Goal: Task Accomplishment & Management: Manage account settings

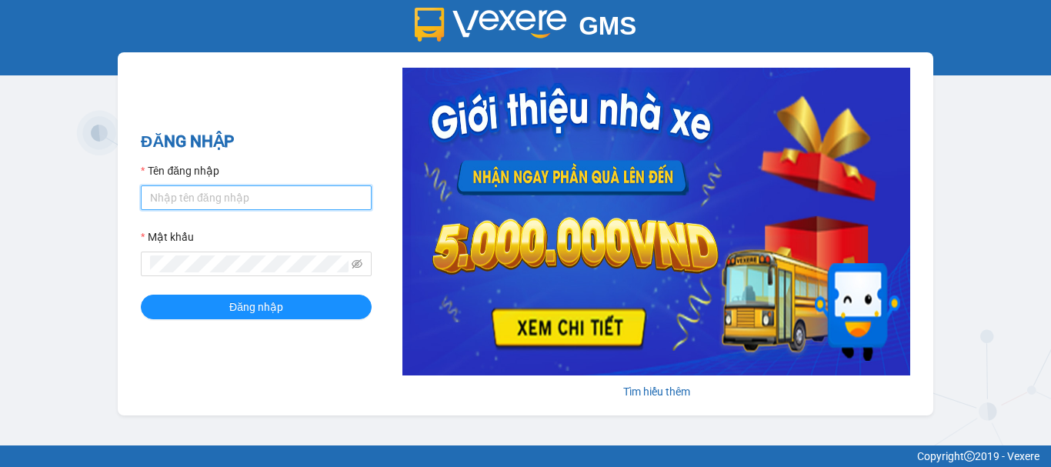
click at [269, 202] on input "Tên đăng nhập" at bounding box center [256, 197] width 231 height 25
type input "truc.ttdl"
click at [141, 295] on button "Đăng nhập" at bounding box center [256, 307] width 231 height 25
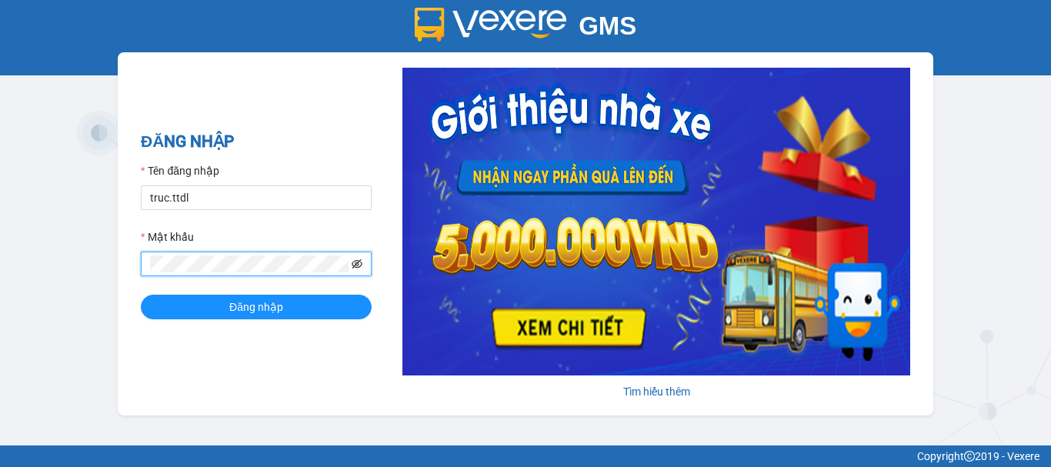
click at [358, 265] on icon "eye-invisible" at bounding box center [357, 264] width 11 height 11
click at [14, 286] on div "GMS Hệ thống quản lý hàng hóa ĐĂNG NHẬP Tên đăng nhập truc.ttdl Mật khẩu Đăng n…" at bounding box center [525, 223] width 1051 height 446
click at [141, 295] on button "Đăng nhập" at bounding box center [256, 307] width 231 height 25
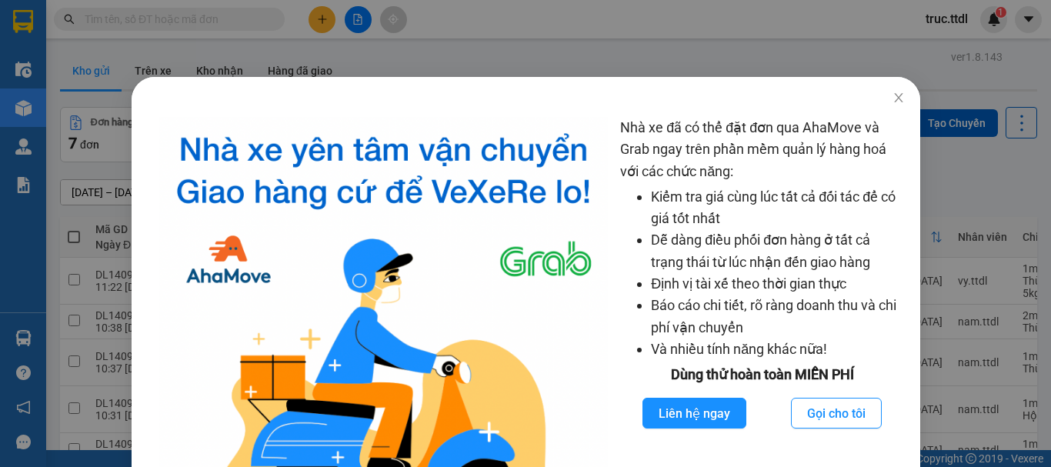
click at [890, 99] on div "Nhà xe đã có thể đặt đơn qua AhaMove và Grab ngay trên phần mềm quản lý hàng ho…" at bounding box center [525, 233] width 1051 height 467
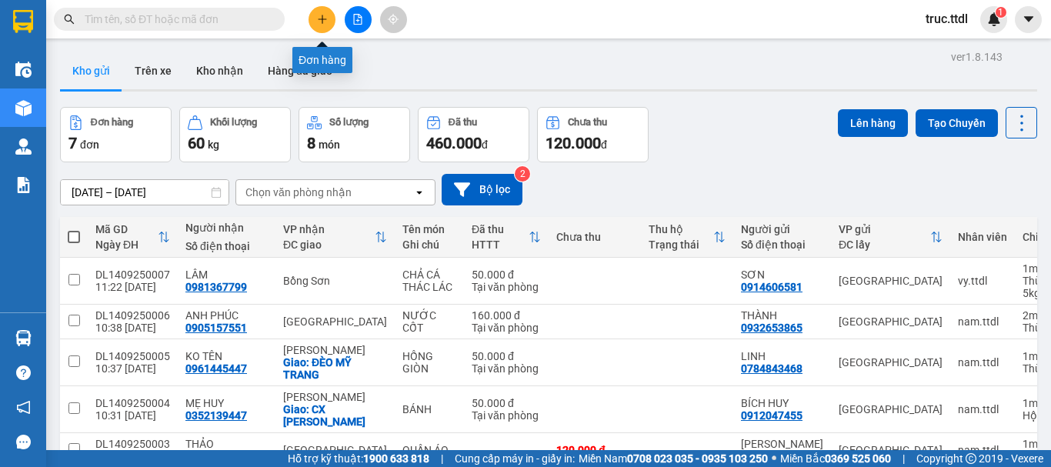
click at [317, 21] on icon "plus" at bounding box center [322, 19] width 11 height 11
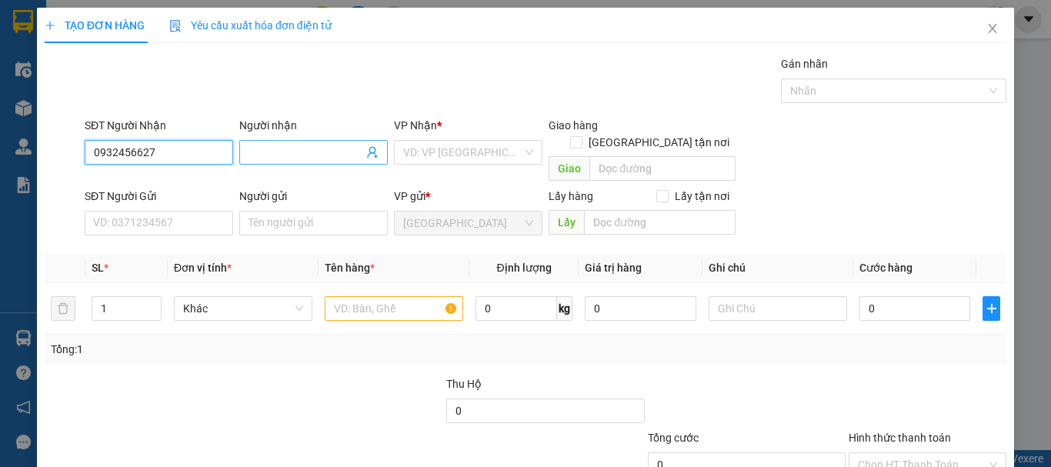
type input "0932456627"
click at [273, 158] on input "Người nhận" at bounding box center [306, 152] width 115 height 17
drag, startPoint x: 273, startPoint y: 158, endPoint x: 199, endPoint y: 156, distance: 73.9
click at [199, 156] on div "SĐT Người Nhận 0932456627 Người nhận thịnh VP Nhận * VD: VP Sài Gòn Giao hàng G…" at bounding box center [546, 152] width 928 height 71
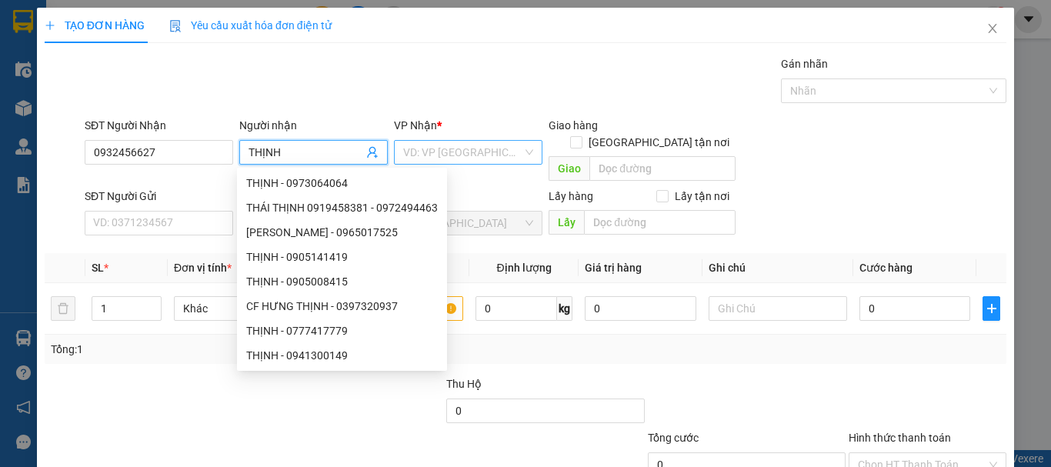
type input "THỊNH"
click at [497, 155] on input "search" at bounding box center [462, 152] width 119 height 23
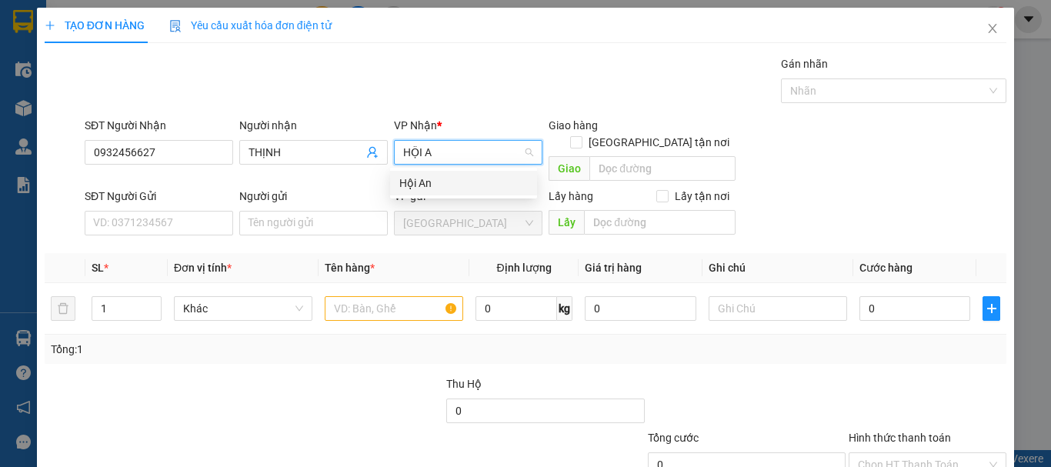
type input "HỘI AN"
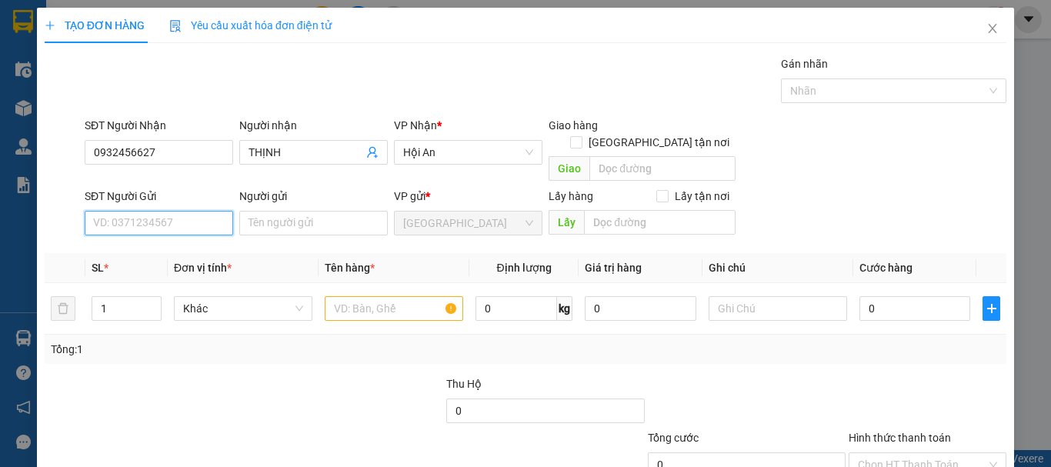
click at [141, 212] on input "SĐT Người Gửi" at bounding box center [159, 223] width 149 height 25
type input "0906889652"
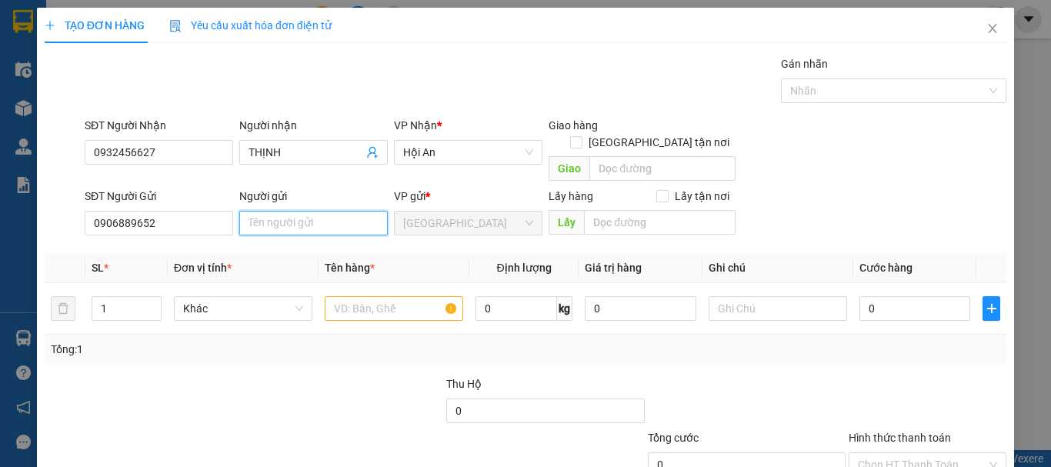
click at [276, 211] on input "Người gửi" at bounding box center [313, 223] width 149 height 25
type input "0905024465"
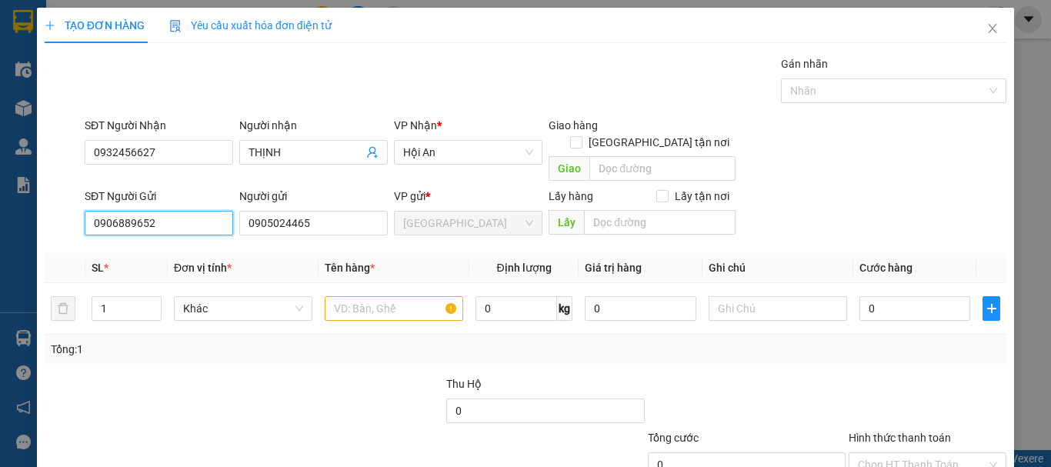
click at [113, 211] on input "0906889652" at bounding box center [159, 223] width 149 height 25
click at [131, 211] on input "0906889652" at bounding box center [159, 223] width 149 height 25
click at [138, 211] on input "0906889652" at bounding box center [159, 223] width 149 height 25
click at [158, 211] on input "0906889652" at bounding box center [159, 223] width 149 height 25
click at [267, 211] on input "0905024465" at bounding box center [313, 223] width 149 height 25
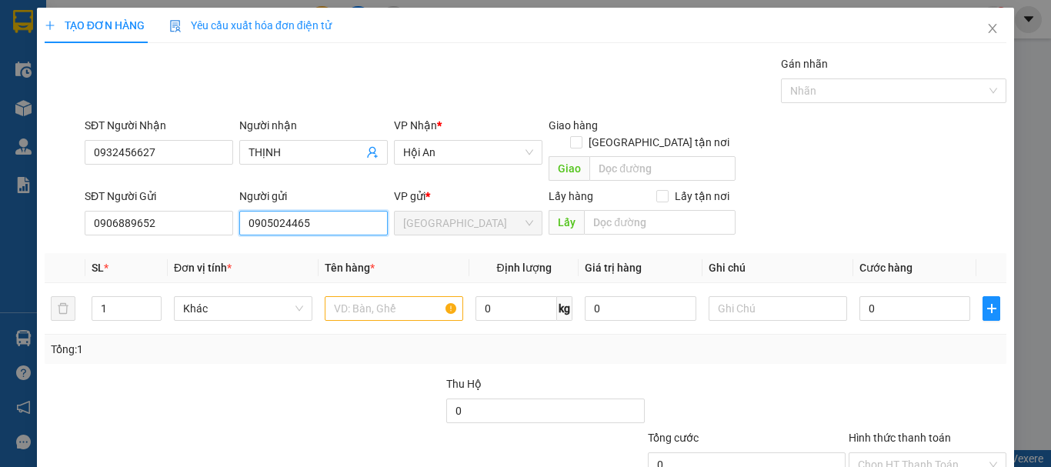
click at [279, 211] on input "0905024465" at bounding box center [313, 223] width 149 height 25
click at [316, 211] on input "0905024465" at bounding box center [313, 223] width 149 height 25
click at [252, 297] on span "Khác" at bounding box center [243, 308] width 120 height 23
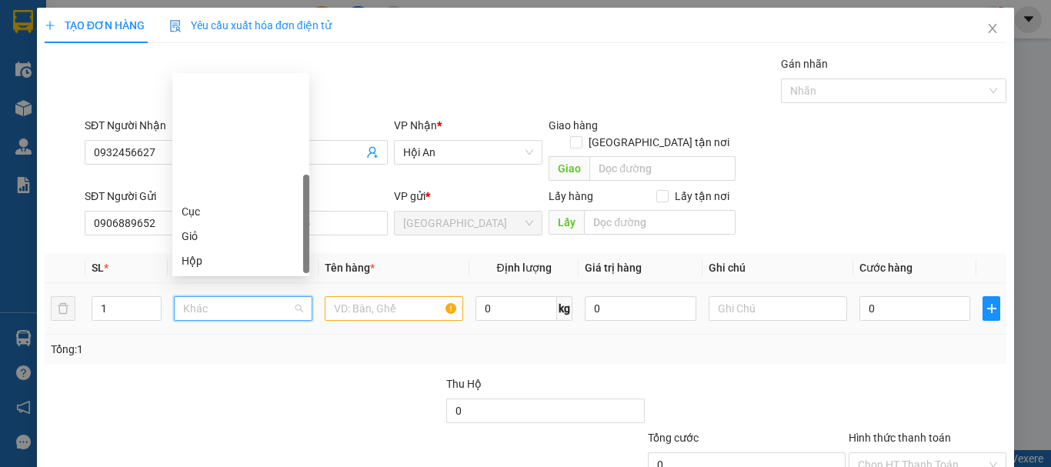
scroll to position [148, 0]
type input "T"
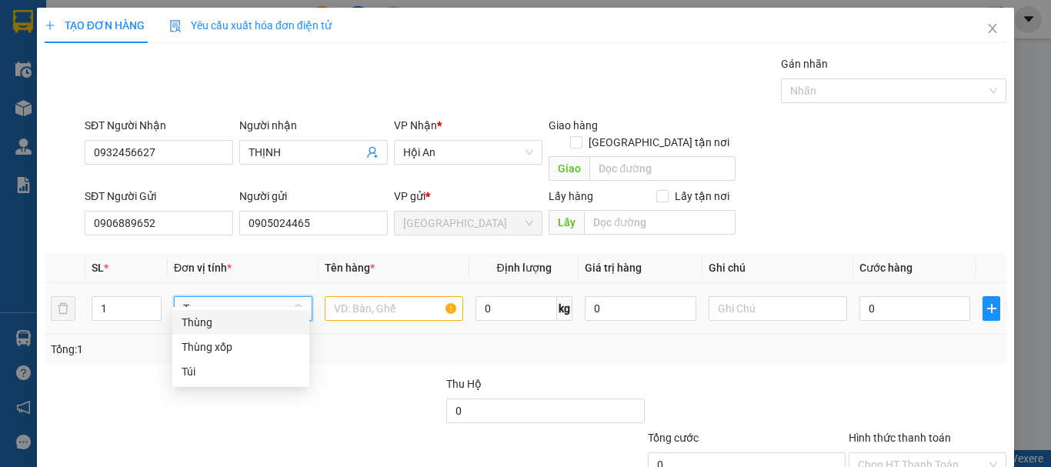
scroll to position [0, 0]
click at [249, 321] on div "Thùng" at bounding box center [241, 322] width 119 height 17
click at [379, 296] on input "text" at bounding box center [394, 308] width 139 height 25
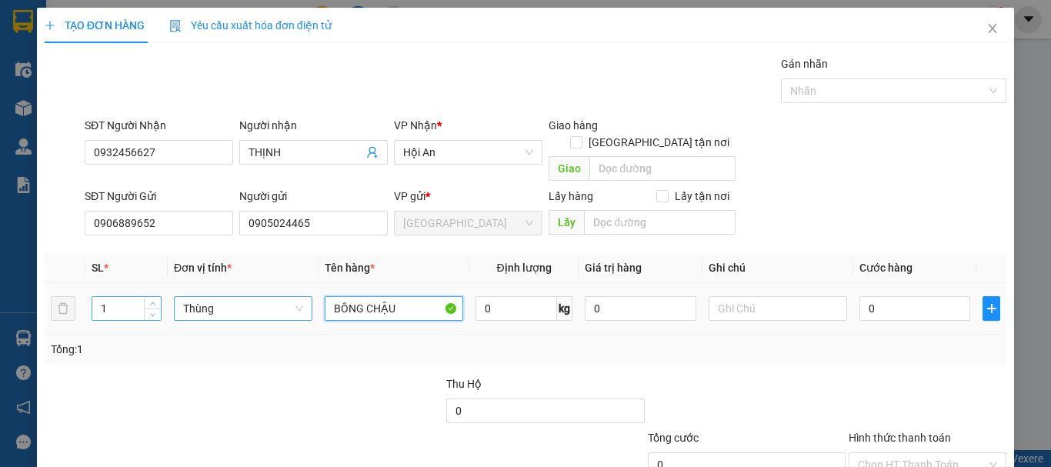
type input "BÔNG CHẬU"
drag, startPoint x: 112, startPoint y: 286, endPoint x: 88, endPoint y: 291, distance: 25.2
click at [88, 291] on td "1" at bounding box center [126, 309] width 82 height 52
type input "4"
click at [212, 376] on div at bounding box center [143, 403] width 201 height 54
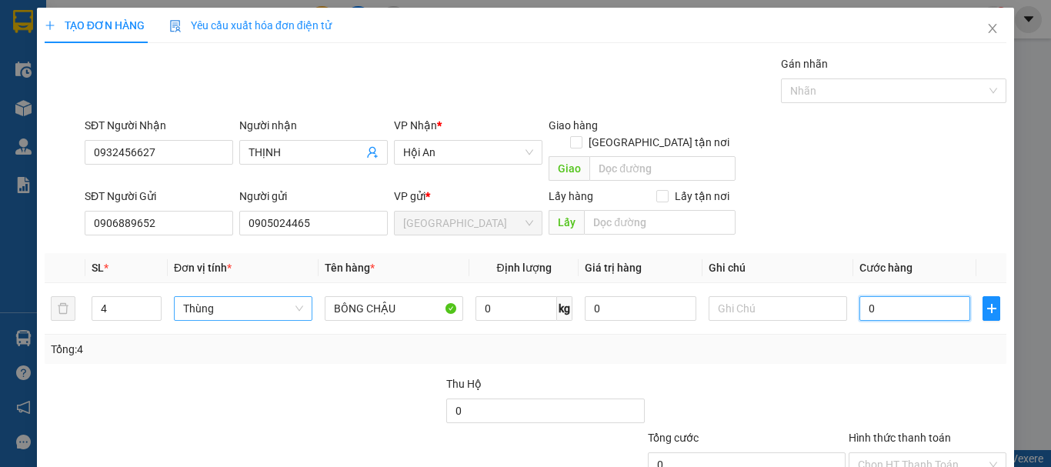
type input "2"
type input "27"
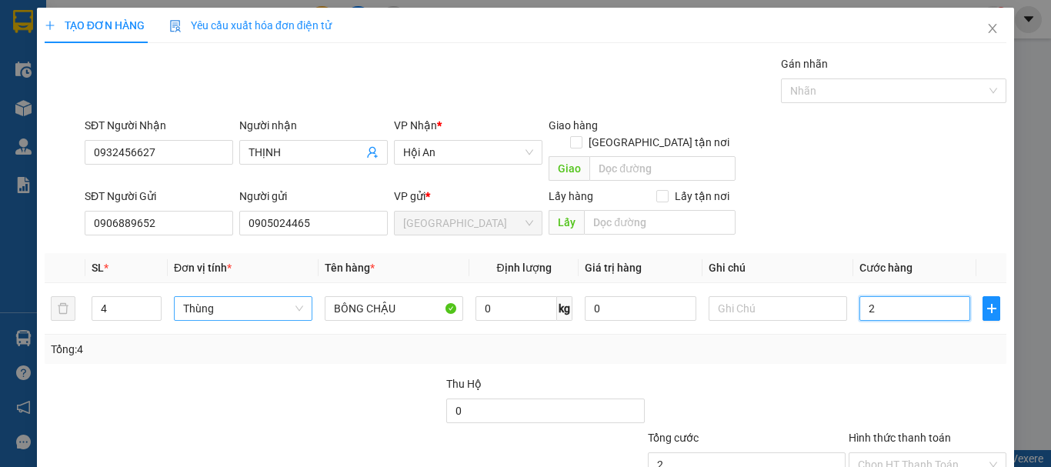
type input "27"
type input "270"
type input "27"
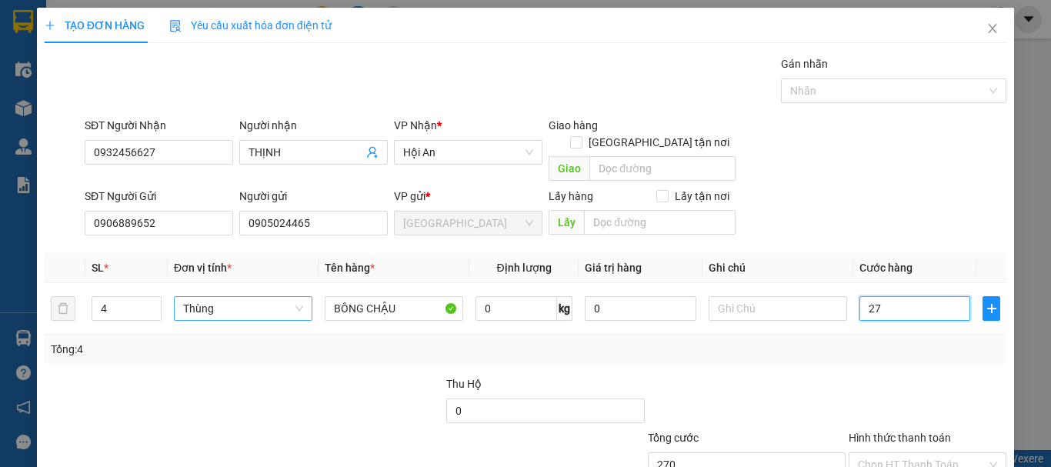
type input "27"
type input "2"
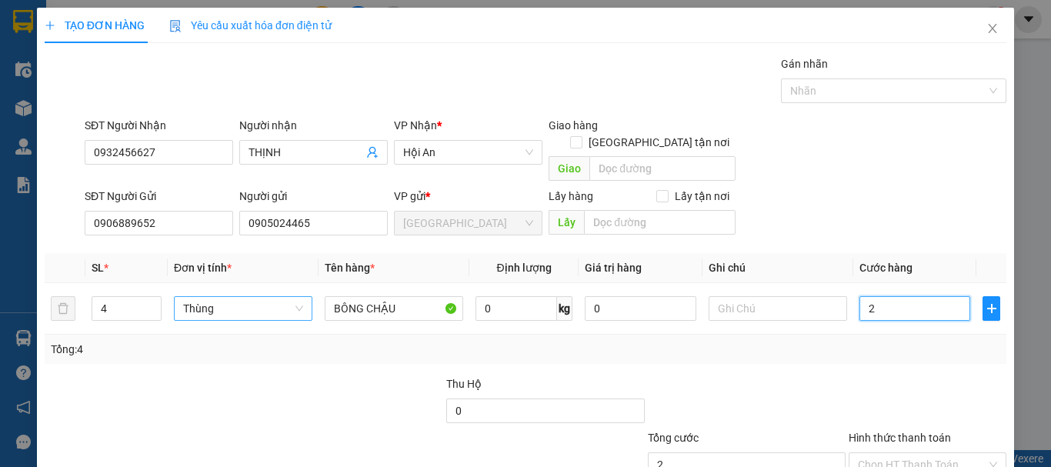
type input "25"
type input "250"
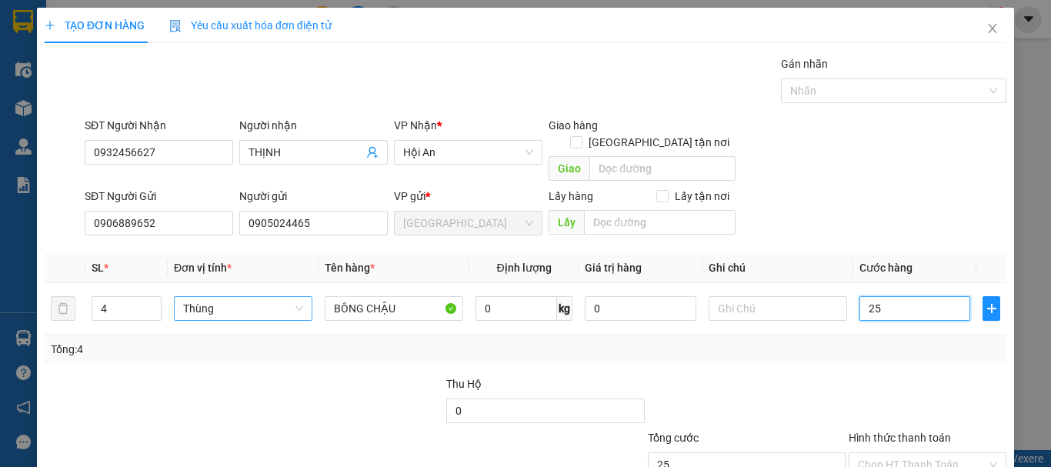
type input "250"
type input "250*"
type input "0"
click at [666, 349] on div "Transit Pickup Surcharge Ids Transit Deliver Surcharge Ids Transit Deliver Surc…" at bounding box center [526, 302] width 962 height 495
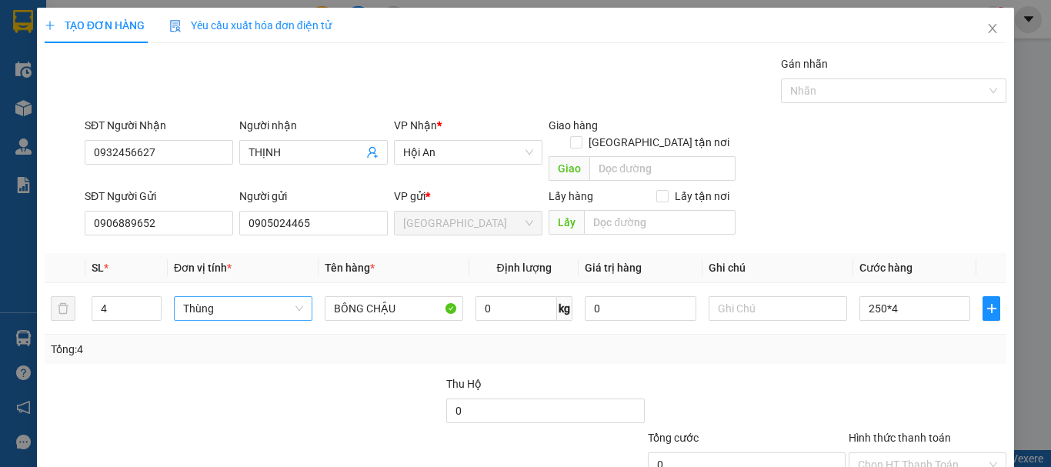
type input "1.000.000"
click at [907, 453] on input "Hình thức thanh toán" at bounding box center [922, 464] width 129 height 23
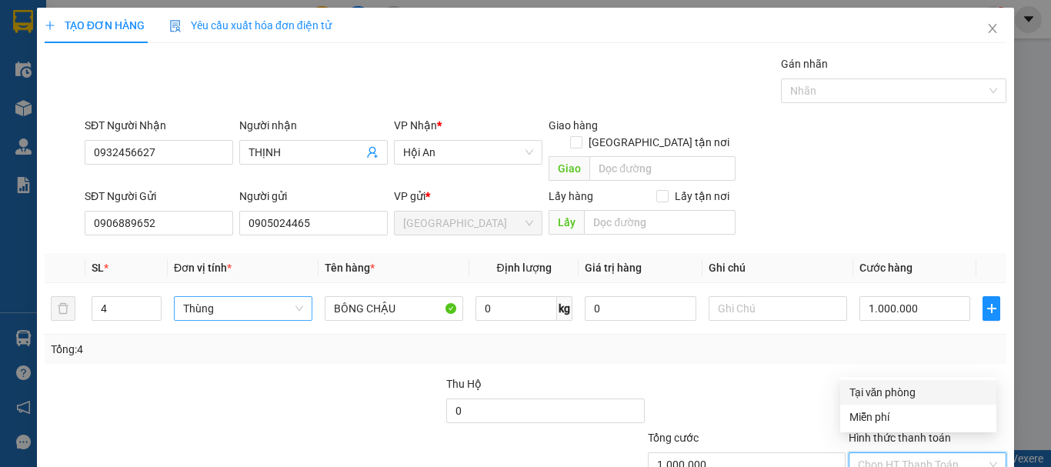
click at [907, 395] on div "Tại văn phòng" at bounding box center [919, 392] width 138 height 17
type input "0"
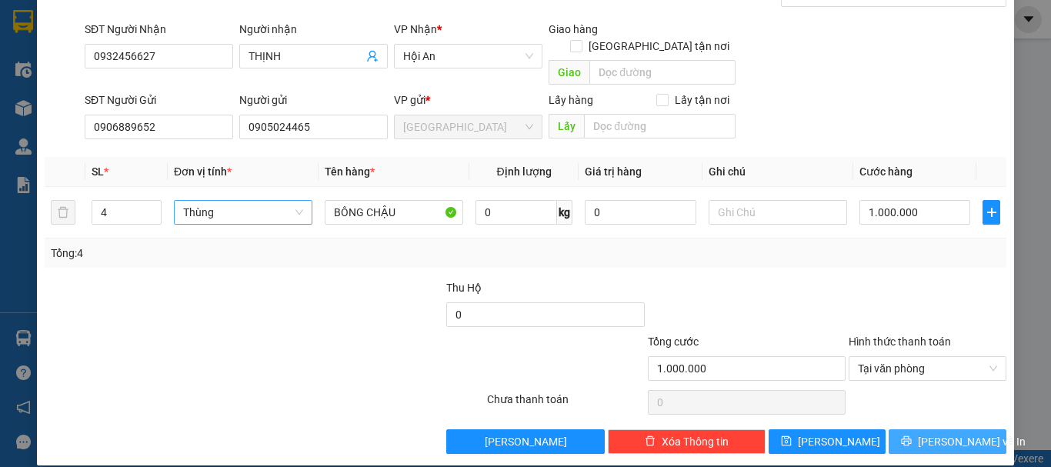
click at [937, 433] on span "[PERSON_NAME] và In" at bounding box center [972, 441] width 108 height 17
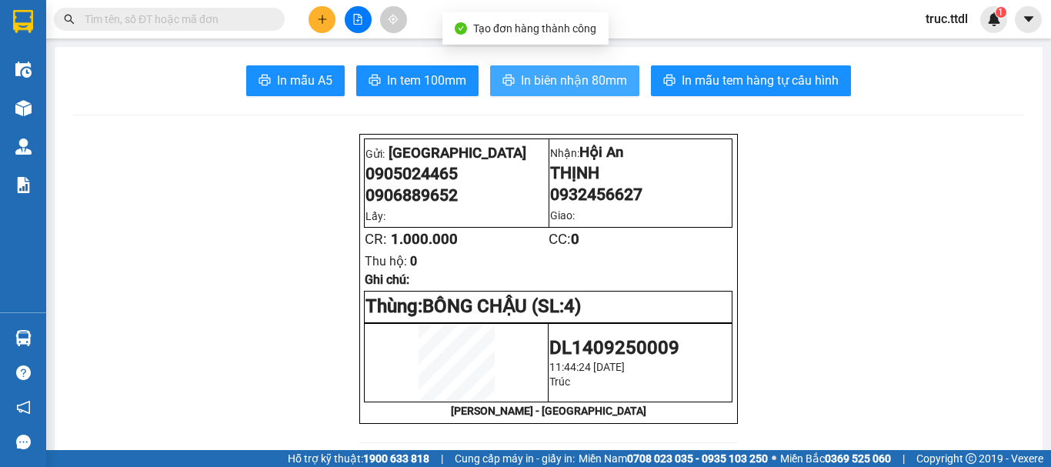
click at [591, 78] on span "In biên nhận 80mm" at bounding box center [574, 80] width 106 height 19
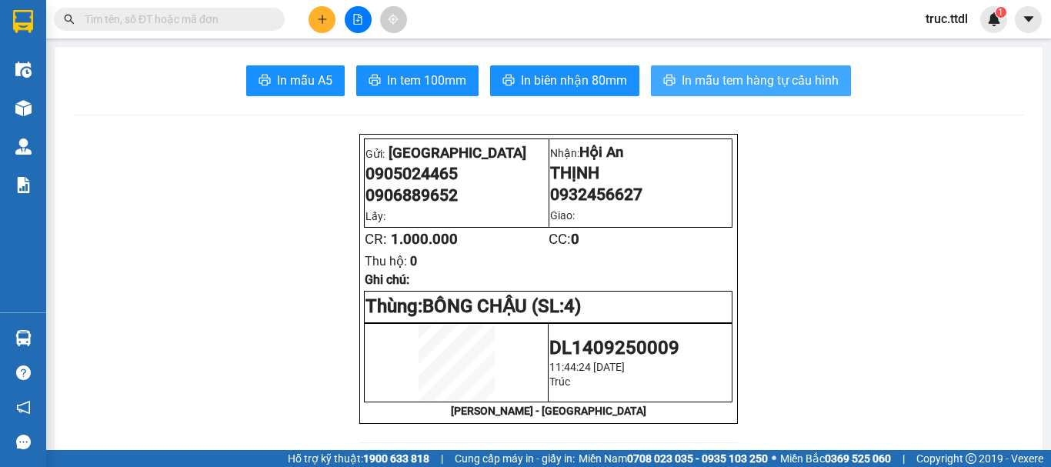
click at [737, 84] on span "In mẫu tem hàng tự cấu hình" at bounding box center [760, 80] width 157 height 19
click at [246, 18] on input "text" at bounding box center [176, 19] width 182 height 17
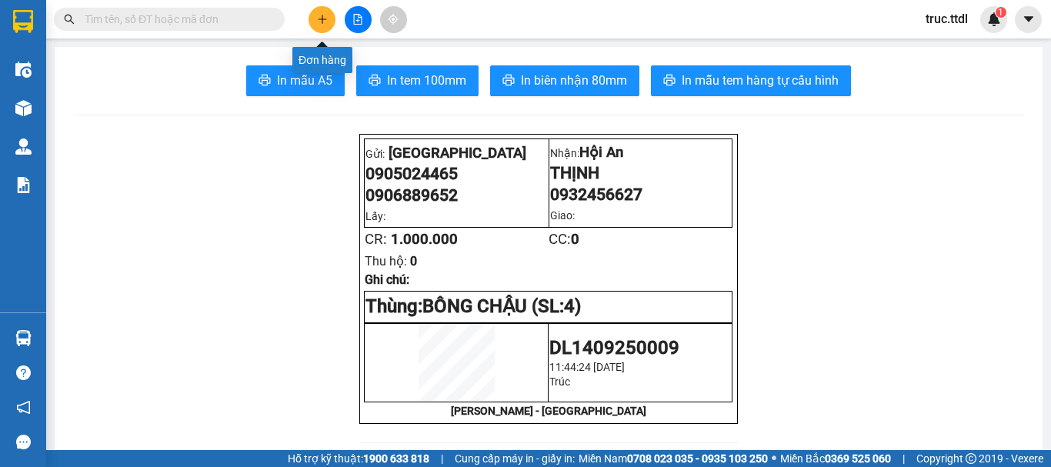
click at [324, 18] on icon "plus" at bounding box center [322, 19] width 11 height 11
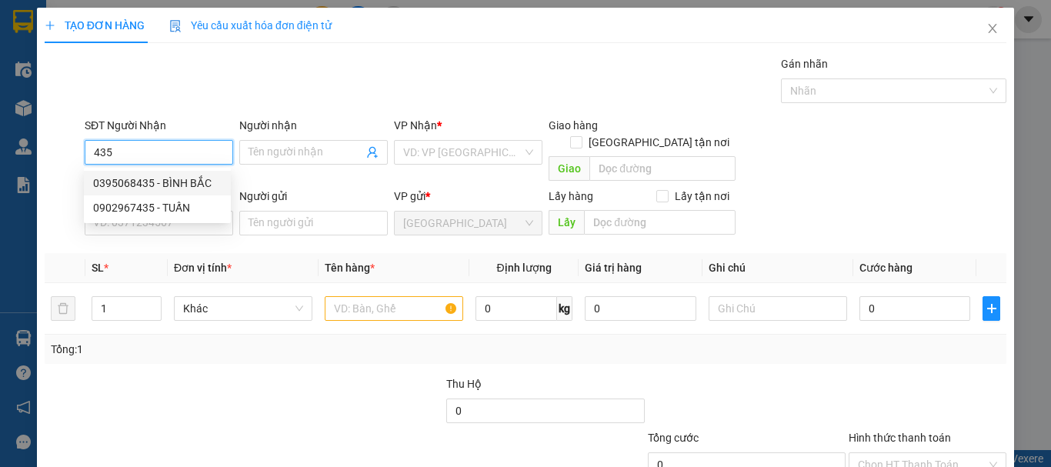
click at [195, 181] on div "0395068435 - BÌNH BẮC" at bounding box center [157, 183] width 129 height 17
type input "0395068435"
type input "BÌNH BẮC"
type input "0395068435"
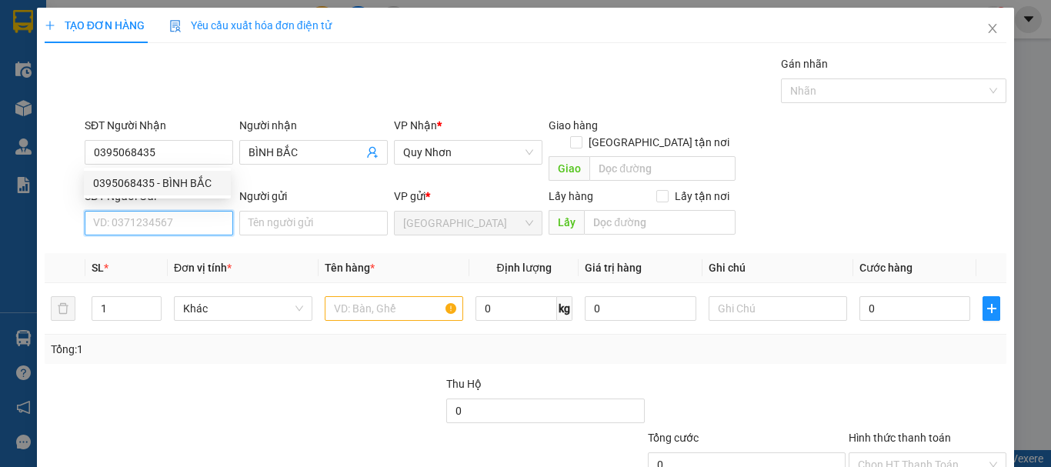
click at [194, 211] on input "SĐT Người Gửi" at bounding box center [159, 223] width 149 height 25
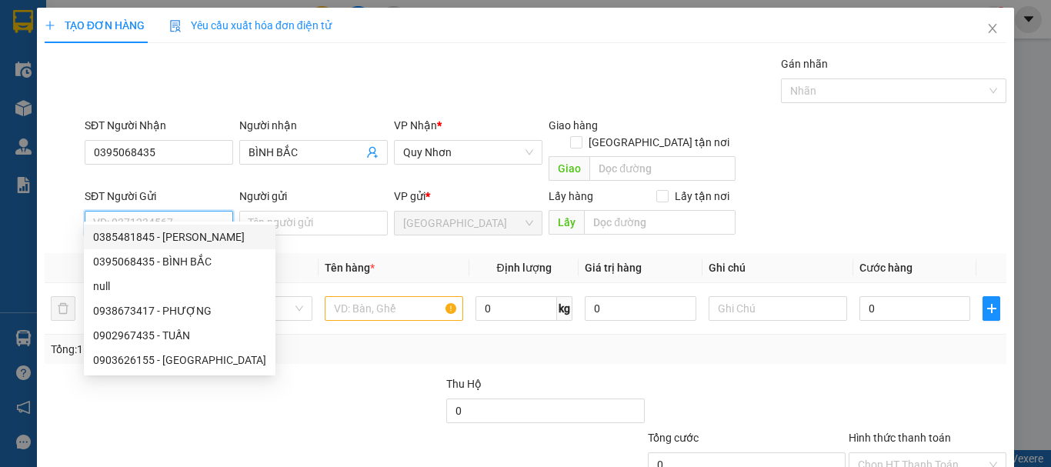
click at [199, 229] on div "0385481845 - HƯƠNG" at bounding box center [179, 237] width 173 height 17
type input "0385481845"
type input "HƯƠNG"
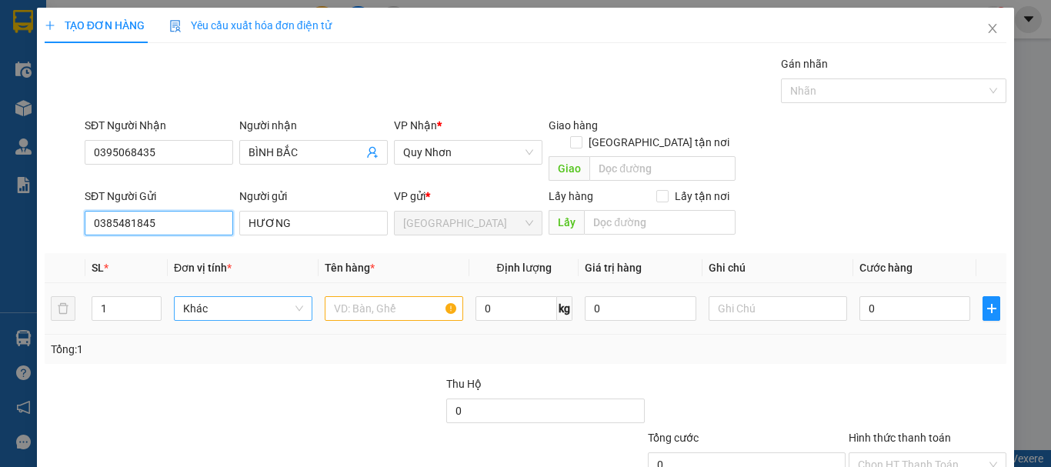
click at [236, 297] on span "Khác" at bounding box center [243, 308] width 120 height 23
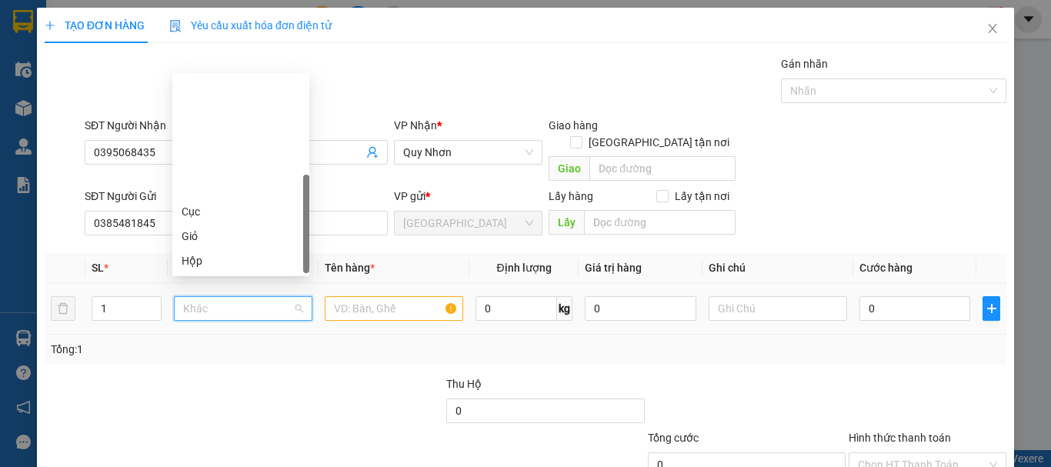
scroll to position [148, 0]
type input "K"
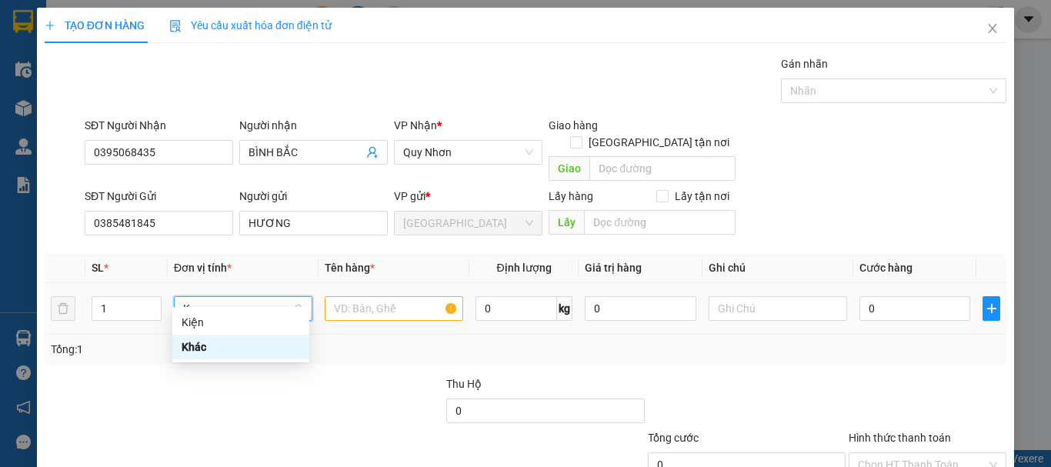
scroll to position [0, 0]
click at [246, 317] on div "Kiện" at bounding box center [241, 322] width 119 height 17
click at [340, 296] on input "text" at bounding box center [394, 308] width 139 height 25
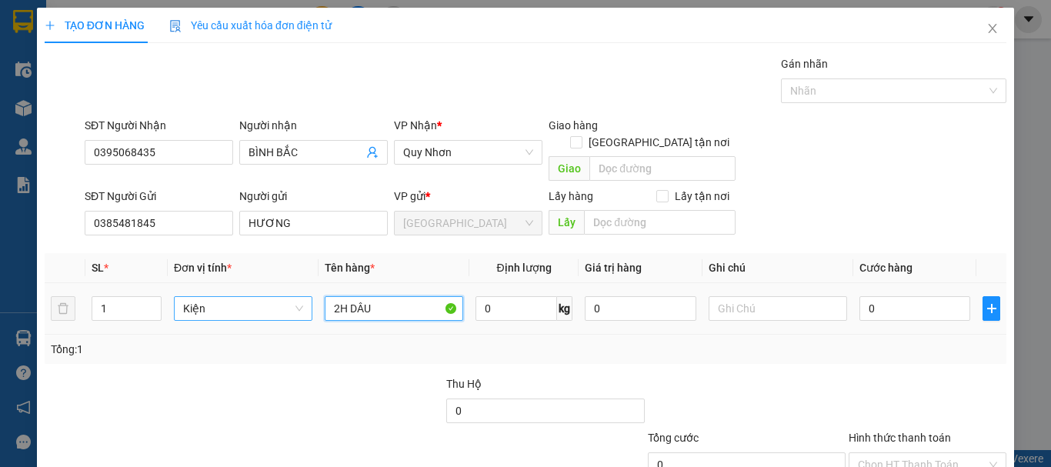
type input "2H DÂU"
type input "3"
type input "00"
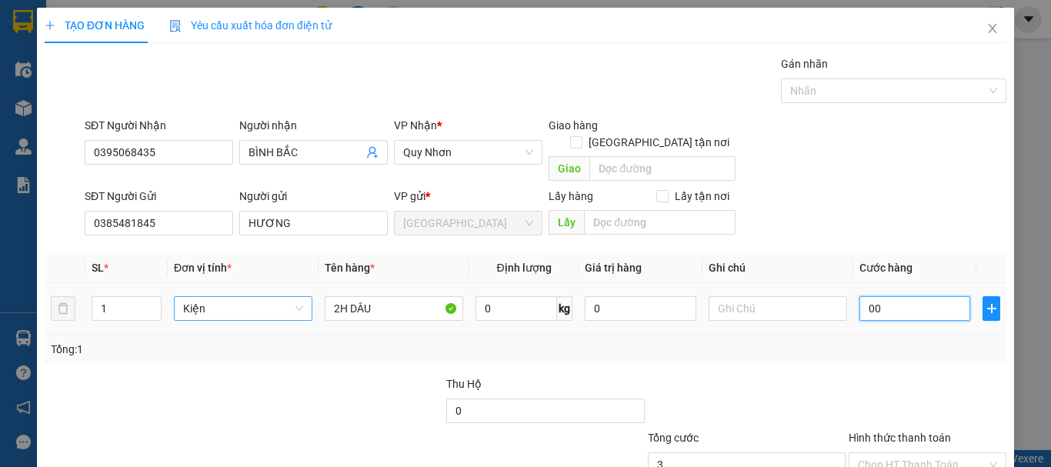
type input "0"
type input "0.003"
type input "3"
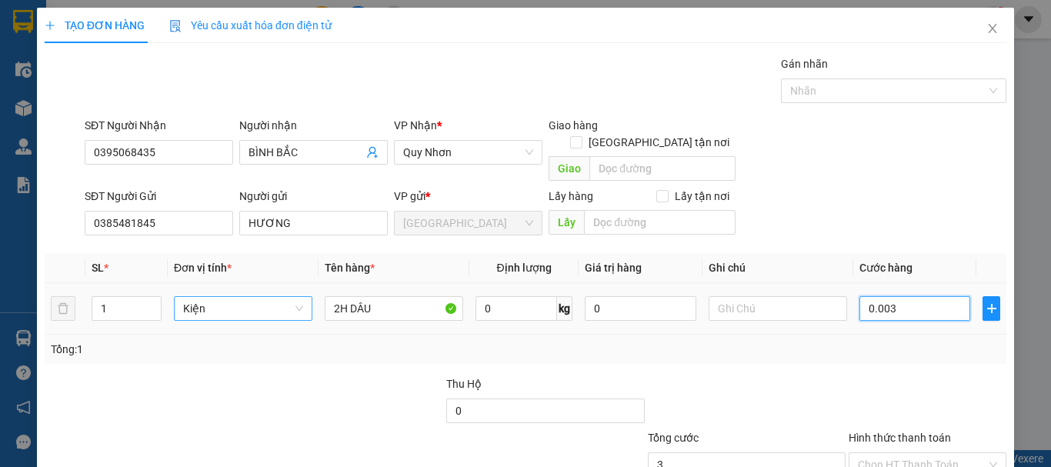
type input "00.030"
type input "30"
type input "30.000"
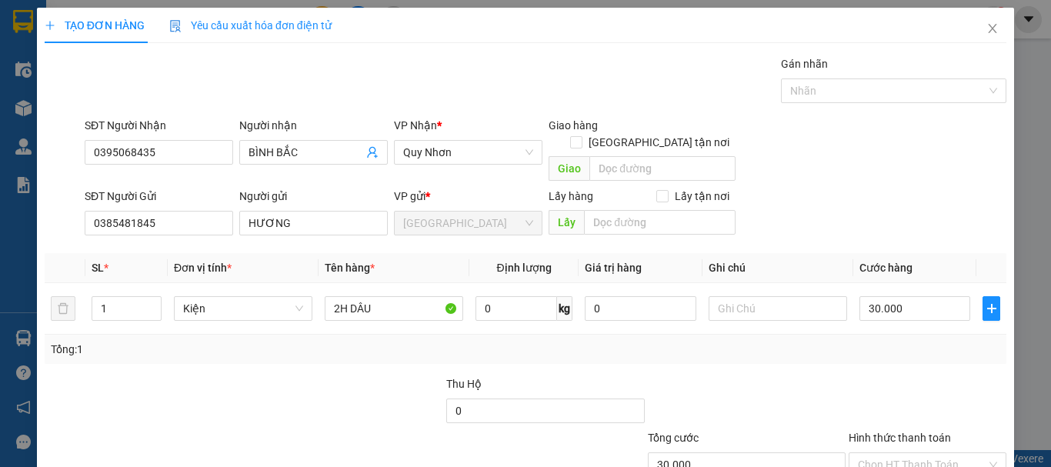
drag, startPoint x: 844, startPoint y: 338, endPoint x: 878, endPoint y: 349, distance: 36.3
click at [848, 341] on div "Tổng: 1" at bounding box center [526, 349] width 950 height 17
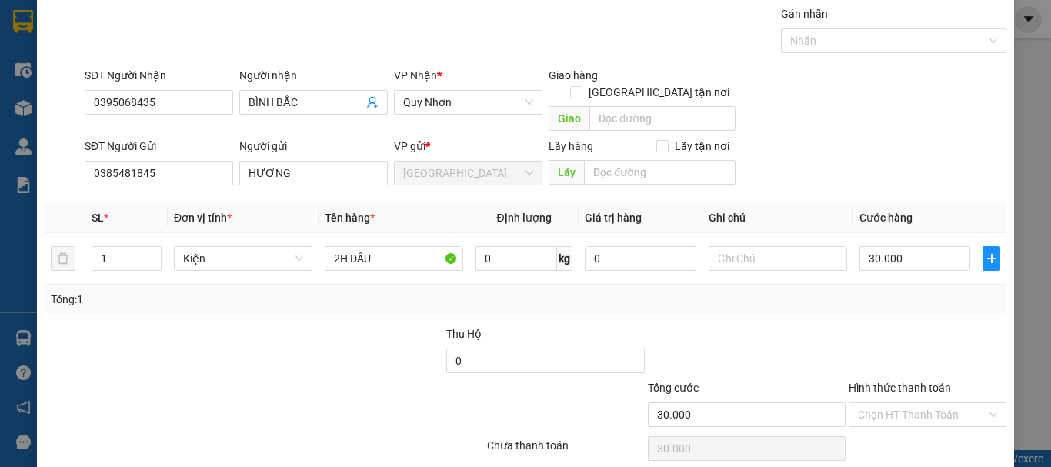
scroll to position [96, 0]
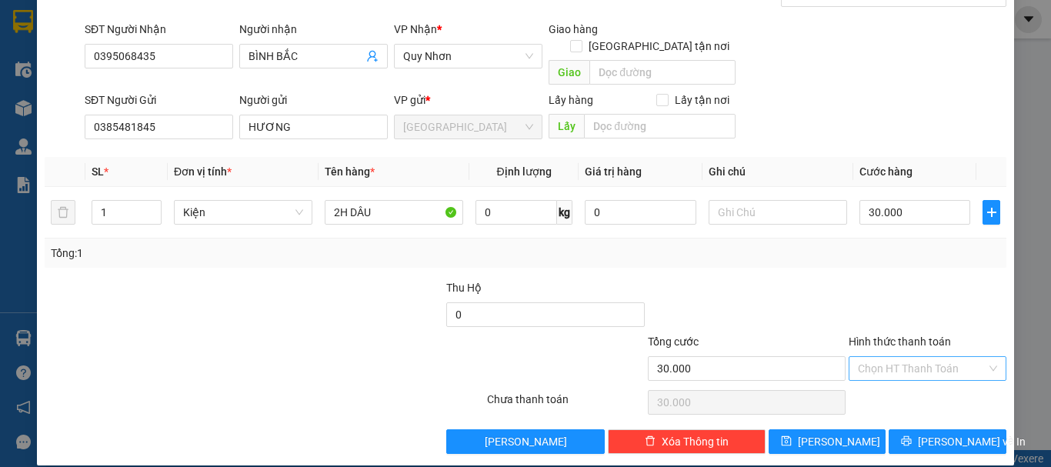
click at [907, 357] on input "Hình thức thanh toán" at bounding box center [922, 368] width 129 height 23
click at [900, 386] on div "Tại văn phòng" at bounding box center [919, 382] width 138 height 17
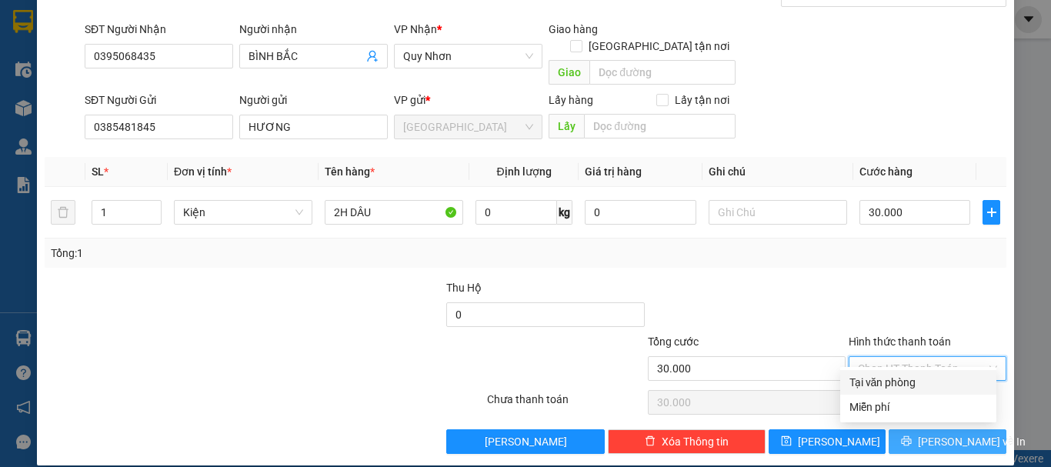
type input "0"
click at [930, 433] on span "[PERSON_NAME] và In" at bounding box center [972, 441] width 108 height 17
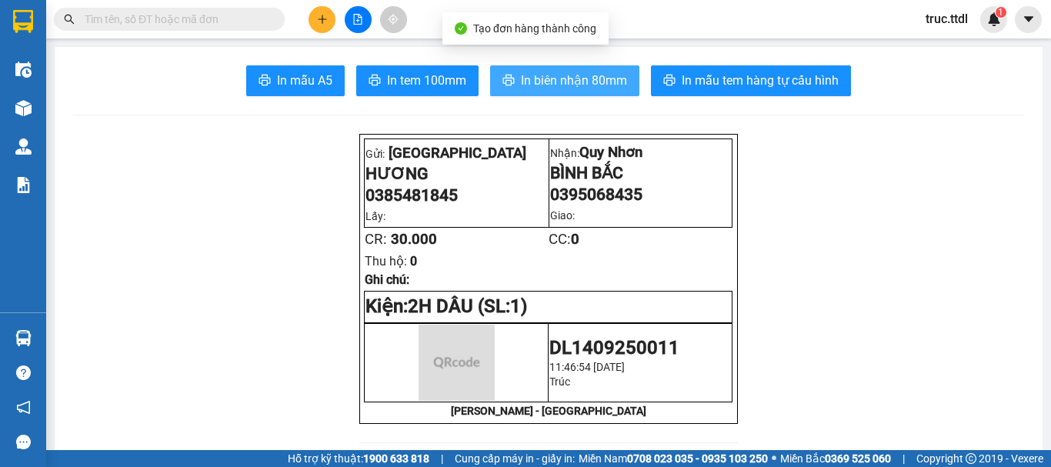
click at [610, 90] on span "In biên nhận 80mm" at bounding box center [574, 80] width 106 height 19
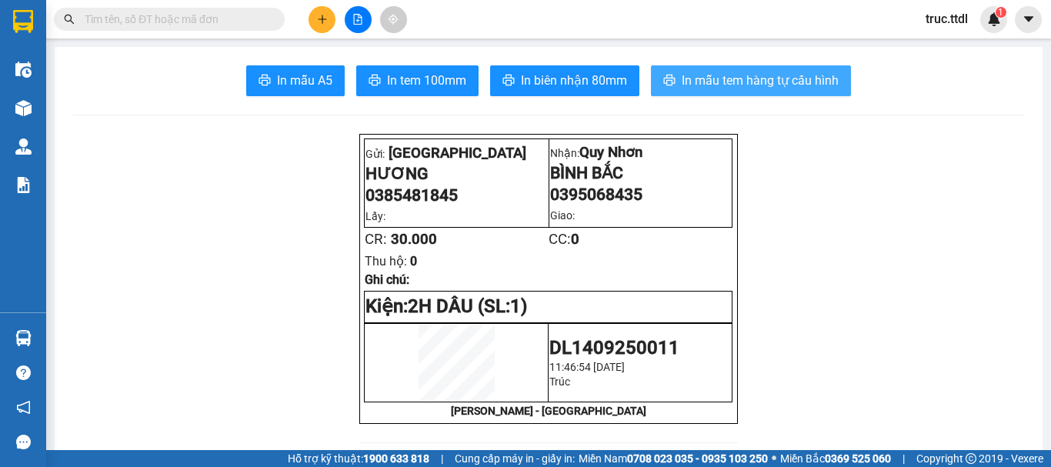
click at [814, 82] on span "In mẫu tem hàng tự cấu hình" at bounding box center [760, 80] width 157 height 19
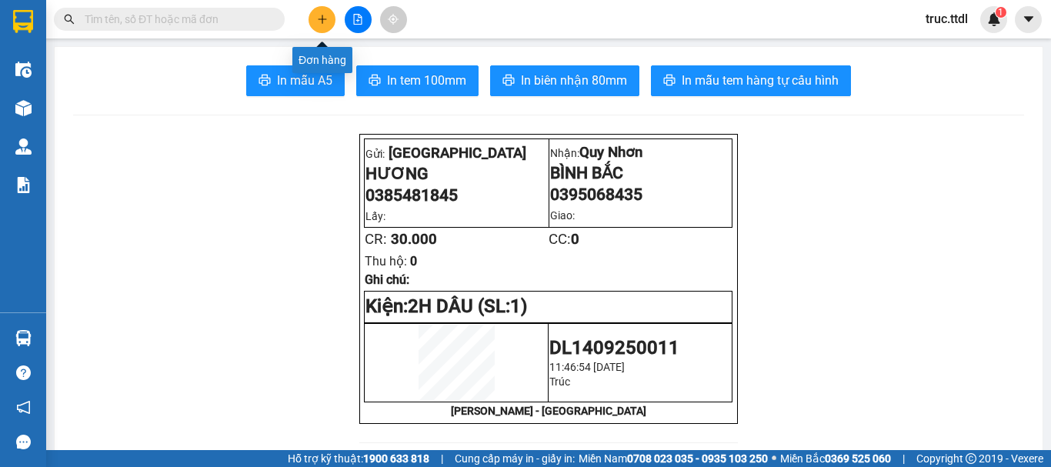
click at [317, 15] on icon "plus" at bounding box center [322, 19] width 11 height 11
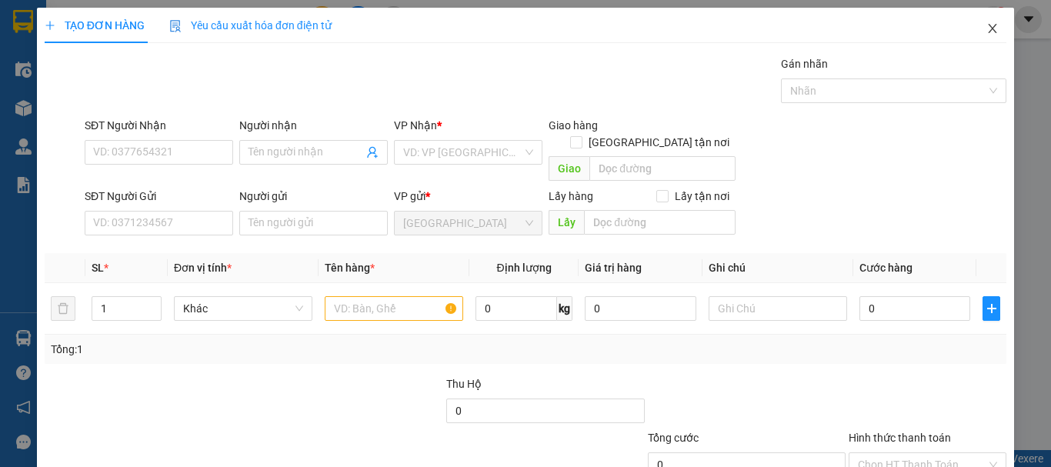
click at [987, 31] on icon "close" at bounding box center [993, 28] width 12 height 12
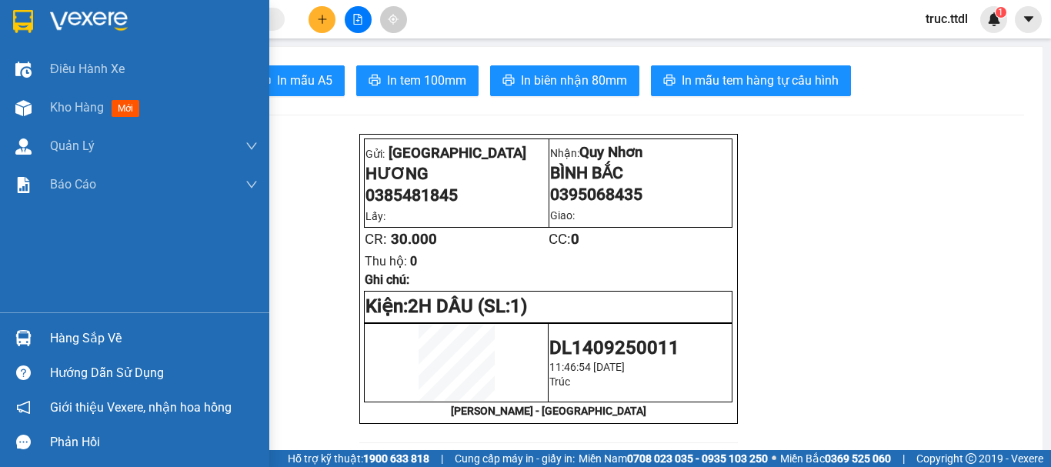
click at [29, 23] on img at bounding box center [23, 21] width 20 height 23
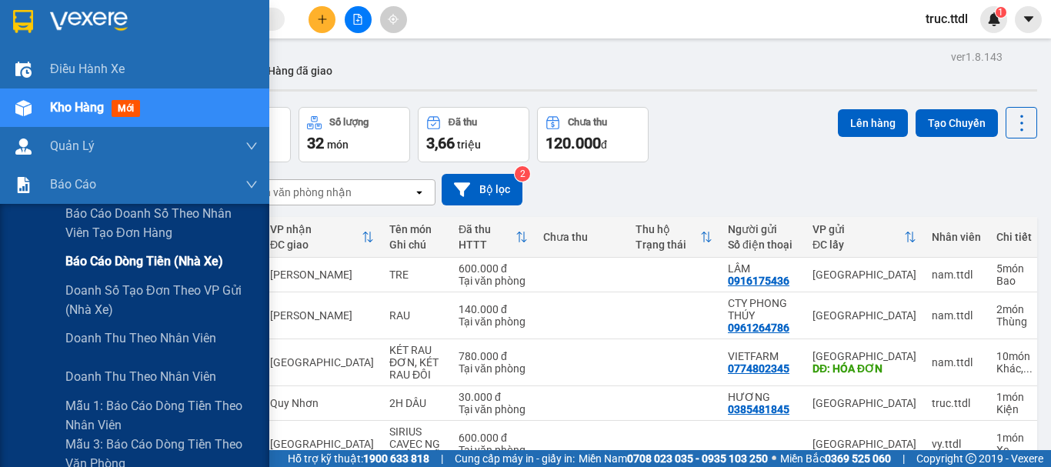
click at [152, 267] on span "Báo cáo dòng tiền (nhà xe)" at bounding box center [144, 261] width 158 height 19
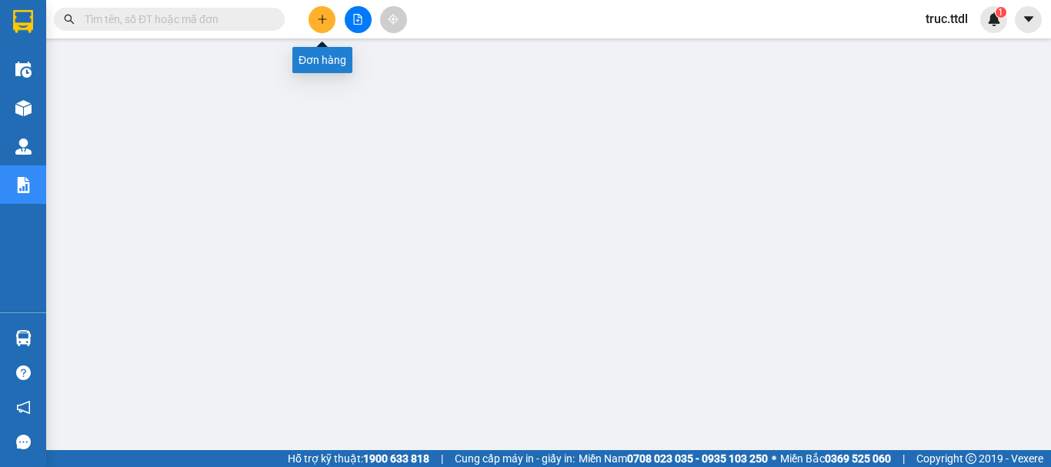
click at [322, 22] on icon "plus" at bounding box center [322, 19] width 1 height 8
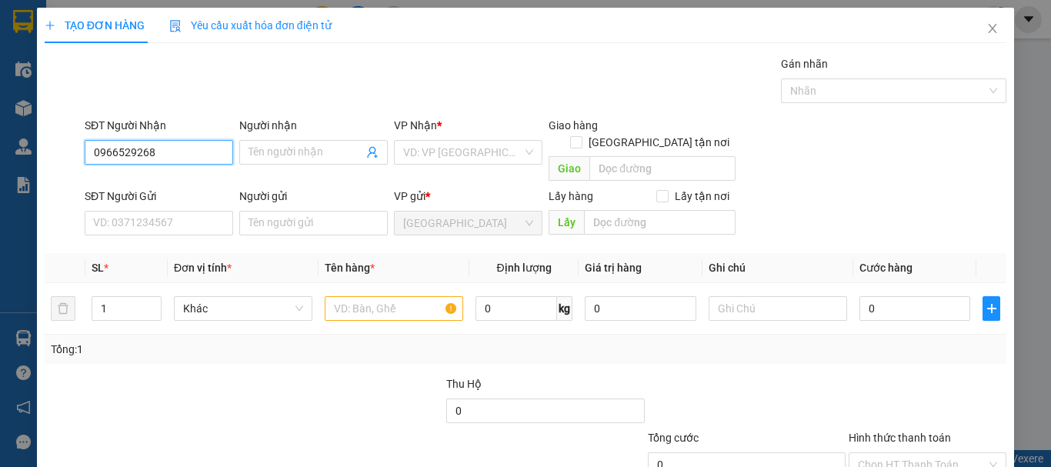
drag, startPoint x: 177, startPoint y: 157, endPoint x: 0, endPoint y: 162, distance: 177.1
click at [0, 162] on div "TẠO ĐƠN HÀNG Yêu cầu xuất hóa đơn điện tử Transit Pickup Surcharge Ids Transit …" at bounding box center [525, 233] width 1051 height 467
type input "0966529268"
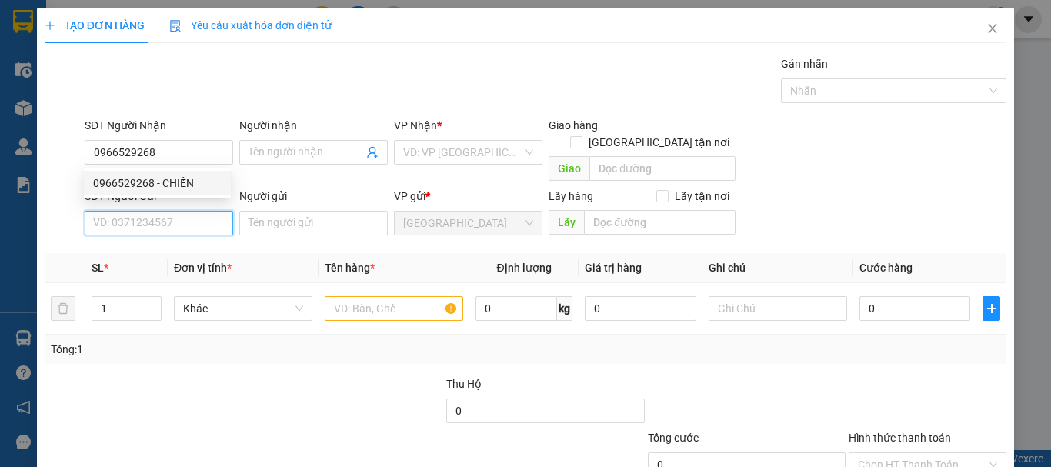
click at [177, 211] on input "SĐT Người Gửi" at bounding box center [159, 223] width 149 height 25
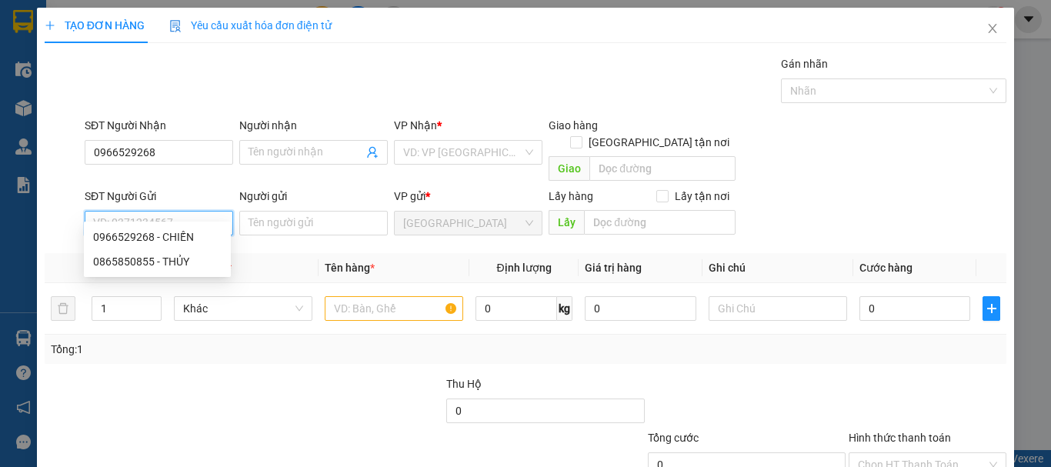
paste input "0966529268"
type input "0966529268"
click at [184, 231] on div "0966529268 - CHIẾN" at bounding box center [157, 237] width 129 height 17
type input "CHIẾN"
type input "0966529268"
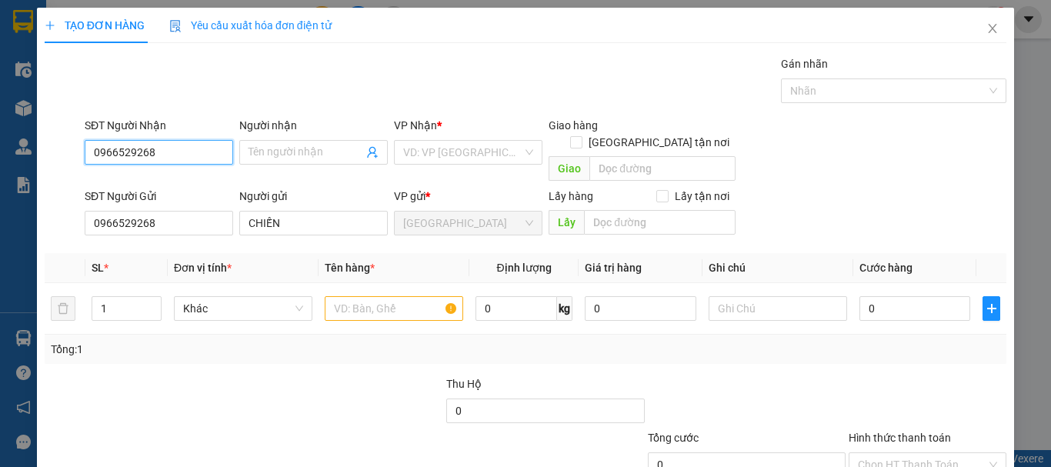
click at [188, 159] on input "0966529268" at bounding box center [159, 152] width 149 height 25
drag, startPoint x: 188, startPoint y: 156, endPoint x: 0, endPoint y: 175, distance: 188.8
click at [0, 175] on div "TẠO ĐƠN HÀNG Yêu cầu xuất hóa đơn điện tử Transit Pickup Surcharge Ids Transit …" at bounding box center [525, 233] width 1051 height 467
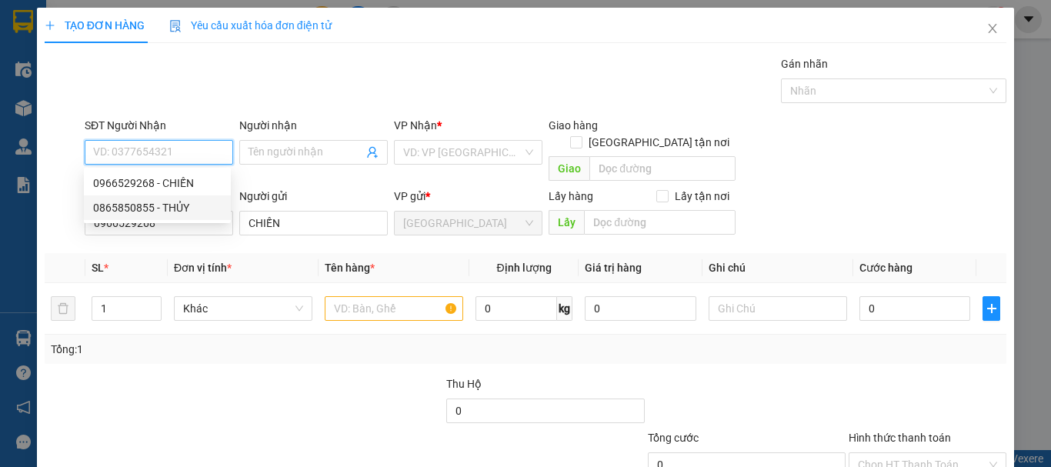
click at [202, 216] on div "0865850855 - THỦY" at bounding box center [157, 207] width 129 height 17
type input "0865850855"
type input "THỦY"
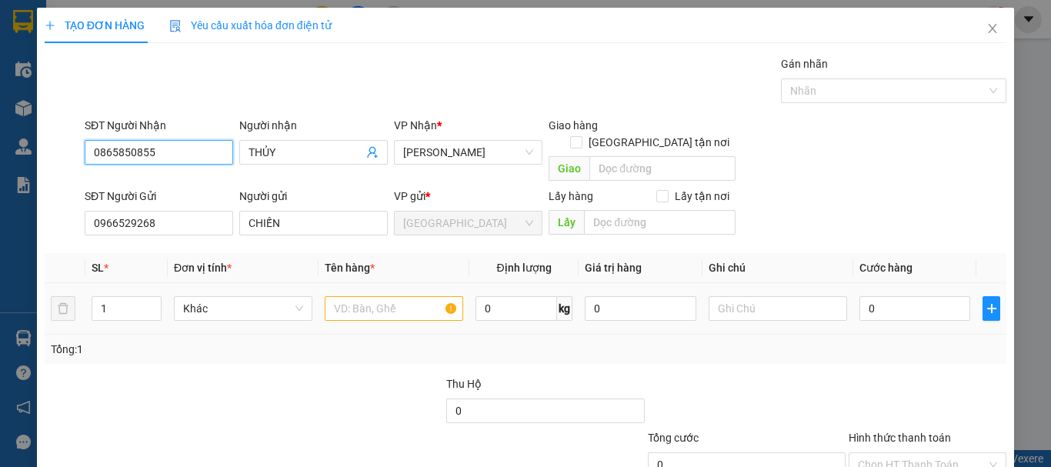
type input "0865850855"
drag, startPoint x: 209, startPoint y: 272, endPoint x: 212, endPoint y: 289, distance: 16.6
click at [209, 283] on td "Khác" at bounding box center [243, 309] width 151 height 52
click at [212, 297] on span "Khác" at bounding box center [243, 308] width 120 height 23
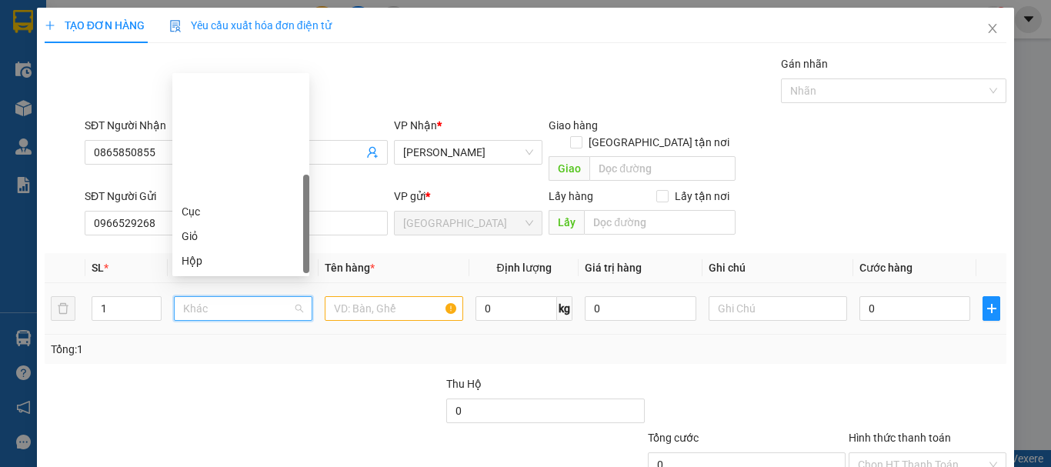
type input "X"
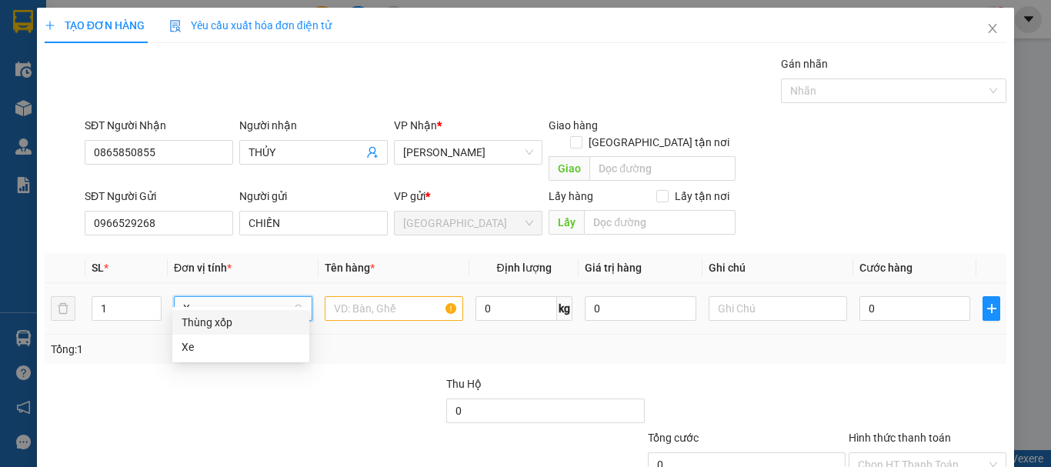
click at [230, 325] on div "Thùng xốp" at bounding box center [241, 322] width 119 height 17
click at [88, 299] on td "1" at bounding box center [126, 309] width 82 height 52
type input "2"
click at [373, 296] on input "text" at bounding box center [394, 308] width 139 height 25
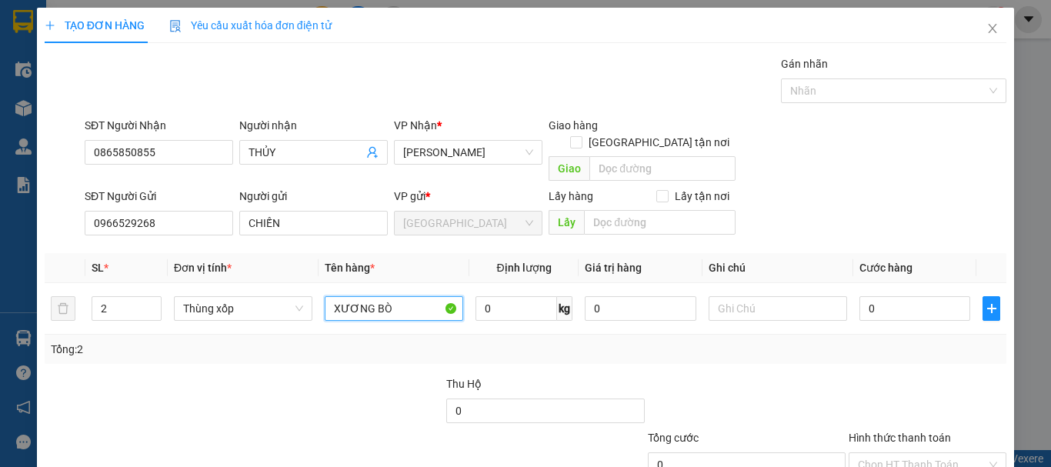
type input "XƯƠNG BÒ"
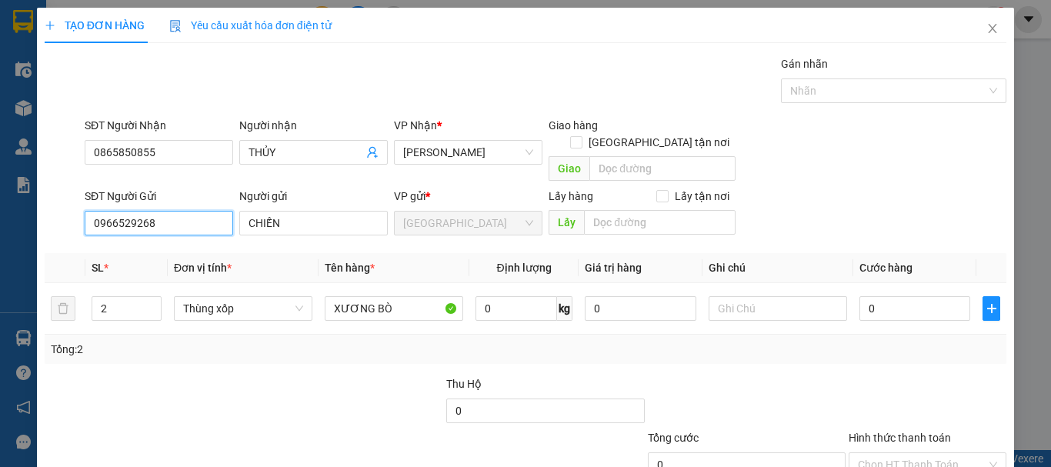
drag, startPoint x: 65, startPoint y: 212, endPoint x: 0, endPoint y: 225, distance: 66.0
click at [0, 225] on div "TẠO ĐƠN HÀNG Yêu cầu xuất hóa đơn điện tử Transit Pickup Surcharge Ids Transit …" at bounding box center [525, 233] width 1051 height 467
click at [887, 296] on input "0" at bounding box center [915, 308] width 111 height 25
type input "3"
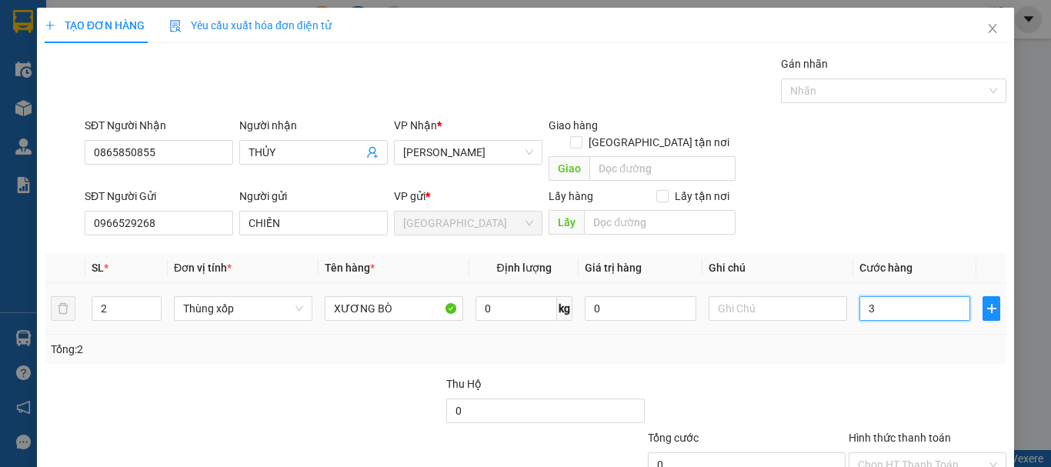
type input "3"
type input "36"
type input "360"
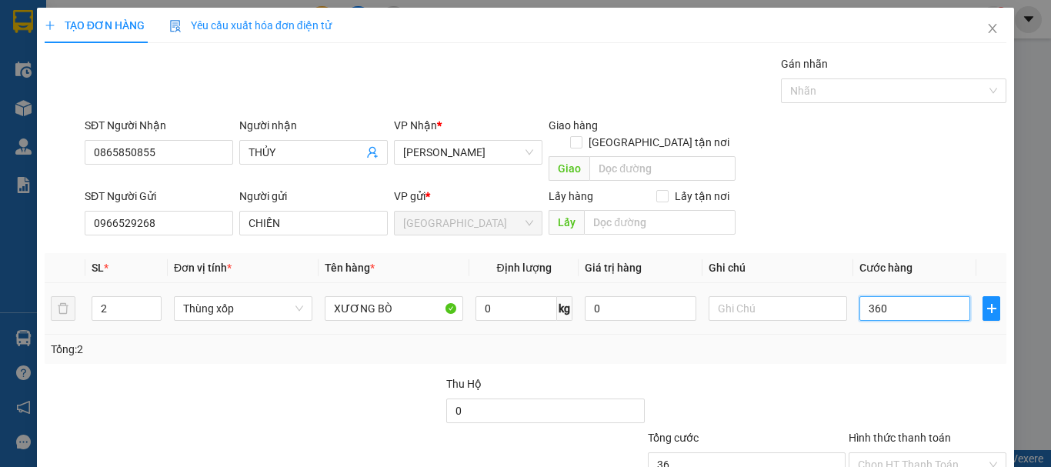
type input "360"
drag, startPoint x: 883, startPoint y: 292, endPoint x: 753, endPoint y: 331, distance: 134.9
click at [750, 330] on div "SL * Đơn vị tính * Tên hàng * Định lượng Giá trị hàng Ghi chú Cước hàng 2 Thùng…" at bounding box center [526, 308] width 962 height 111
type input "1"
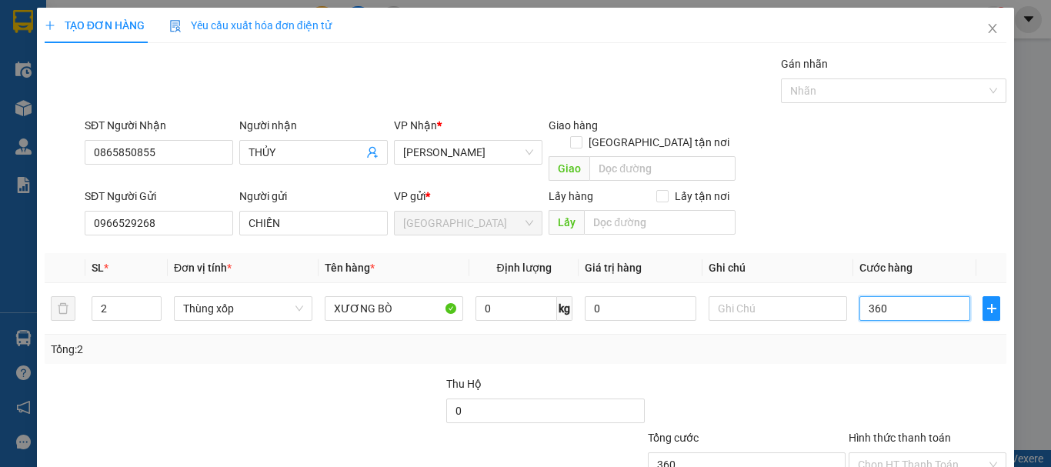
type input "1"
type input "18"
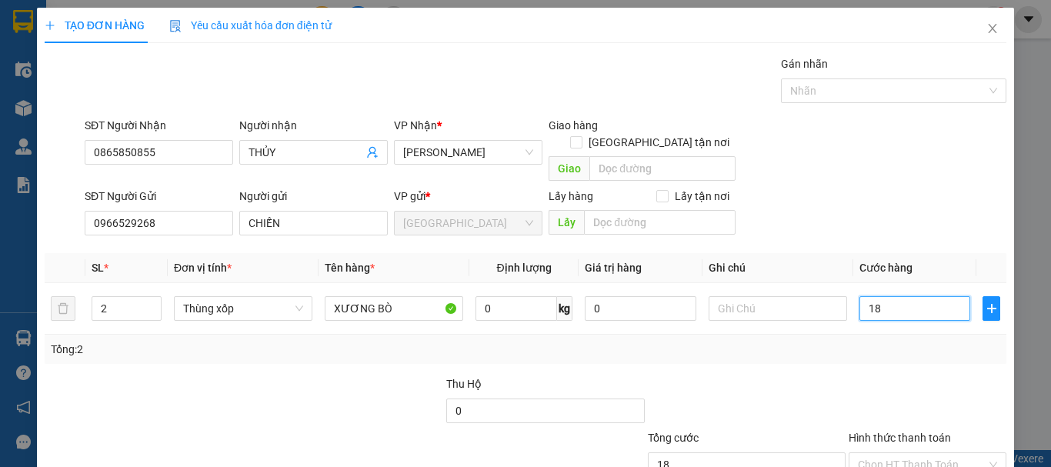
type input "180"
type input "180*"
type input "0"
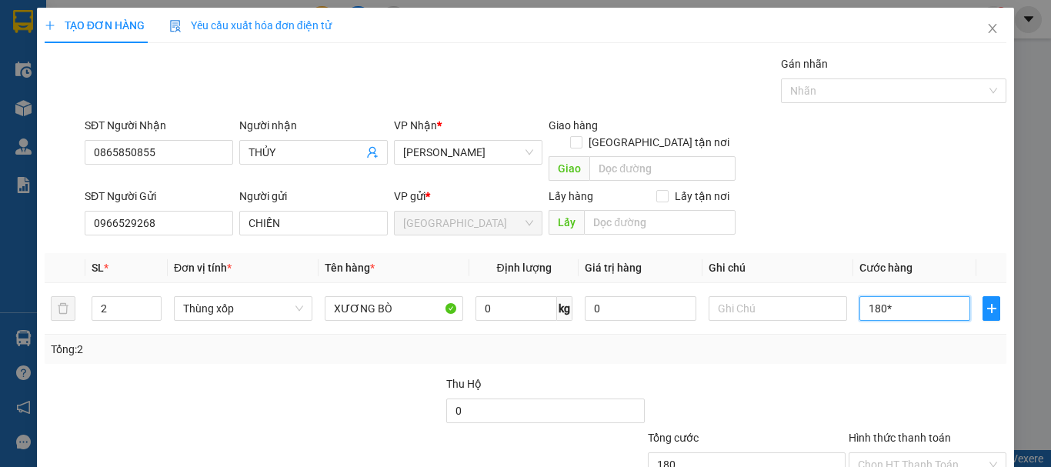
type input "0"
type input "360.000"
click at [771, 343] on div "Tổng: 2" at bounding box center [526, 349] width 962 height 29
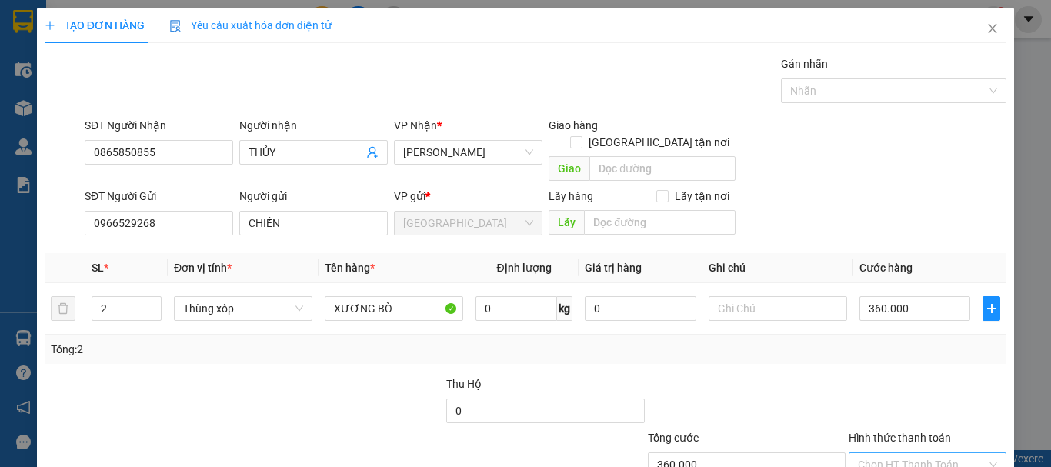
click at [895, 453] on input "Hình thức thanh toán" at bounding box center [922, 464] width 129 height 23
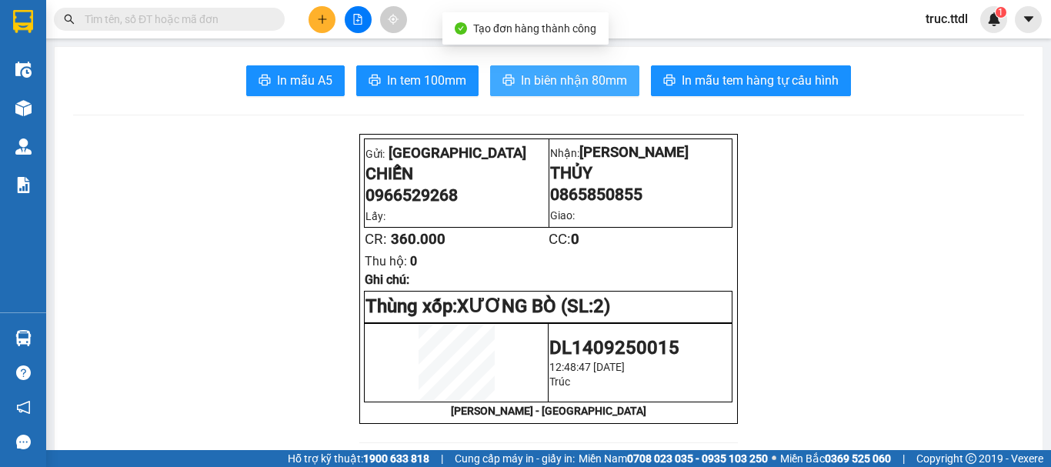
click at [601, 87] on span "In biên nhận 80mm" at bounding box center [574, 80] width 106 height 19
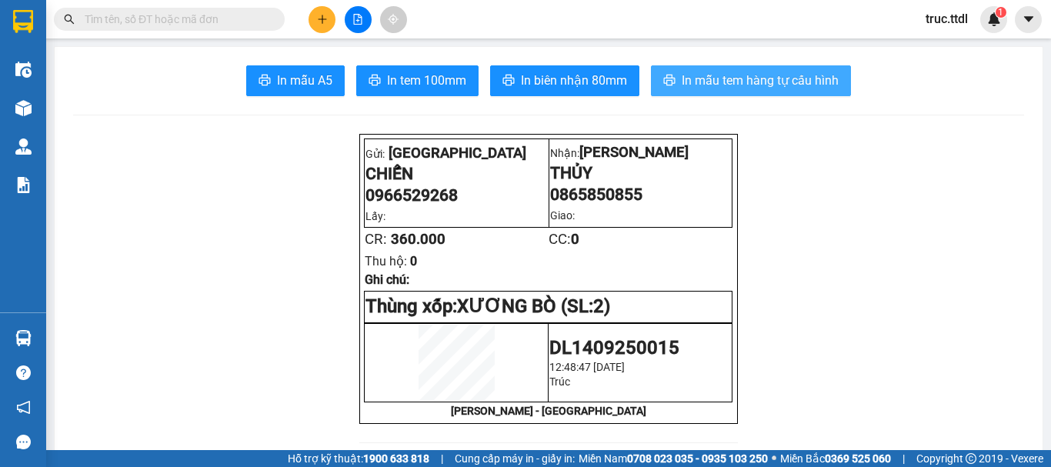
click at [784, 79] on span "In mẫu tem hàng tự cấu hình" at bounding box center [760, 80] width 157 height 19
click at [329, 10] on button at bounding box center [322, 19] width 27 height 27
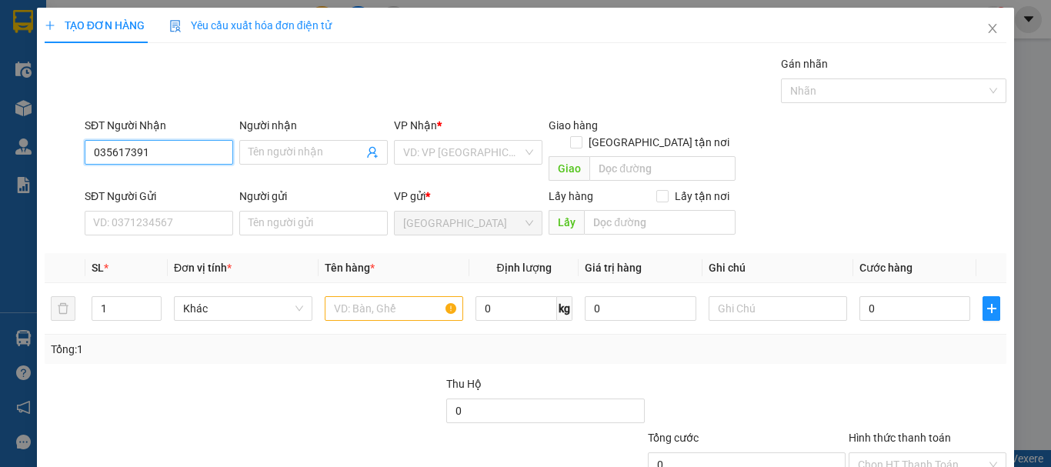
type input "0356173911"
type input "ÚT HÙNG"
type input "0356173911"
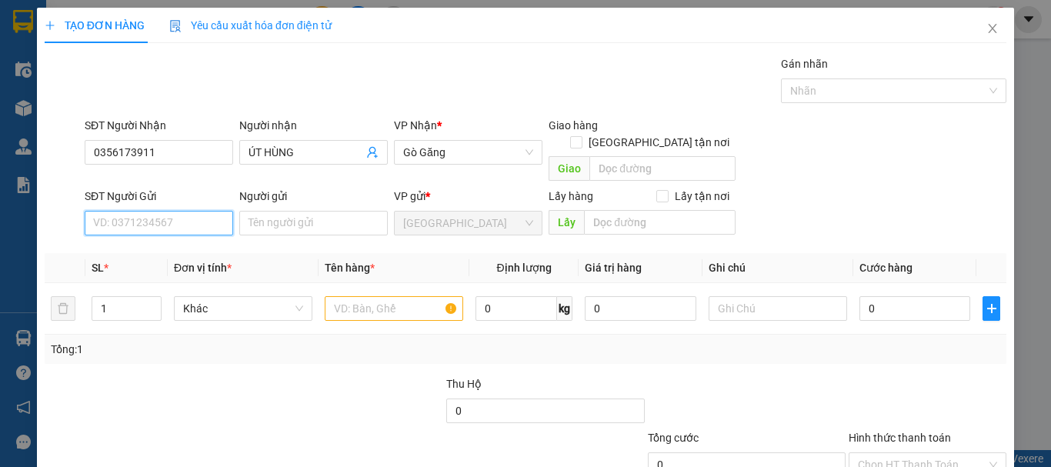
click at [141, 211] on input "SĐT Người Gửi" at bounding box center [159, 223] width 149 height 25
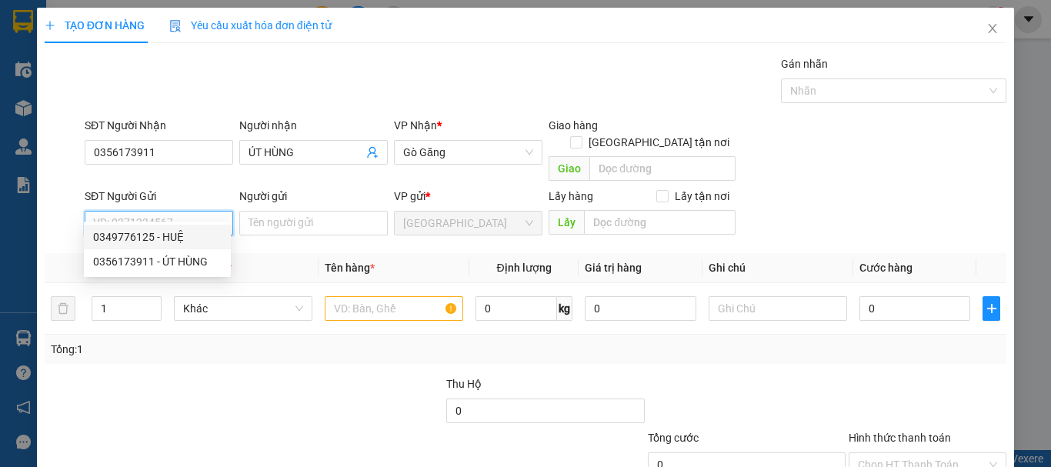
click at [152, 235] on div "0349776125 - HUỆ" at bounding box center [157, 237] width 129 height 17
type input "0349776125"
type input "HUỆ"
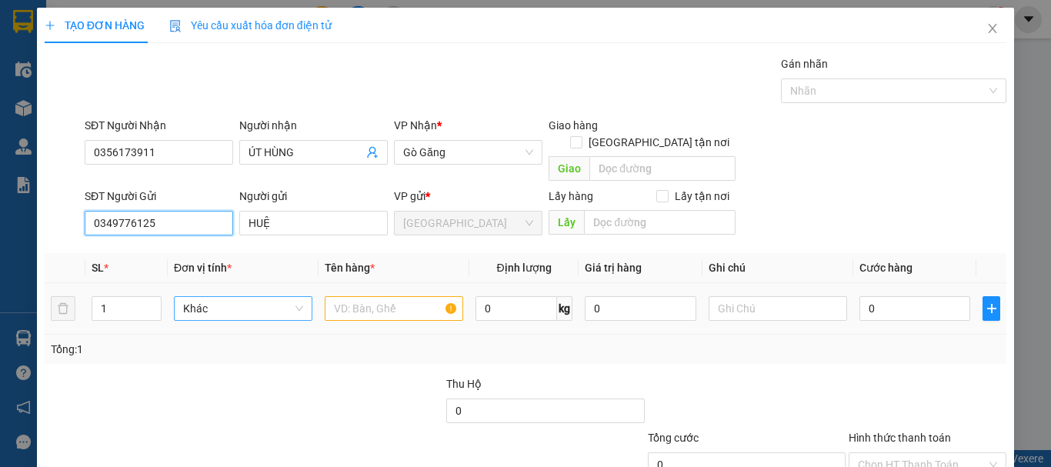
click at [205, 297] on span "Khác" at bounding box center [243, 308] width 120 height 23
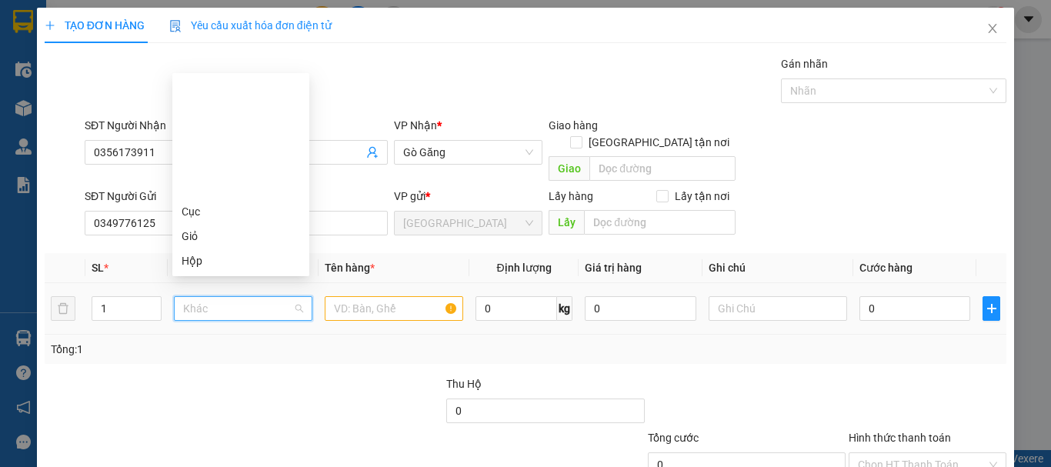
type input "T"
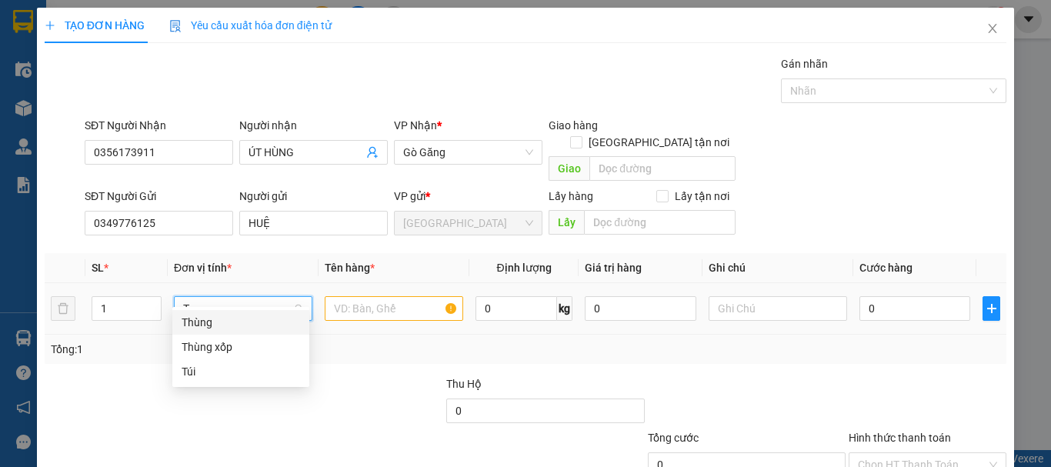
click at [229, 330] on div "Thùng" at bounding box center [241, 322] width 119 height 17
click at [354, 296] on input "text" at bounding box center [394, 308] width 139 height 25
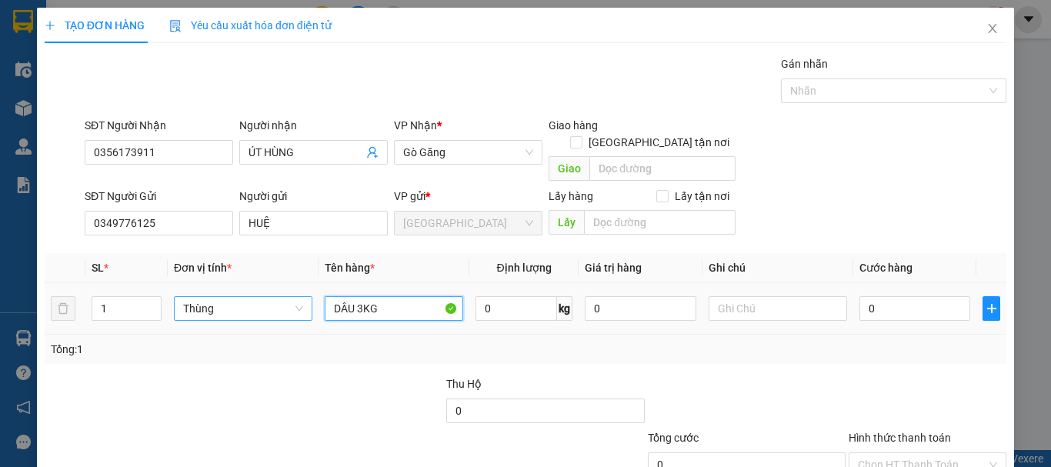
type input "DÂU 3KG"
type input "30"
click at [922, 453] on input "Hình thức thanh toán" at bounding box center [922, 464] width 129 height 23
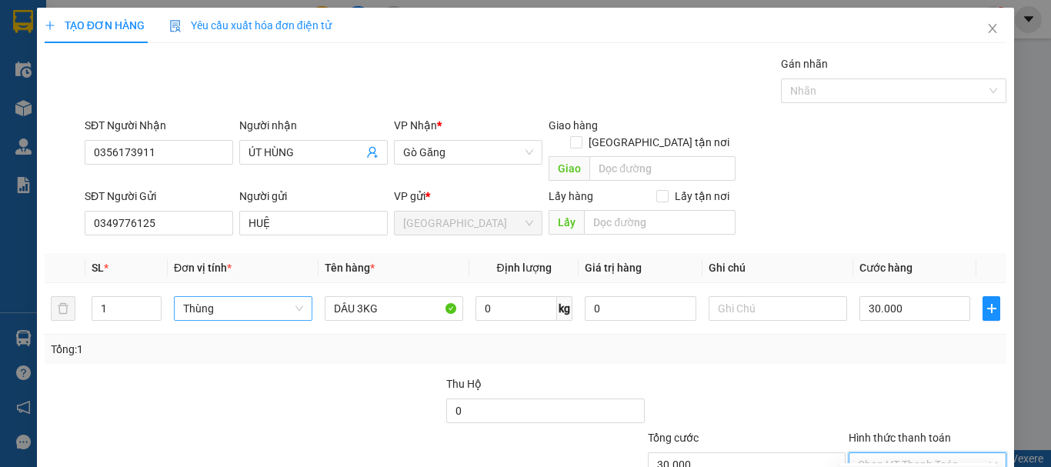
click at [925, 369] on div "Transit Pickup Surcharge Ids Transit Deliver Surcharge Ids Transit Deliver Surc…" at bounding box center [526, 302] width 962 height 495
click at [941, 453] on input "Hình thức thanh toán" at bounding box center [922, 464] width 129 height 23
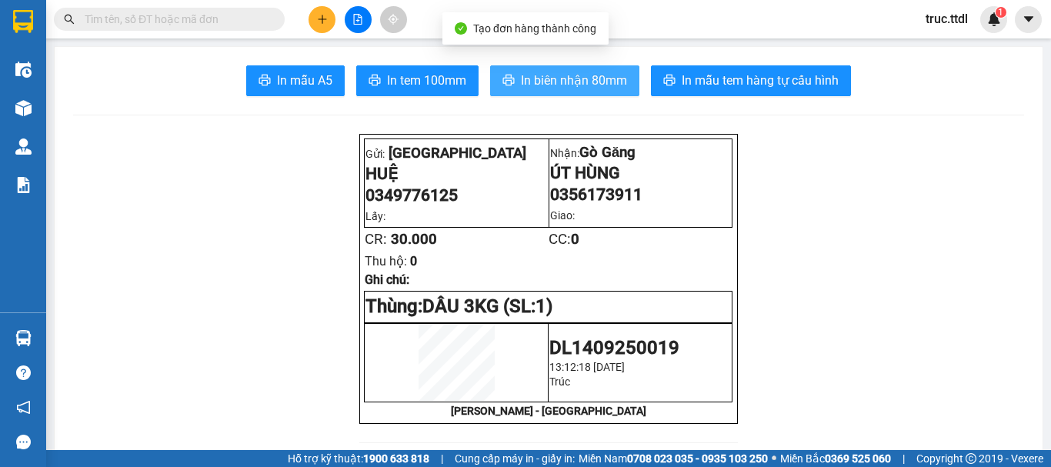
click at [591, 85] on span "In biên nhận 80mm" at bounding box center [574, 80] width 106 height 19
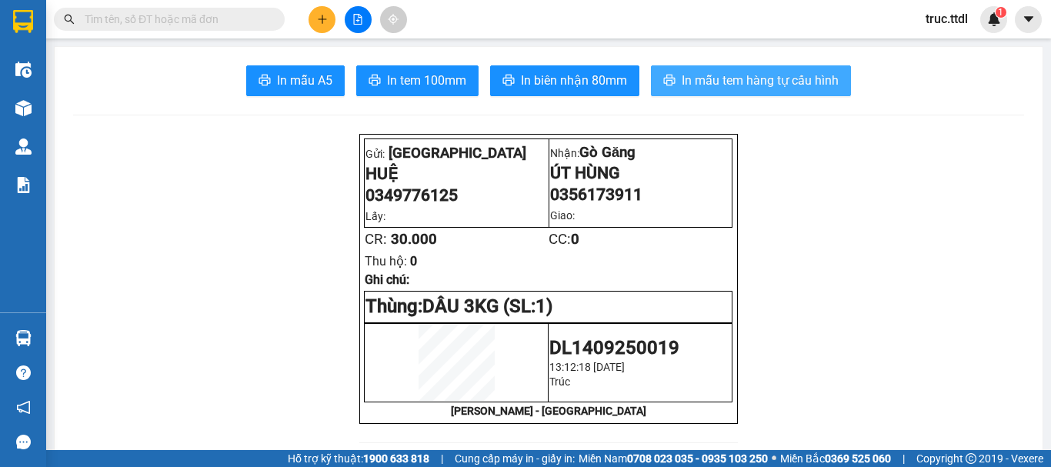
drag, startPoint x: 740, startPoint y: 75, endPoint x: 694, endPoint y: 94, distance: 50.0
click at [740, 75] on span "In mẫu tem hàng tự cấu hình" at bounding box center [760, 80] width 157 height 19
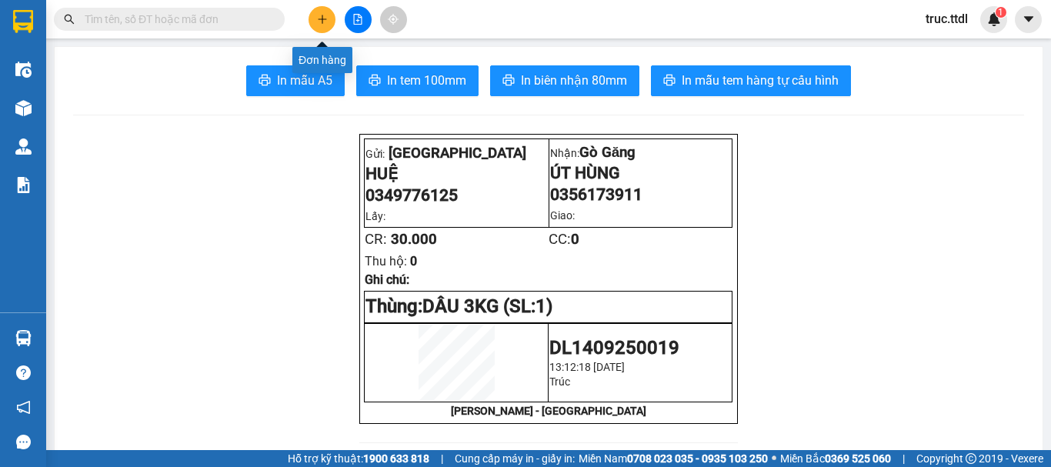
click at [319, 20] on icon "plus" at bounding box center [322, 19] width 11 height 11
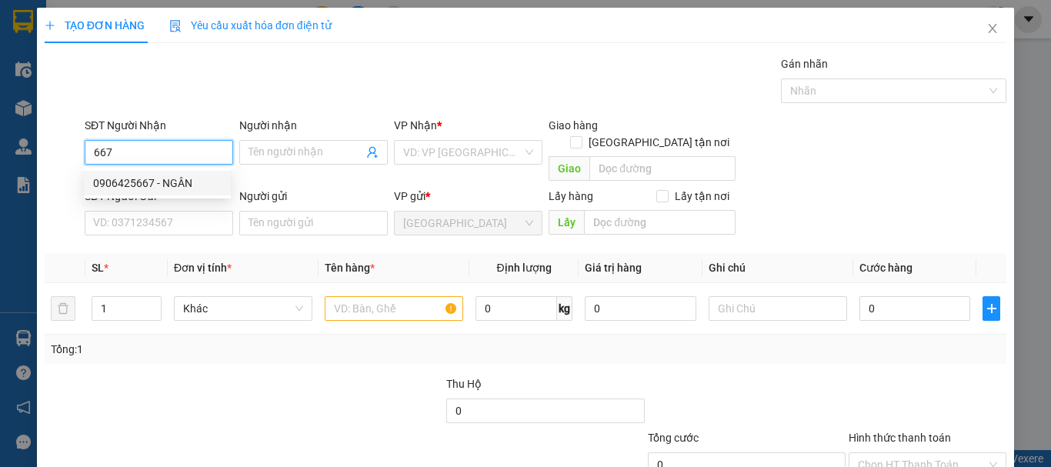
click at [209, 185] on div "0906425667 - NGÂN" at bounding box center [157, 183] width 129 height 17
type input "0906425667"
type input "NGÂN"
type input "0906425667"
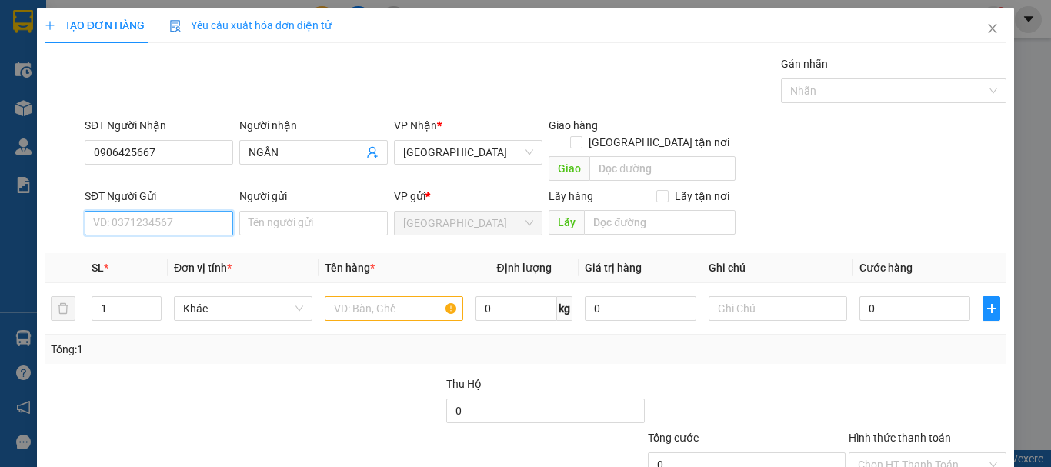
click at [210, 212] on input "SĐT Người Gửi" at bounding box center [159, 223] width 149 height 25
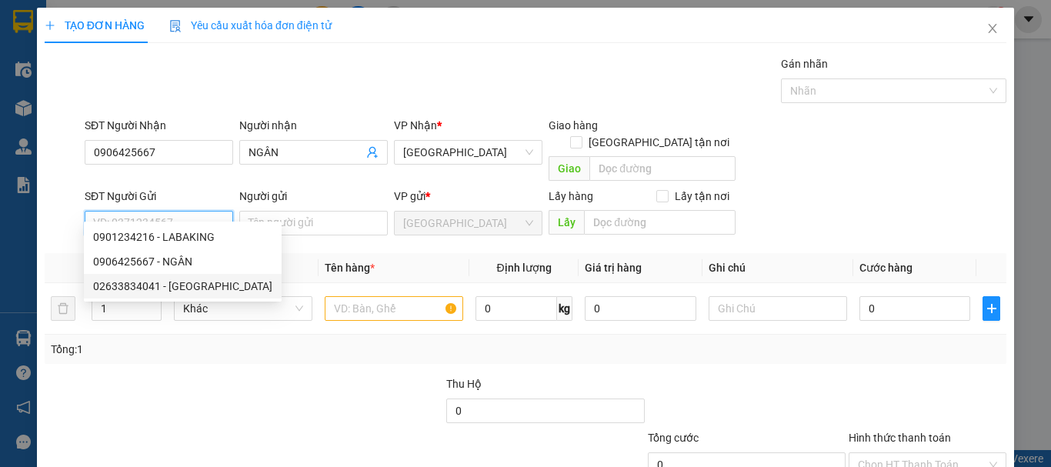
drag, startPoint x: 209, startPoint y: 234, endPoint x: 210, endPoint y: 281, distance: 47.0
click at [210, 281] on div "0901234216 - LABAKING 0906425667 - NGÂN 02633834041 - ĐÀ LẠT GAP" at bounding box center [183, 262] width 198 height 74
click at [210, 281] on div "02633834041 - ĐÀ LẠT GAP" at bounding box center [182, 286] width 179 height 17
type input "02633834041"
type input "ĐÀ LẠT GAP"
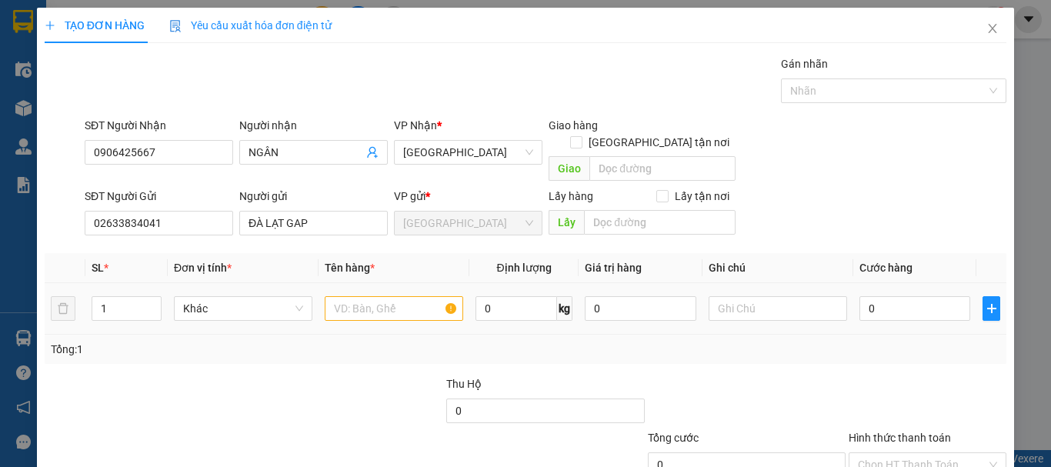
click at [82, 307] on tr "1 Khác 0 kg 0 0" at bounding box center [526, 309] width 962 height 52
click at [216, 300] on span "Khác" at bounding box center [243, 308] width 120 height 23
type input "3"
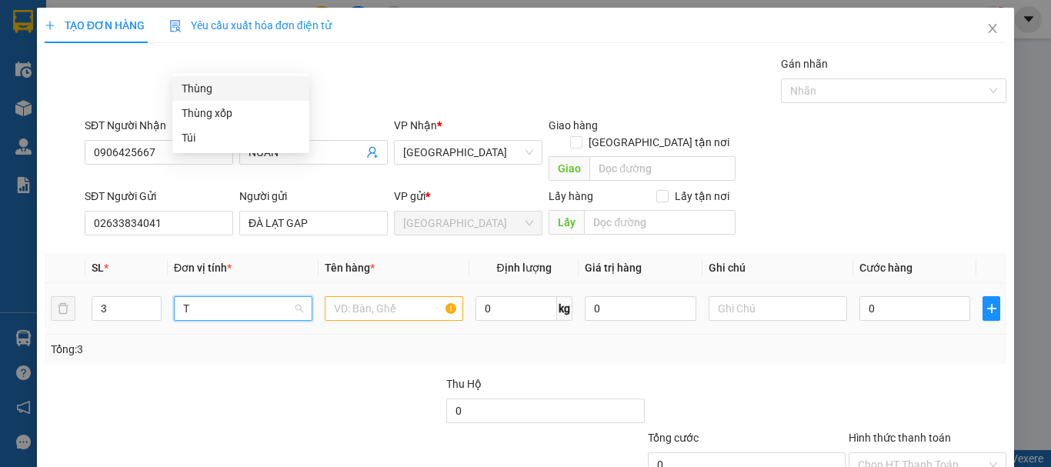
type input "T"
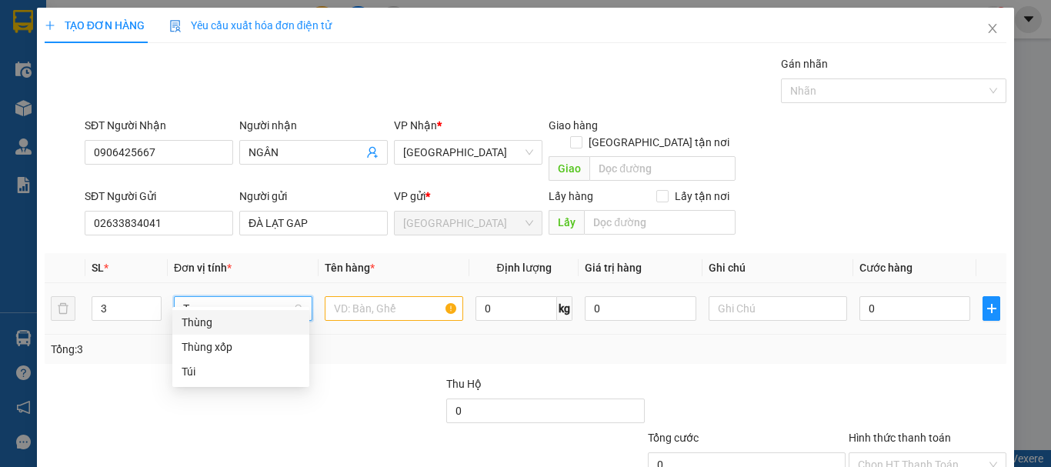
click at [250, 314] on div "Thùng" at bounding box center [241, 322] width 119 height 17
click at [364, 296] on input "text" at bounding box center [394, 308] width 139 height 25
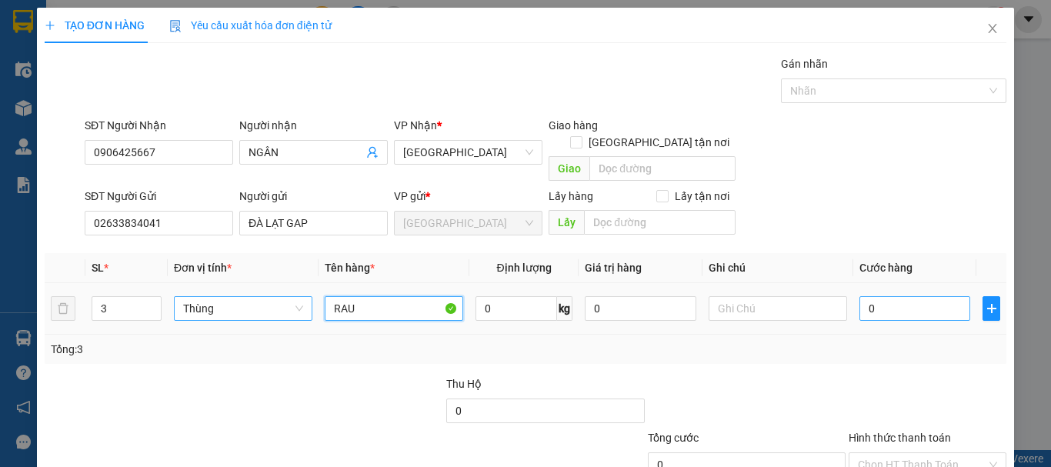
type input "RAU"
click at [915, 296] on input "0" at bounding box center [915, 308] width 111 height 25
type input "2"
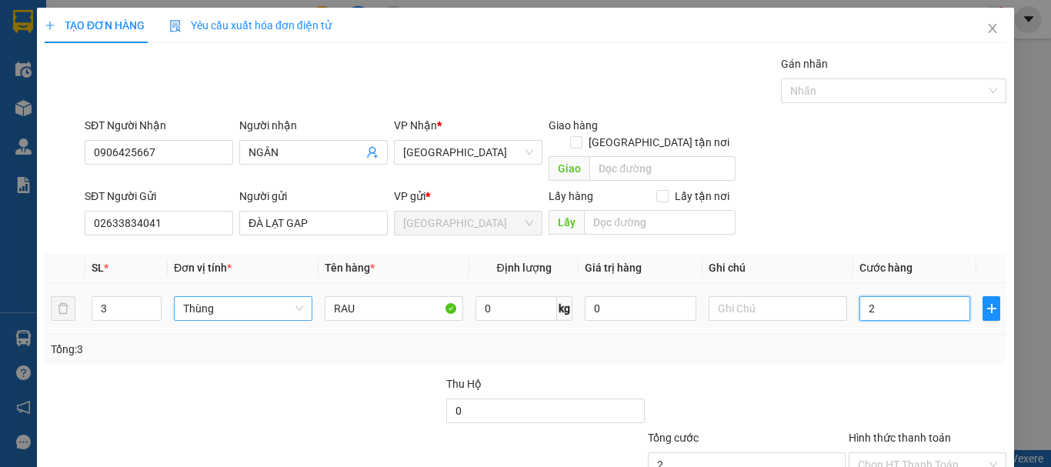
type input "21"
type input "210"
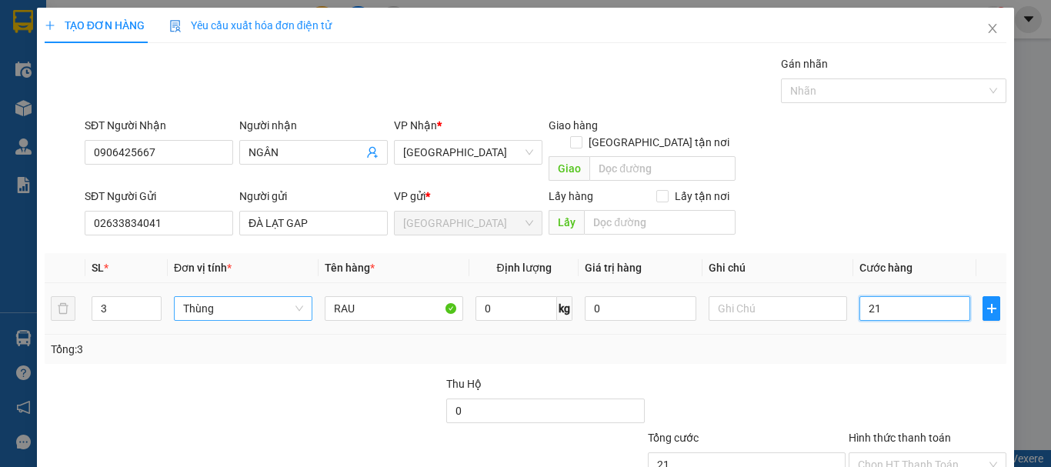
type input "210"
click at [890, 453] on input "Hình thức thanh toán" at bounding box center [922, 464] width 129 height 23
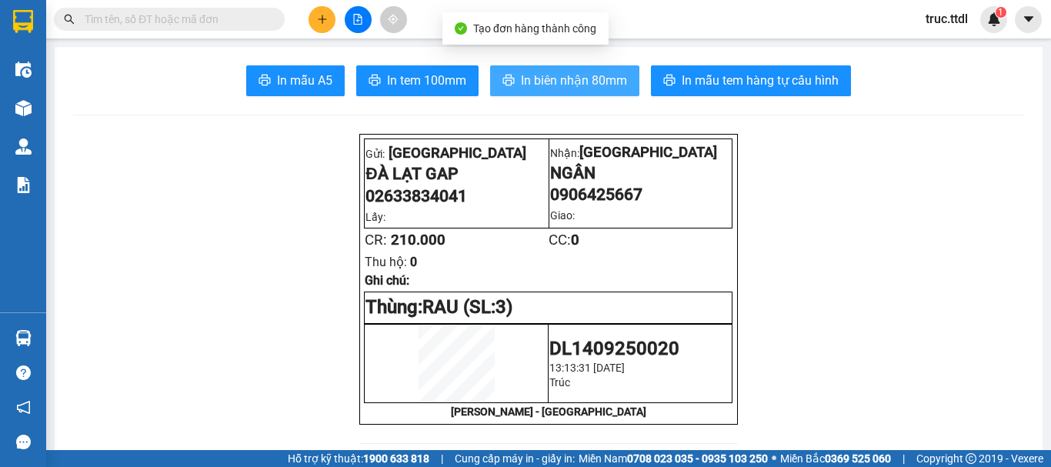
click at [590, 82] on span "In biên nhận 80mm" at bounding box center [574, 80] width 106 height 19
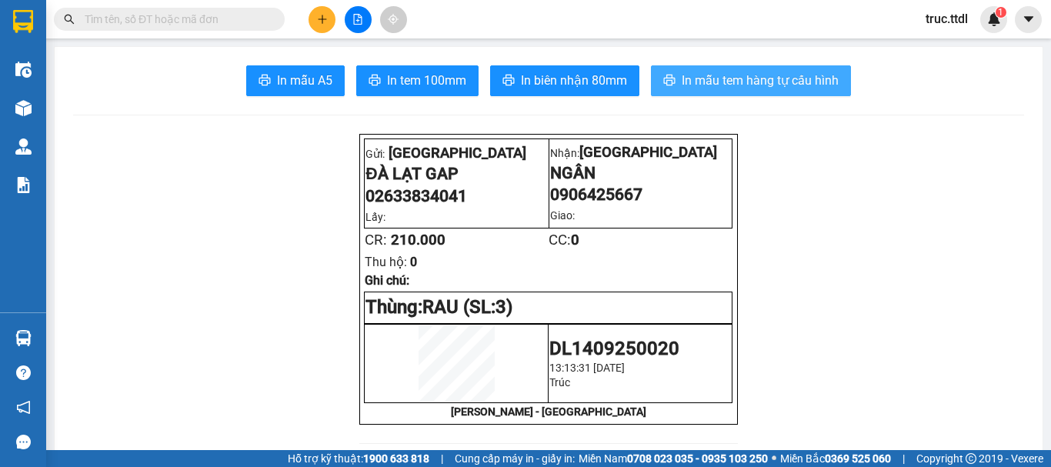
click at [700, 85] on span "In mẫu tem hàng tự cấu hình" at bounding box center [760, 80] width 157 height 19
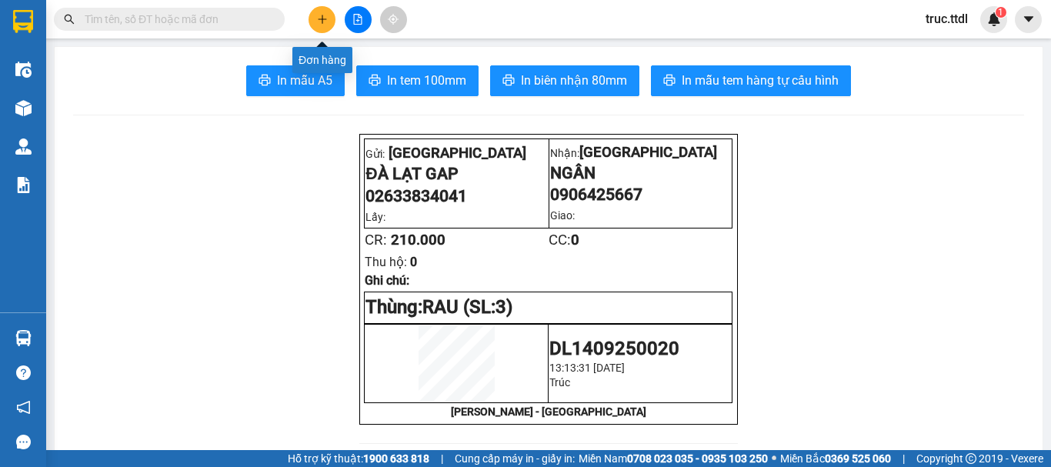
click at [318, 13] on button at bounding box center [322, 19] width 27 height 27
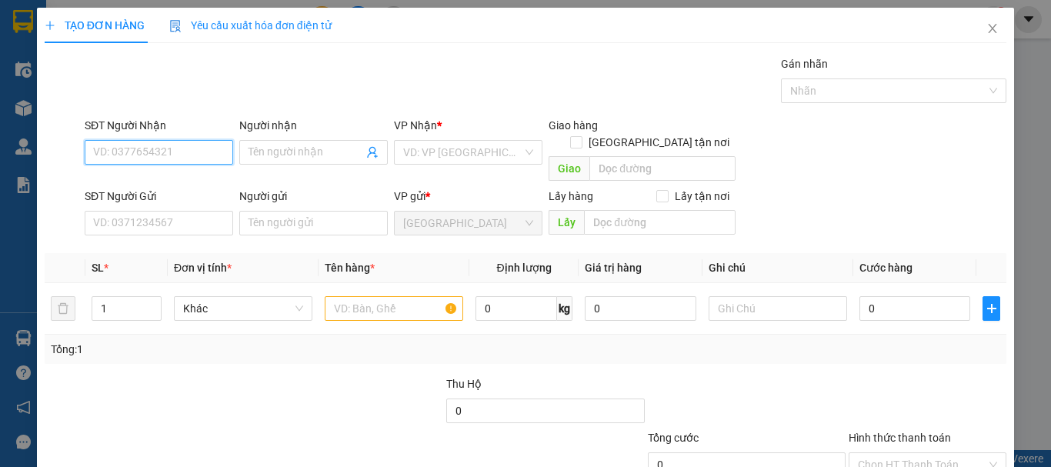
click at [174, 152] on input "SĐT Người Nhận" at bounding box center [159, 152] width 149 height 25
click at [198, 188] on div "0912720011 - VŨ" at bounding box center [169, 183] width 152 height 17
type input "0912720011"
type input "VŨ"
type input "0912720011"
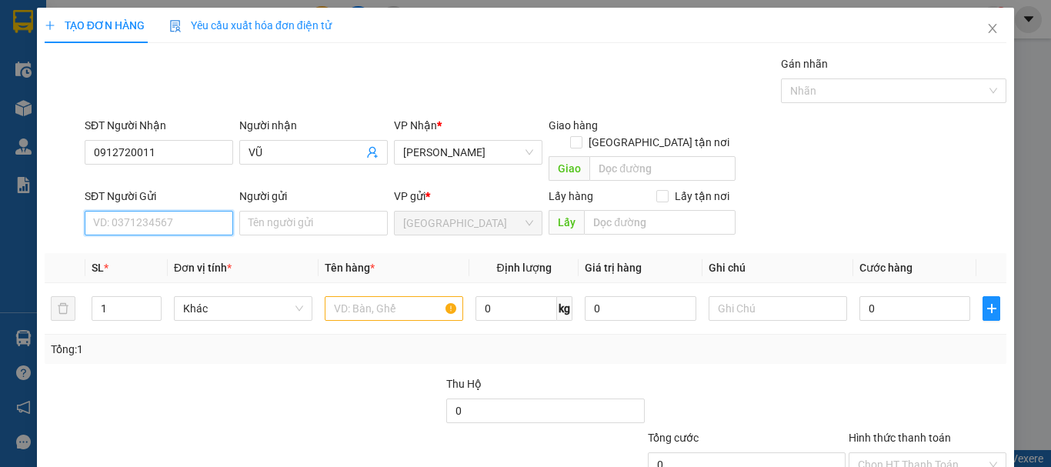
click at [197, 211] on input "SĐT Người Gửi" at bounding box center [159, 223] width 149 height 25
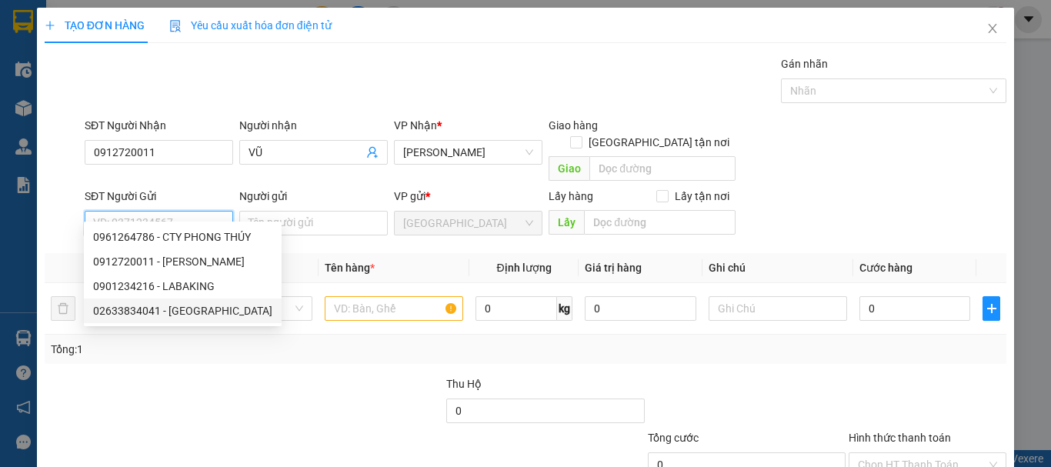
click at [210, 314] on div "02633834041 - ĐÀ LẠT GAP" at bounding box center [182, 310] width 179 height 17
type input "02633834041"
type input "ĐÀ LẠT GAP"
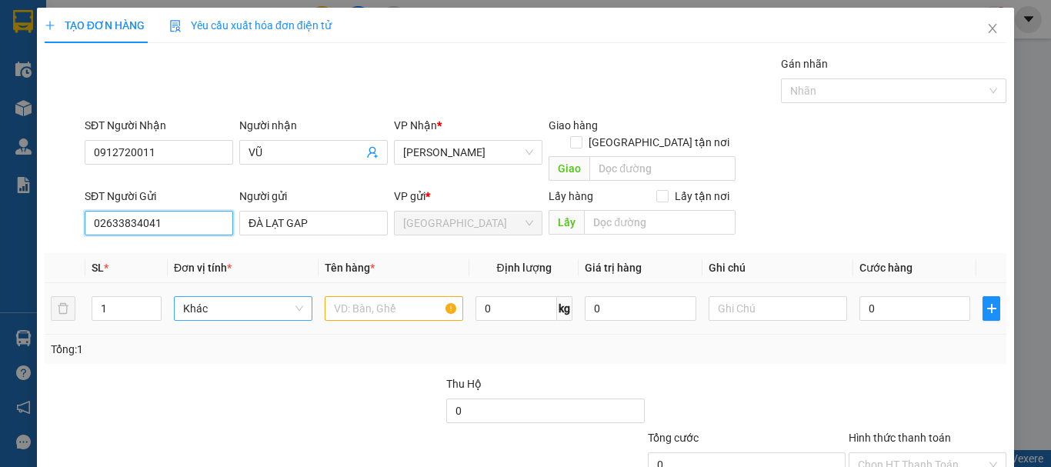
click at [255, 297] on span "Khác" at bounding box center [243, 308] width 120 height 23
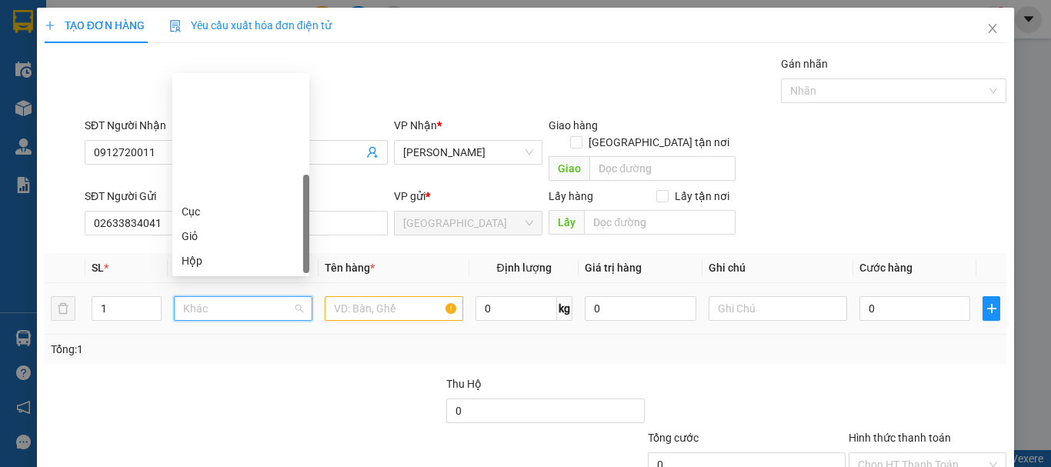
type input "T"
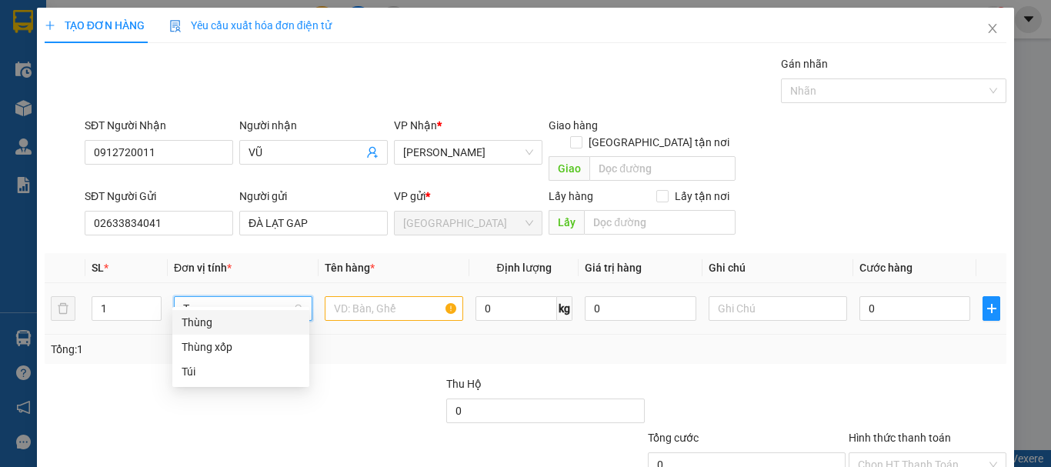
drag, startPoint x: 263, startPoint y: 314, endPoint x: 269, endPoint y: 320, distance: 8.2
click at [263, 320] on div "Thùng" at bounding box center [240, 322] width 137 height 25
click at [319, 295] on td at bounding box center [394, 309] width 151 height 52
click at [326, 296] on input "text" at bounding box center [394, 308] width 139 height 25
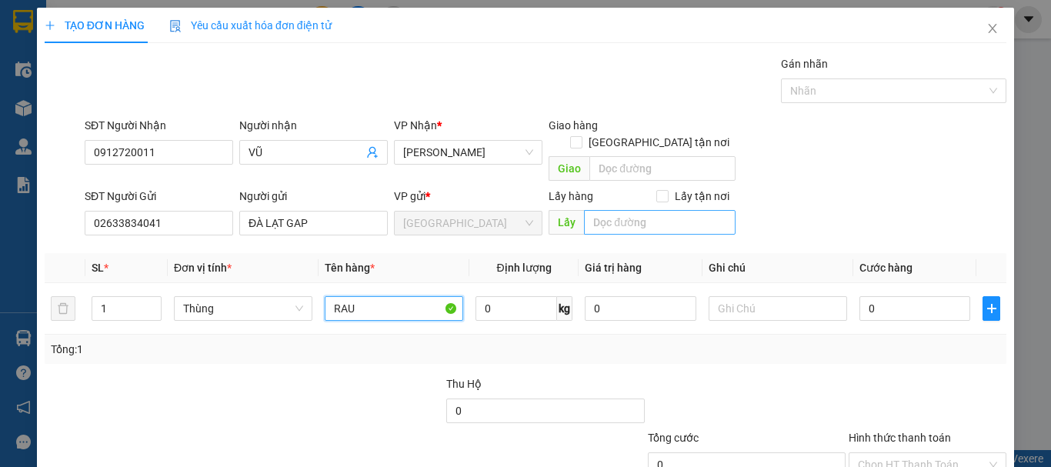
type input "RAU"
click at [655, 210] on input "text" at bounding box center [660, 222] width 152 height 25
type input "HÓA ĐƠN"
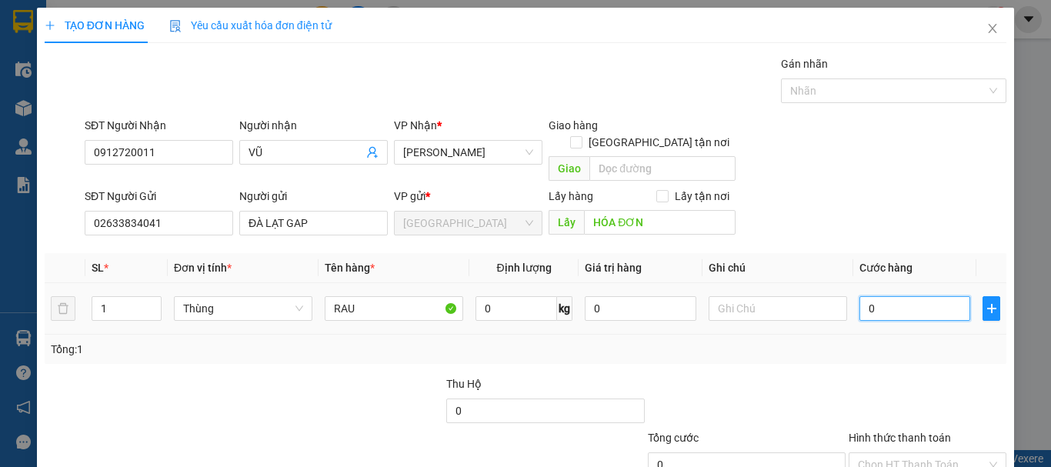
click at [876, 296] on input "0" at bounding box center [915, 308] width 111 height 25
type input "8"
type input "80"
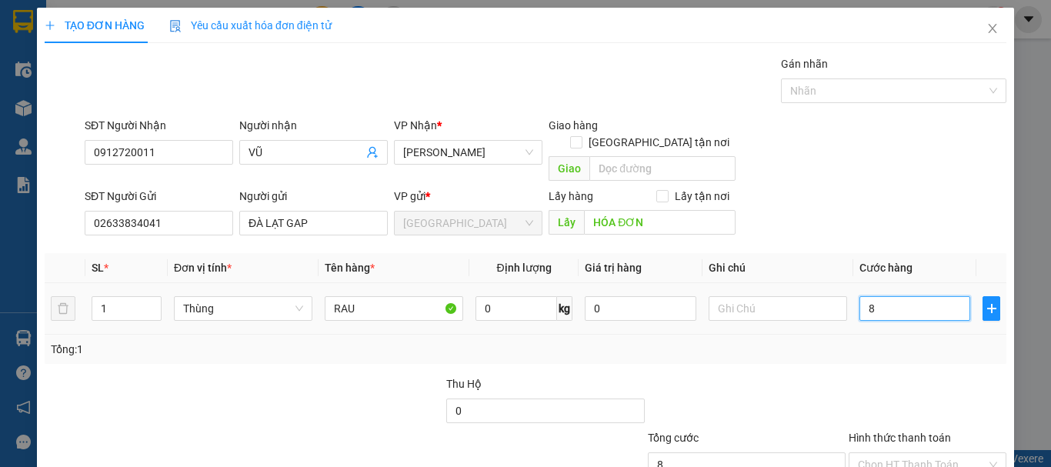
type input "80"
click at [893, 453] on input "Hình thức thanh toán" at bounding box center [922, 464] width 129 height 23
click at [891, 369] on div "Transit Pickup Surcharge Ids Transit Deliver Surcharge Ids Transit Deliver Surc…" at bounding box center [526, 302] width 962 height 495
click at [907, 453] on input "Hình thức thanh toán" at bounding box center [922, 464] width 129 height 23
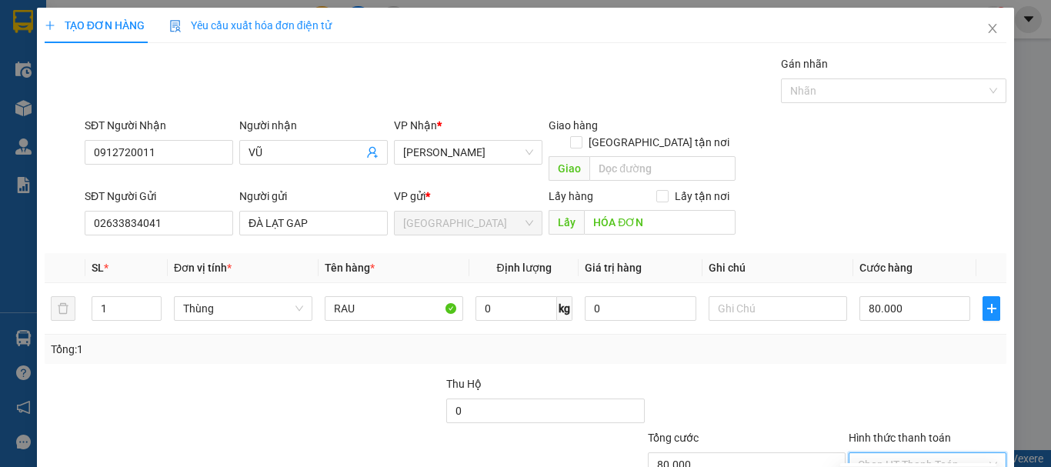
drag, startPoint x: 904, startPoint y: 379, endPoint x: 918, endPoint y: 403, distance: 27.6
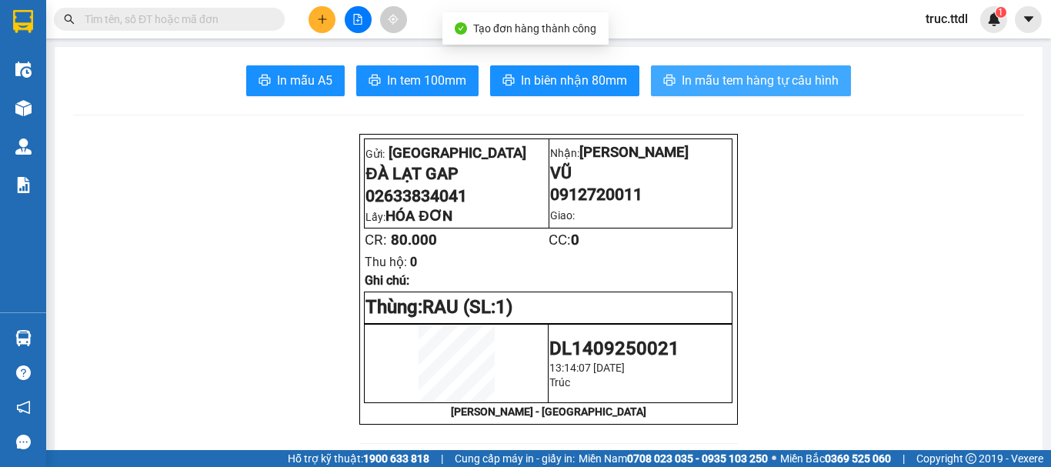
click at [710, 86] on span "In mẫu tem hàng tự cấu hình" at bounding box center [760, 80] width 157 height 19
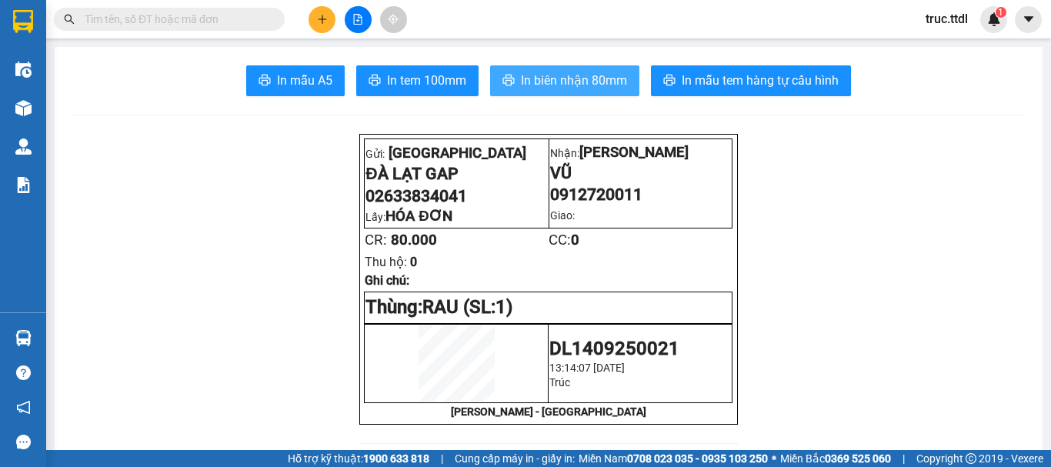
click at [590, 91] on button "In biên nhận 80mm" at bounding box center [564, 80] width 149 height 31
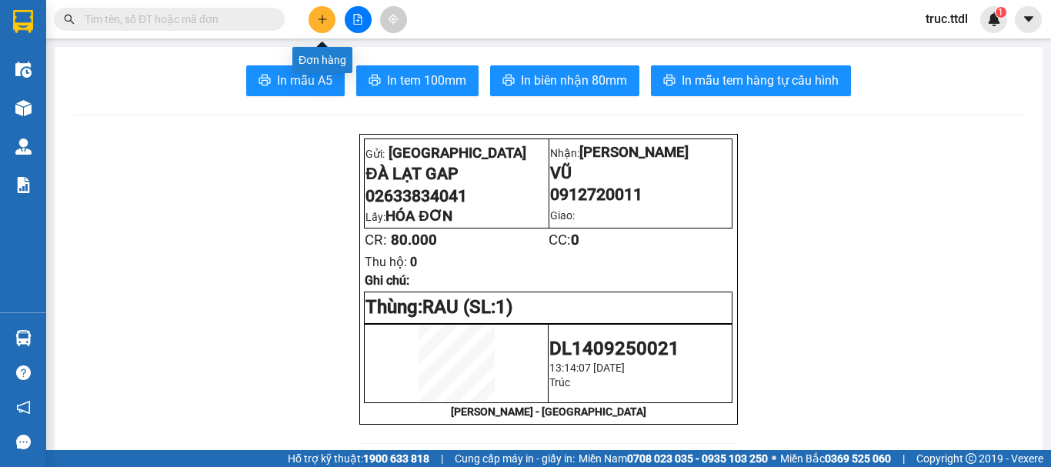
click at [332, 14] on button at bounding box center [322, 19] width 27 height 27
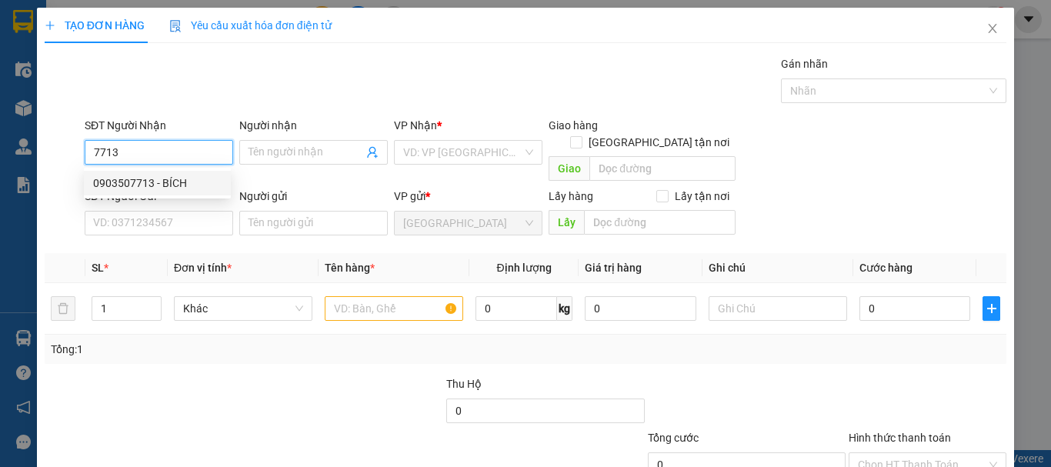
click at [120, 180] on div "0903507713 - BÍCH" at bounding box center [157, 183] width 129 height 17
type input "0903507713"
type input "BÍCH"
type input "0903507713"
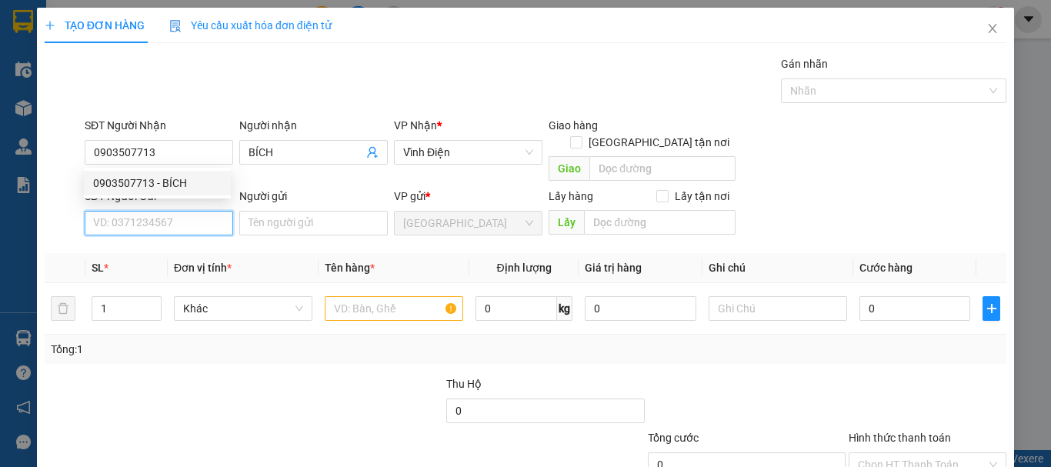
click at [170, 212] on input "SĐT Người Gửi" at bounding box center [159, 223] width 149 height 25
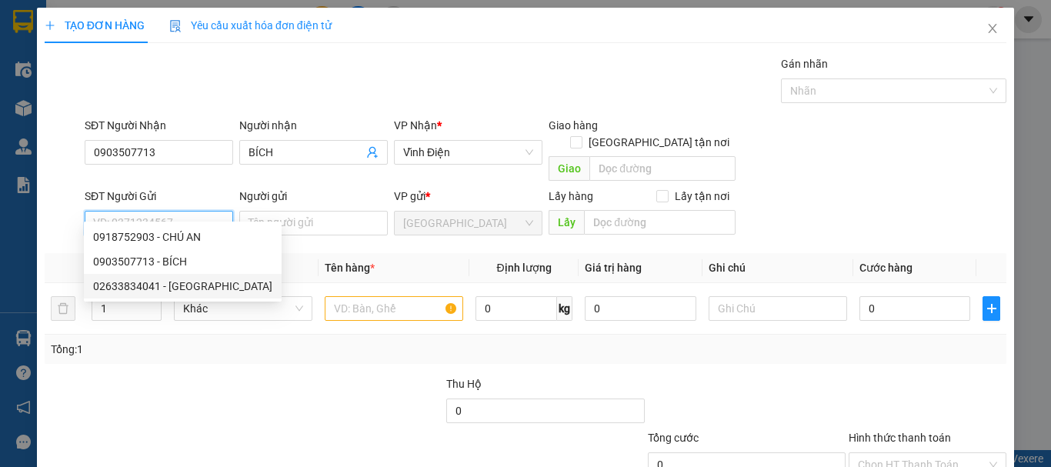
click at [182, 285] on div "02633834041 - ĐÀ LẠT GAP" at bounding box center [182, 286] width 179 height 17
type input "02633834041"
type input "ĐÀ LẠT GAP"
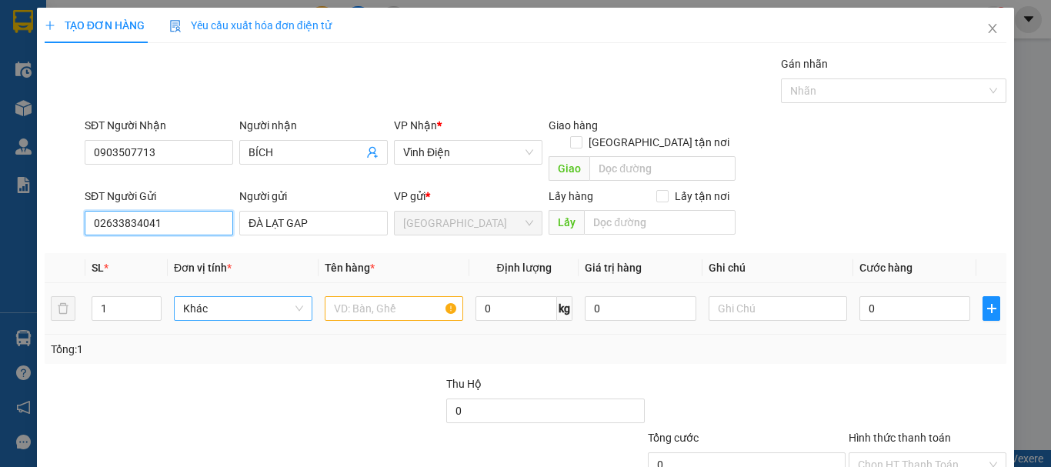
click at [219, 297] on span "Khác" at bounding box center [243, 308] width 120 height 23
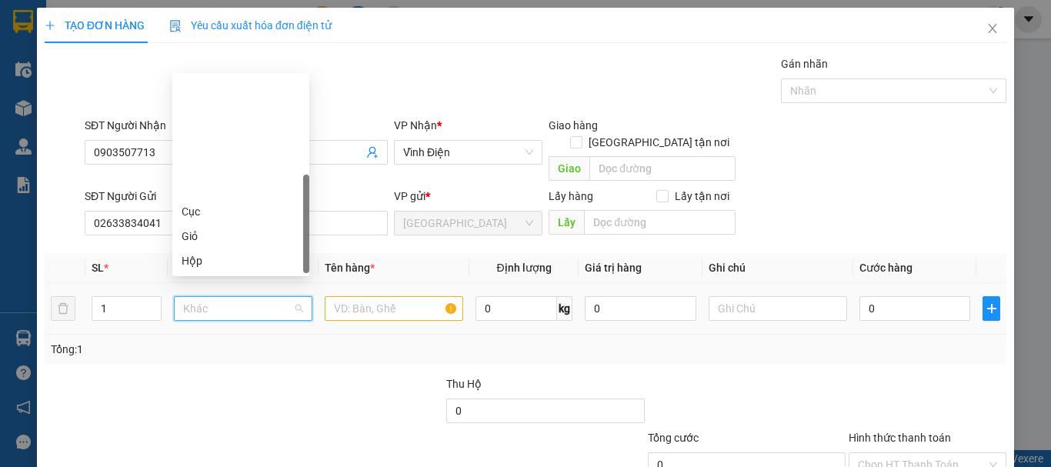
type input "T"
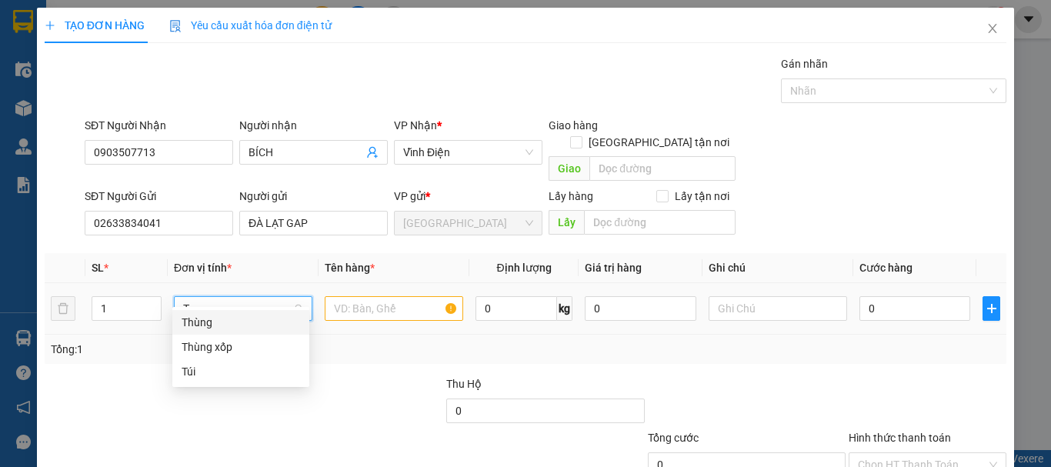
drag, startPoint x: 254, startPoint y: 327, endPoint x: 208, endPoint y: 306, distance: 51.0
click at [252, 326] on div "Thùng" at bounding box center [241, 322] width 119 height 17
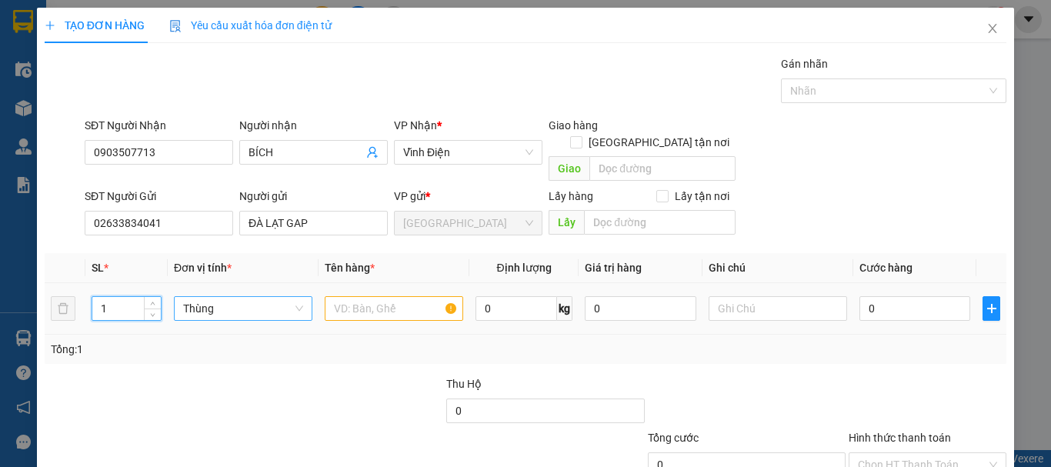
drag, startPoint x: 119, startPoint y: 293, endPoint x: 295, endPoint y: 303, distance: 176.5
click at [84, 306] on tr "1 Thùng 0 kg 0 0" at bounding box center [526, 309] width 962 height 52
type input "2"
click at [363, 296] on input "text" at bounding box center [394, 308] width 139 height 25
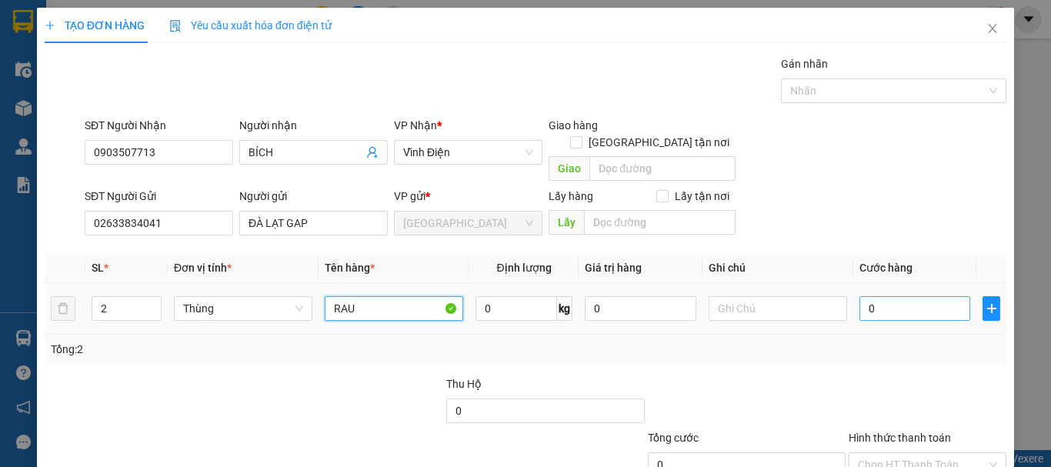
type input "RAU"
click at [906, 296] on input "0" at bounding box center [915, 308] width 111 height 25
type input "1"
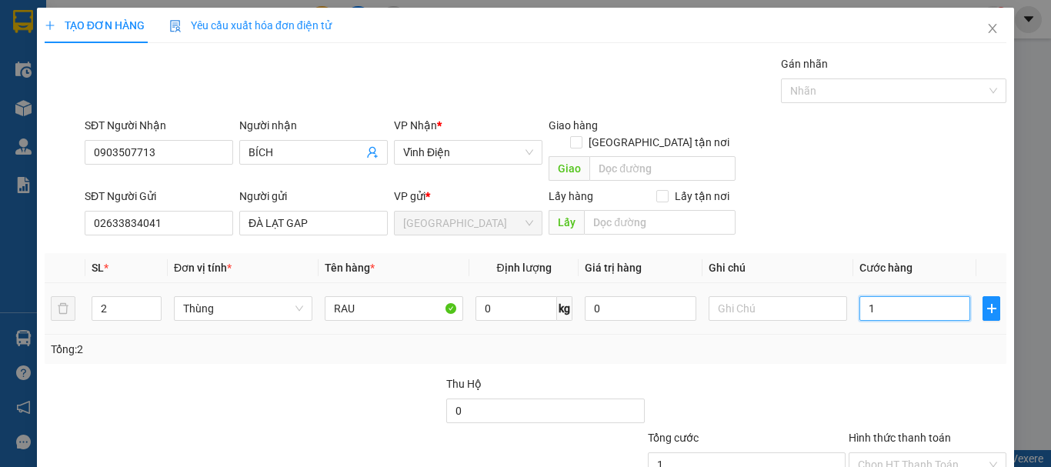
type input "14"
type input "140"
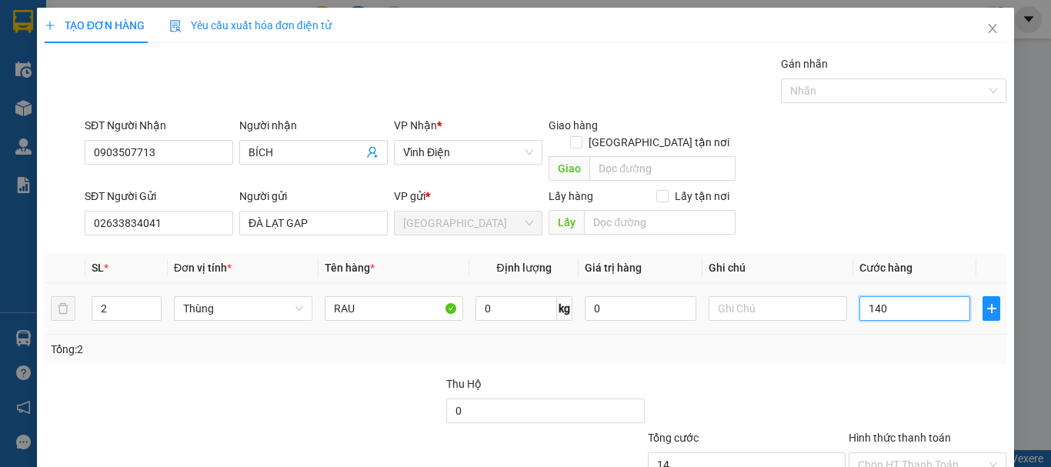
type input "140"
click at [890, 453] on input "Hình thức thanh toán" at bounding box center [922, 464] width 129 height 23
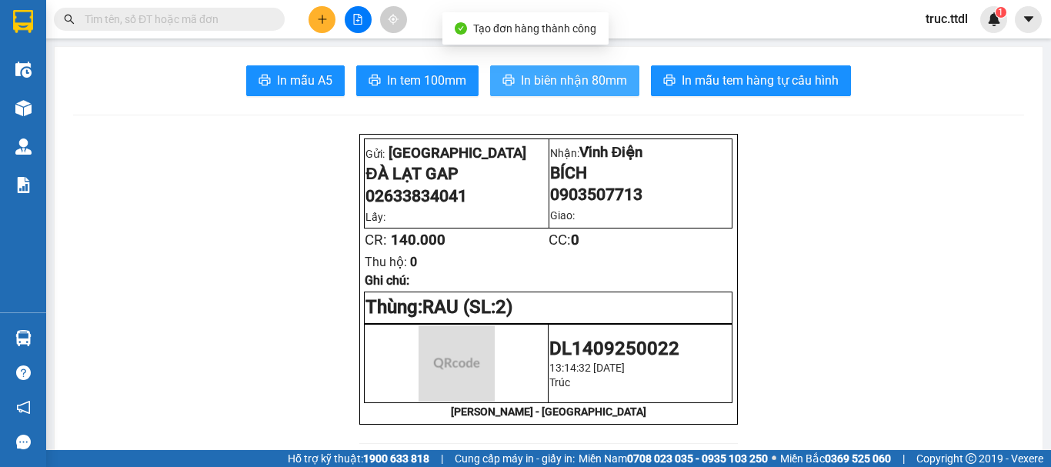
click at [592, 79] on span "In biên nhận 80mm" at bounding box center [574, 80] width 106 height 19
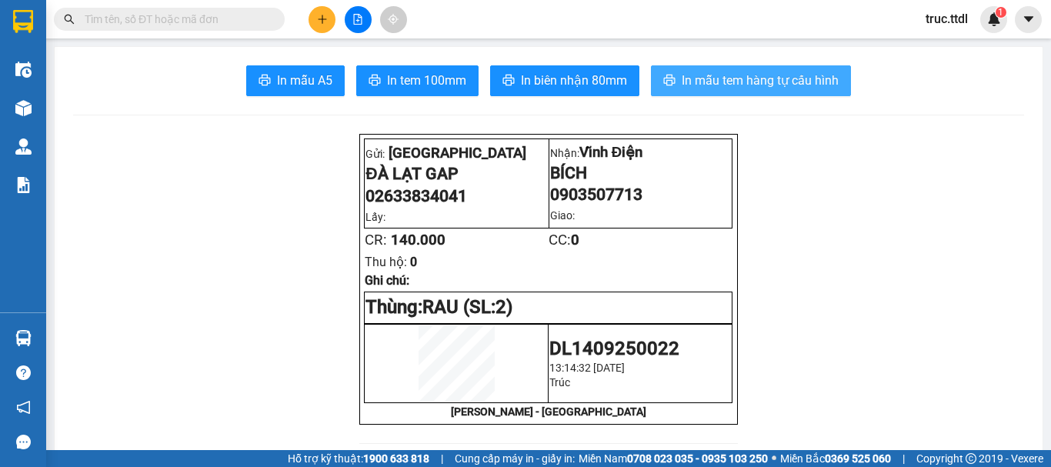
drag, startPoint x: 705, startPoint y: 88, endPoint x: 709, endPoint y: 95, distance: 7.9
click at [705, 87] on span "In mẫu tem hàng tự cấu hình" at bounding box center [760, 80] width 157 height 19
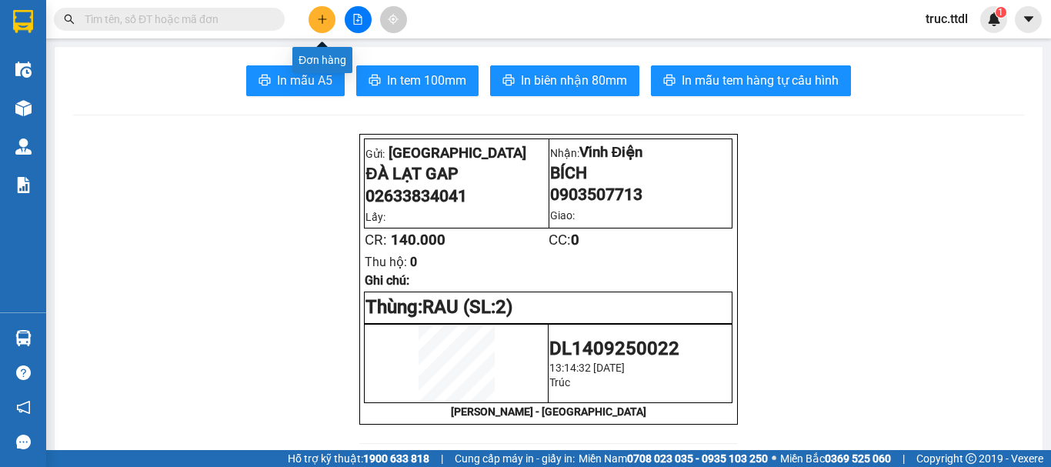
click at [319, 21] on icon "plus" at bounding box center [322, 19] width 11 height 11
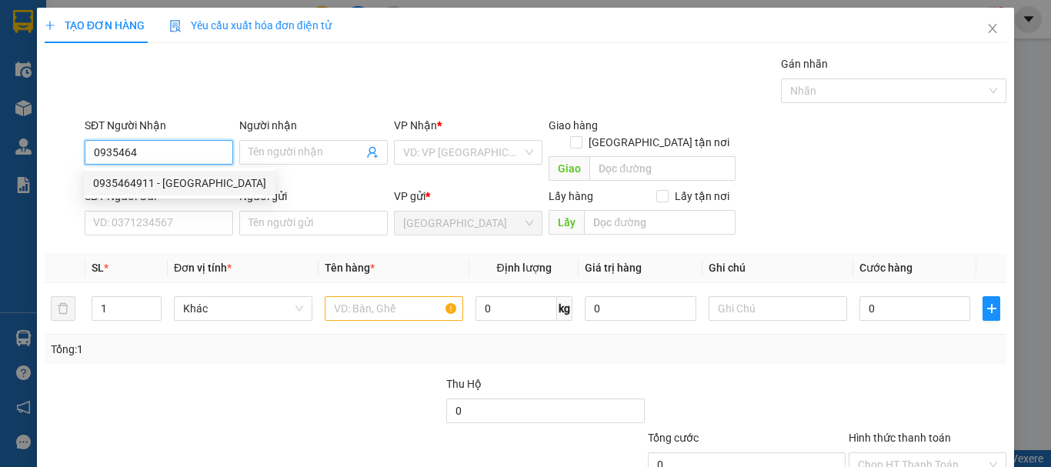
type input "0935464911"
type input "HÀ"
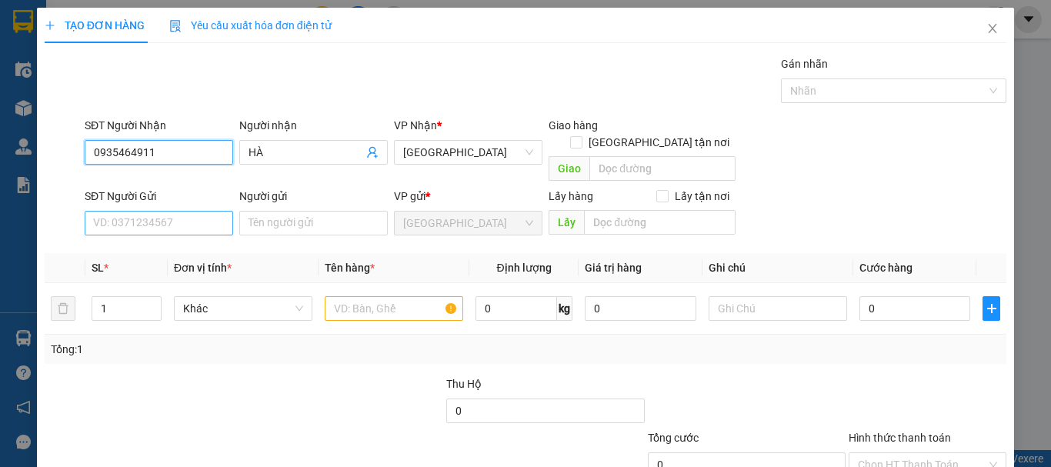
type input "0935464911"
click at [151, 216] on input "SĐT Người Gửi" at bounding box center [159, 223] width 149 height 25
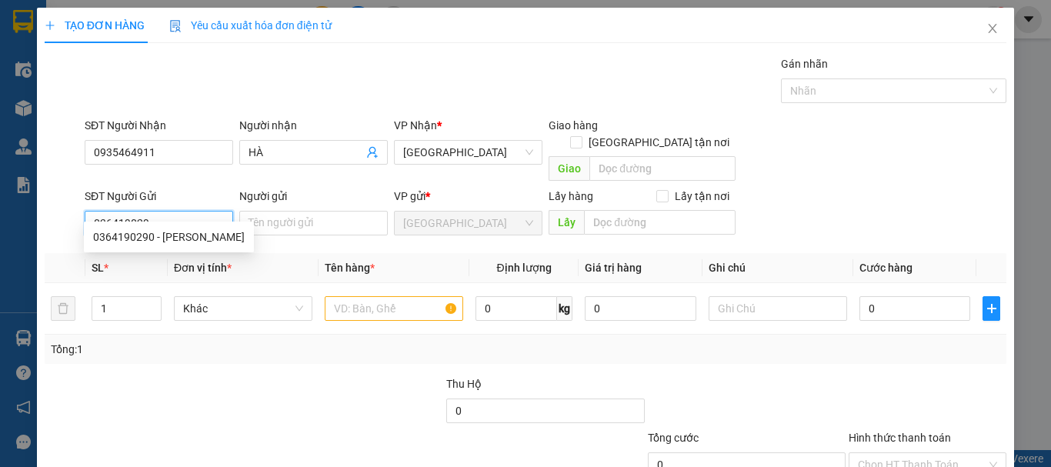
type input "0364190290"
click at [211, 233] on div "0364190290 - KIM" at bounding box center [169, 237] width 152 height 17
type input "KIM"
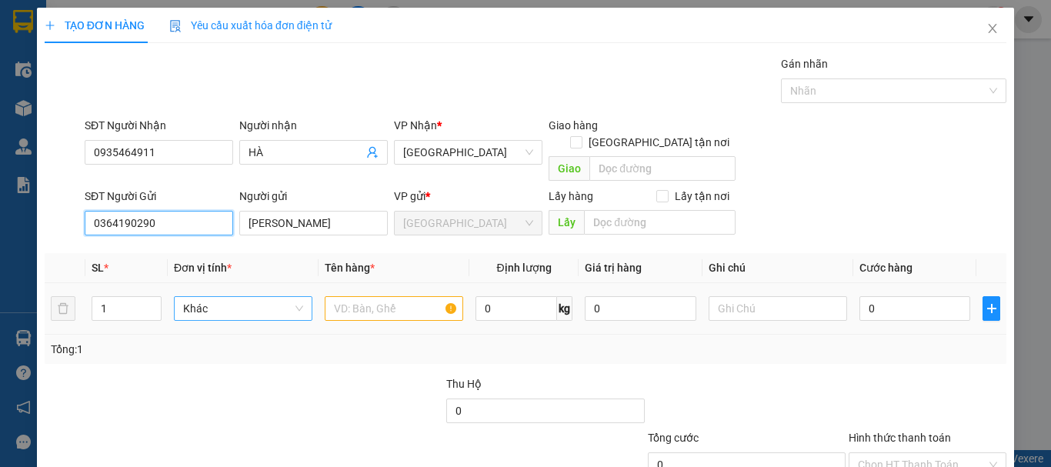
click at [231, 297] on span "Khác" at bounding box center [243, 308] width 120 height 23
type input "0364190290"
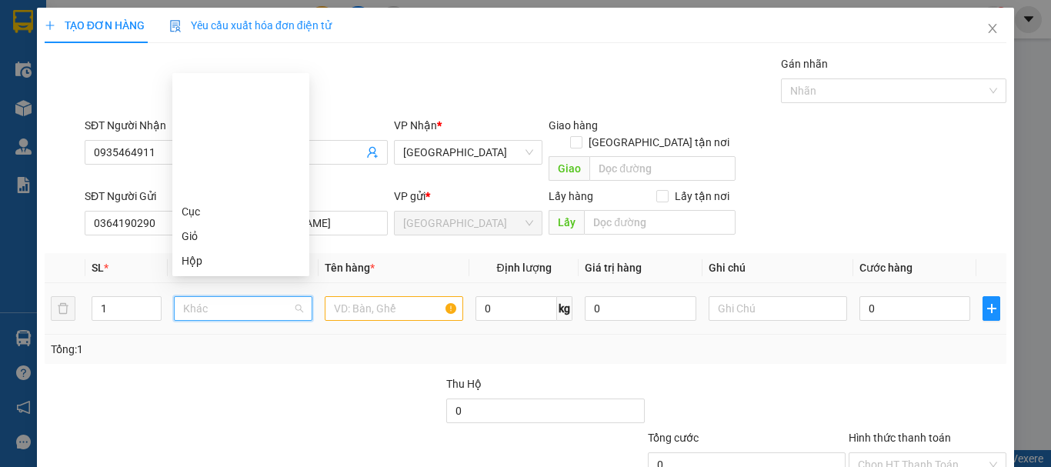
type input "T"
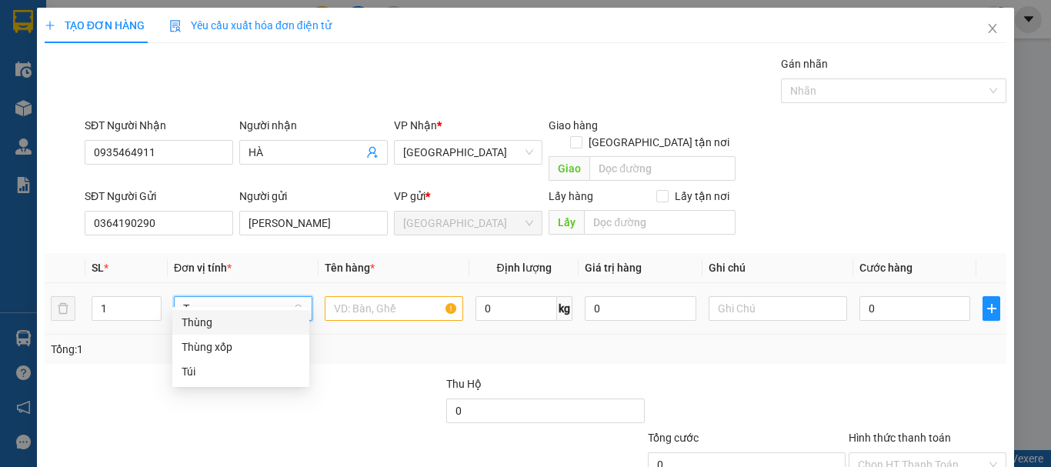
click at [246, 322] on div "Thùng" at bounding box center [241, 322] width 119 height 17
click at [355, 302] on input "text" at bounding box center [394, 308] width 139 height 25
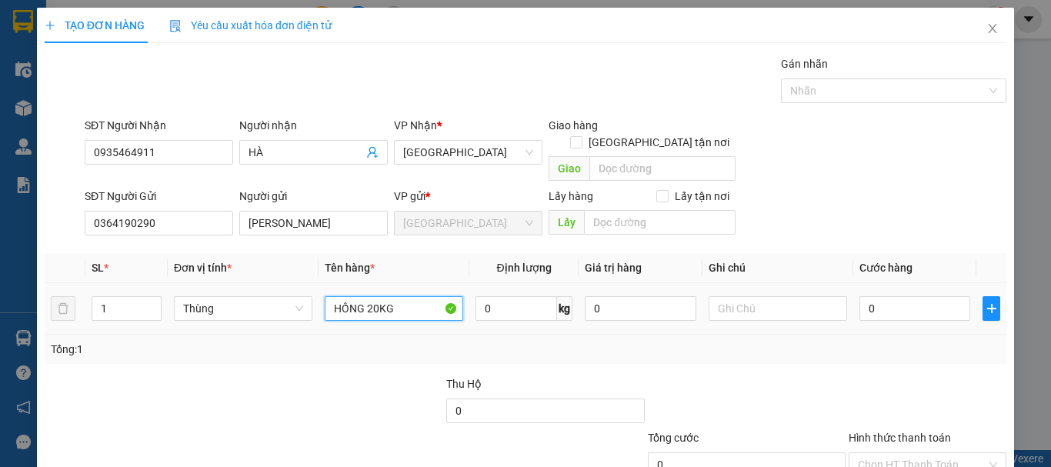
type input "HỒNG 20KG"
type input "6"
type input "60"
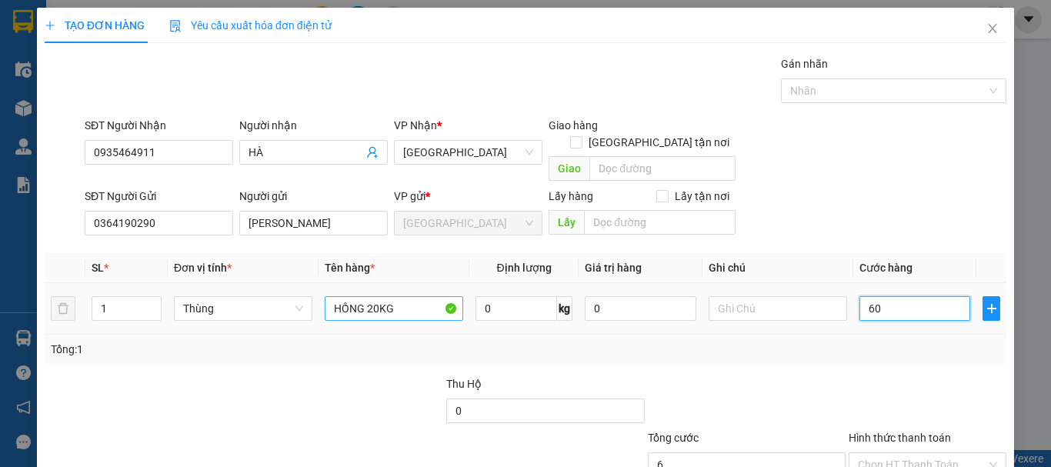
type input "60"
click at [896, 453] on input "Hình thức thanh toán" at bounding box center [922, 464] width 129 height 23
type input "60.000"
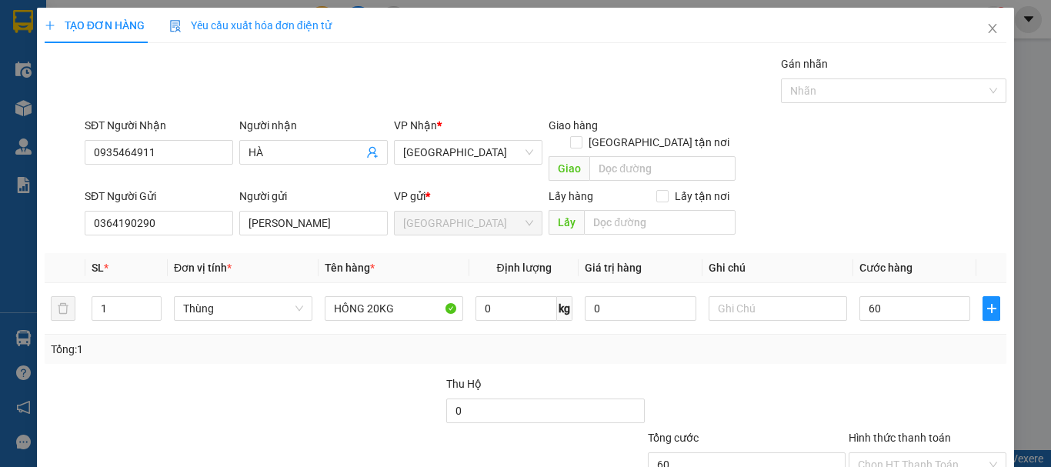
type input "60.000"
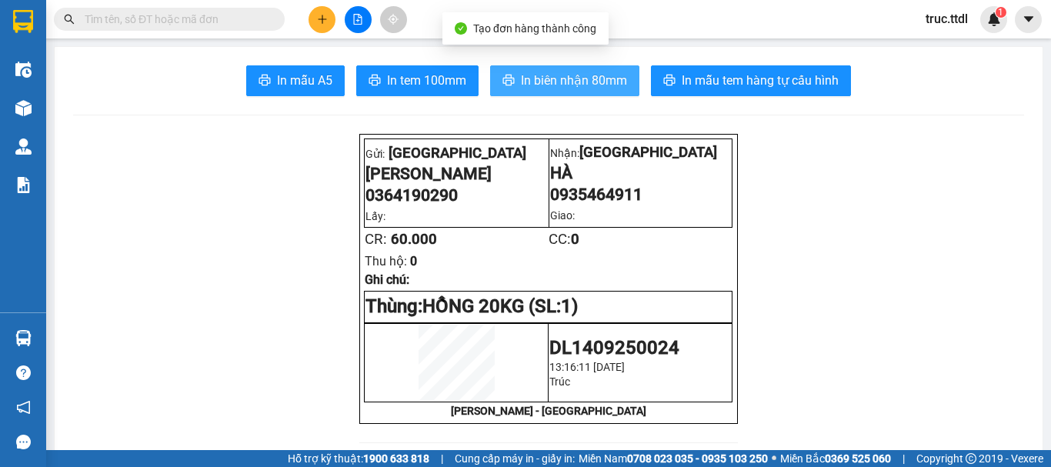
click at [563, 79] on span "In biên nhận 80mm" at bounding box center [574, 80] width 106 height 19
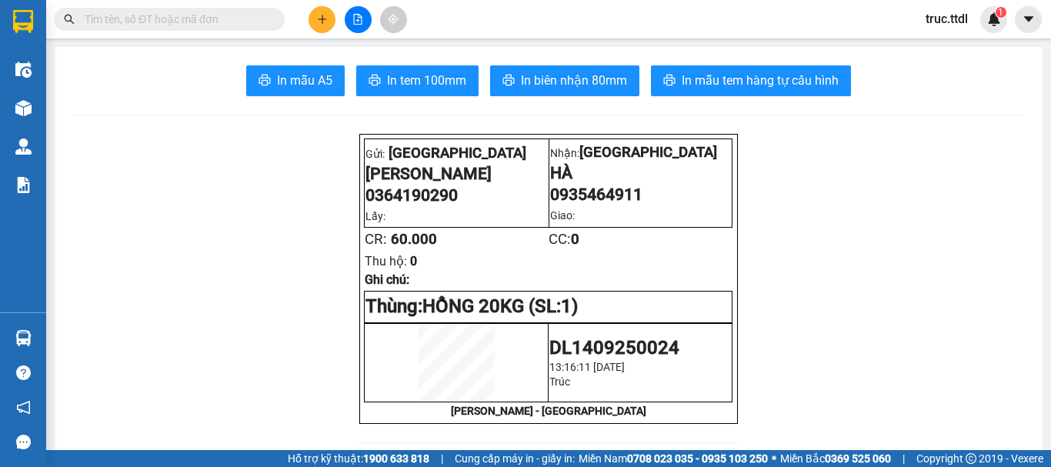
click at [770, 85] on span "In mẫu tem hàng tự cấu hình" at bounding box center [760, 80] width 157 height 19
click at [330, 21] on button at bounding box center [322, 19] width 27 height 27
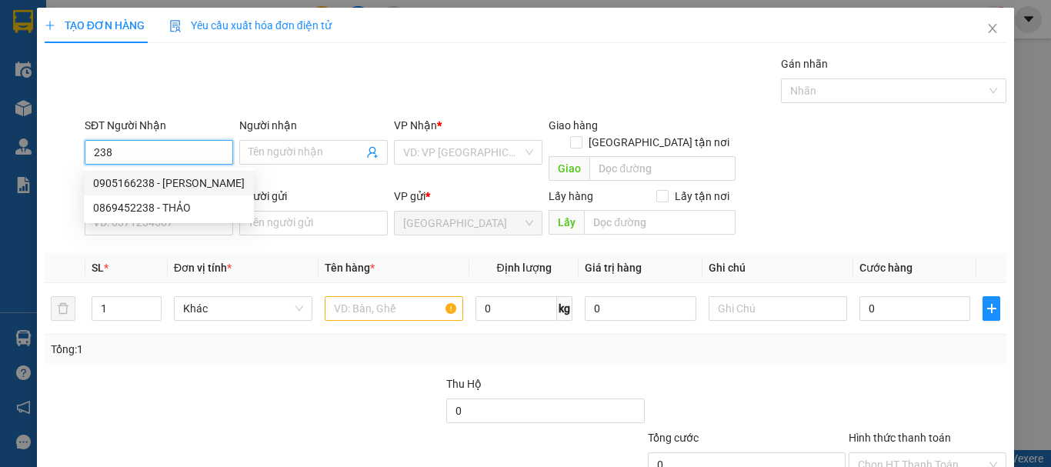
click at [172, 183] on div "0905166238 - PHẠM HÒA" at bounding box center [169, 183] width 152 height 17
type input "0905166238"
type input "[PERSON_NAME]"
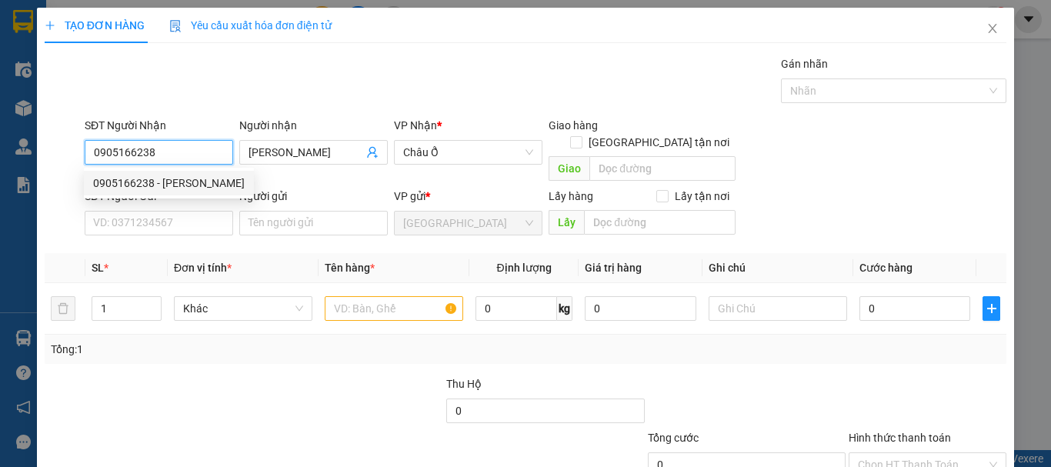
type input "0905166238"
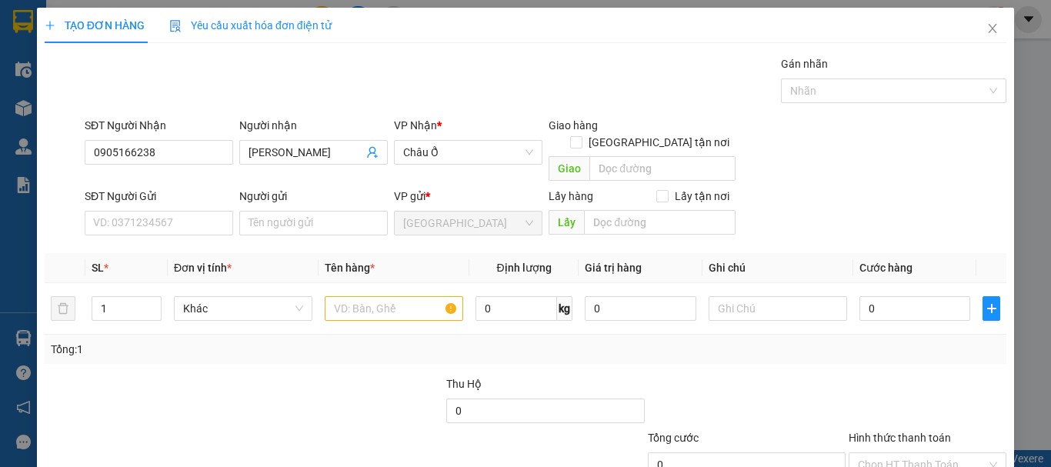
click at [211, 219] on div "SĐT Người Gửi VD: 0371234567" at bounding box center [159, 215] width 149 height 54
click at [208, 211] on input "SĐT Người Gửi" at bounding box center [159, 223] width 149 height 25
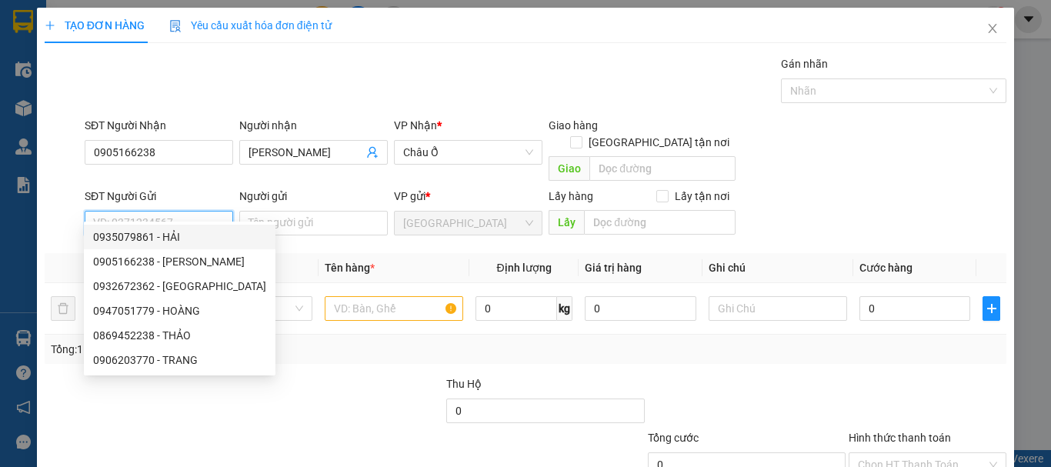
click at [200, 239] on div "0935079861 - HẢI" at bounding box center [179, 237] width 173 height 17
type input "0935079861"
type input "HẢI"
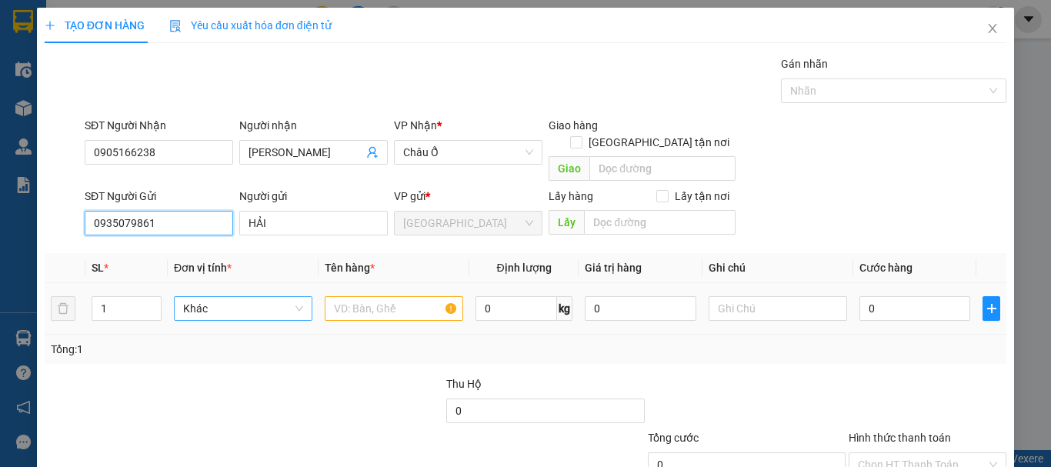
click at [240, 297] on span "Khác" at bounding box center [243, 308] width 120 height 23
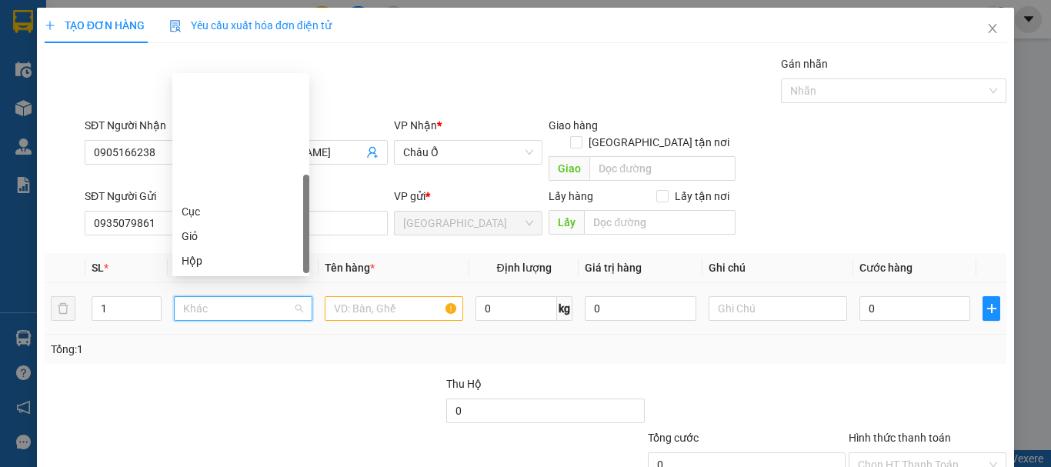
type input "T"
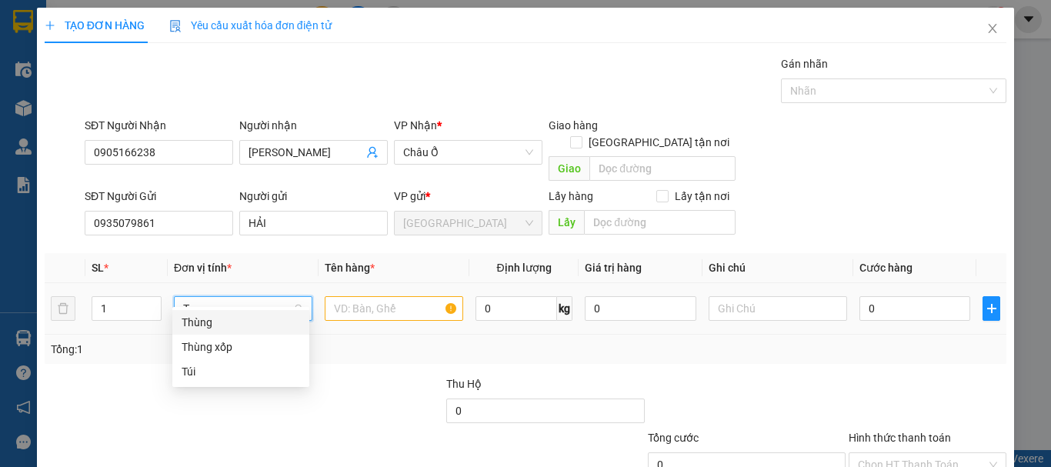
drag, startPoint x: 240, startPoint y: 312, endPoint x: 345, endPoint y: 306, distance: 104.9
click at [240, 313] on div "Thùng" at bounding box center [240, 322] width 137 height 25
click at [401, 297] on input "text" at bounding box center [394, 308] width 139 height 25
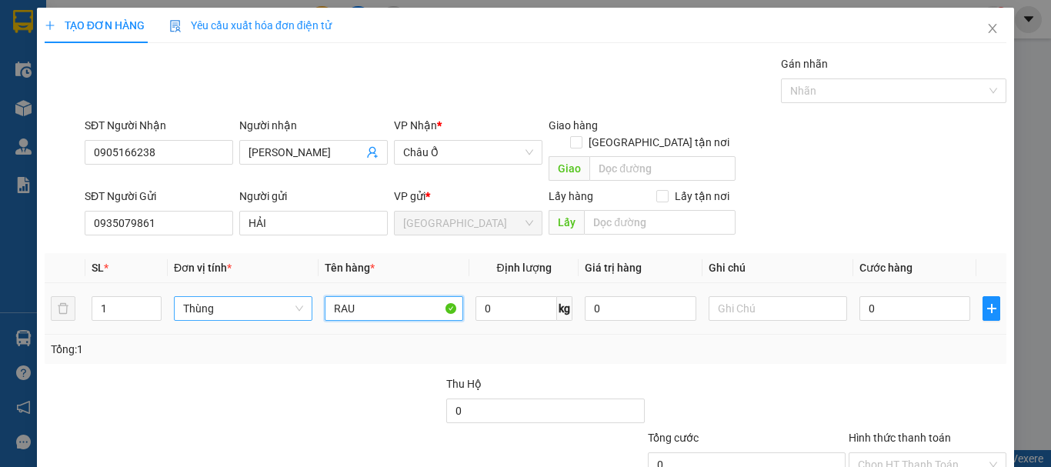
type input "RAU"
type input "80"
click at [926, 453] on input "Hình thức thanh toán" at bounding box center [922, 464] width 129 height 23
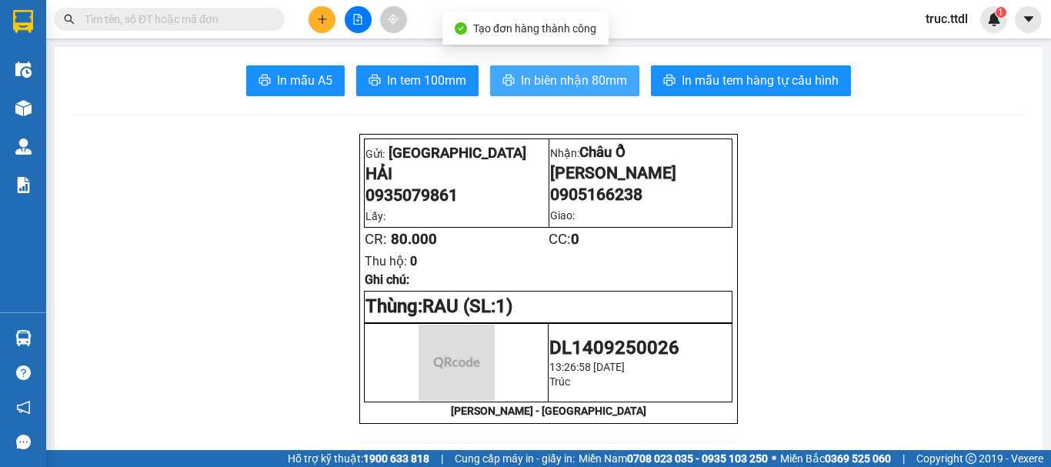
click at [584, 77] on span "In biên nhận 80mm" at bounding box center [574, 80] width 106 height 19
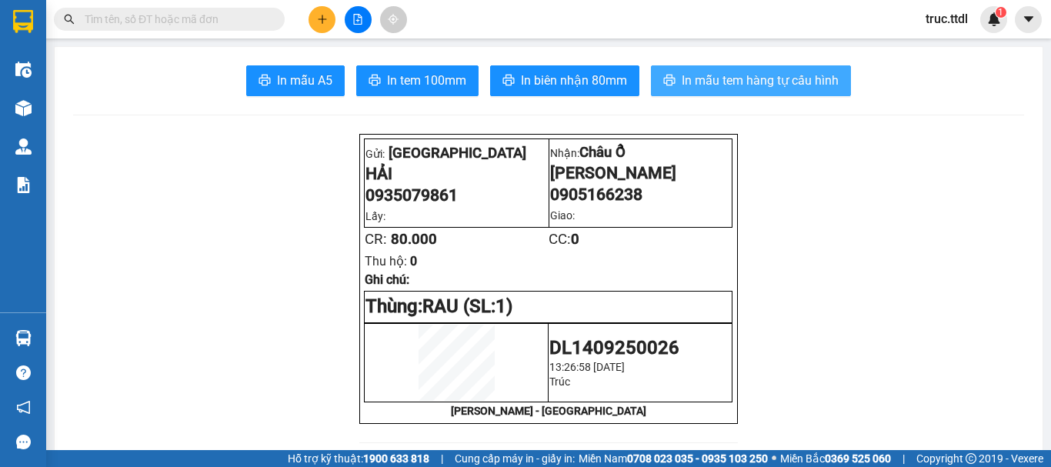
click at [698, 82] on span "In mẫu tem hàng tự cấu hình" at bounding box center [760, 80] width 157 height 19
click at [324, 9] on button at bounding box center [322, 19] width 27 height 27
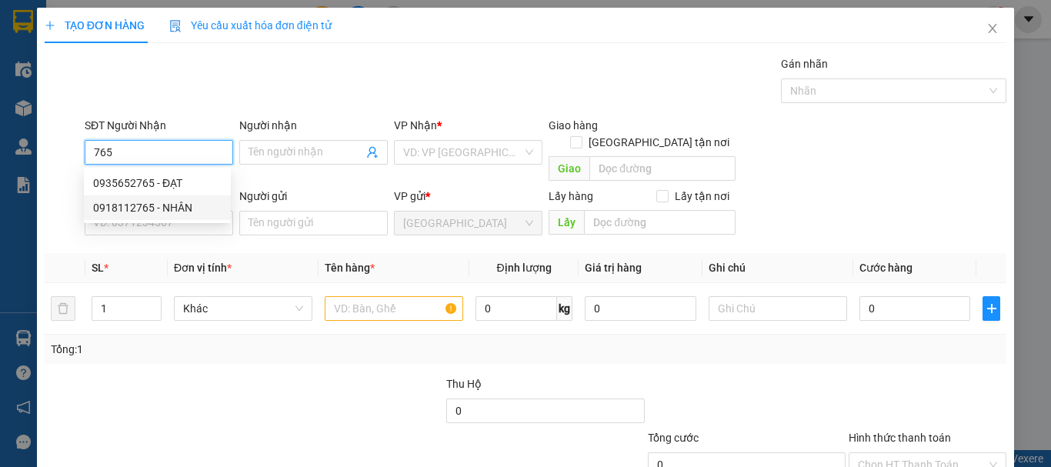
click at [166, 184] on div "0935652765 - ĐẠT" at bounding box center [157, 183] width 129 height 17
type input "0935652765"
type input "ĐẠT"
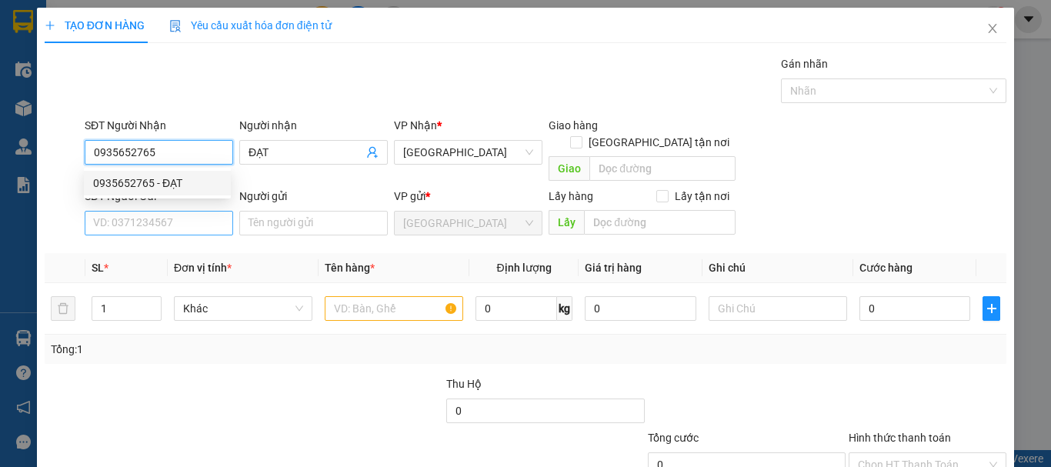
type input "0935652765"
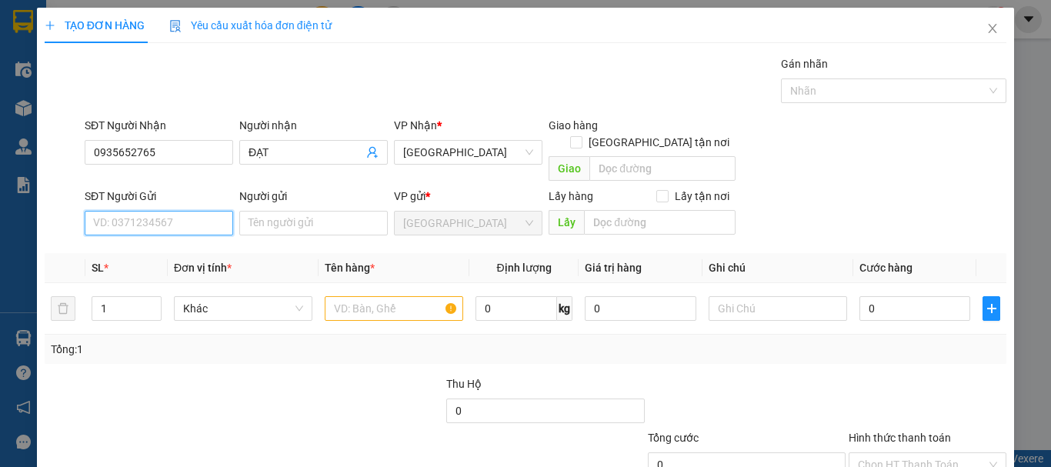
click at [199, 216] on input "SĐT Người Gửi" at bounding box center [159, 223] width 149 height 25
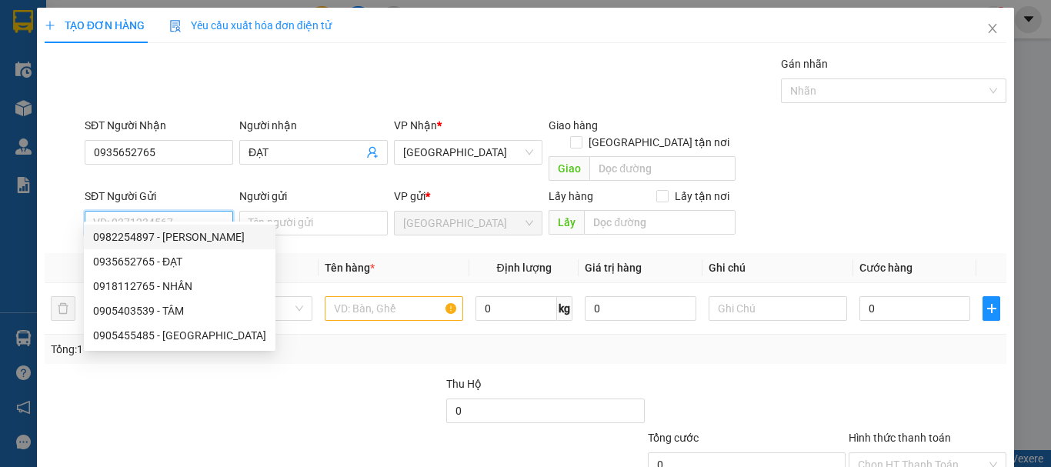
click at [202, 234] on div "0982254897 - NGUYÊN MINH COOPMART" at bounding box center [179, 237] width 173 height 17
type input "0982254897"
type input "NGUYÊN MINH COOPMART"
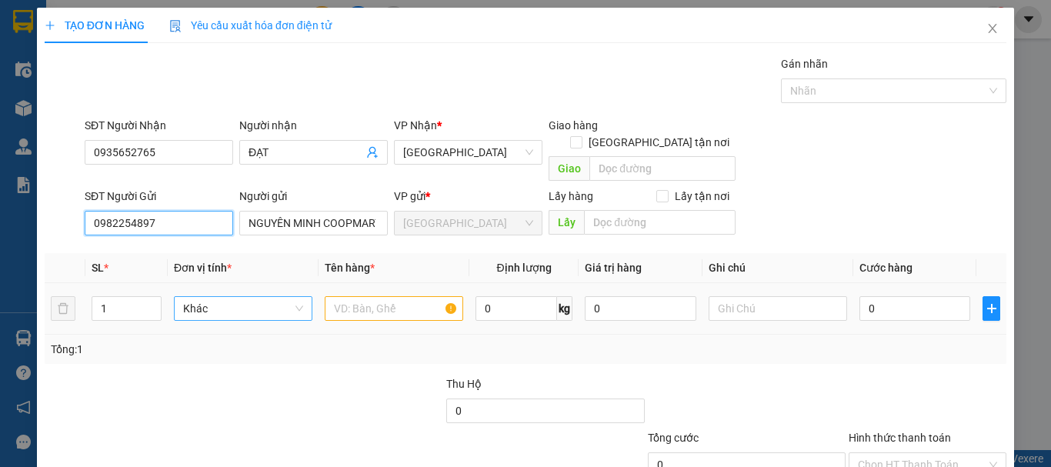
click at [261, 297] on span "Khác" at bounding box center [243, 308] width 120 height 23
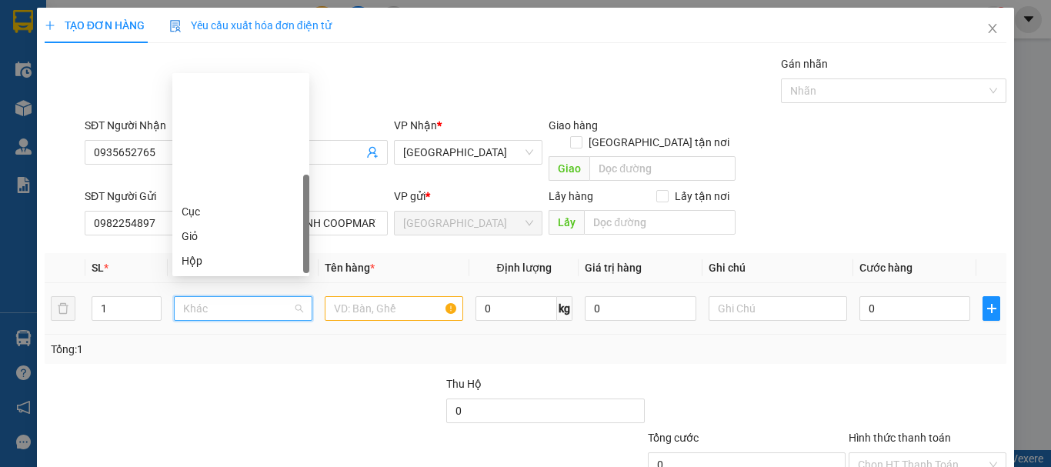
type input "T"
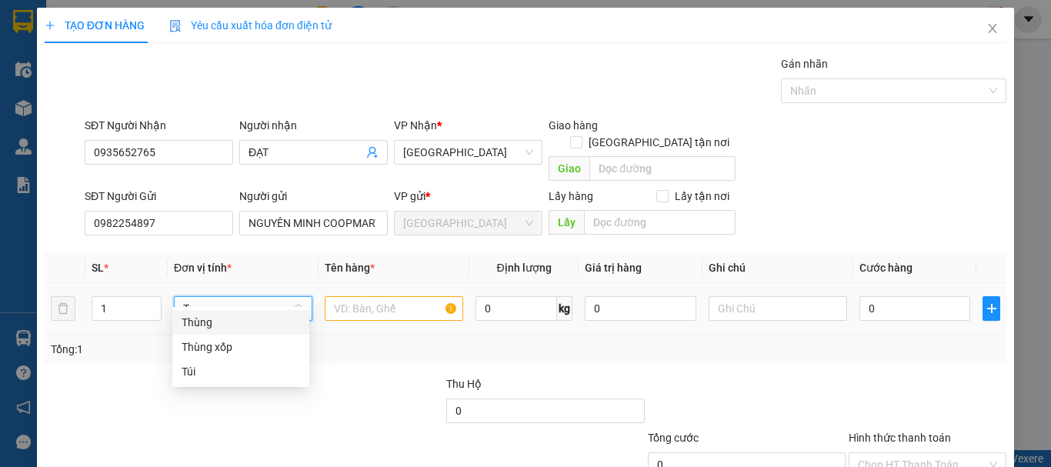
click at [257, 319] on div "Thùng" at bounding box center [241, 322] width 119 height 17
click at [342, 296] on input "text" at bounding box center [394, 308] width 139 height 25
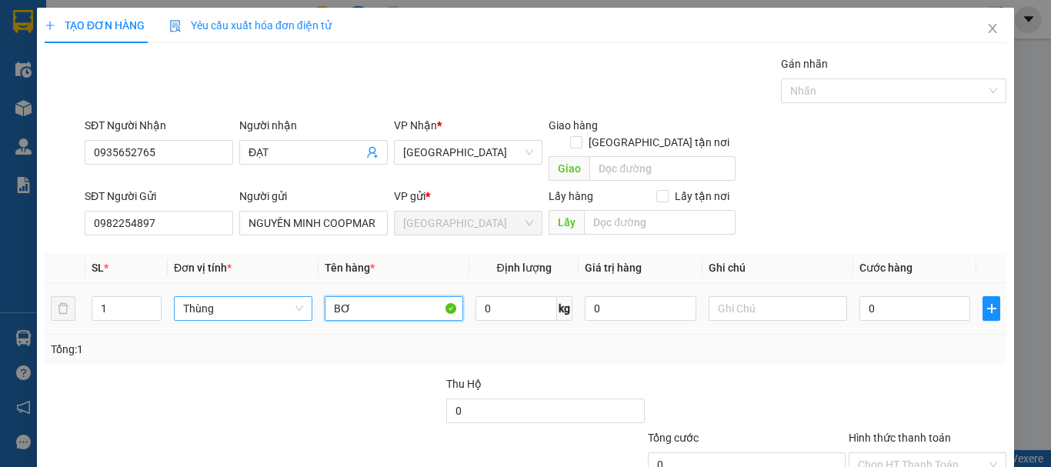
type input "BƠ"
type input "80"
type input "80.000"
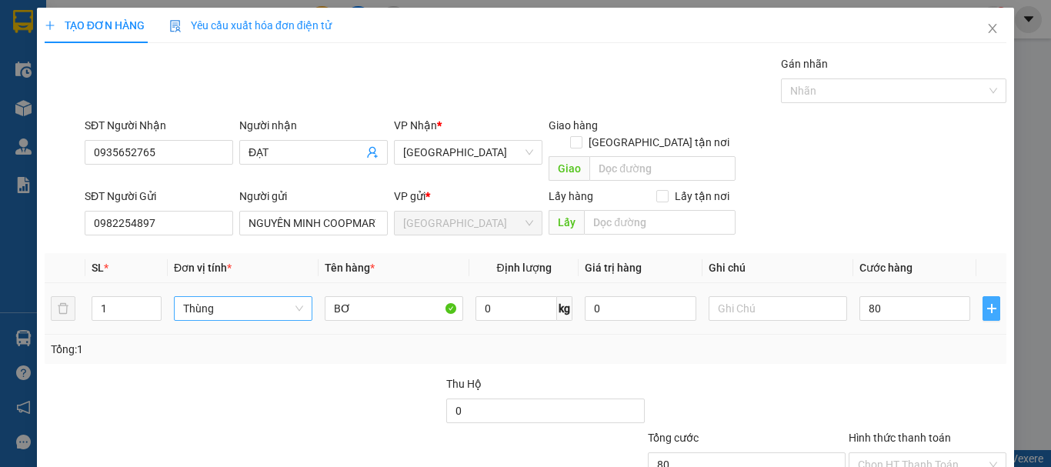
type input "80.000"
click at [986, 302] on icon "plus" at bounding box center [992, 308] width 12 height 12
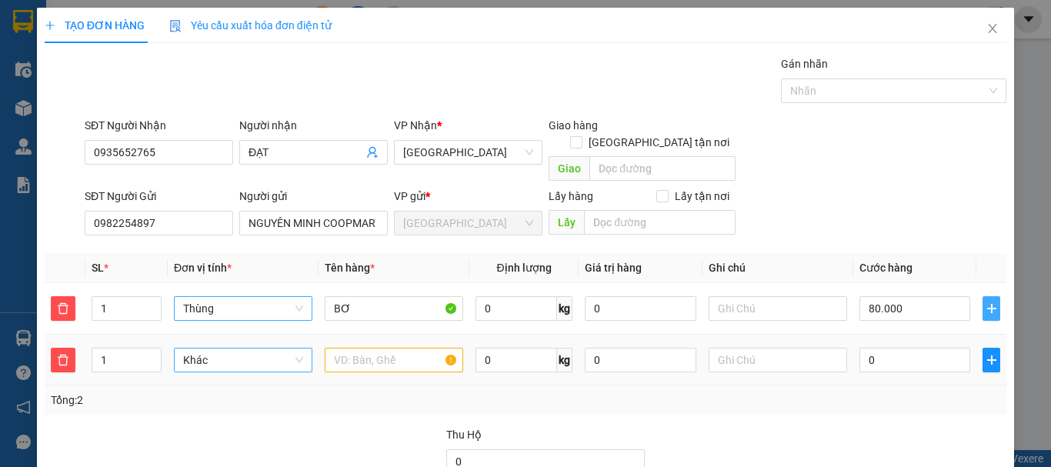
click at [261, 349] on span "Khác" at bounding box center [243, 360] width 120 height 23
click at [252, 373] on div "Thùng" at bounding box center [241, 374] width 119 height 17
click at [355, 348] on input "text" at bounding box center [394, 360] width 139 height 25
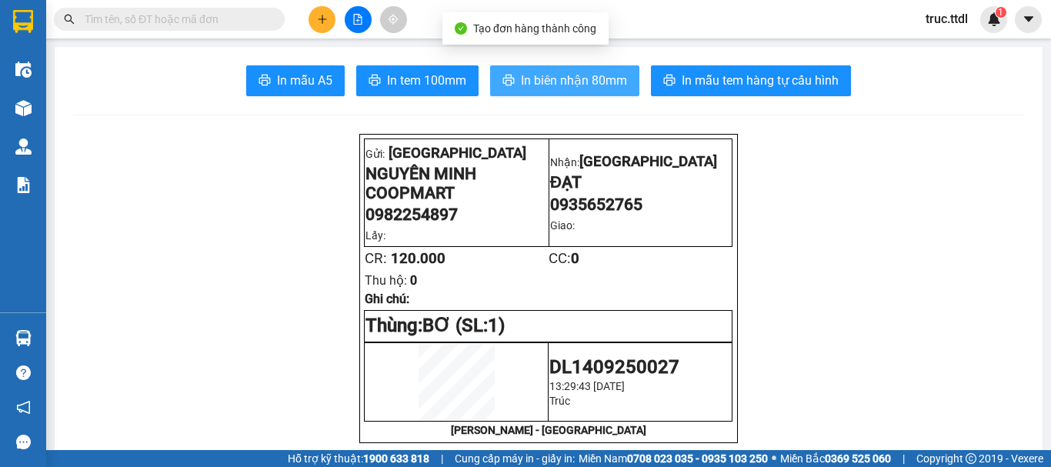
click at [622, 74] on button "In biên nhận 80mm" at bounding box center [564, 80] width 149 height 31
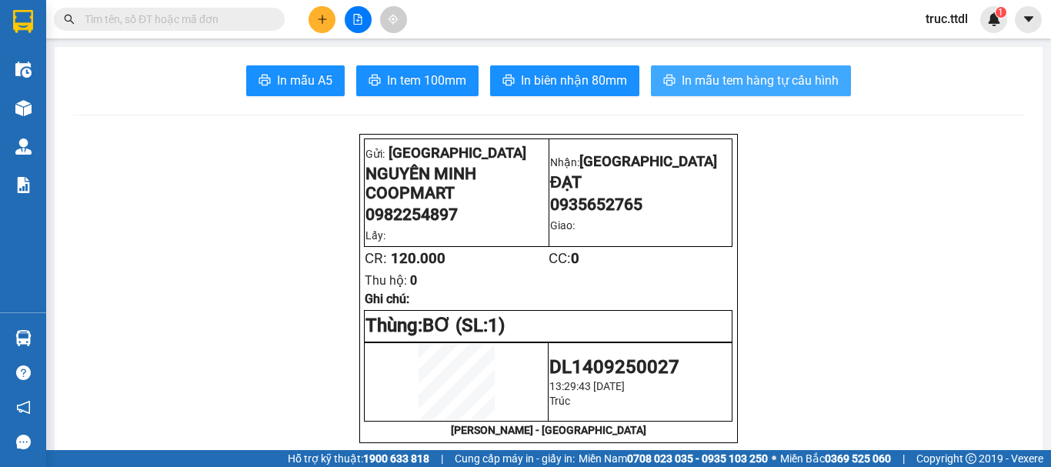
click at [785, 82] on span "In mẫu tem hàng tự cấu hình" at bounding box center [760, 80] width 157 height 19
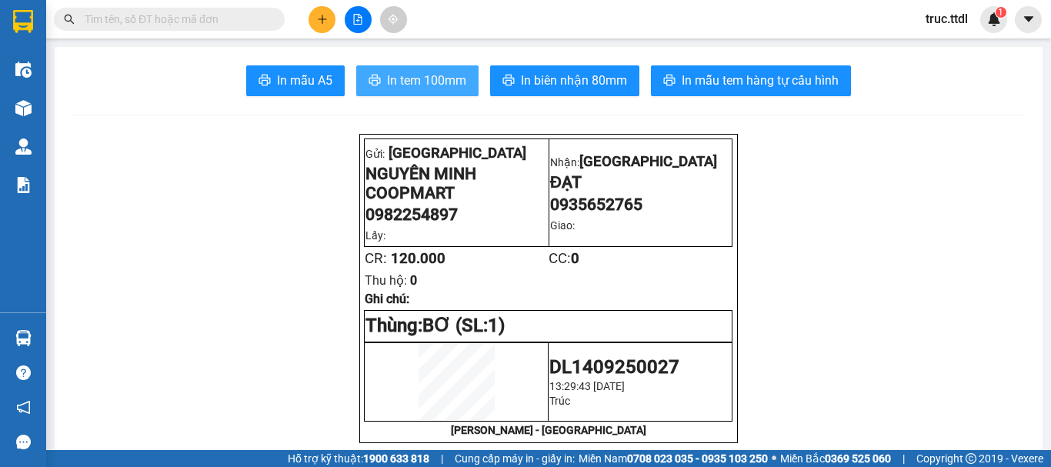
click at [444, 85] on span "In tem 100mm" at bounding box center [426, 80] width 79 height 19
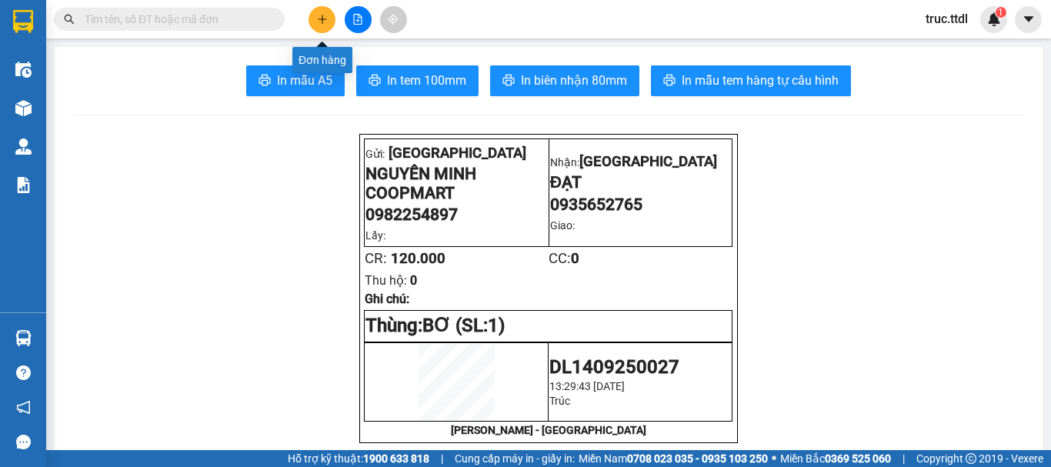
click at [313, 20] on button at bounding box center [322, 19] width 27 height 27
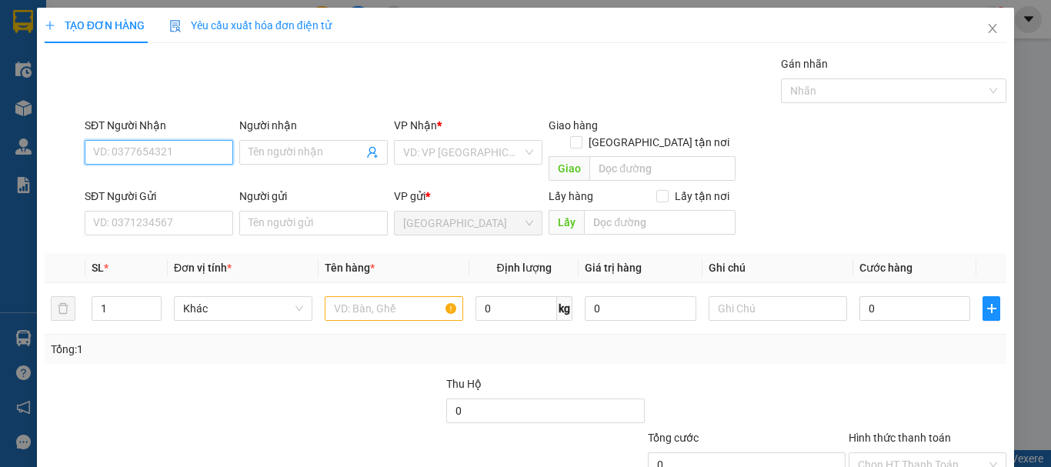
click at [177, 152] on input "SĐT Người Nhận" at bounding box center [159, 152] width 149 height 25
click at [185, 184] on div "0914560726 - TOẢN" at bounding box center [157, 183] width 129 height 17
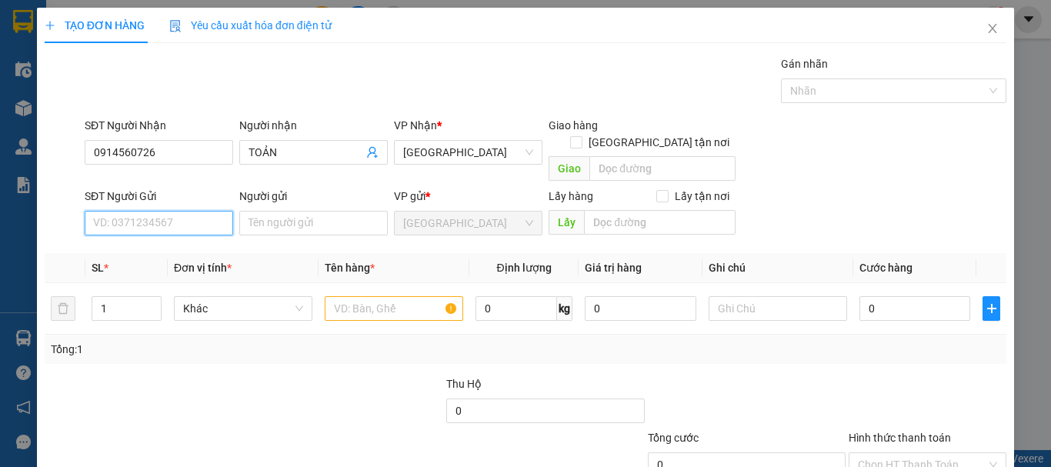
click at [188, 215] on input "SĐT Người Gửi" at bounding box center [159, 223] width 149 height 25
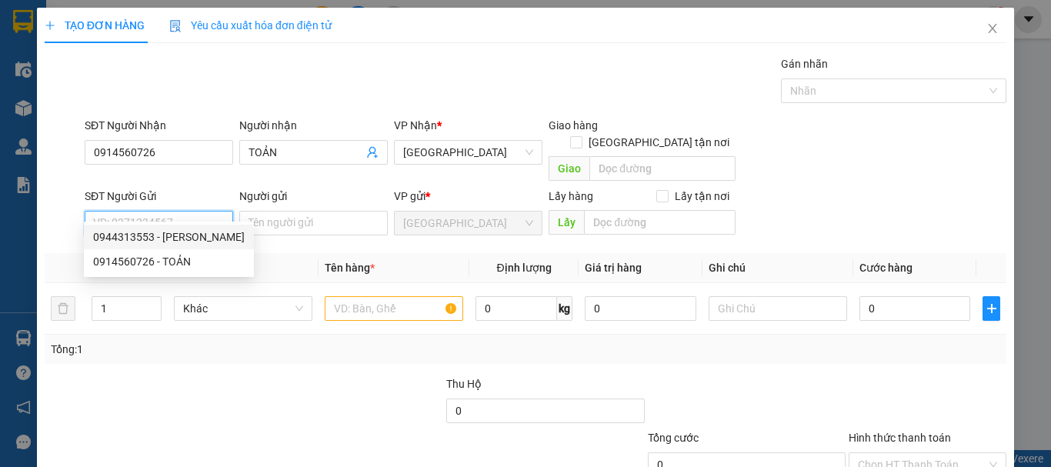
click at [183, 237] on div "0944313553 - CHUNG" at bounding box center [169, 237] width 152 height 17
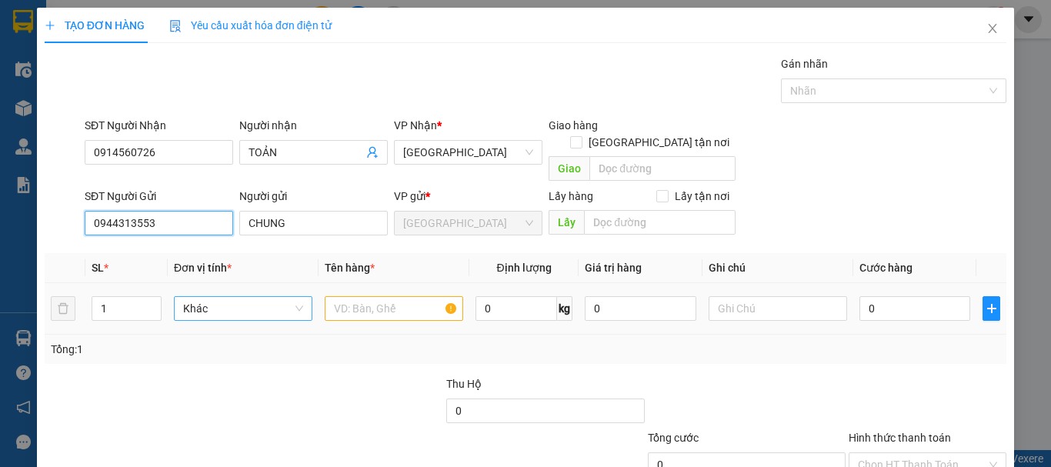
click at [239, 297] on span "Khác" at bounding box center [243, 308] width 120 height 23
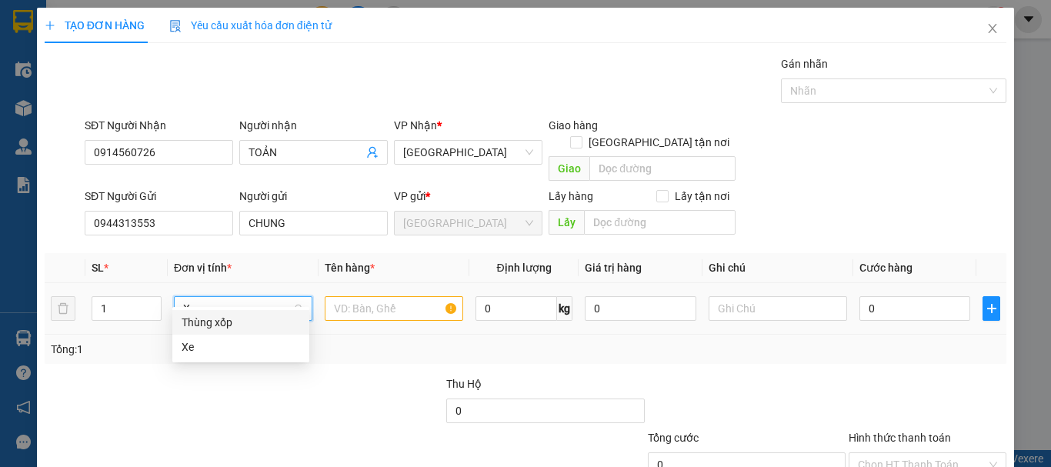
click at [252, 325] on div "Thùng xốp" at bounding box center [241, 322] width 119 height 17
click at [368, 296] on input "text" at bounding box center [394, 308] width 139 height 25
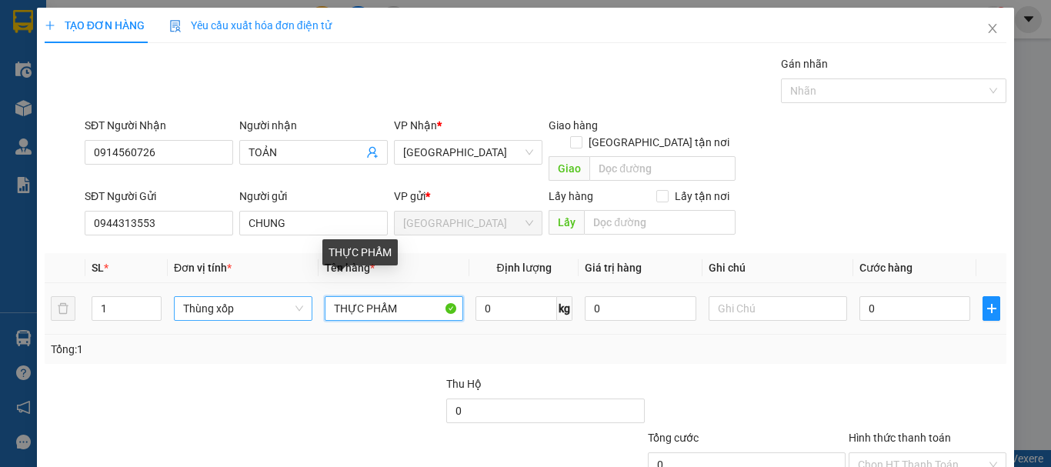
drag, startPoint x: 403, startPoint y: 293, endPoint x: 200, endPoint y: 326, distance: 205.0
click at [199, 324] on div "SL * Đơn vị tính * Tên hàng * Định lượng Giá trị hàng Ghi chú Cước hàng 1 Thùng…" at bounding box center [526, 308] width 962 height 111
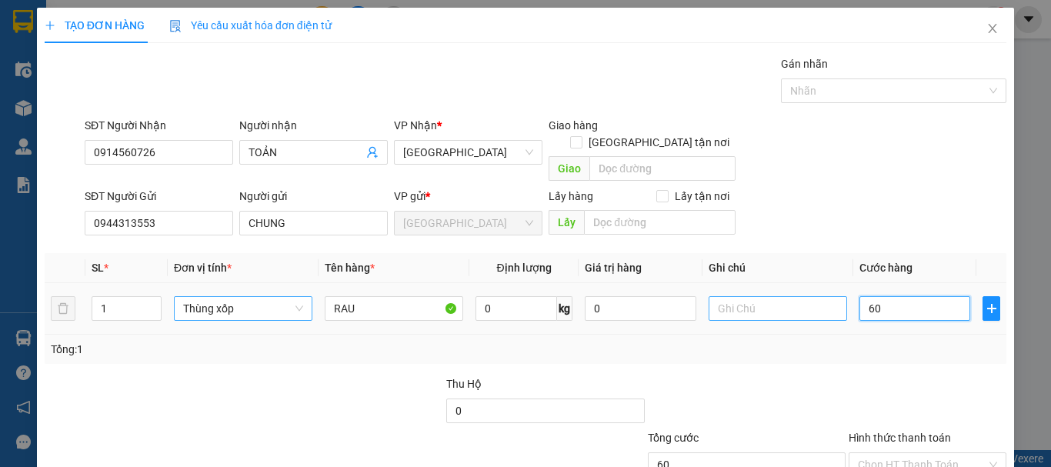
drag, startPoint x: 882, startPoint y: 296, endPoint x: 824, endPoint y: 300, distance: 57.9
click at [831, 299] on tr "1 Thùng xốp RAU 0 kg 0 60" at bounding box center [526, 309] width 962 height 52
click at [839, 348] on div "Transit Pickup Surcharge Ids Transit Deliver Surcharge Ids Transit Deliver Surc…" at bounding box center [526, 302] width 962 height 495
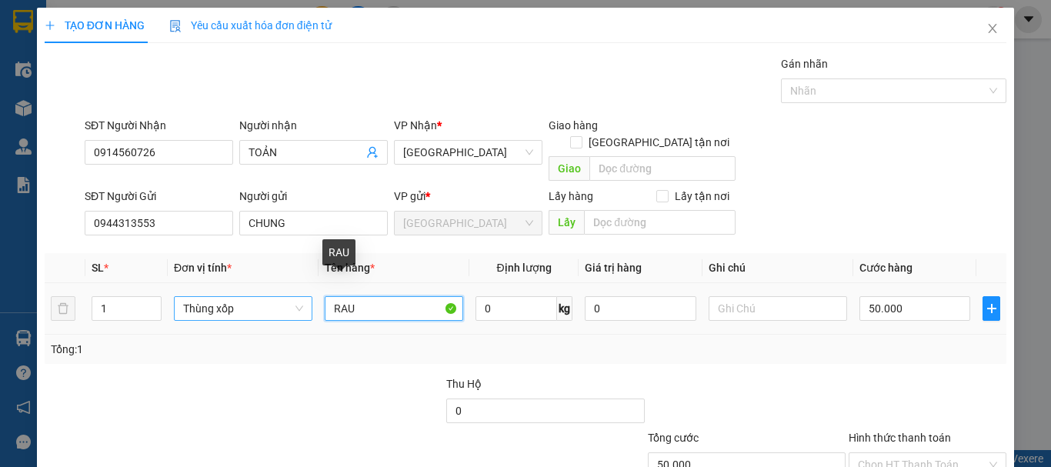
drag, startPoint x: 372, startPoint y: 201, endPoint x: 208, endPoint y: 226, distance: 165.8
click at [208, 253] on div "SL * Đơn vị tính * Tên hàng * Định lượng Giá trị hàng Ghi chú Cước hàng 1 Thùng…" at bounding box center [526, 308] width 962 height 111
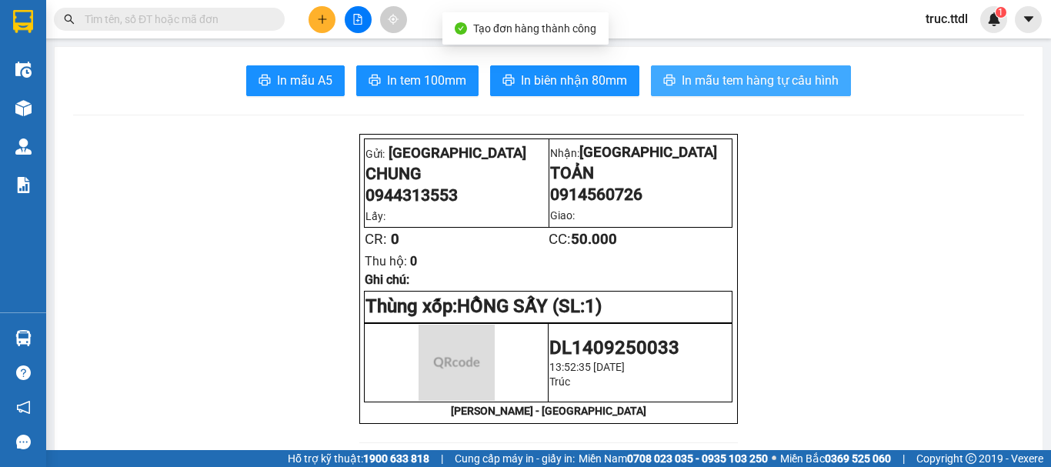
click at [682, 78] on span "In mẫu tem hàng tự cấu hình" at bounding box center [760, 80] width 157 height 19
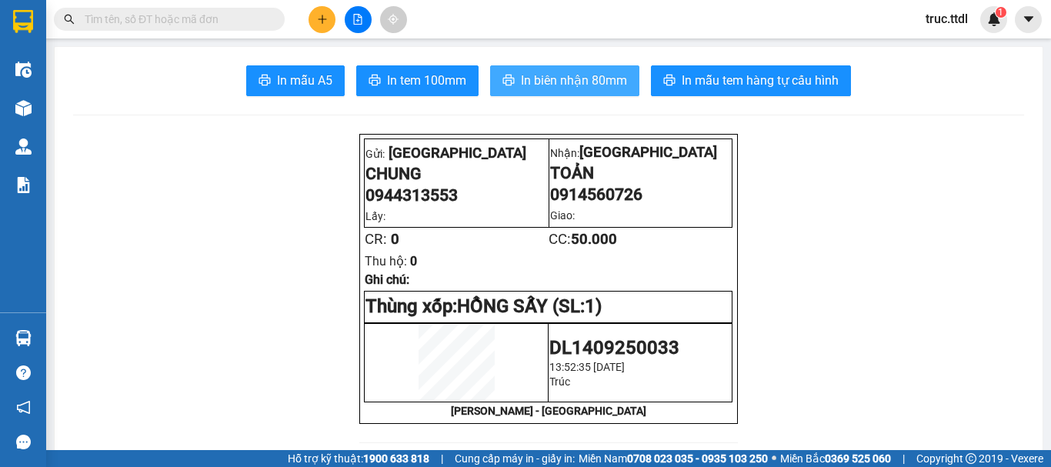
click at [532, 84] on span "In biên nhận 80mm" at bounding box center [574, 80] width 106 height 19
click at [329, 30] on button at bounding box center [322, 19] width 27 height 27
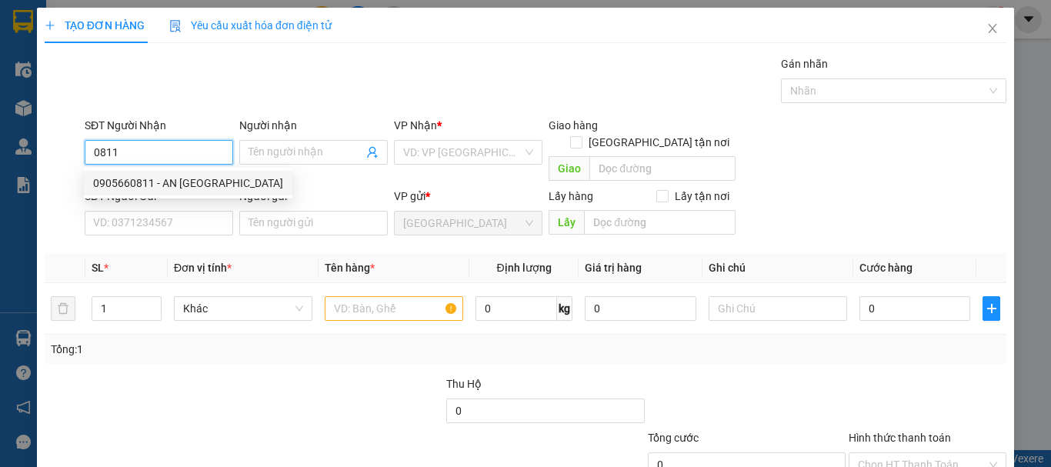
click at [215, 179] on div "0905660811 - AN PHÚ FARM" at bounding box center [188, 183] width 190 height 17
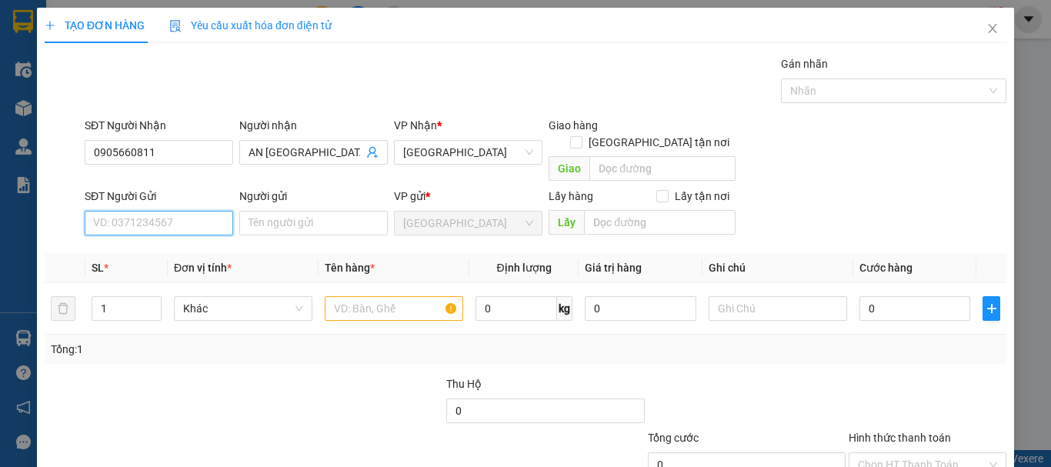
click at [206, 211] on input "SĐT Người Gửi" at bounding box center [159, 223] width 149 height 25
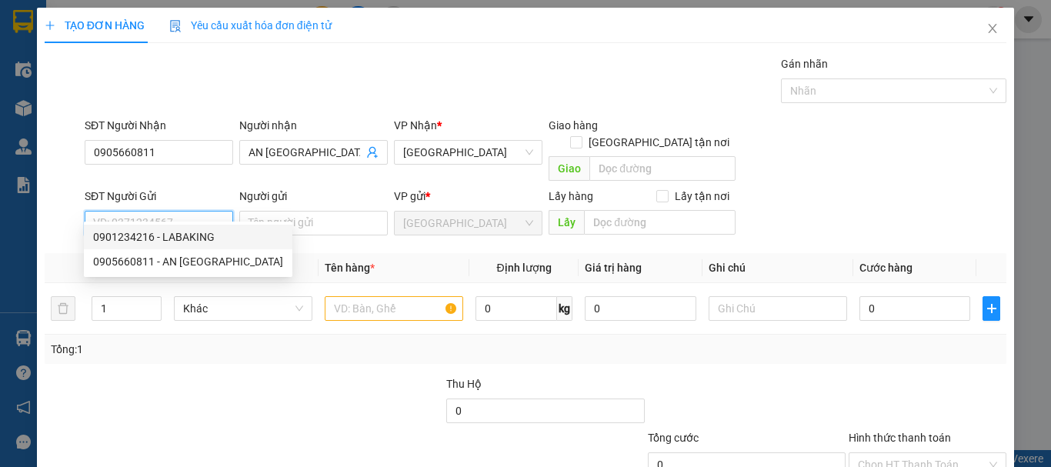
click at [189, 234] on div "0901234216 - LABAKING" at bounding box center [188, 237] width 190 height 17
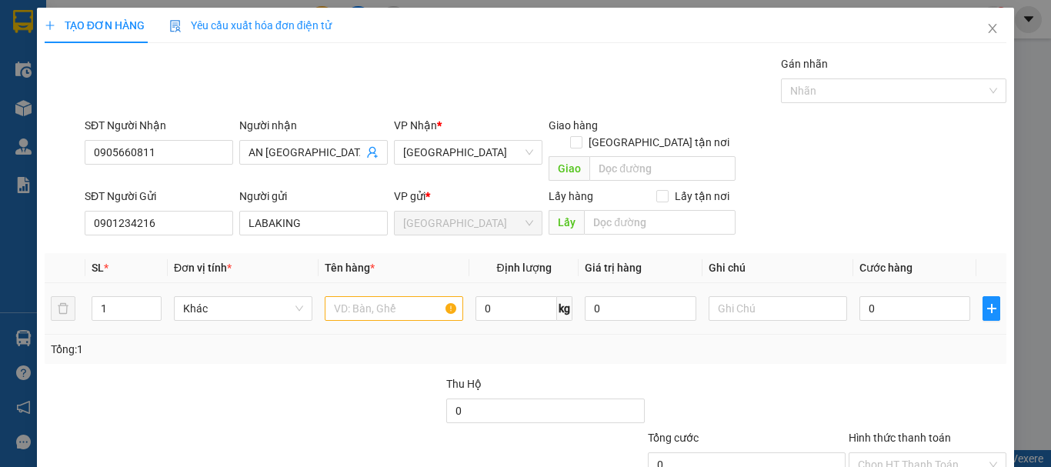
drag, startPoint x: 125, startPoint y: 292, endPoint x: 92, endPoint y: 315, distance: 39.9
click at [93, 315] on td "1" at bounding box center [126, 309] width 82 height 52
click at [252, 297] on span "Khác" at bounding box center [243, 308] width 120 height 23
drag, startPoint x: 250, startPoint y: 316, endPoint x: 324, endPoint y: 309, distance: 74.1
click at [251, 316] on div "Thùng" at bounding box center [241, 322] width 119 height 17
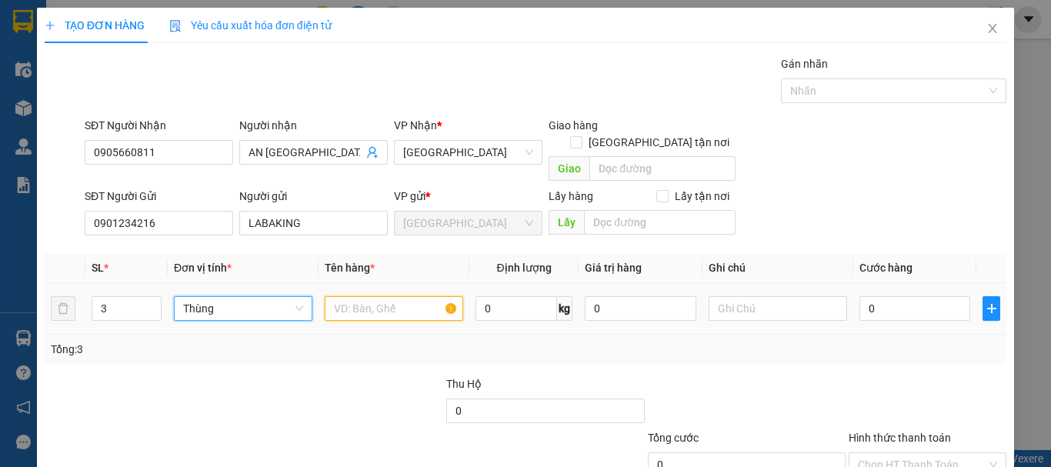
drag, startPoint x: 369, startPoint y: 297, endPoint x: 371, endPoint y: 289, distance: 8.0
click at [370, 296] on input "text" at bounding box center [394, 308] width 139 height 25
drag, startPoint x: 371, startPoint y: 289, endPoint x: 312, endPoint y: 296, distance: 58.8
click at [313, 296] on tr "3 Thùng CHUỐI 0 kg 0 0" at bounding box center [526, 309] width 962 height 52
click at [915, 453] on input "Hình thức thanh toán" at bounding box center [922, 464] width 129 height 23
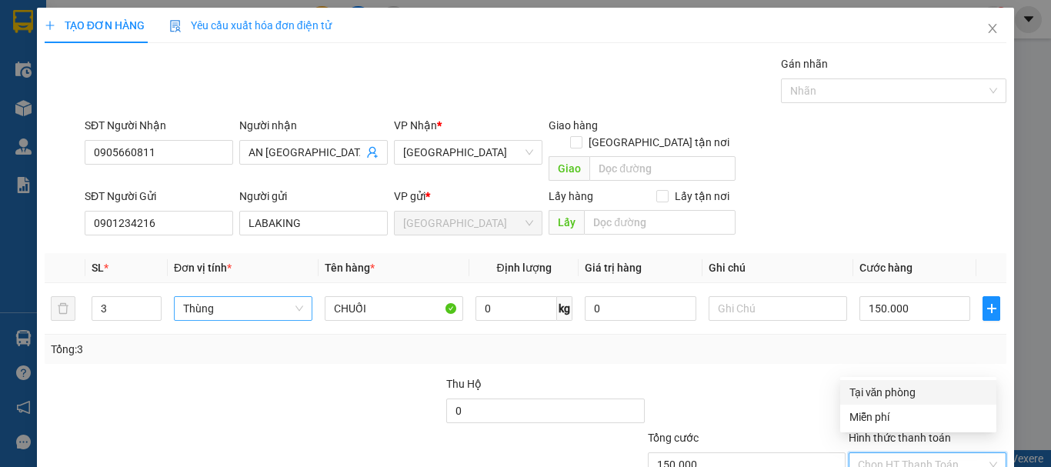
click at [902, 393] on div "Tại văn phòng" at bounding box center [919, 392] width 138 height 17
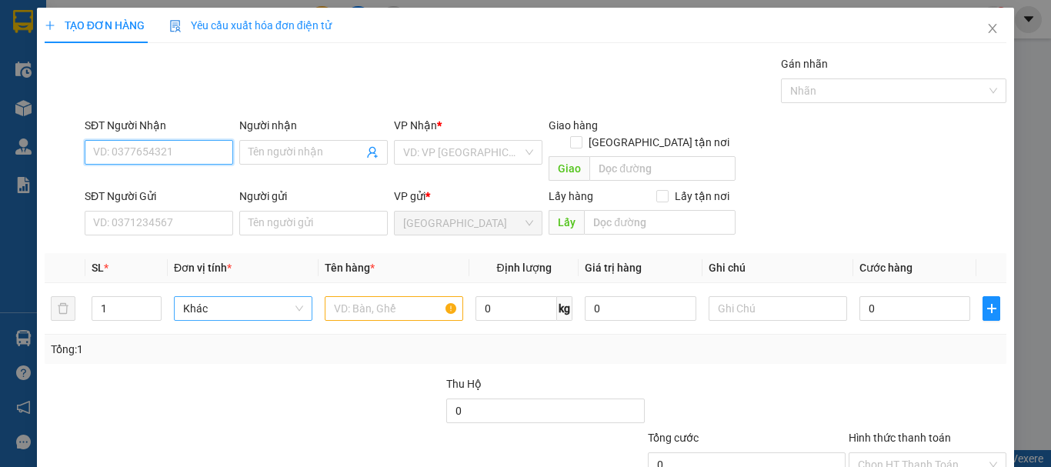
click at [195, 140] on input "SĐT Người Nhận" at bounding box center [159, 152] width 149 height 25
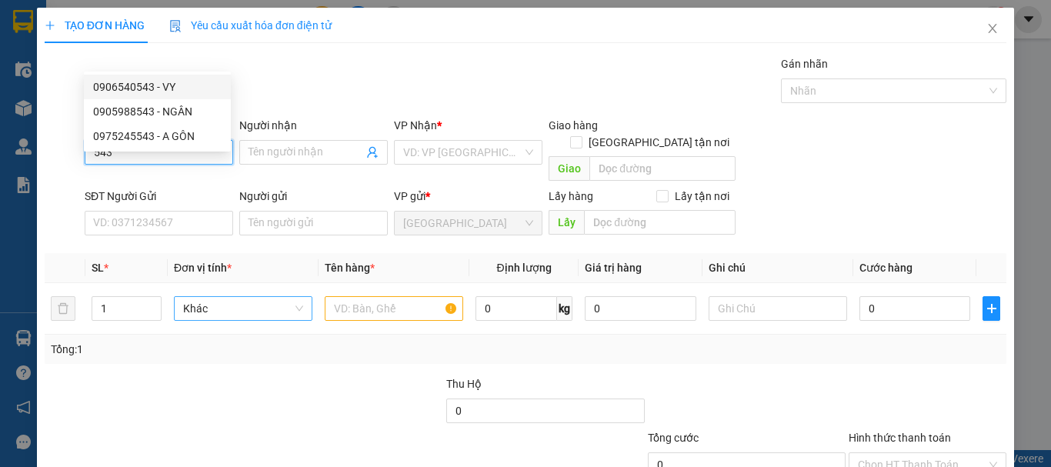
drag, startPoint x: 175, startPoint y: 91, endPoint x: 204, endPoint y: 142, distance: 58.2
click at [175, 91] on div "0906540543 - VY" at bounding box center [157, 87] width 129 height 17
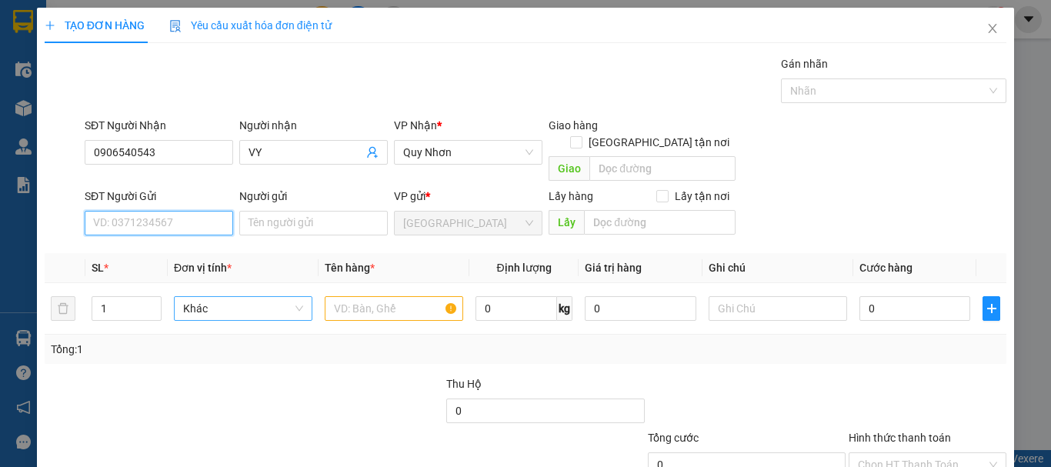
click at [196, 211] on input "SĐT Người Gửi" at bounding box center [159, 223] width 149 height 25
click at [209, 143] on div "0901234216 - LABAKING" at bounding box center [157, 140] width 129 height 17
click at [239, 297] on span "Khác" at bounding box center [243, 308] width 120 height 23
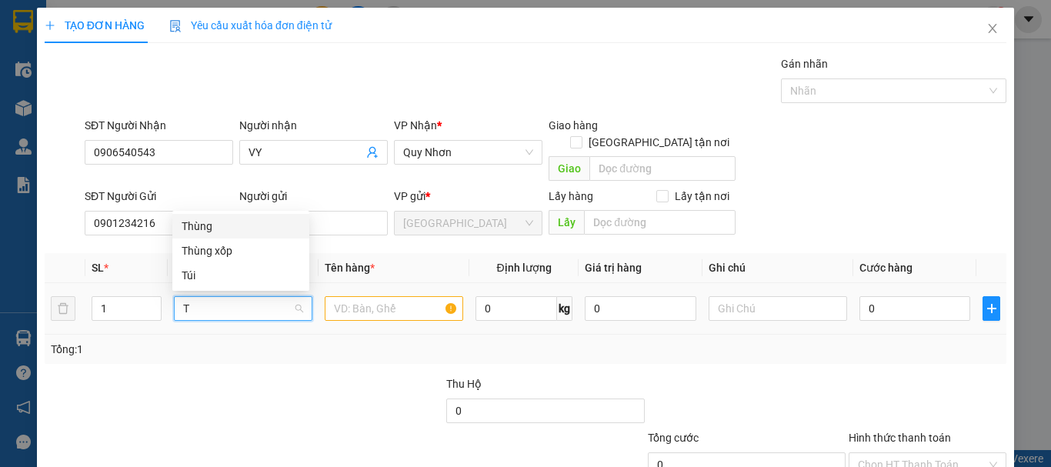
click at [244, 224] on div "Thùng" at bounding box center [241, 226] width 119 height 17
click at [371, 296] on input "text" at bounding box center [394, 308] width 139 height 25
paste input "CHUỐI"
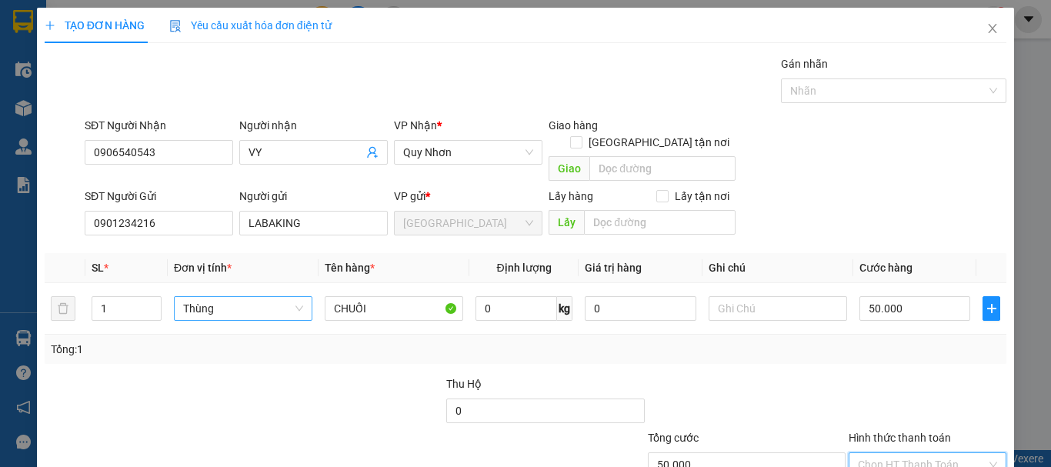
drag, startPoint x: 903, startPoint y: 356, endPoint x: 901, endPoint y: 377, distance: 21.6
click at [902, 453] on input "Hình thức thanh toán" at bounding box center [922, 464] width 129 height 23
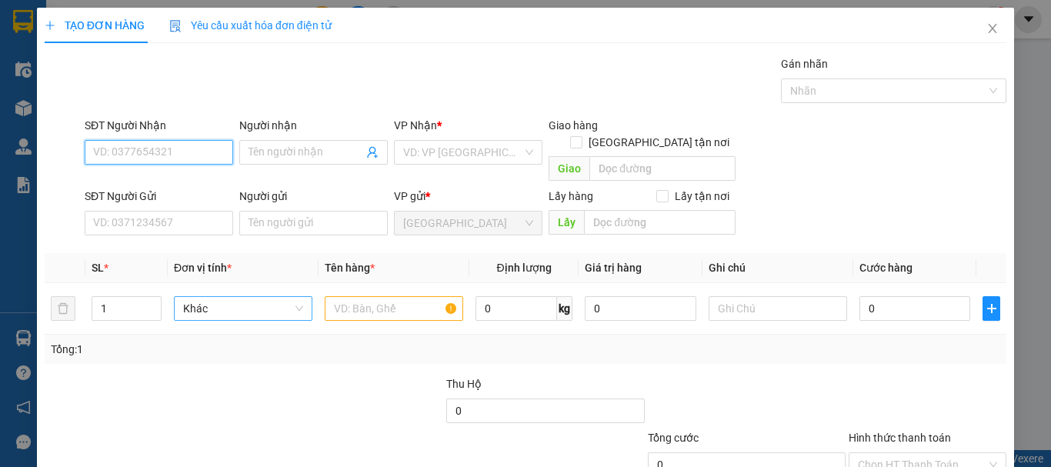
click at [198, 140] on input "SĐT Người Nhận" at bounding box center [159, 152] width 149 height 25
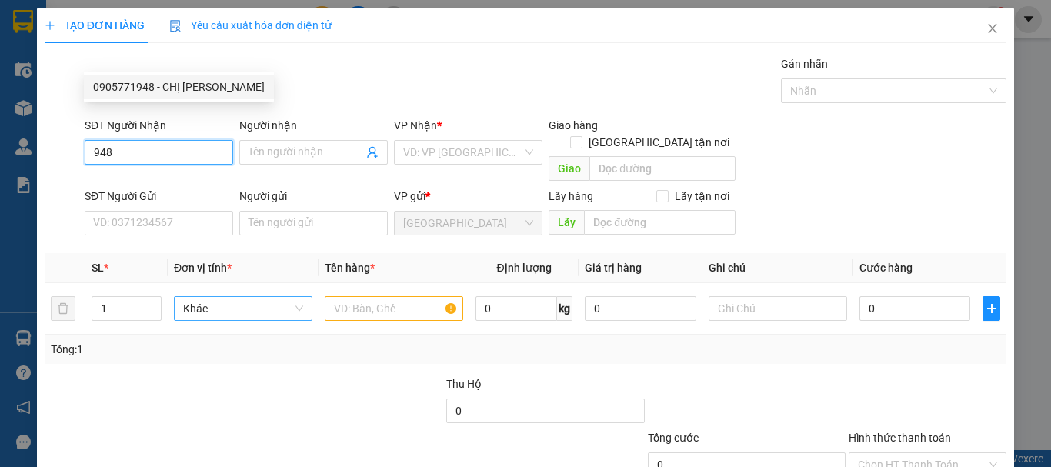
click at [180, 79] on div "0905771948 - CHỊ TUẤN" at bounding box center [179, 87] width 172 height 17
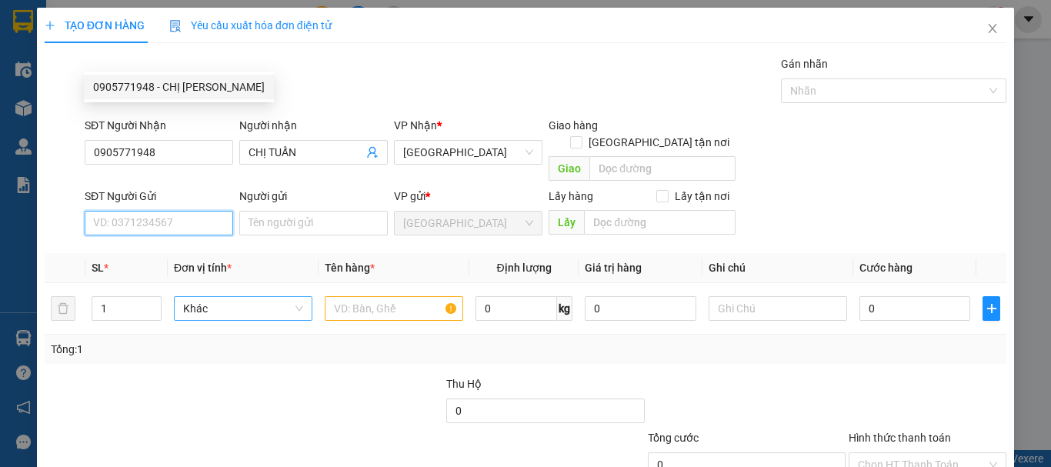
click at [195, 211] on input "SĐT Người Gửi" at bounding box center [159, 223] width 149 height 25
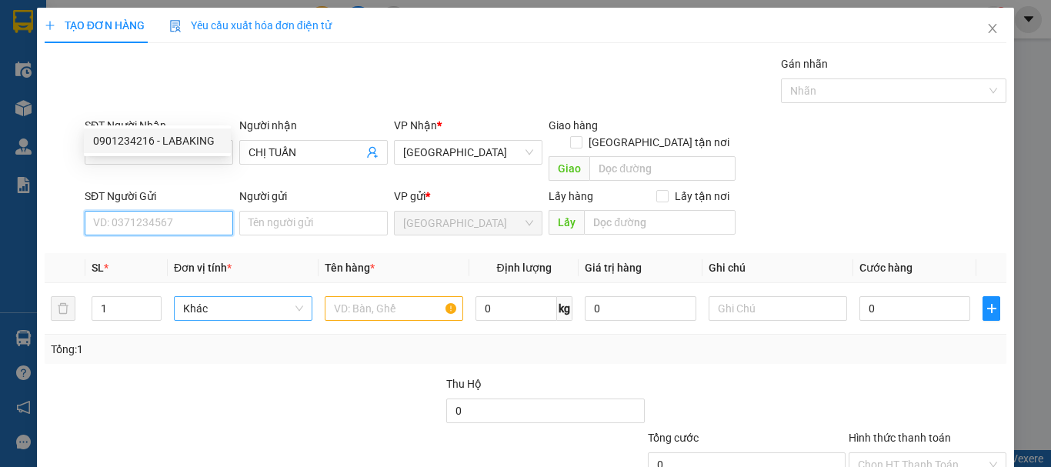
drag, startPoint x: 190, startPoint y: 135, endPoint x: 185, endPoint y: 142, distance: 9.0
click at [188, 136] on div "0901234216 - LABAKING" at bounding box center [157, 140] width 129 height 17
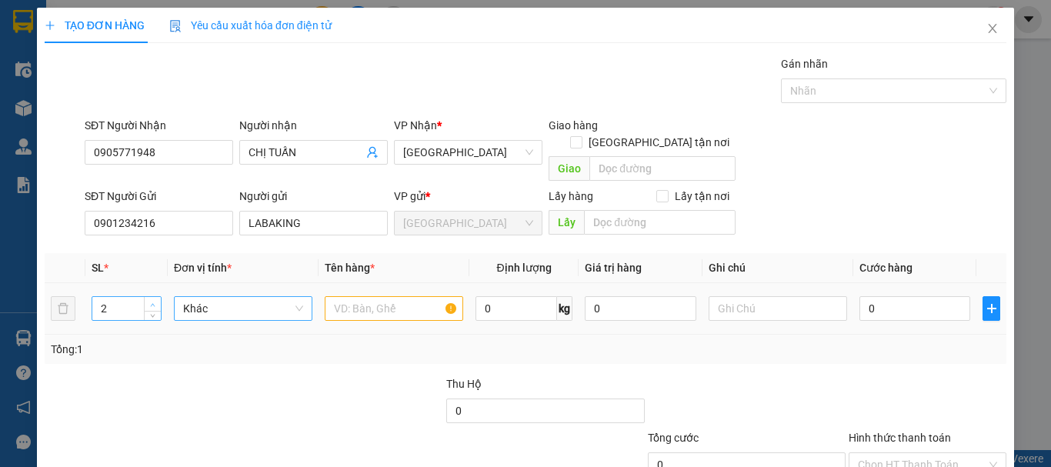
click at [151, 302] on icon "up" at bounding box center [152, 304] width 5 height 5
click at [213, 297] on span "Khác" at bounding box center [243, 308] width 120 height 23
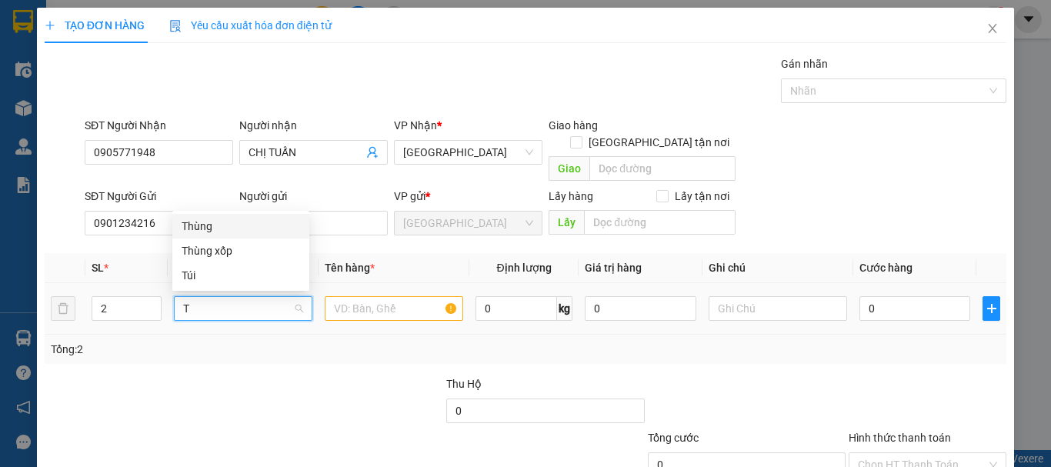
click at [290, 216] on div "Thùng" at bounding box center [240, 226] width 137 height 25
click at [332, 296] on input "text" at bounding box center [394, 308] width 139 height 25
paste input "CHUỐI"
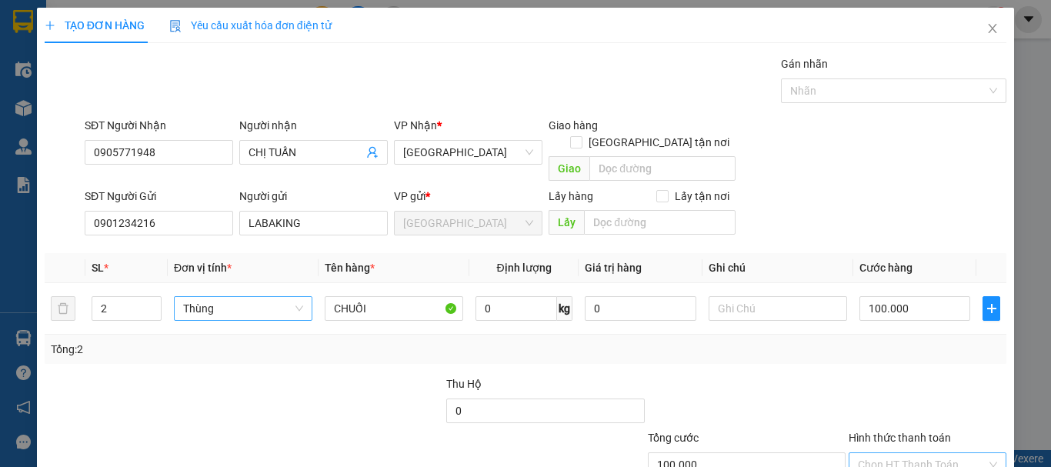
drag, startPoint x: 885, startPoint y: 349, endPoint x: 890, endPoint y: 373, distance: 24.3
click at [885, 453] on input "Hình thức thanh toán" at bounding box center [922, 464] width 129 height 23
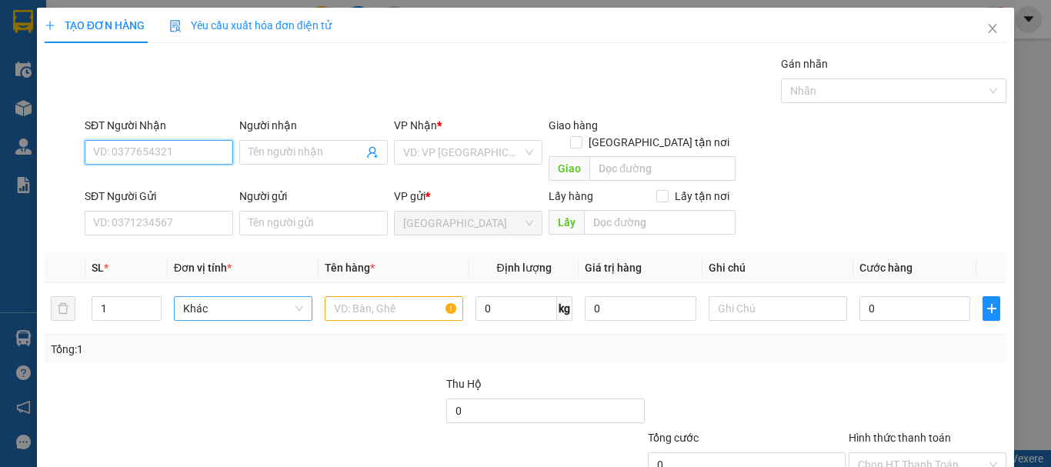
click at [195, 140] on input "SĐT Người Nhận" at bounding box center [159, 152] width 149 height 25
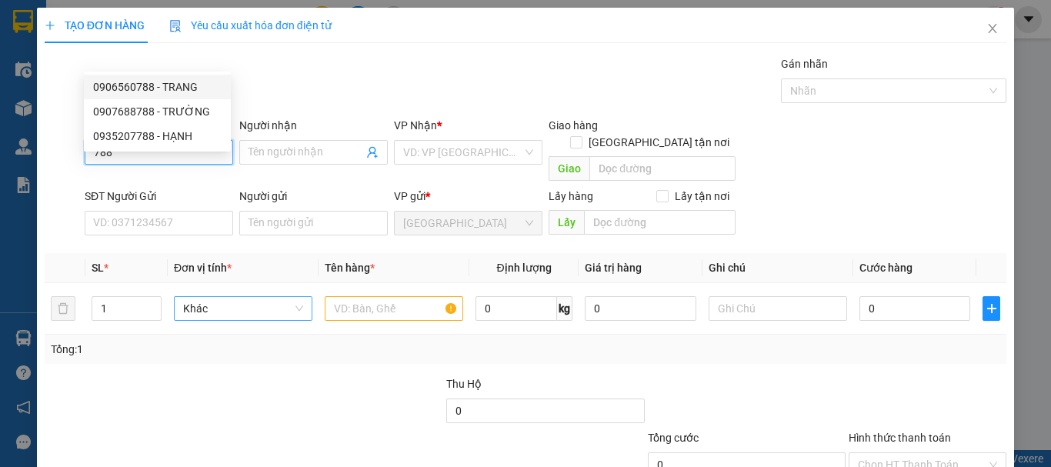
drag, startPoint x: 189, startPoint y: 85, endPoint x: 189, endPoint y: 92, distance: 7.7
click at [189, 85] on div "0906560788 - TRANG" at bounding box center [157, 87] width 129 height 17
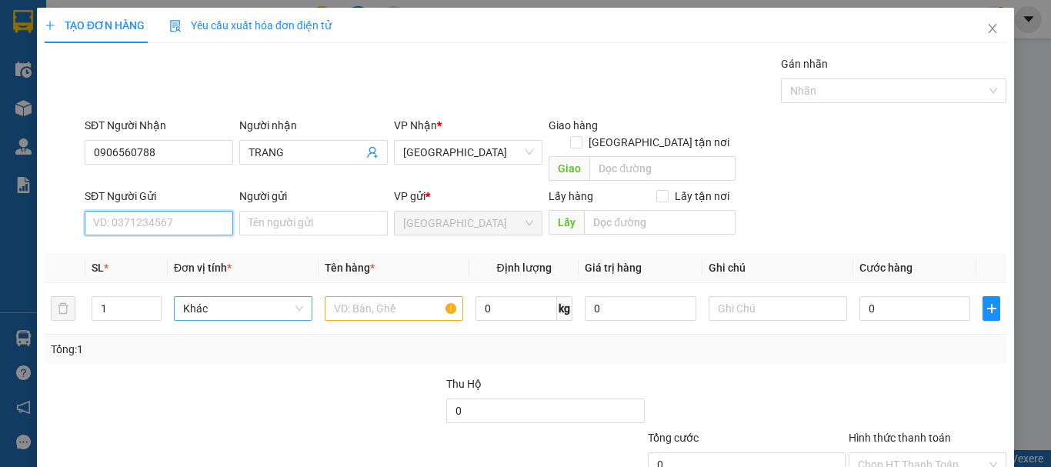
click at [191, 211] on input "SĐT Người Gửi" at bounding box center [159, 223] width 149 height 25
click at [202, 136] on div "0901234216 - LABAKING" at bounding box center [157, 140] width 129 height 17
click at [223, 297] on span "Khác" at bounding box center [243, 308] width 120 height 23
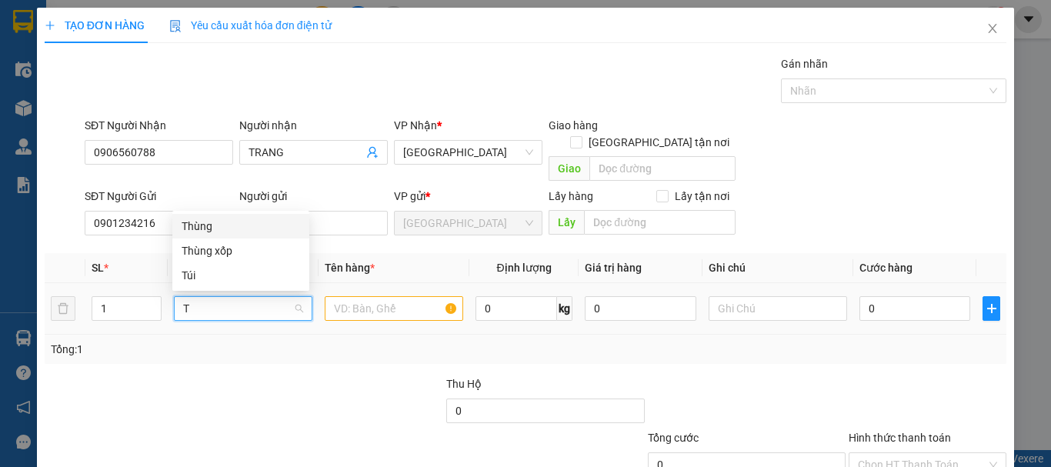
click at [256, 222] on div "Thùng" at bounding box center [241, 226] width 119 height 17
click at [349, 296] on input "text" at bounding box center [394, 308] width 139 height 25
paste input "CHUỐI"
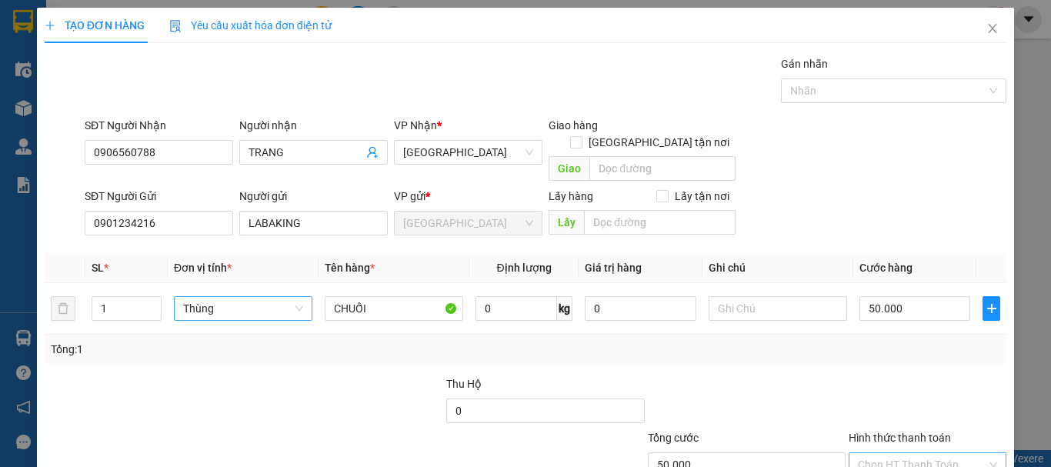
click at [886, 453] on input "Hình thức thanh toán" at bounding box center [922, 464] width 129 height 23
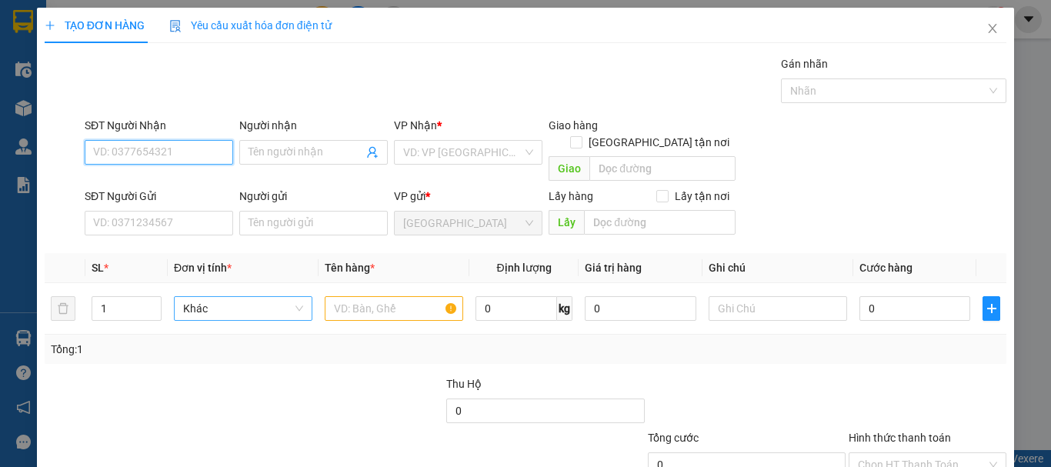
click at [172, 140] on input "SĐT Người Nhận" at bounding box center [159, 152] width 149 height 25
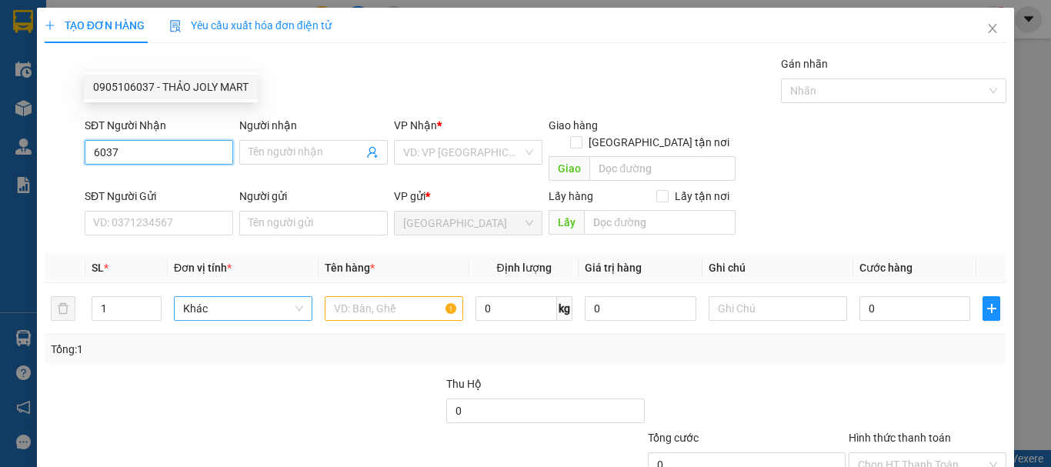
click at [185, 91] on div "0905106037 - THẢO JOLY MART" at bounding box center [170, 87] width 155 height 17
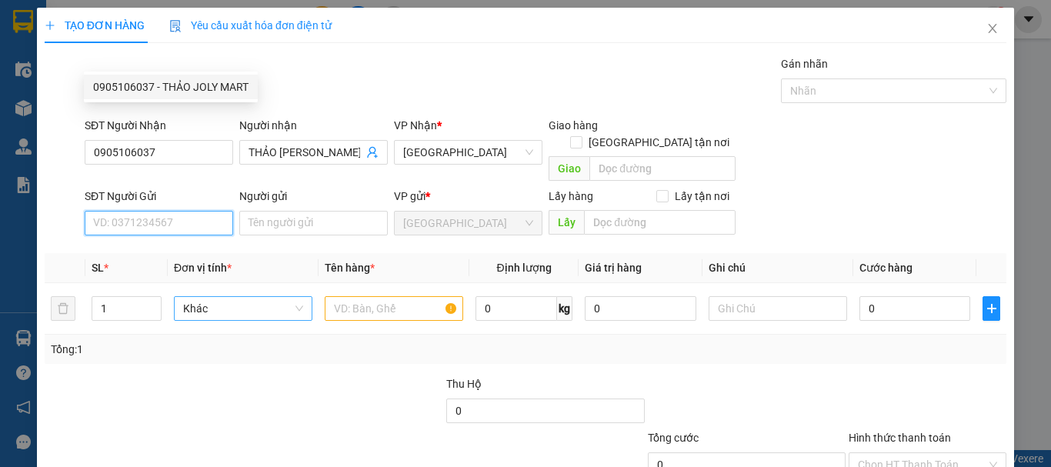
click at [189, 211] on input "SĐT Người Gửi" at bounding box center [159, 223] width 149 height 25
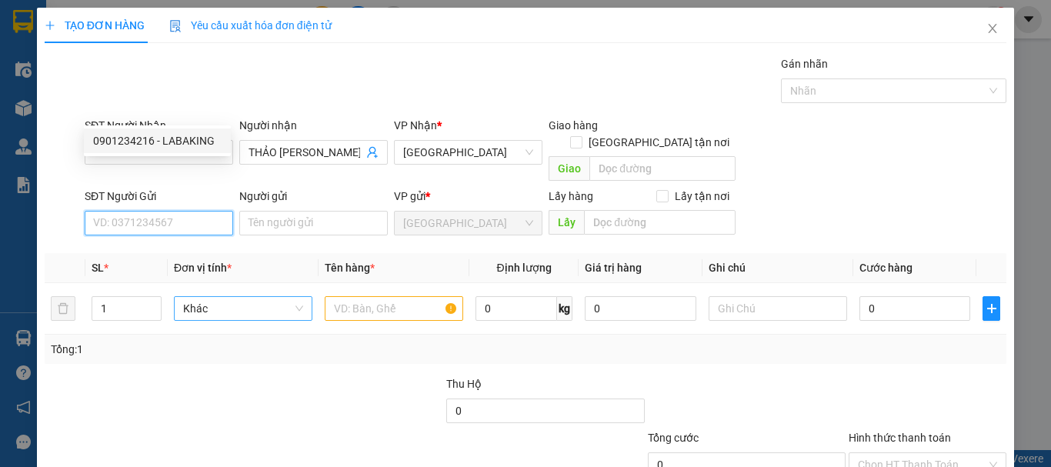
click at [184, 134] on div "0901234216 - LABAKING" at bounding box center [157, 140] width 129 height 17
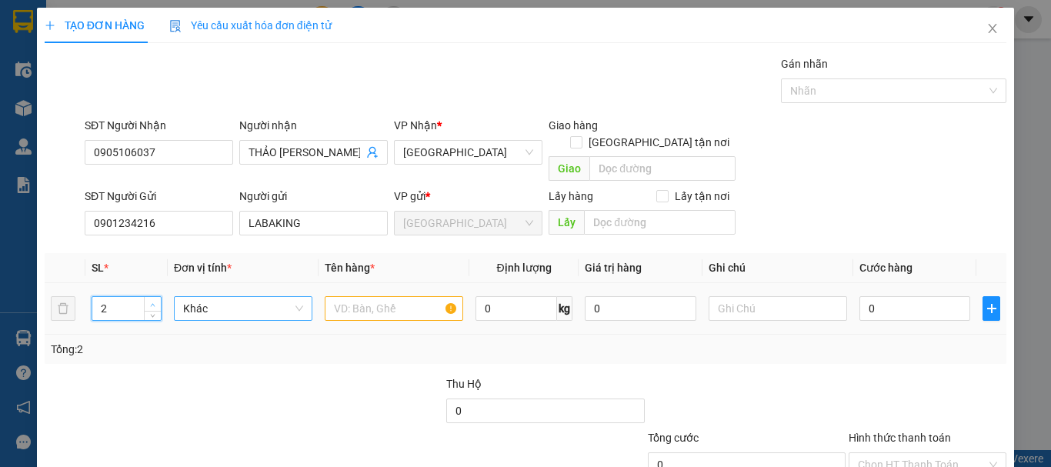
click at [155, 300] on span "up" at bounding box center [153, 304] width 9 height 9
click at [206, 297] on span "Khác" at bounding box center [243, 308] width 120 height 23
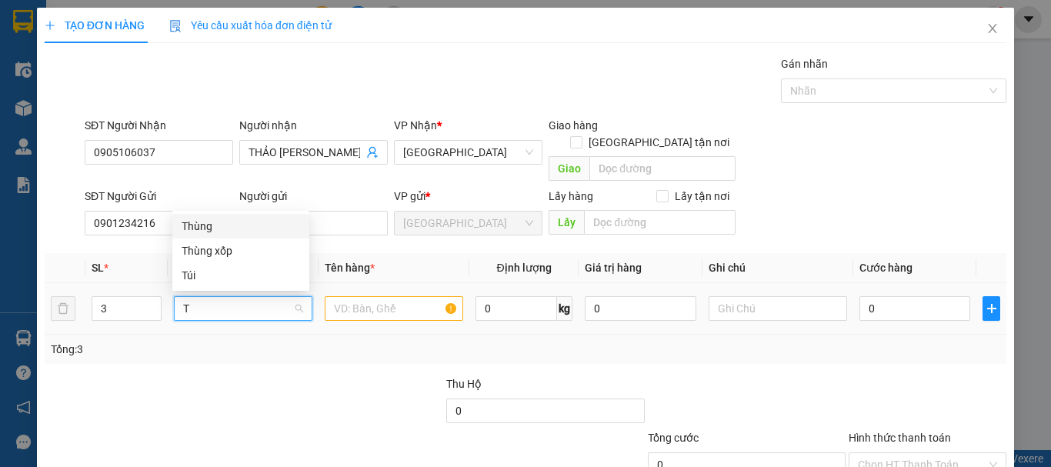
click at [244, 217] on div "Thùng" at bounding box center [240, 226] width 137 height 25
click at [338, 296] on input "text" at bounding box center [394, 308] width 139 height 25
paste input "CHUỐI"
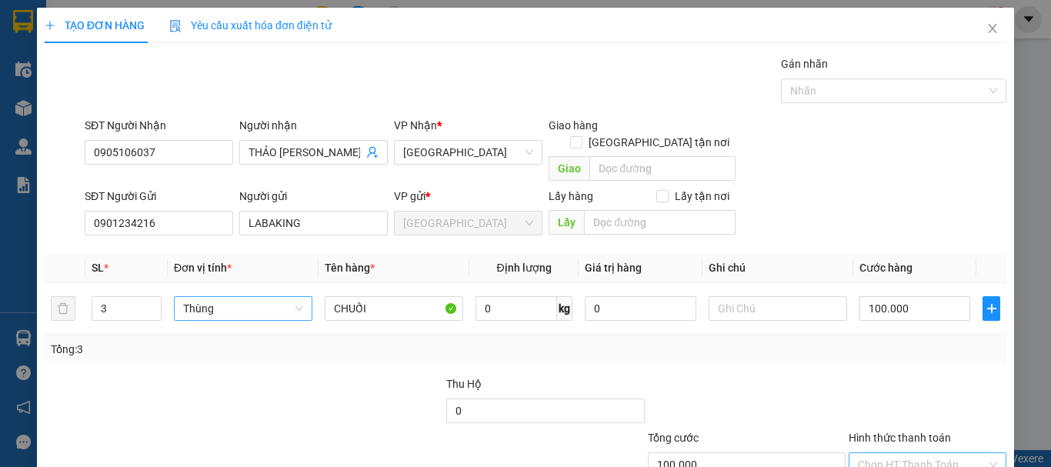
click at [886, 453] on input "Hình thức thanh toán" at bounding box center [922, 464] width 129 height 23
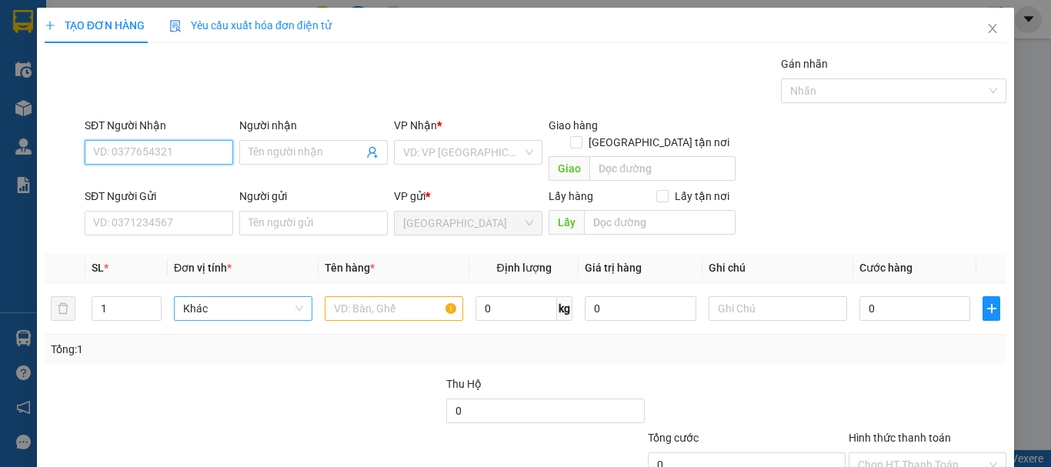
drag, startPoint x: 139, startPoint y: 47, endPoint x: 151, endPoint y: 52, distance: 12.4
click at [140, 140] on input "SĐT Người Nhận" at bounding box center [159, 152] width 149 height 25
click at [180, 83] on div "0935231241 - THU" at bounding box center [157, 87] width 129 height 17
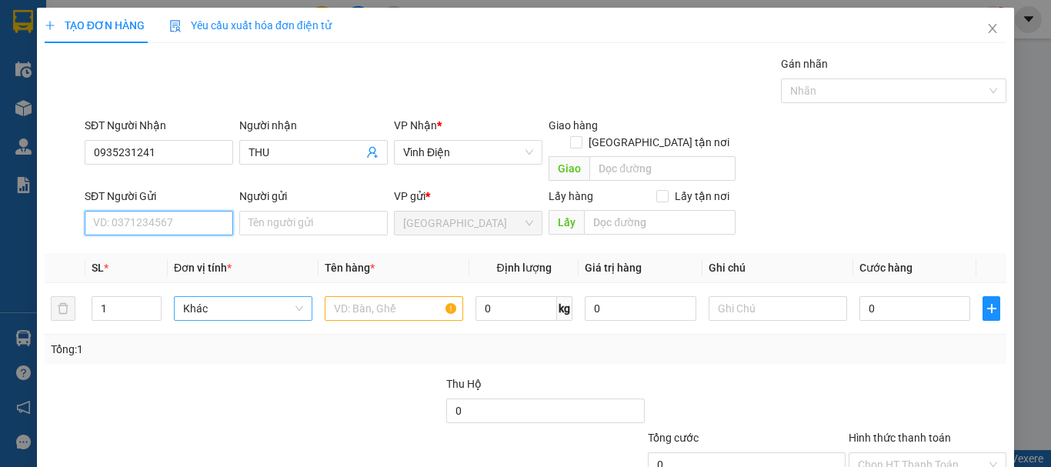
click at [185, 211] on input "SĐT Người Gửi" at bounding box center [159, 223] width 149 height 25
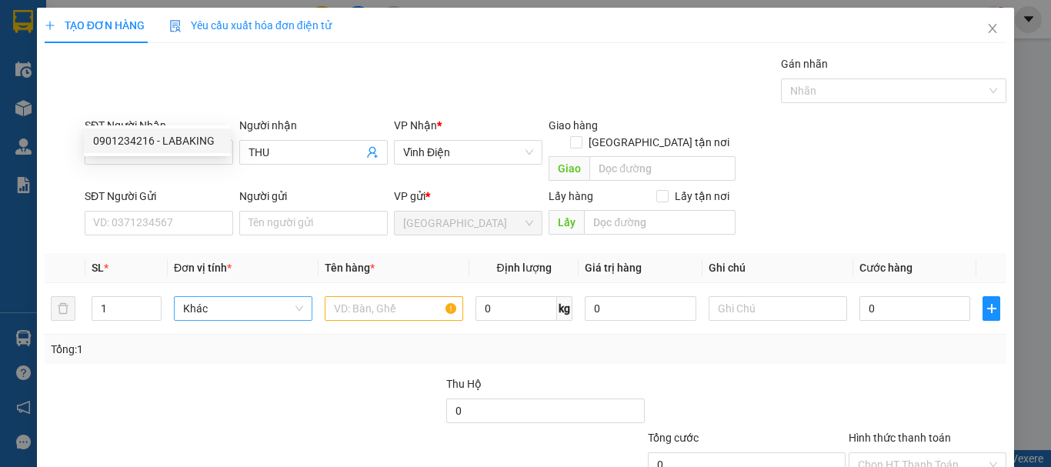
drag, startPoint x: 175, startPoint y: 128, endPoint x: 173, endPoint y: 154, distance: 26.3
click at [175, 130] on div "0901234216 0901234216 - LABAKING" at bounding box center [157, 140] width 147 height 31
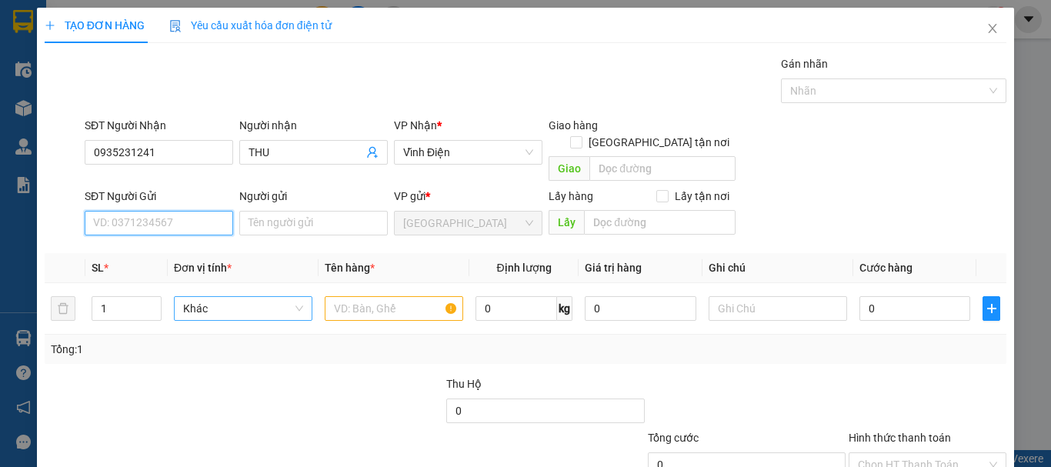
click at [167, 211] on input "SĐT Người Gửi" at bounding box center [159, 223] width 149 height 25
click at [180, 143] on div "0901234216 - LABAKING" at bounding box center [157, 140] width 129 height 17
click at [154, 302] on icon "up" at bounding box center [152, 304] width 5 height 5
click at [212, 297] on span "Khác" at bounding box center [243, 308] width 120 height 23
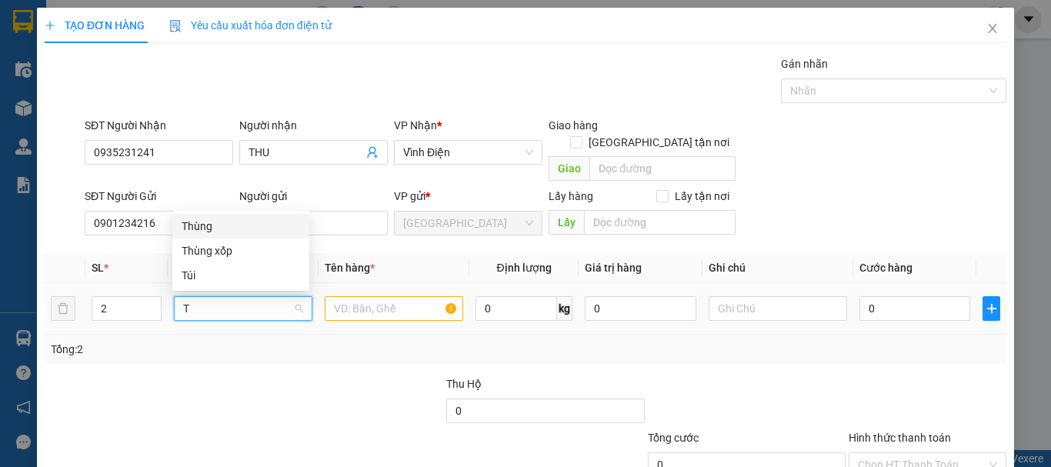
click at [249, 222] on div "Thùng" at bounding box center [241, 226] width 119 height 17
click at [363, 293] on div at bounding box center [394, 308] width 139 height 31
click at [373, 296] on input "text" at bounding box center [394, 308] width 139 height 25
paste input "CHUỐI"
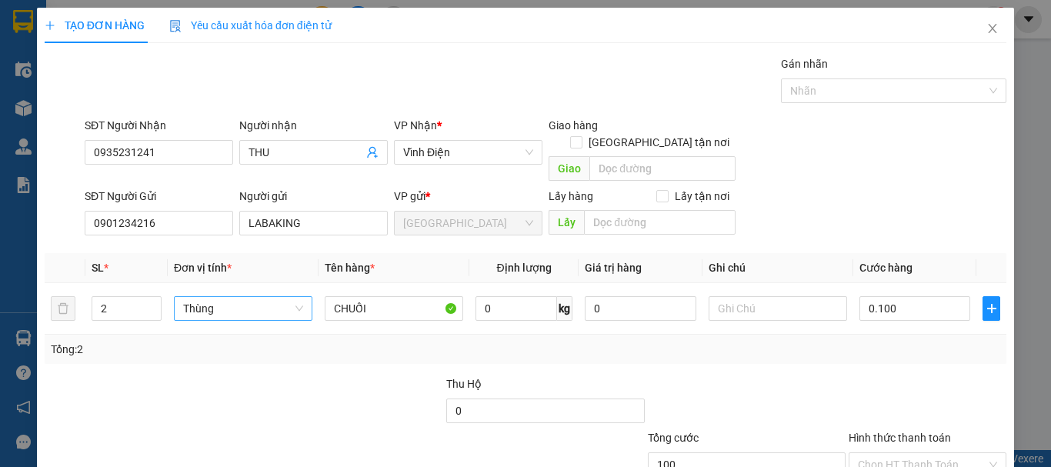
drag, startPoint x: 890, startPoint y: 359, endPoint x: 891, endPoint y: 368, distance: 9.3
click at [891, 453] on input "Hình thức thanh toán" at bounding box center [922, 464] width 129 height 23
drag, startPoint x: 890, startPoint y: 383, endPoint x: 874, endPoint y: 395, distance: 19.2
drag, startPoint x: 852, startPoint y: 418, endPoint x: 771, endPoint y: 328, distance: 121.0
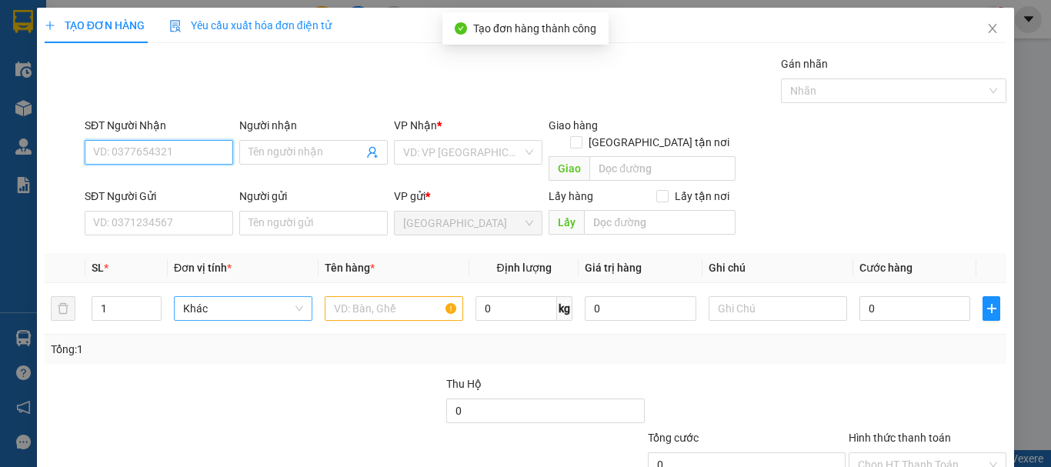
click at [168, 140] on input "SĐT Người Nhận" at bounding box center [159, 152] width 149 height 25
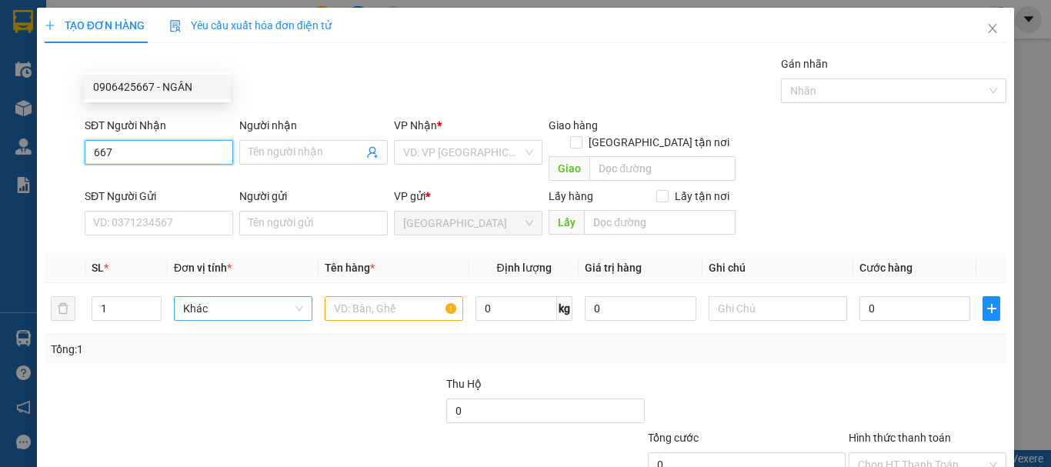
click at [154, 88] on div "0906425667 - NGÂN" at bounding box center [157, 87] width 129 height 17
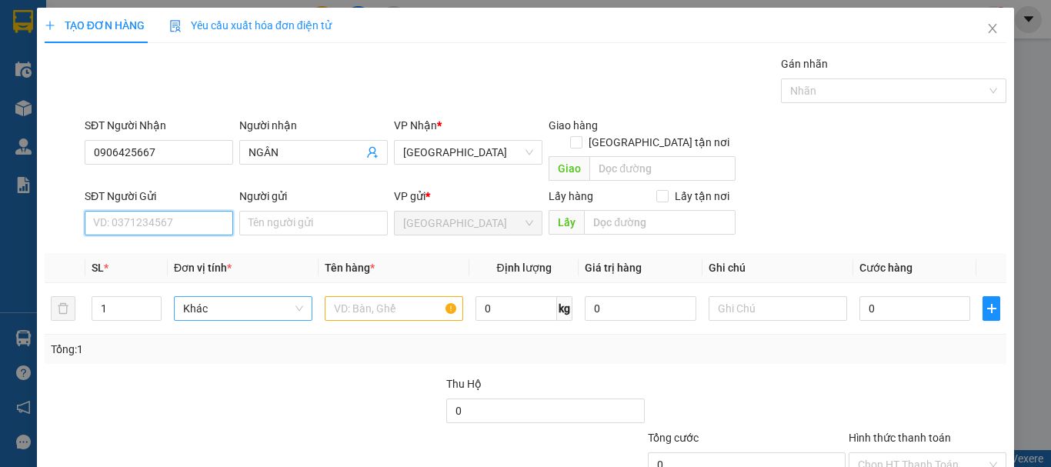
click at [165, 211] on input "SĐT Người Gửi" at bounding box center [159, 223] width 149 height 25
click at [160, 149] on div "0901234216 - LABAKING" at bounding box center [157, 140] width 129 height 17
click at [152, 302] on icon "up" at bounding box center [152, 304] width 5 height 5
click at [202, 297] on span "Khác" at bounding box center [243, 308] width 120 height 23
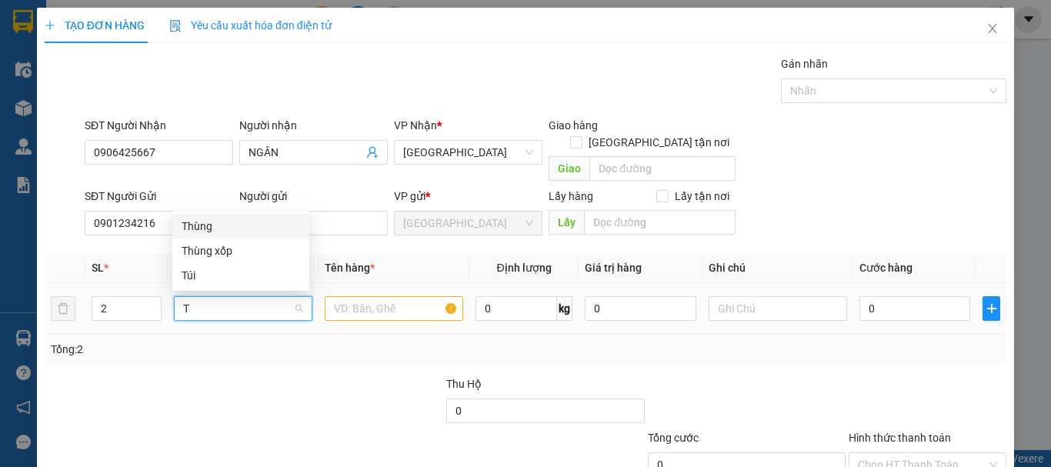
click at [237, 232] on div "Thùng" at bounding box center [241, 226] width 119 height 17
click at [353, 296] on input "text" at bounding box center [394, 308] width 139 height 25
paste input "CHUỐI"
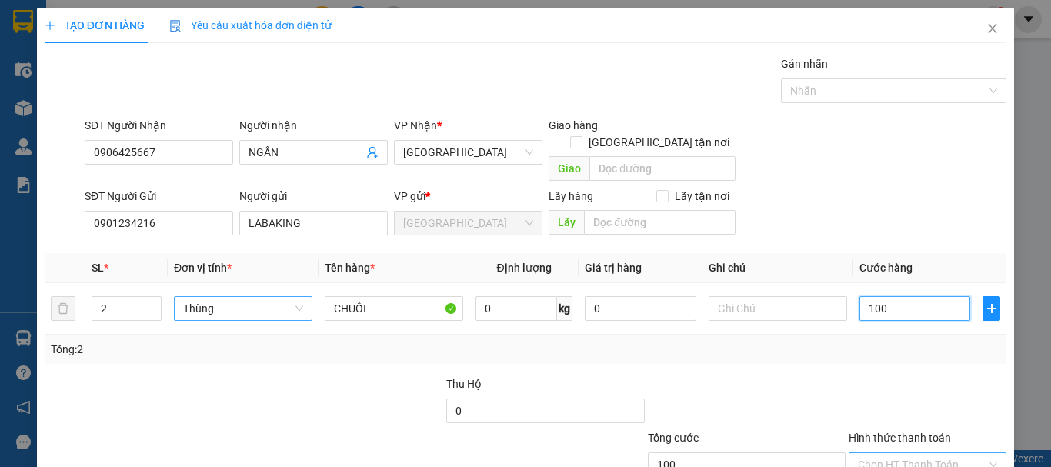
click at [923, 453] on div "Chọn HT Thanh Toán" at bounding box center [928, 465] width 158 height 25
drag, startPoint x: 912, startPoint y: 373, endPoint x: 897, endPoint y: 386, distance: 19.7
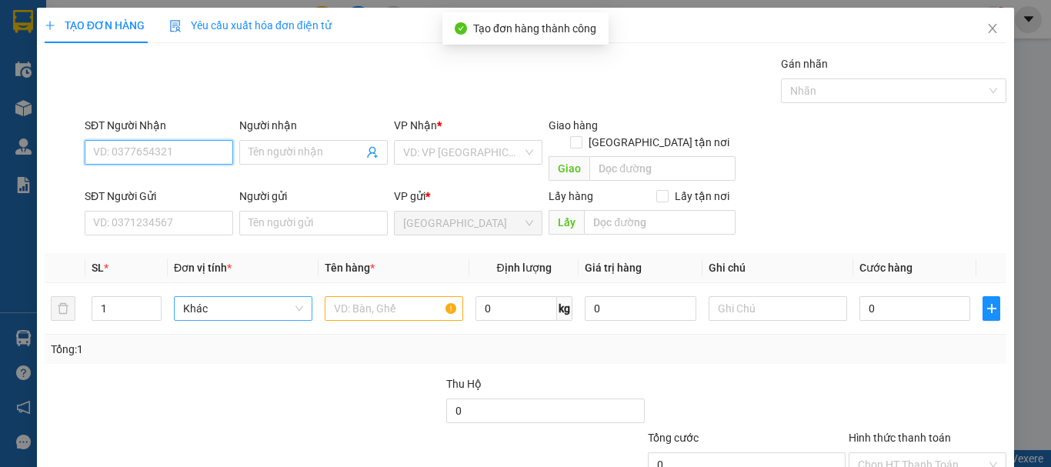
click at [165, 140] on input "SĐT Người Nhận" at bounding box center [159, 152] width 149 height 25
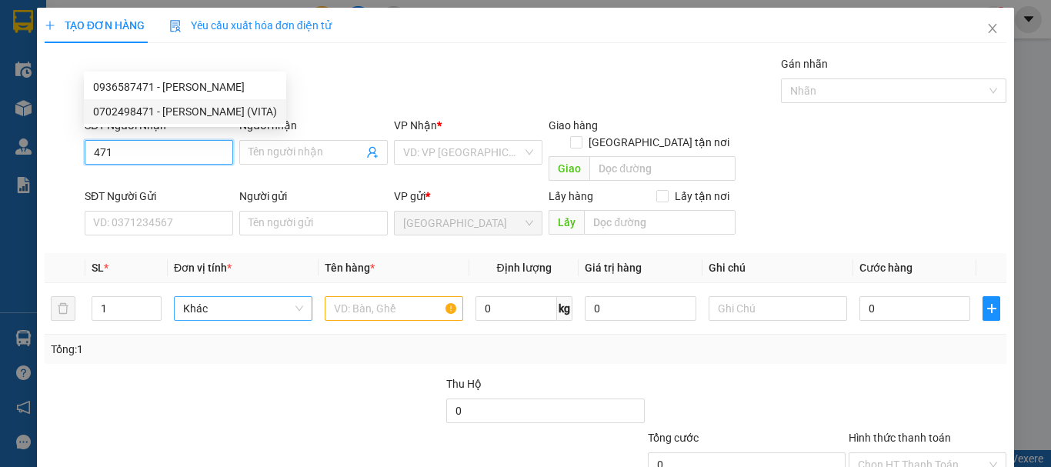
click at [202, 107] on div "0702498471 - PHẠM XUÂN VĨ (VITA)" at bounding box center [185, 111] width 184 height 17
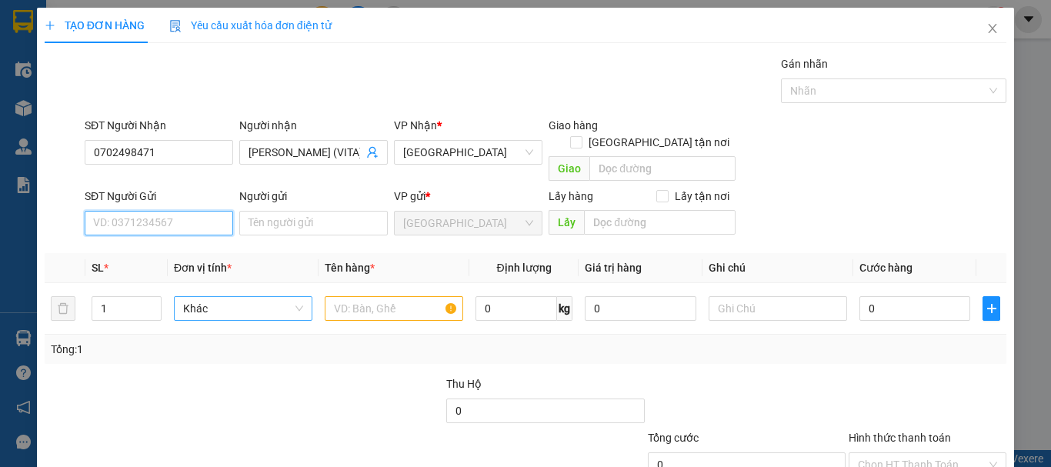
click at [176, 211] on input "SĐT Người Gửi" at bounding box center [159, 223] width 149 height 25
click at [194, 143] on div "0901234216 - LABAKING" at bounding box center [157, 140] width 129 height 17
click at [205, 297] on span "Khác" at bounding box center [243, 308] width 120 height 23
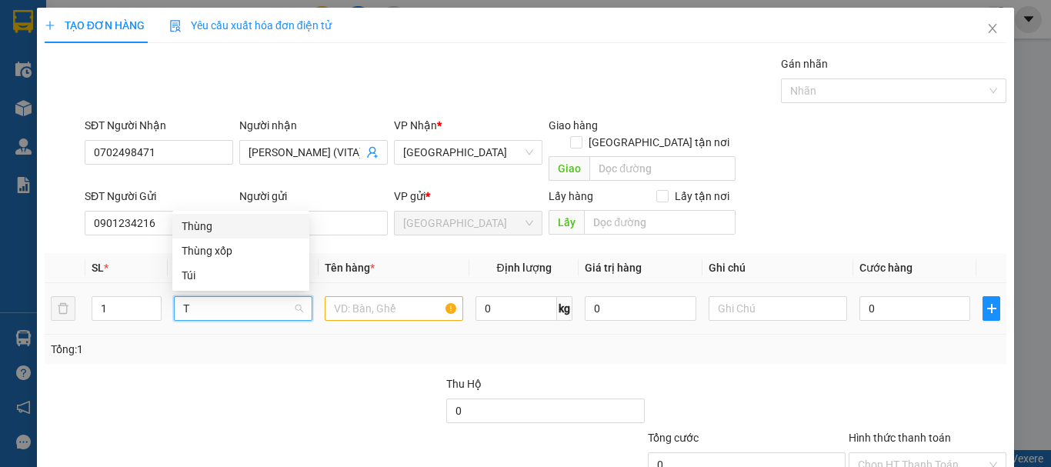
click at [236, 226] on div "Thùng" at bounding box center [241, 226] width 119 height 17
click at [332, 296] on input "text" at bounding box center [394, 308] width 139 height 25
paste input "CHUỐI"
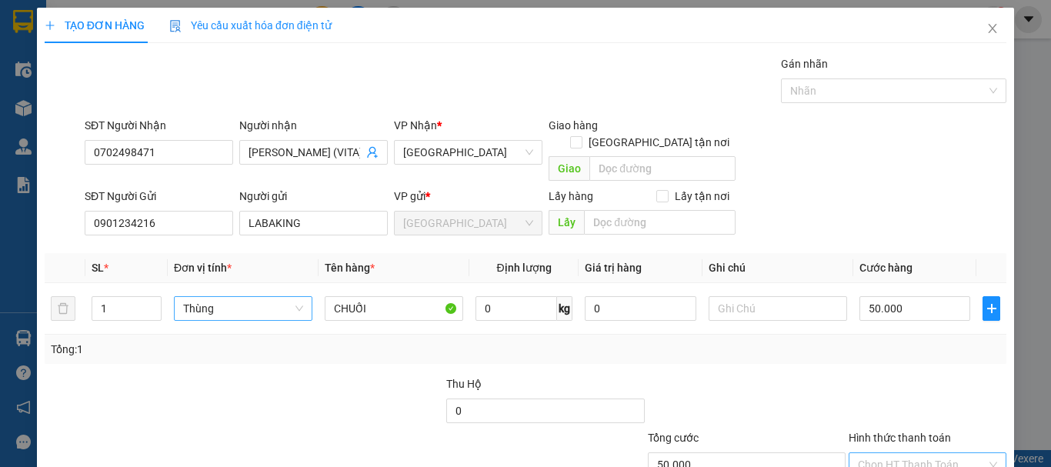
click at [926, 453] on input "Hình thức thanh toán" at bounding box center [922, 464] width 129 height 23
drag, startPoint x: 821, startPoint y: 416, endPoint x: 810, endPoint y: 414, distance: 11.8
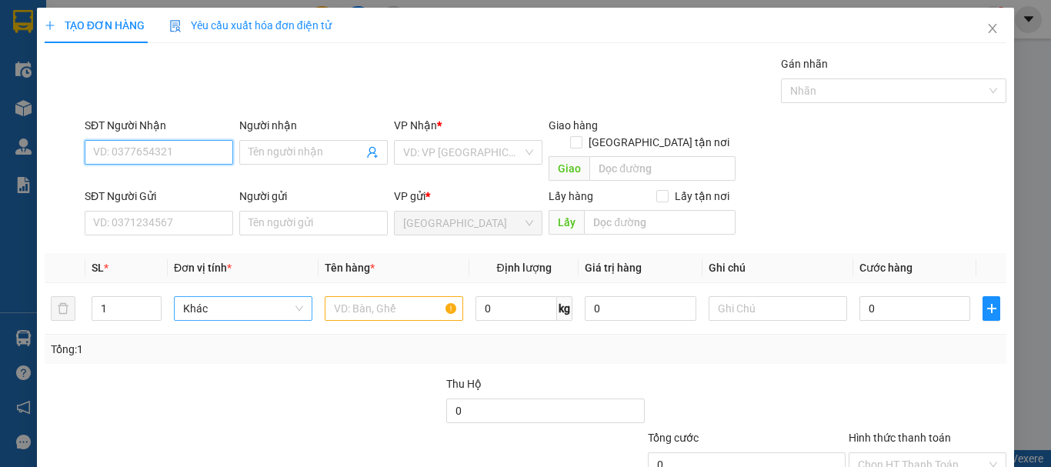
click at [172, 140] on input "SĐT Người Nhận" at bounding box center [159, 152] width 149 height 25
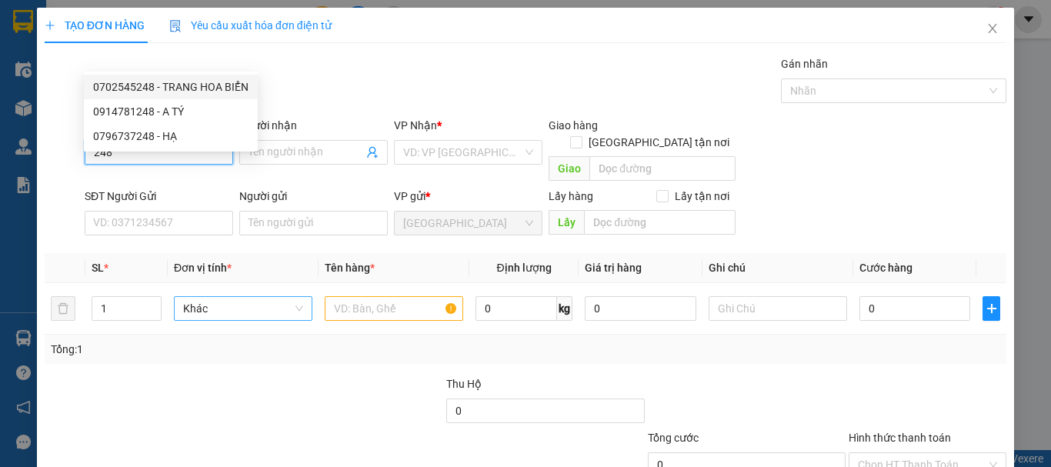
click at [167, 92] on div "0702545248 - TRANG HOA BIỂN" at bounding box center [170, 87] width 155 height 17
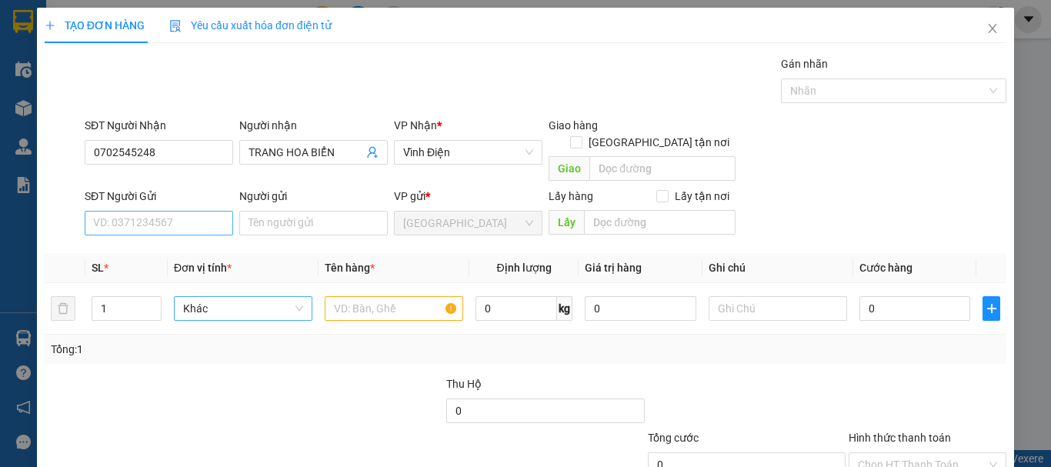
click at [179, 188] on div "SĐT Người Gửi VD: 0371234567" at bounding box center [159, 215] width 149 height 54
click at [174, 211] on input "SĐT Người Gửi" at bounding box center [159, 223] width 149 height 25
click at [192, 137] on div "0901234216 - LABAKING" at bounding box center [157, 140] width 129 height 17
click at [429, 141] on span "Vĩnh Điện" at bounding box center [468, 152] width 130 height 23
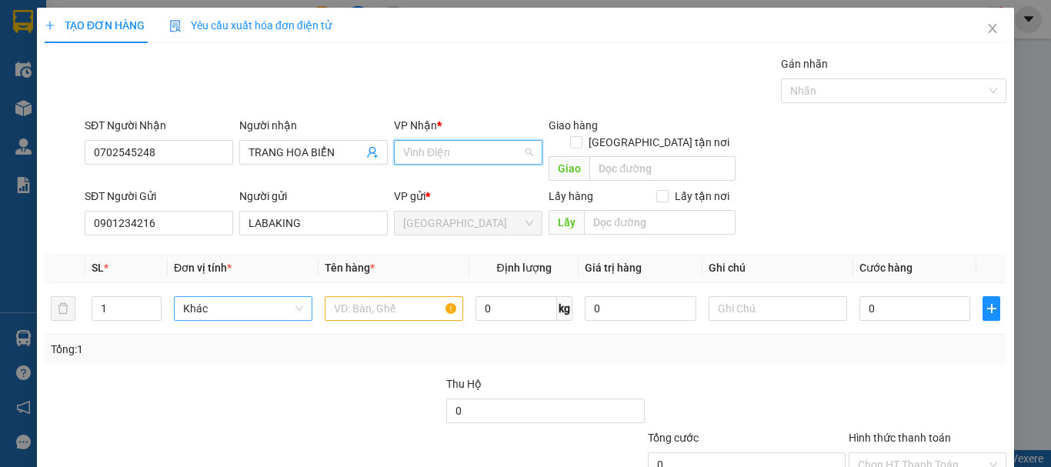
click at [430, 141] on span "Vĩnh Điện" at bounding box center [468, 152] width 130 height 23
click at [432, 84] on div "Hội An" at bounding box center [463, 87] width 129 height 17
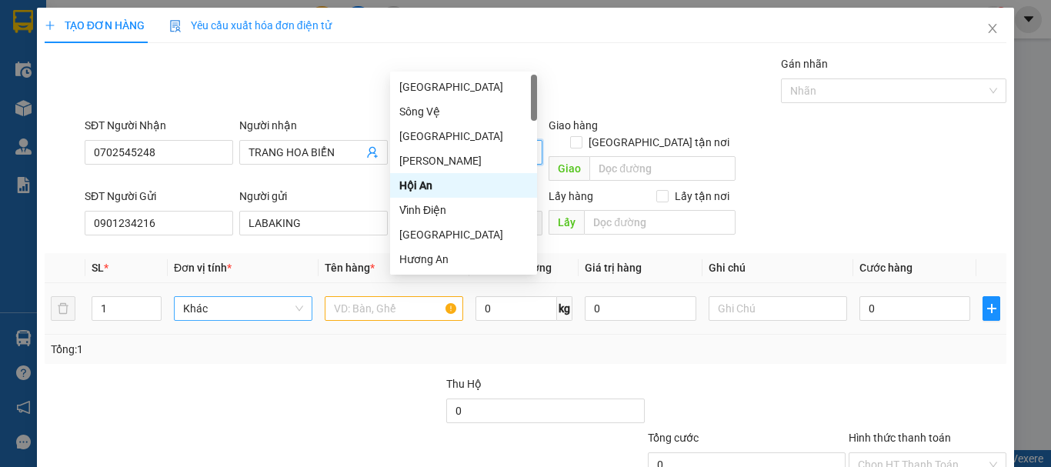
click at [233, 297] on span "Khác" at bounding box center [243, 308] width 120 height 23
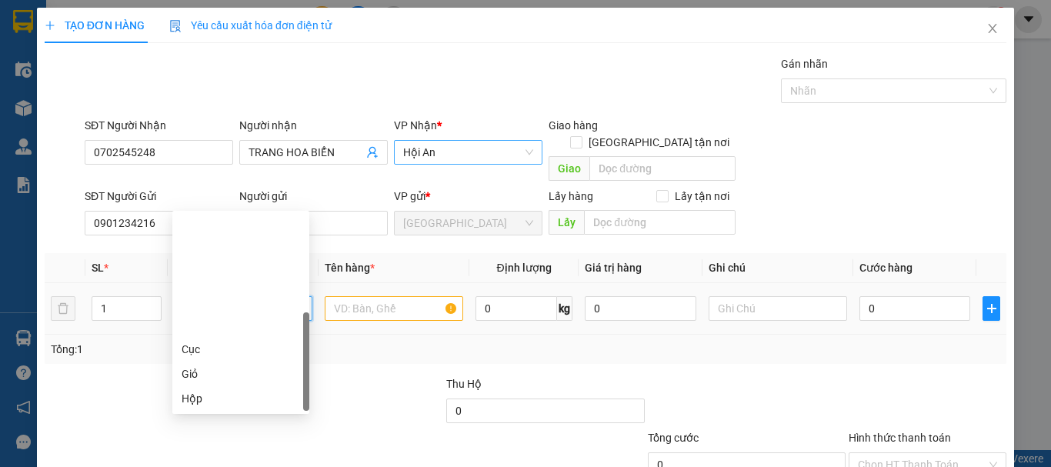
click at [229, 439] on div "Thùng" at bounding box center [241, 447] width 119 height 17
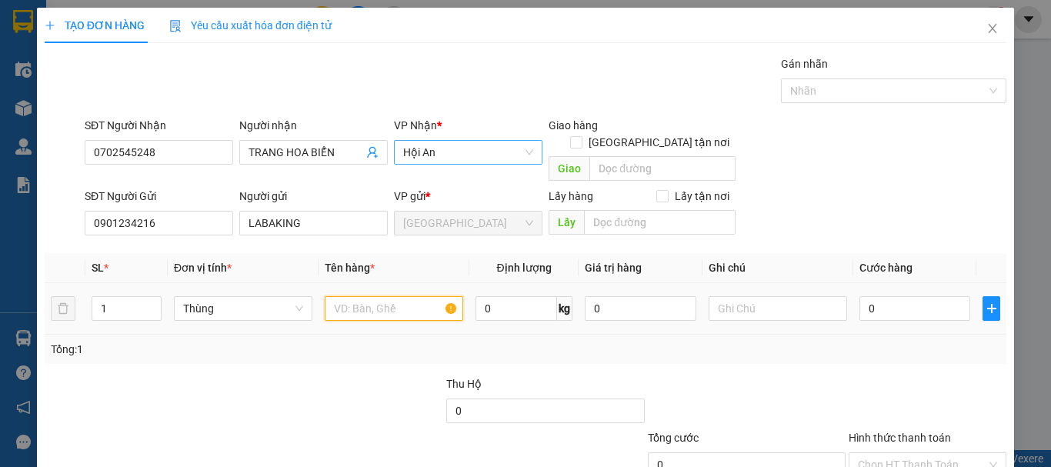
click at [372, 296] on input "text" at bounding box center [394, 308] width 139 height 25
paste input "CHUỐI"
click at [874, 453] on input "Hình thức thanh toán" at bounding box center [922, 464] width 129 height 23
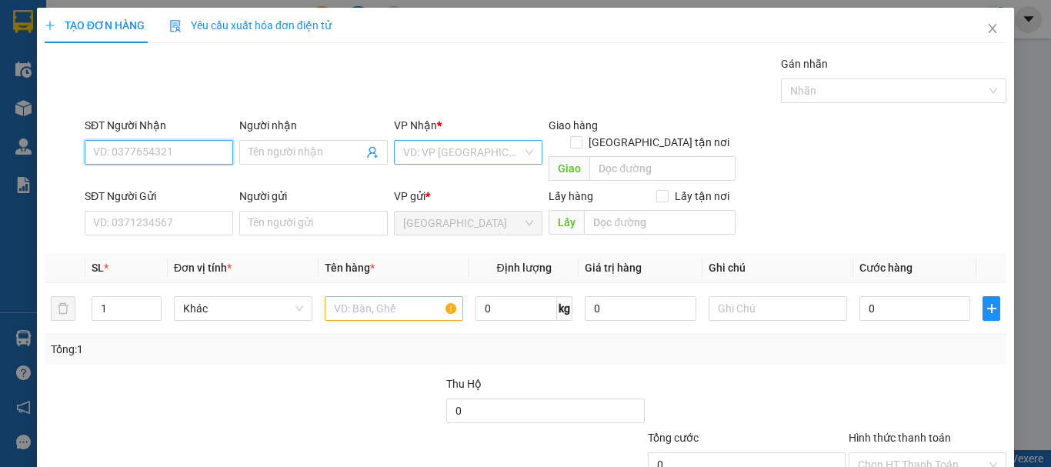
click at [193, 140] on input "SĐT Người Nhận" at bounding box center [159, 152] width 149 height 25
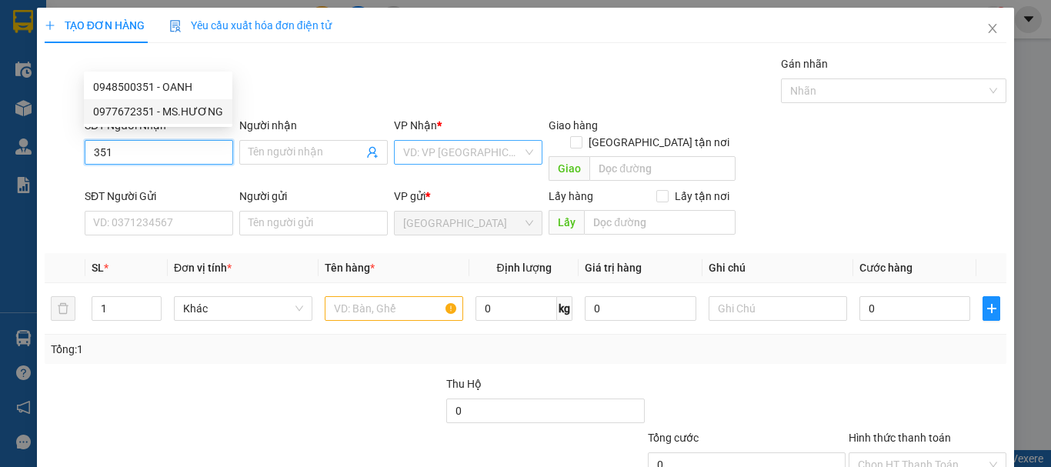
drag, startPoint x: 190, startPoint y: 83, endPoint x: 192, endPoint y: 105, distance: 21.6
click at [192, 105] on div "0948500351 - OANH 0977672351 - MS.HƯƠNG" at bounding box center [158, 99] width 149 height 49
click at [192, 105] on div "0977672351 - MS.HƯƠNG" at bounding box center [158, 111] width 130 height 17
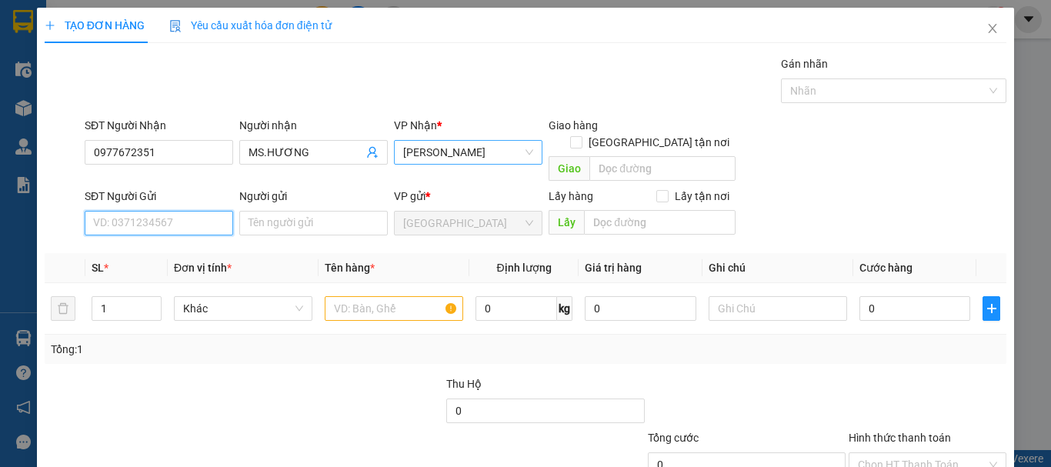
click at [190, 211] on input "SĐT Người Gửi" at bounding box center [159, 223] width 149 height 25
click at [192, 137] on div "0901234216 - LABAKING" at bounding box center [157, 140] width 129 height 17
click at [226, 297] on span "Khác" at bounding box center [243, 308] width 120 height 23
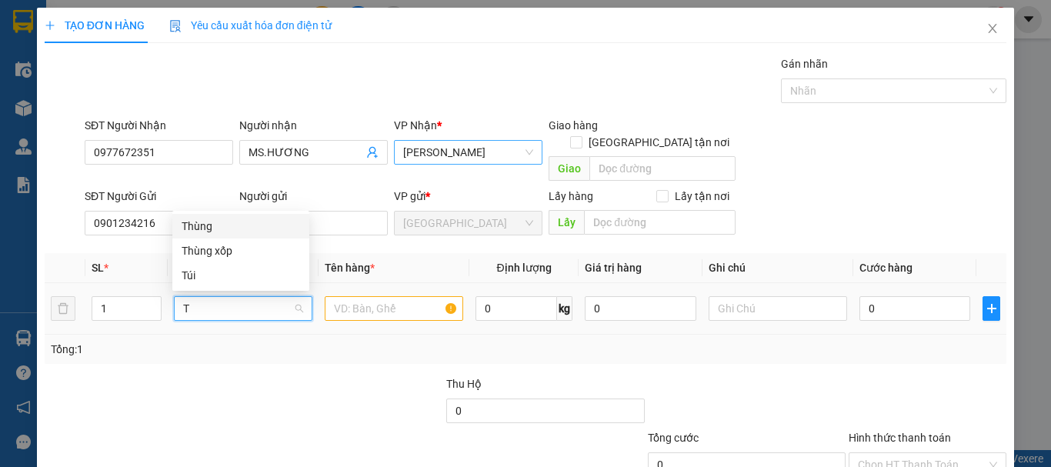
click at [241, 228] on div "Thùng" at bounding box center [241, 226] width 119 height 17
click at [381, 296] on input "text" at bounding box center [394, 308] width 139 height 25
paste input "CHUỐI"
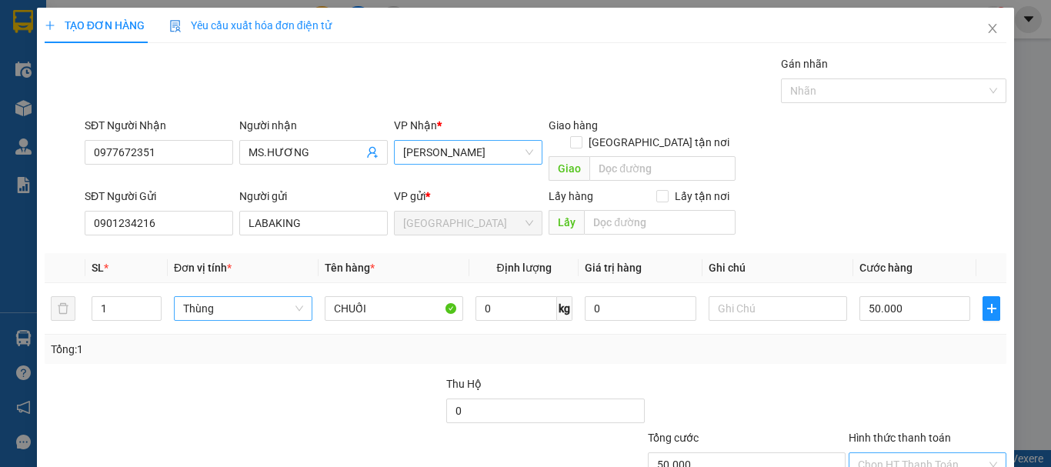
click at [882, 453] on input "Hình thức thanh toán" at bounding box center [922, 464] width 129 height 23
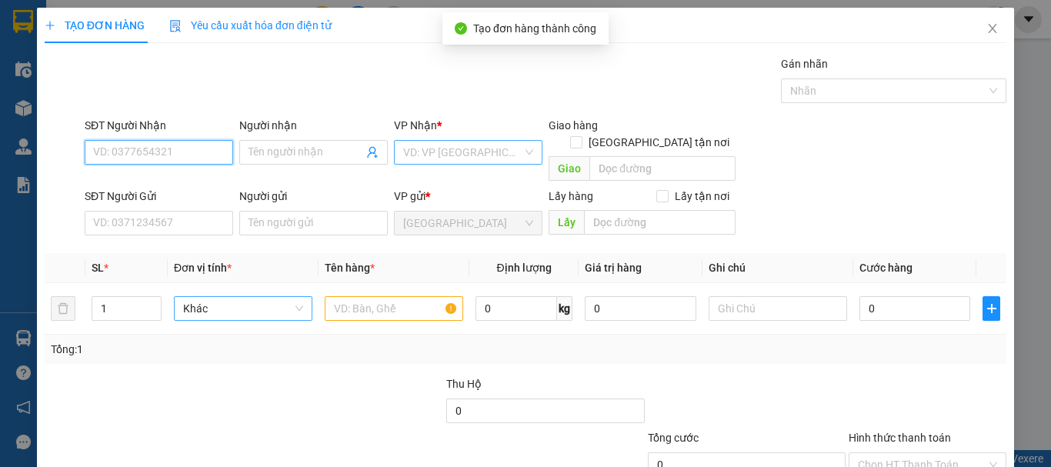
click at [159, 140] on input "SĐT Người Nhận" at bounding box center [159, 152] width 149 height 25
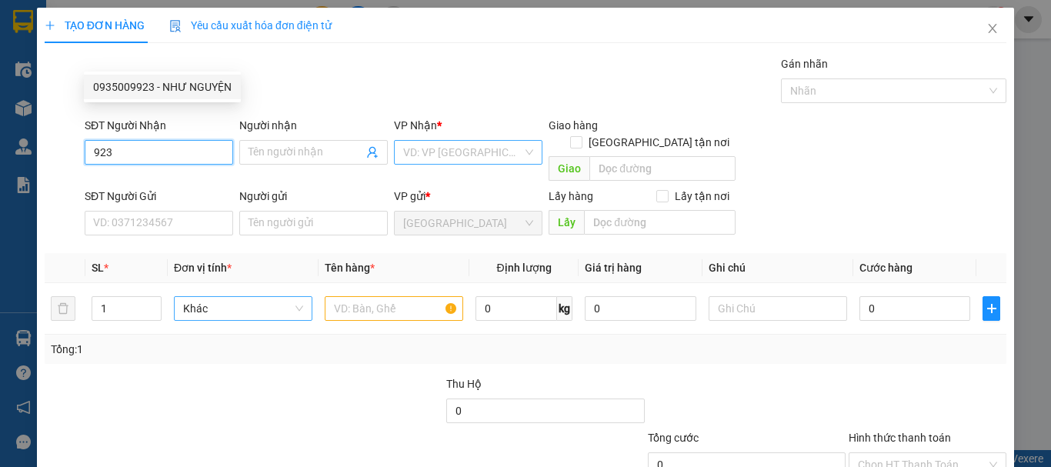
click at [196, 95] on div "0935009923 - NHƯ NGUYỆN" at bounding box center [162, 87] width 139 height 17
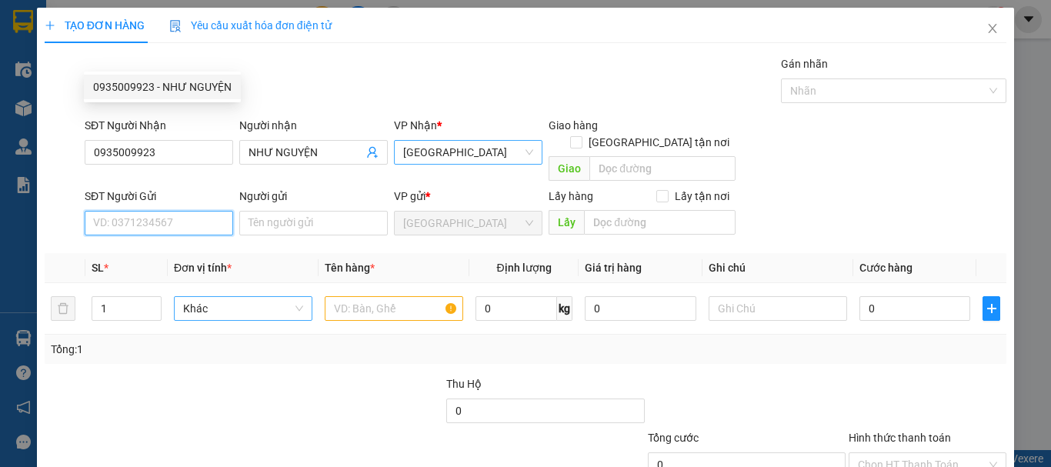
click at [200, 211] on input "SĐT Người Gửi" at bounding box center [159, 223] width 149 height 25
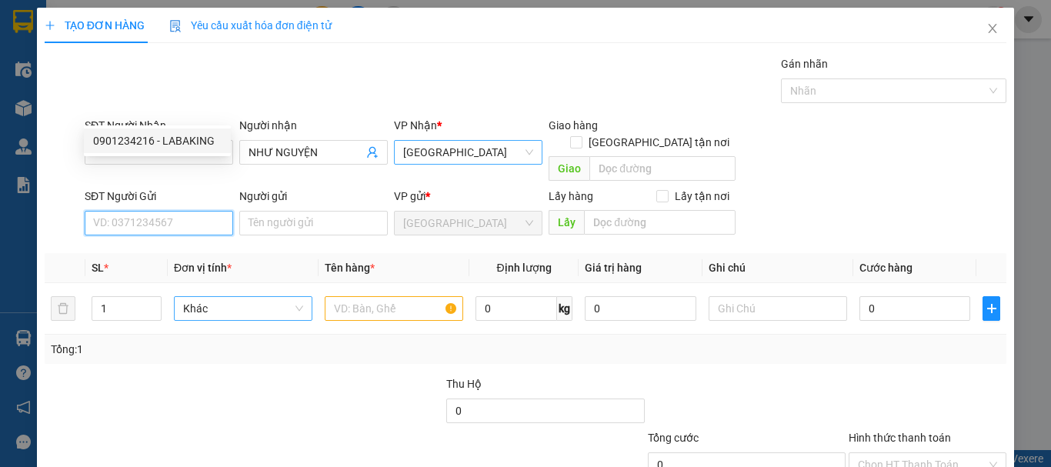
click at [203, 141] on div "0901234216 - LABAKING" at bounding box center [157, 140] width 129 height 17
click at [219, 297] on span "Khác" at bounding box center [243, 308] width 120 height 23
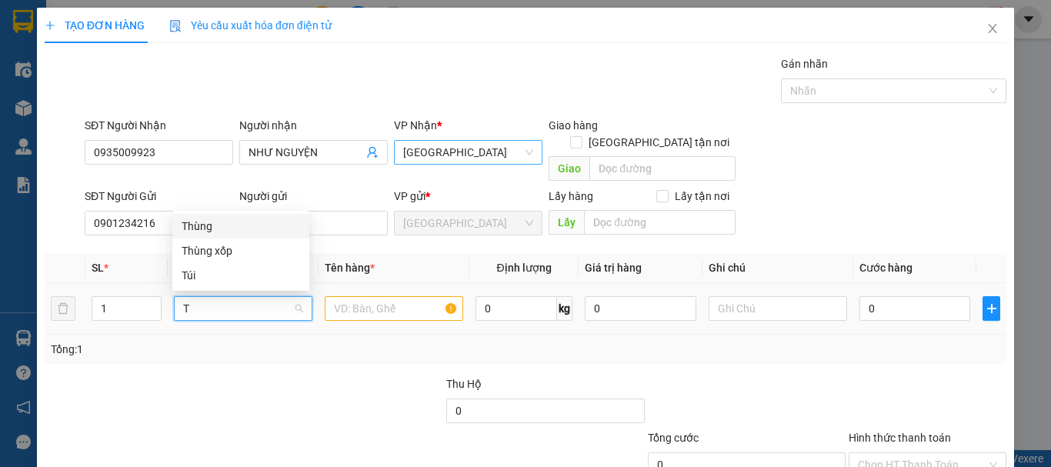
click at [254, 224] on div "Thùng" at bounding box center [241, 226] width 119 height 17
click at [371, 296] on input "text" at bounding box center [394, 308] width 139 height 25
paste input "CHUỐI"
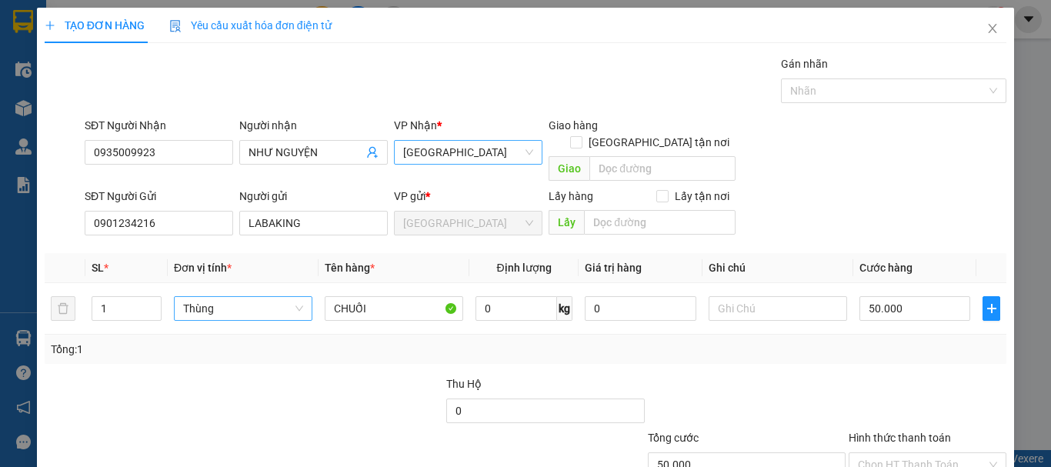
drag, startPoint x: 918, startPoint y: 354, endPoint x: 907, endPoint y: 369, distance: 18.6
click at [918, 453] on input "Hình thức thanh toán" at bounding box center [922, 464] width 129 height 23
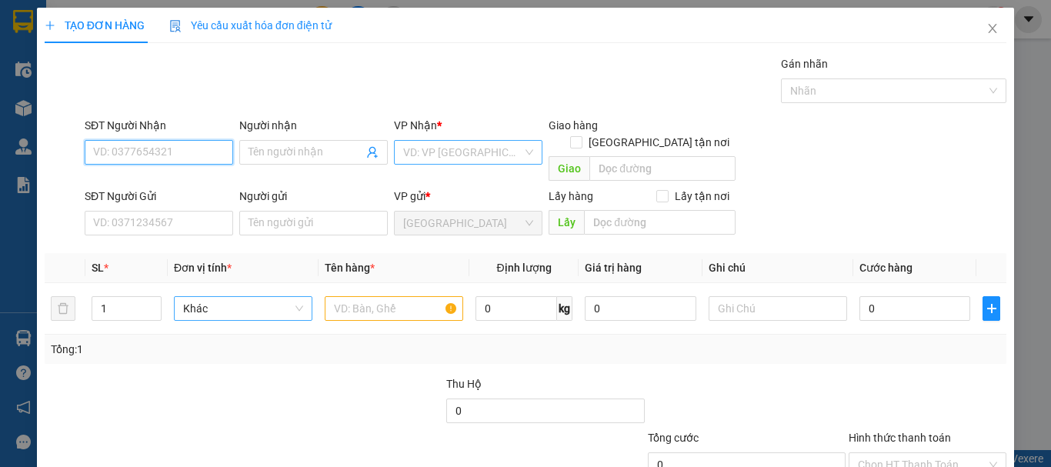
click at [209, 140] on input "SĐT Người Nhận" at bounding box center [159, 152] width 149 height 25
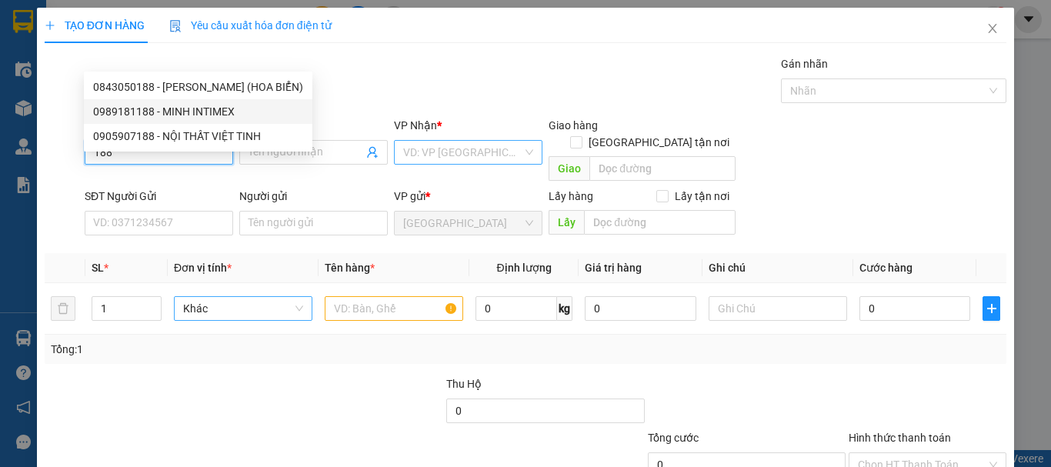
click at [162, 109] on div "0989181188 - MINH INTIMEX" at bounding box center [198, 111] width 210 height 17
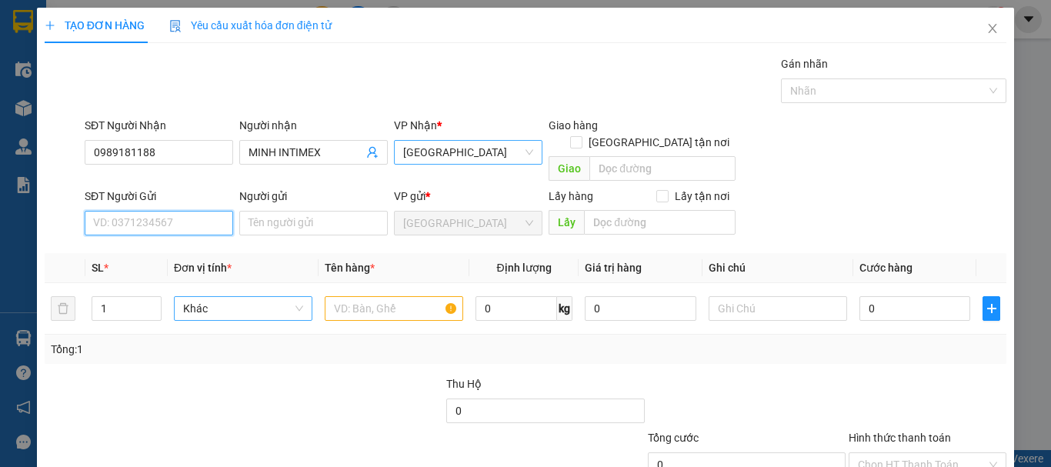
click at [167, 211] on input "SĐT Người Gửi" at bounding box center [159, 223] width 149 height 25
drag, startPoint x: 173, startPoint y: 139, endPoint x: 256, endPoint y: 299, distance: 180.4
click at [173, 140] on div "0901234216 - LABAKING" at bounding box center [157, 140] width 129 height 17
drag, startPoint x: 121, startPoint y: 189, endPoint x: 75, endPoint y: 195, distance: 45.9
click at [75, 283] on tr "1 Khác 0 kg 0 0" at bounding box center [526, 309] width 962 height 52
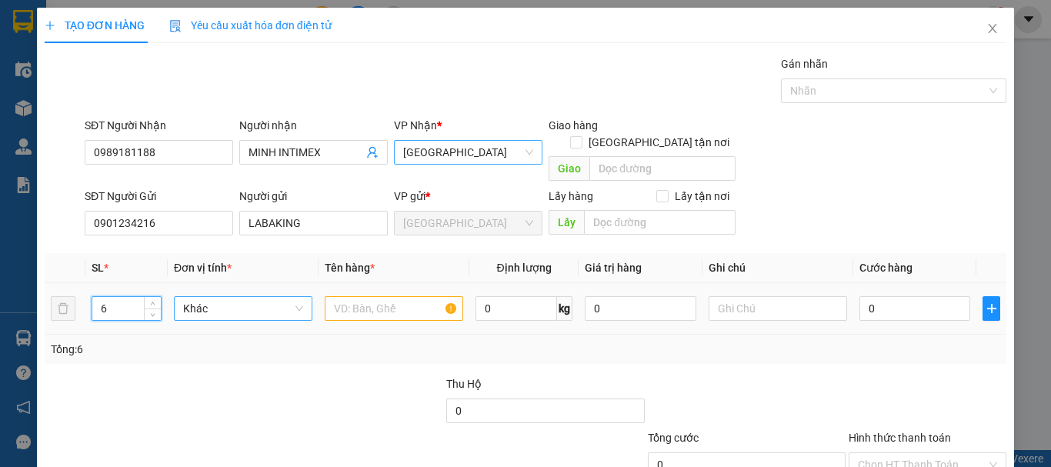
click at [236, 297] on span "Khác" at bounding box center [243, 308] width 120 height 23
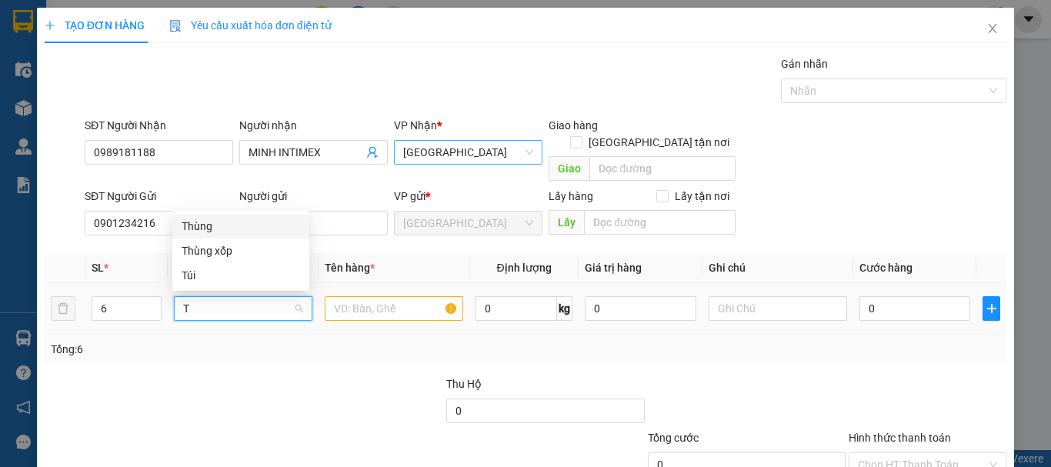
drag, startPoint x: 252, startPoint y: 222, endPoint x: 357, endPoint y: 210, distance: 106.1
click at [252, 222] on div "Thùng" at bounding box center [241, 226] width 119 height 17
click at [381, 296] on input "text" at bounding box center [394, 308] width 139 height 25
paste input "CHUỐI"
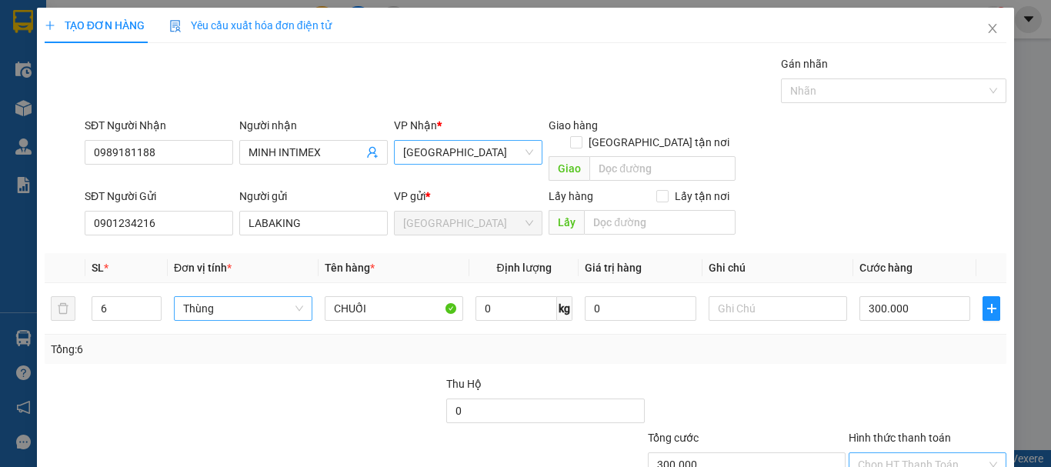
click at [907, 453] on input "Hình thức thanh toán" at bounding box center [922, 464] width 129 height 23
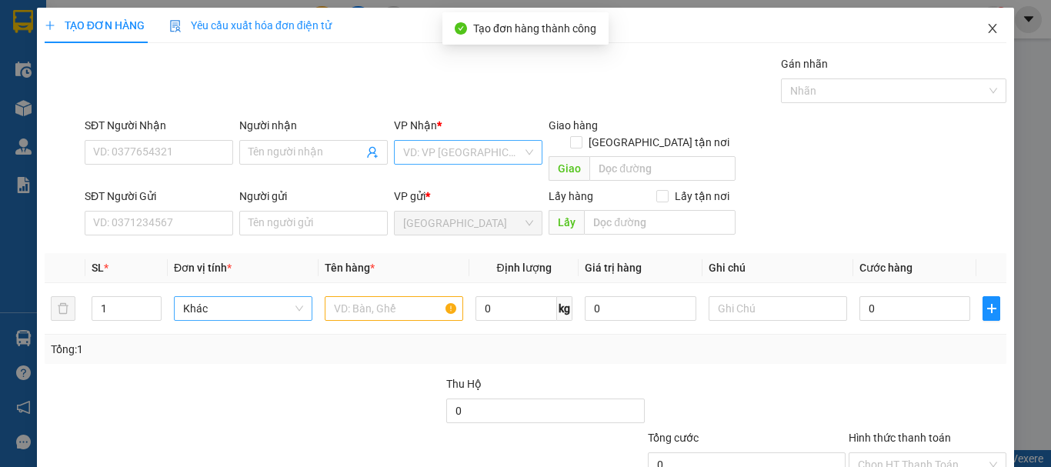
click at [987, 30] on icon "close" at bounding box center [993, 28] width 12 height 12
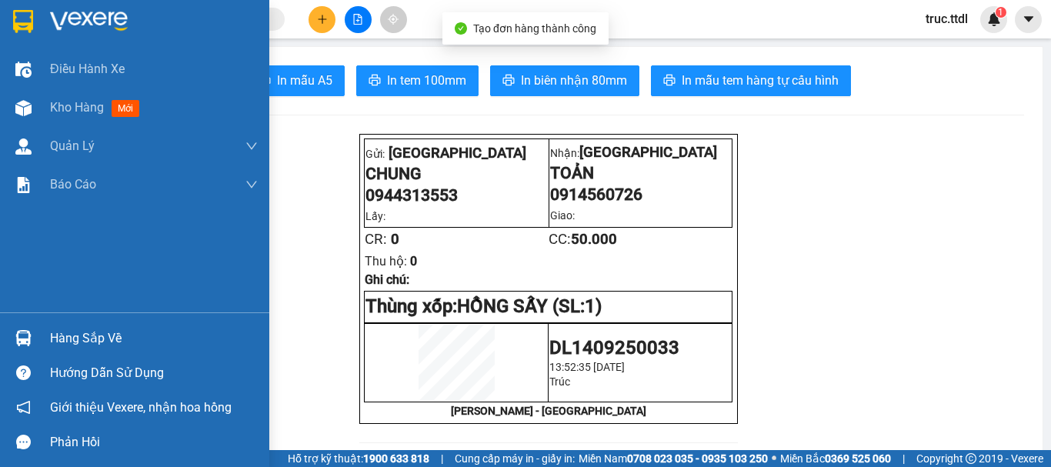
click at [65, 7] on div at bounding box center [134, 25] width 269 height 50
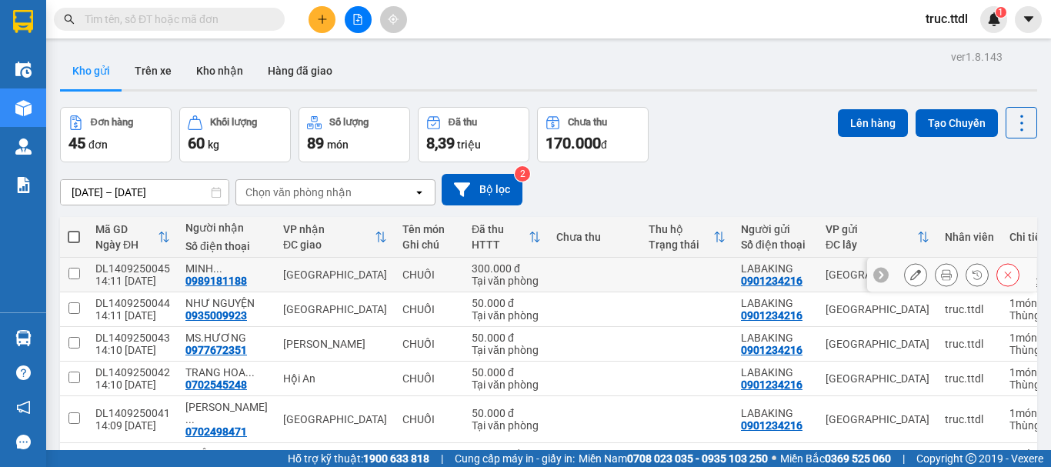
click at [432, 276] on div "CHUỐI" at bounding box center [430, 275] width 54 height 12
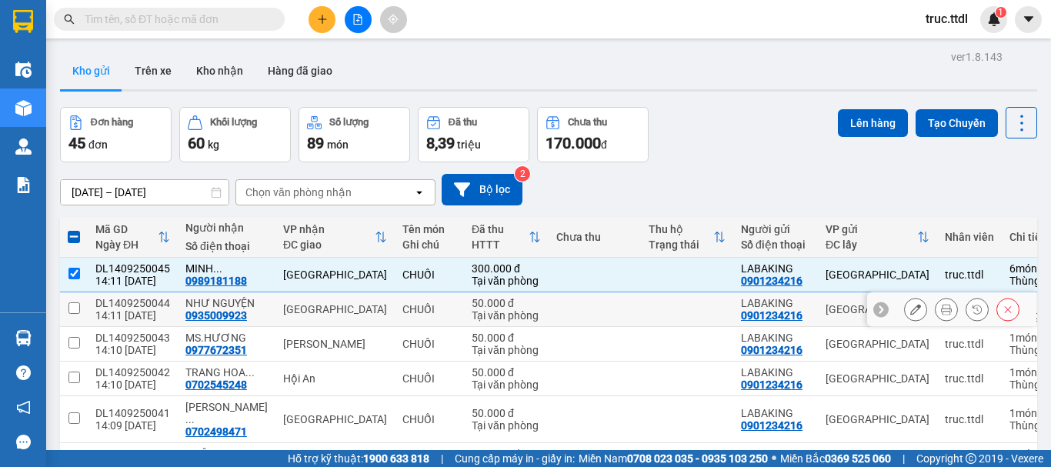
click at [339, 317] on td "[GEOGRAPHIC_DATA]" at bounding box center [335, 309] width 119 height 35
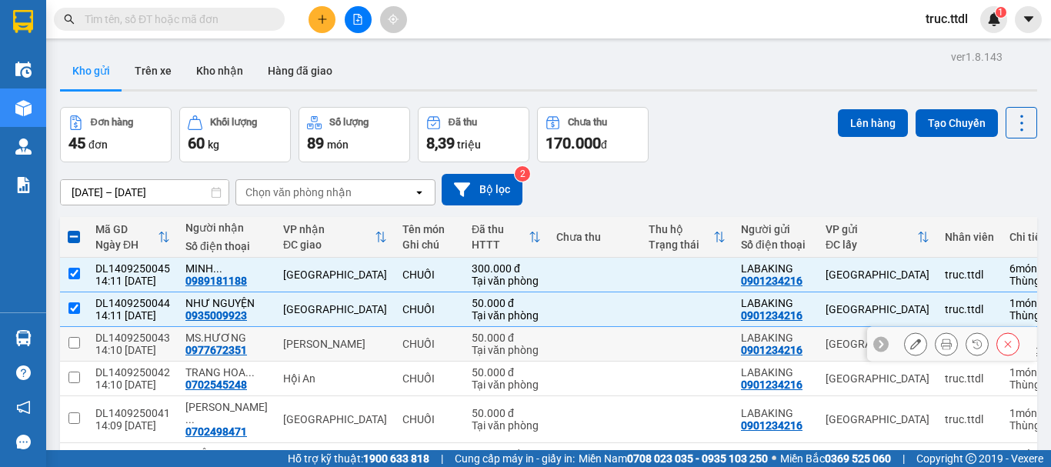
click at [345, 339] on div "[PERSON_NAME]" at bounding box center [335, 344] width 104 height 12
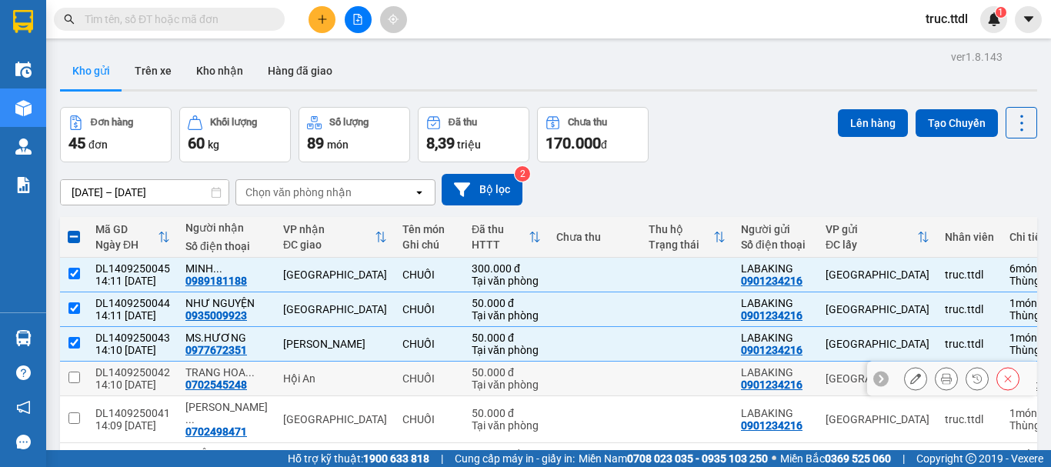
click at [276, 392] on td "Hội An" at bounding box center [335, 379] width 119 height 35
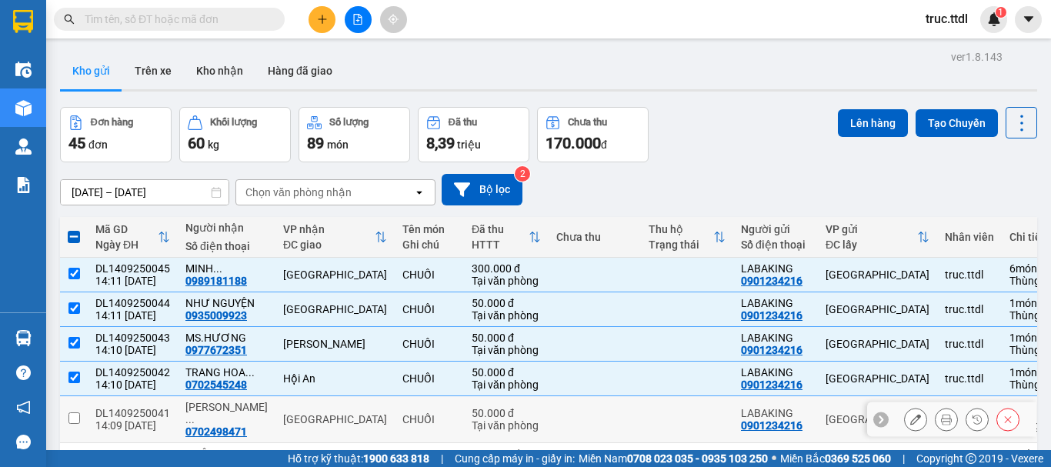
click at [283, 413] on div "[GEOGRAPHIC_DATA]" at bounding box center [335, 419] width 104 height 12
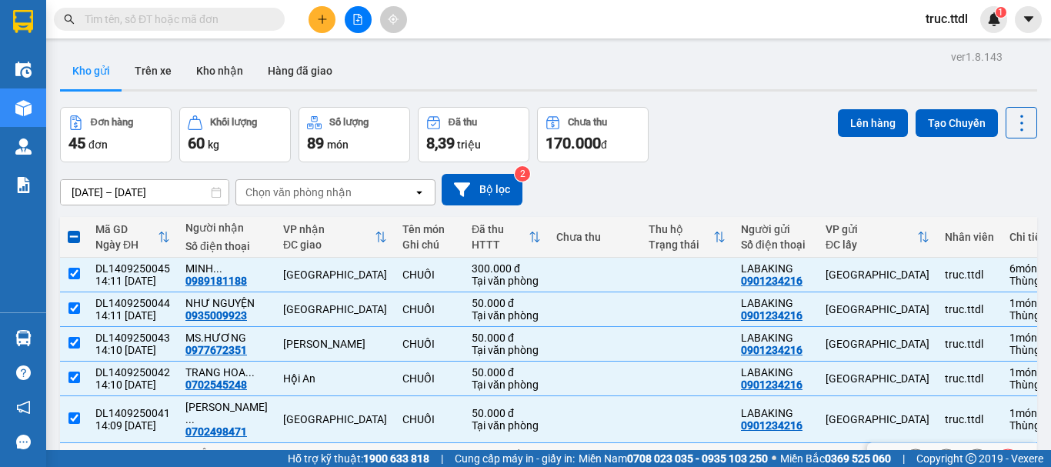
click at [286, 454] on div "[GEOGRAPHIC_DATA]" at bounding box center [335, 460] width 104 height 12
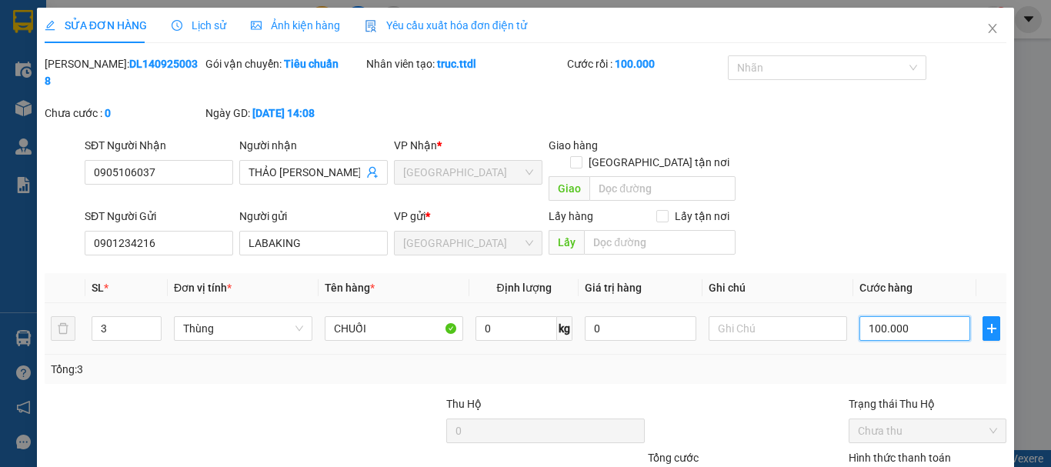
click at [887, 316] on input "100.000" at bounding box center [915, 328] width 111 height 25
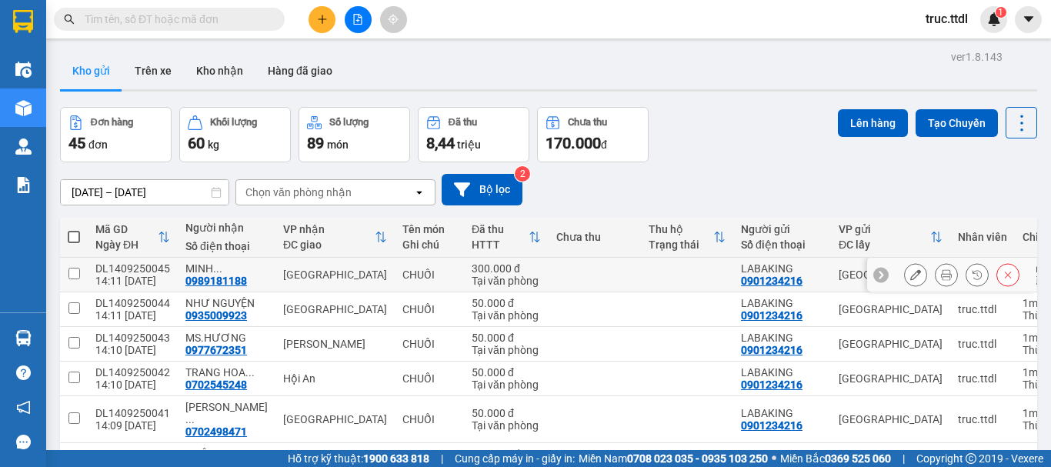
click at [312, 272] on div "[GEOGRAPHIC_DATA]" at bounding box center [335, 275] width 104 height 12
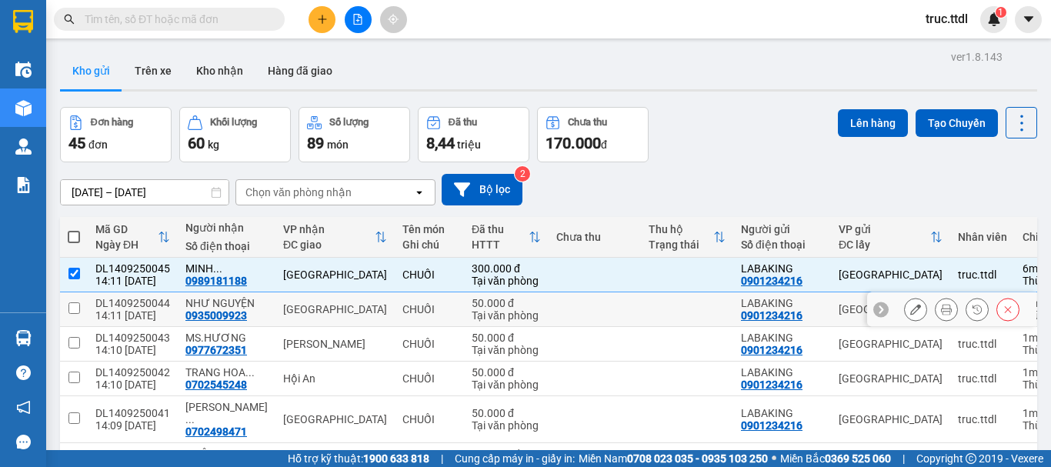
click at [319, 308] on div "[GEOGRAPHIC_DATA]" at bounding box center [335, 309] width 104 height 12
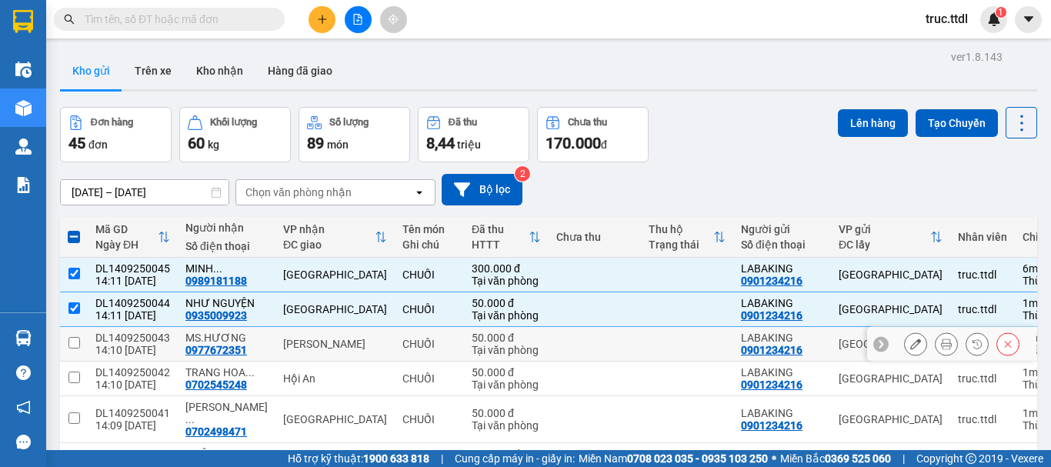
click at [319, 334] on td "[PERSON_NAME]" at bounding box center [335, 344] width 119 height 35
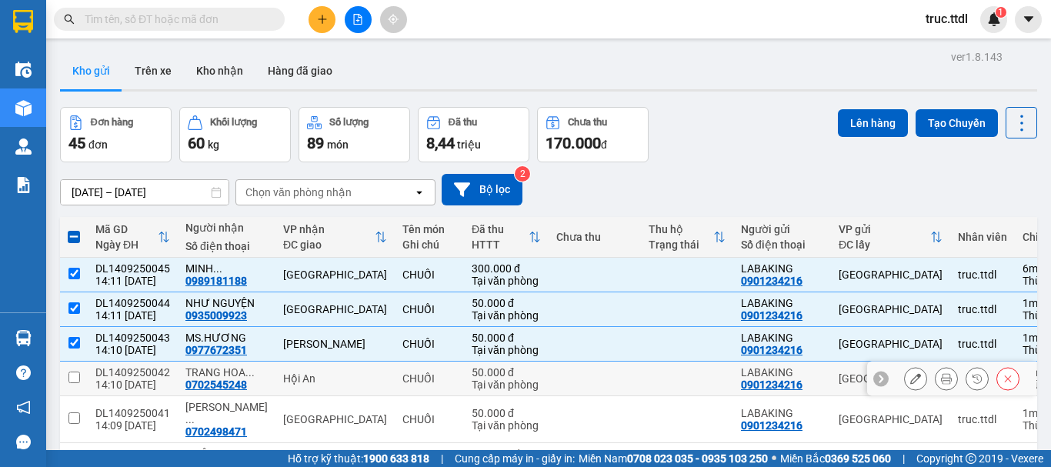
drag, startPoint x: 325, startPoint y: 366, endPoint x: 327, endPoint y: 376, distance: 10.3
click at [325, 369] on td "Hội An" at bounding box center [335, 379] width 119 height 35
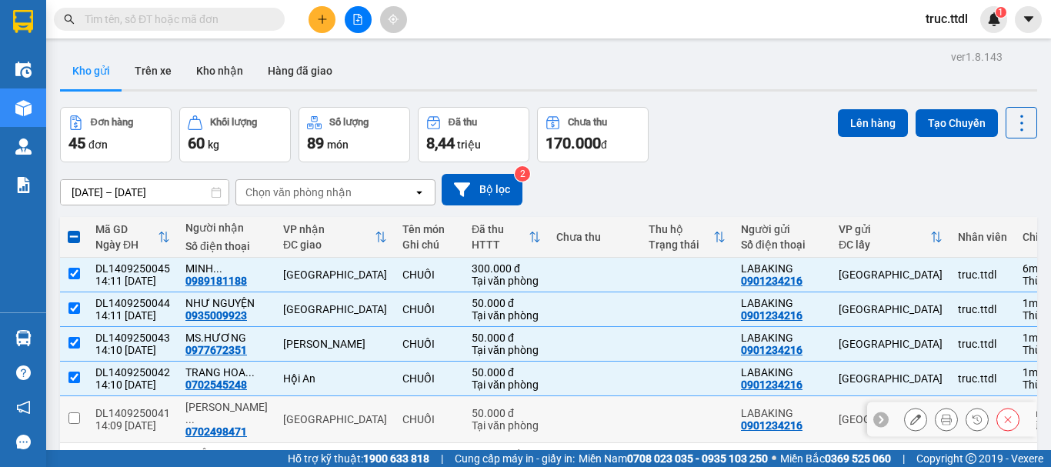
click at [332, 396] on td "[GEOGRAPHIC_DATA]" at bounding box center [335, 419] width 119 height 47
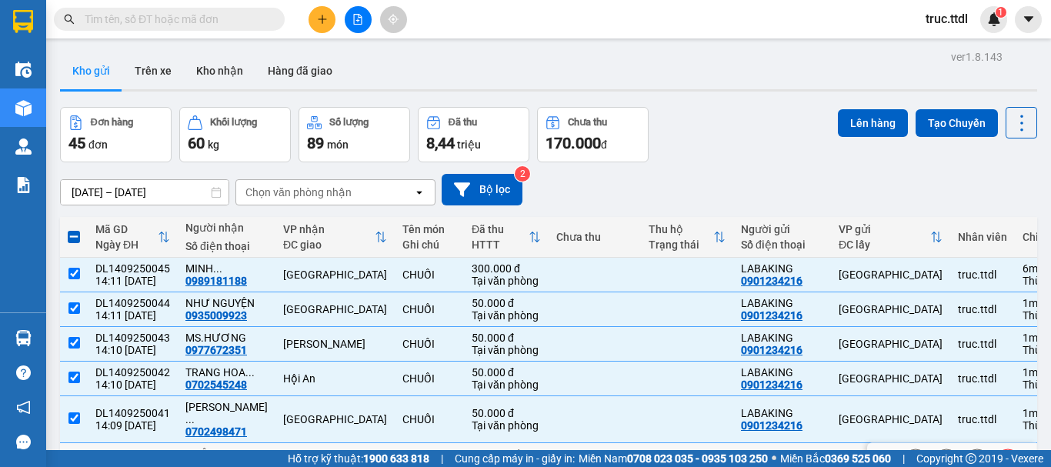
drag, startPoint x: 445, startPoint y: 292, endPoint x: 446, endPoint y: 318, distance: 26.2
click at [464, 443] on td "100.000 đ Tại văn phòng" at bounding box center [506, 460] width 85 height 35
drag, startPoint x: 436, startPoint y: 363, endPoint x: 433, endPoint y: 379, distance: 15.6
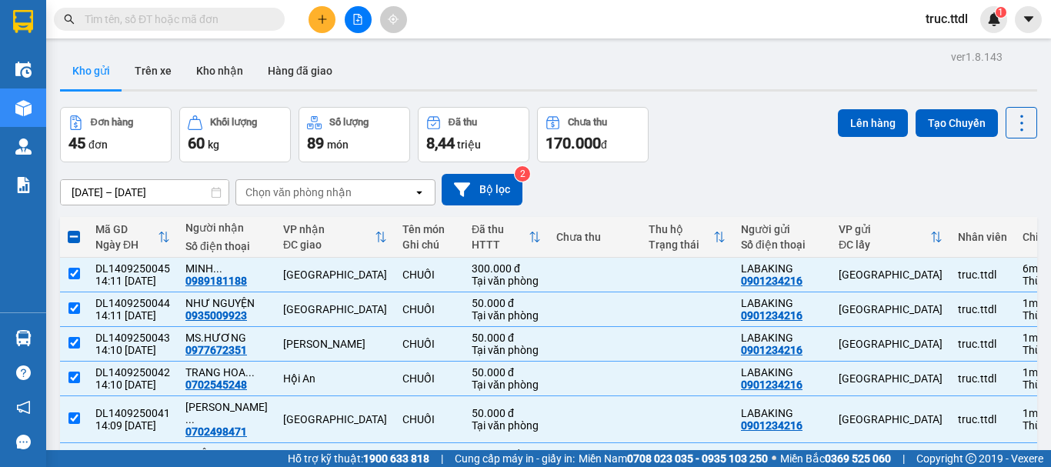
drag, startPoint x: 430, startPoint y: 395, endPoint x: 429, endPoint y: 418, distance: 23.1
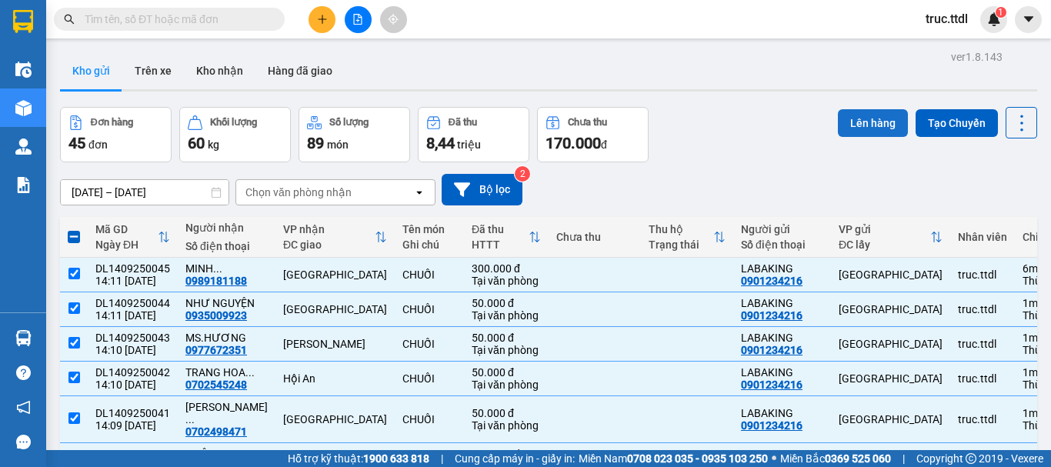
click at [850, 125] on button "Lên hàng" at bounding box center [873, 123] width 70 height 28
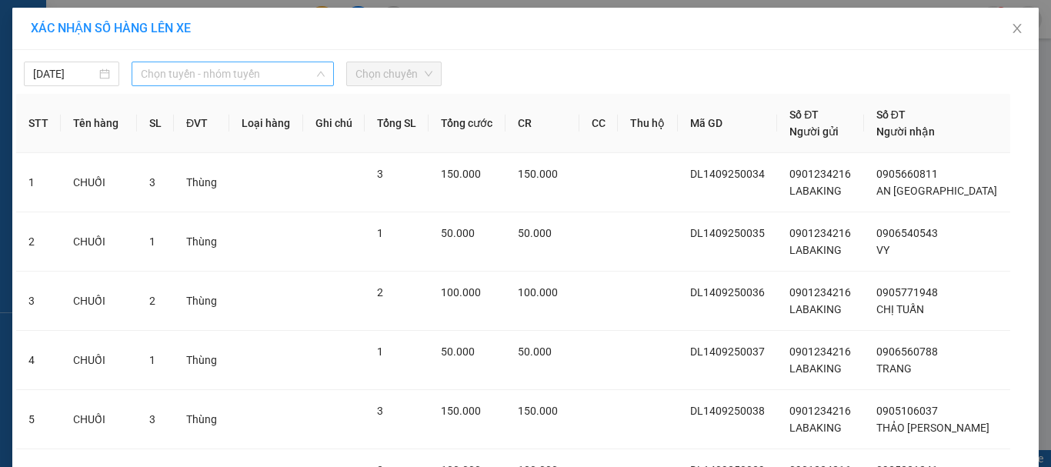
click at [212, 82] on span "Chọn tuyến - nhóm tuyến" at bounding box center [233, 73] width 184 height 23
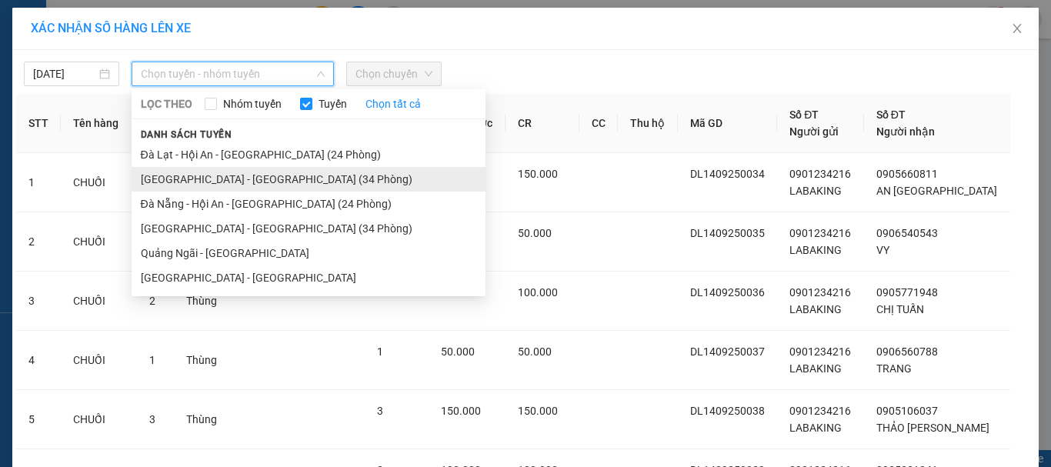
click at [224, 179] on li "[GEOGRAPHIC_DATA] - [GEOGRAPHIC_DATA] (34 Phòng)" at bounding box center [309, 179] width 354 height 25
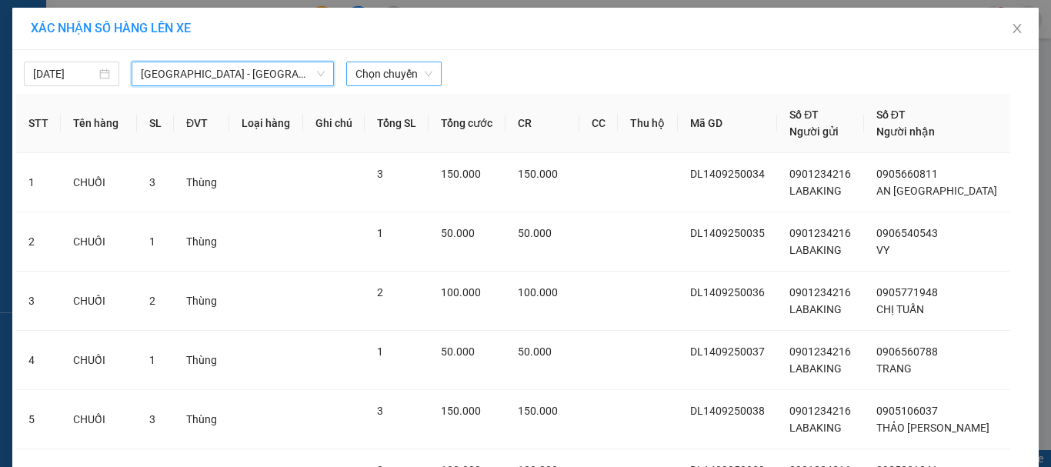
drag, startPoint x: 420, startPoint y: 76, endPoint x: 405, endPoint y: 78, distance: 15.5
click at [416, 75] on span "Chọn chuyến" at bounding box center [394, 73] width 77 height 23
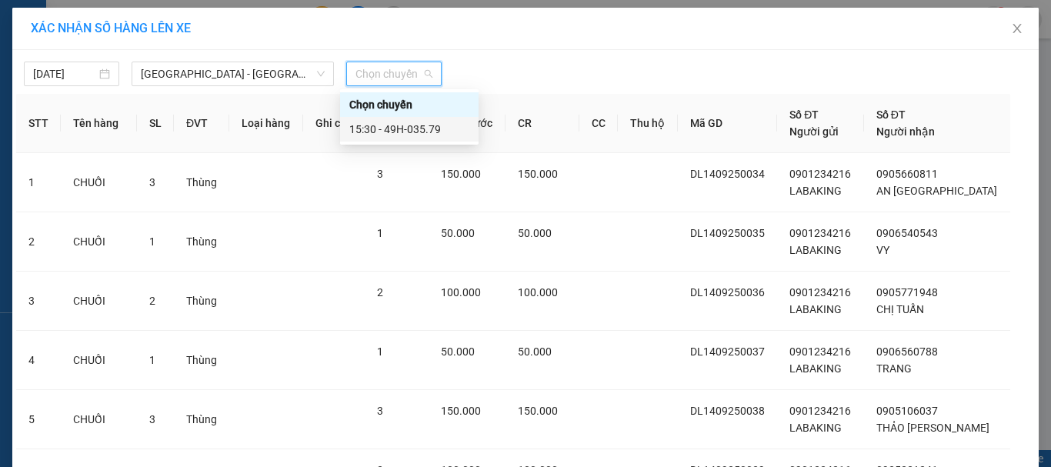
click at [404, 135] on div "15:30 - 49H-035.79" at bounding box center [409, 129] width 120 height 17
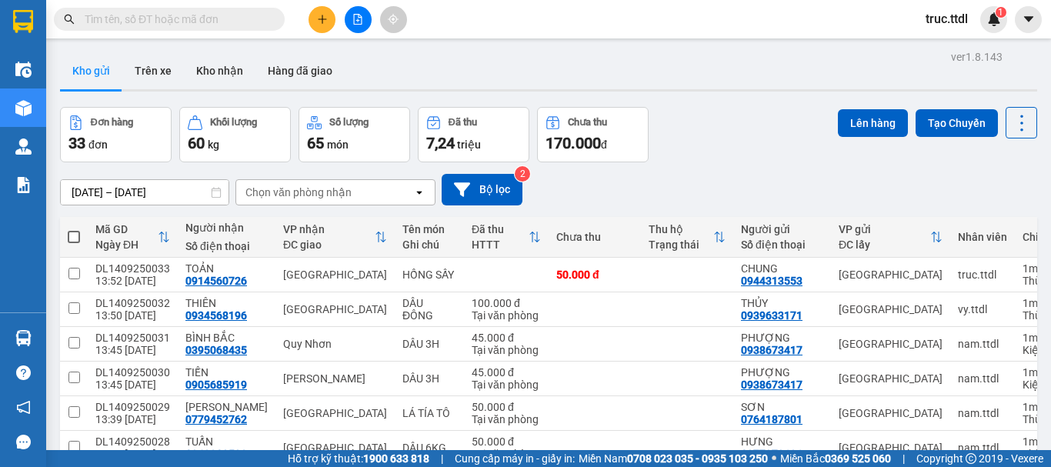
click at [362, 24] on icon "file-add" at bounding box center [358, 19] width 8 height 11
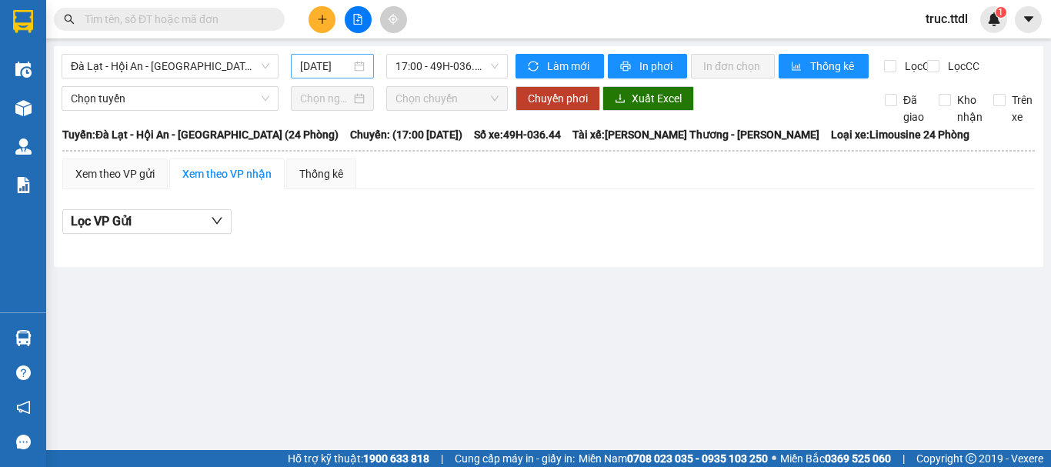
click at [322, 70] on input "[DATE]" at bounding box center [325, 66] width 51 height 17
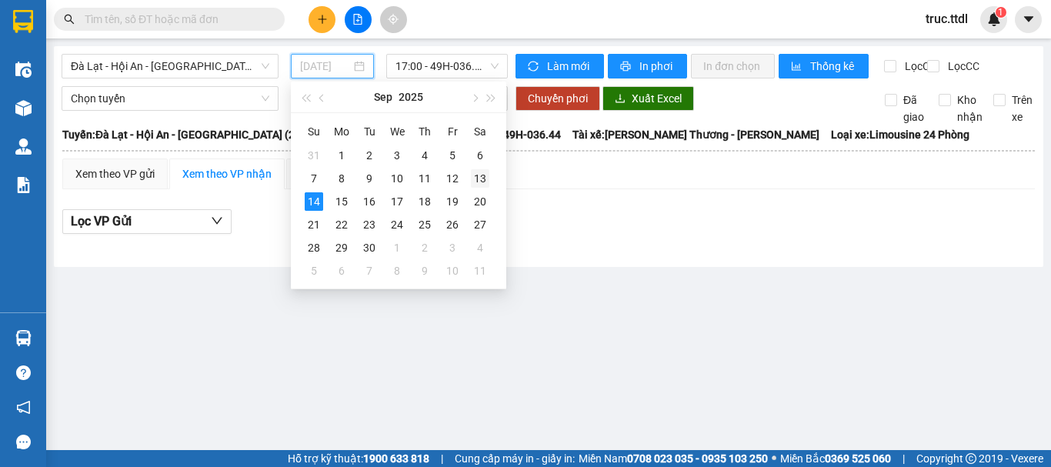
click at [484, 179] on div "13" at bounding box center [480, 178] width 18 height 18
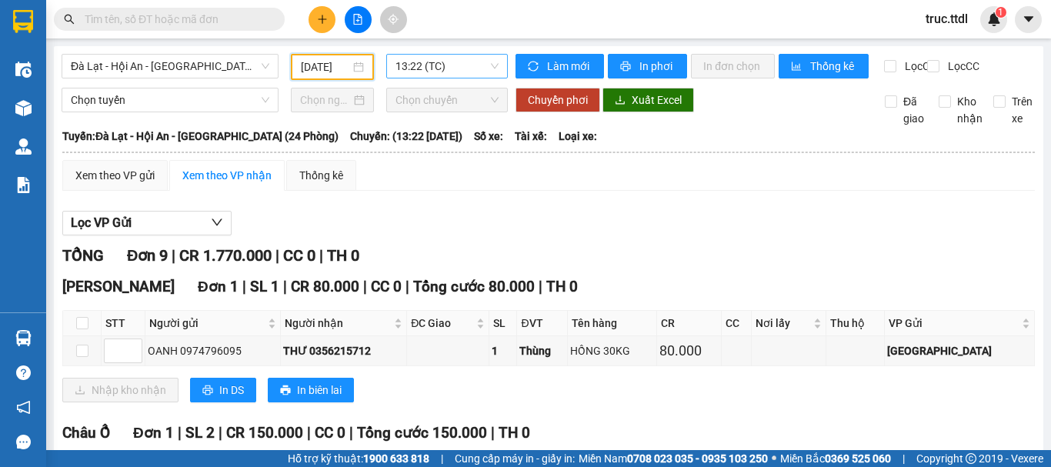
click at [453, 72] on span "13:22 (TC)" at bounding box center [447, 66] width 103 height 23
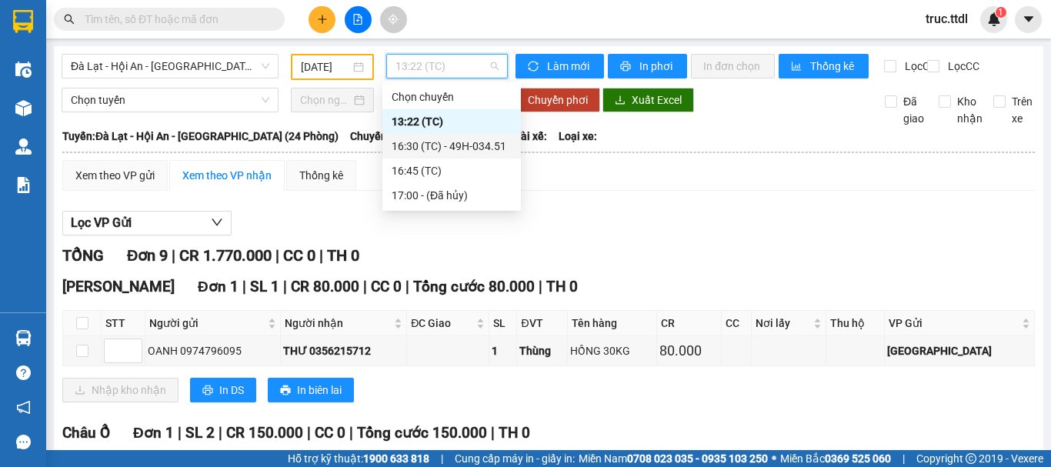
click at [464, 147] on div "16:30 (TC) - 49H-034.51" at bounding box center [452, 146] width 120 height 17
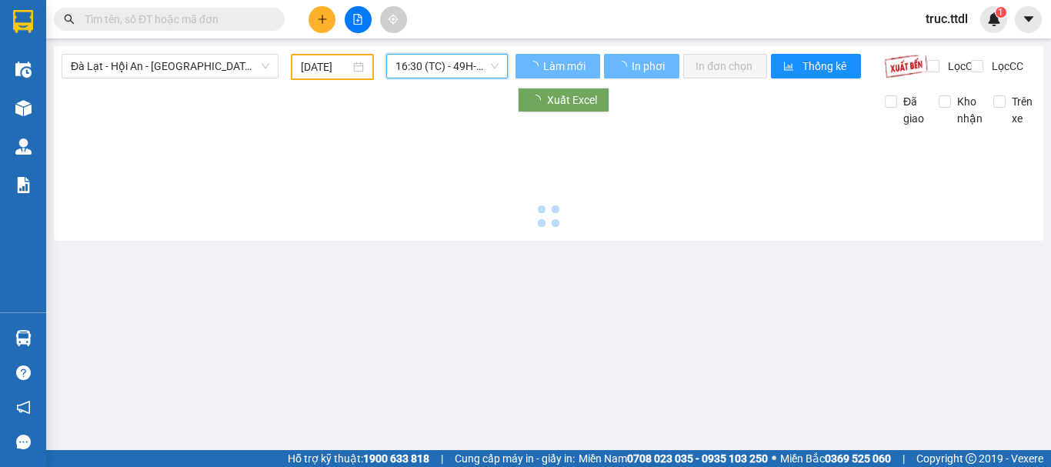
click at [436, 68] on span "16:30 (TC) - 49H-034.51" at bounding box center [447, 66] width 103 height 23
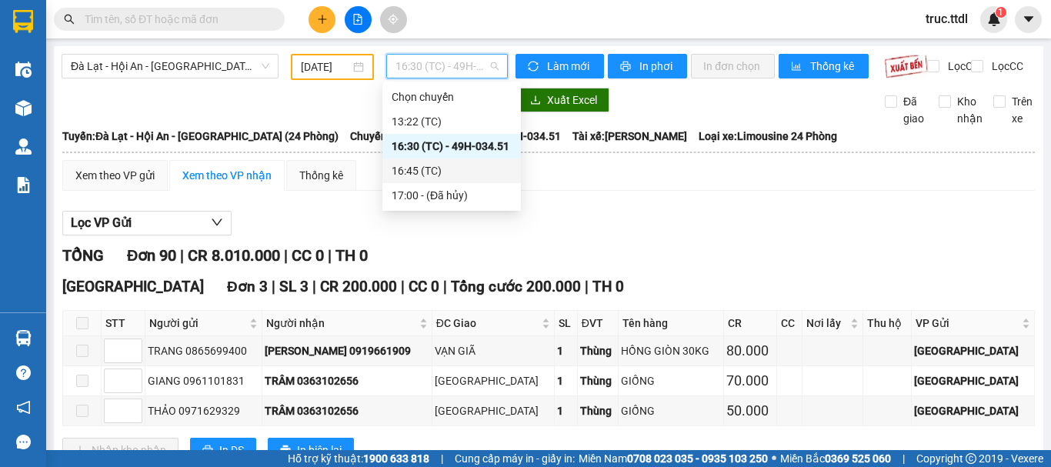
click at [471, 169] on div "16:45 (TC)" at bounding box center [452, 170] width 120 height 17
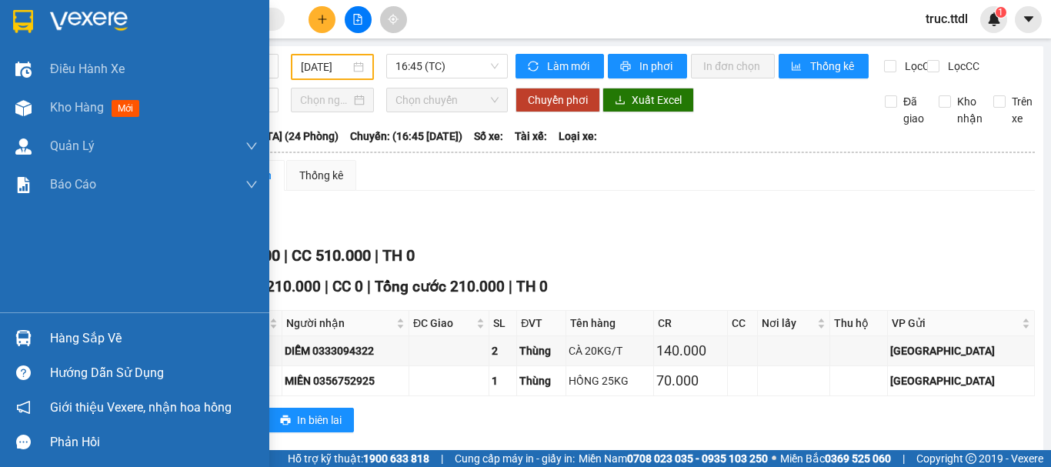
click at [21, 16] on img at bounding box center [23, 21] width 20 height 23
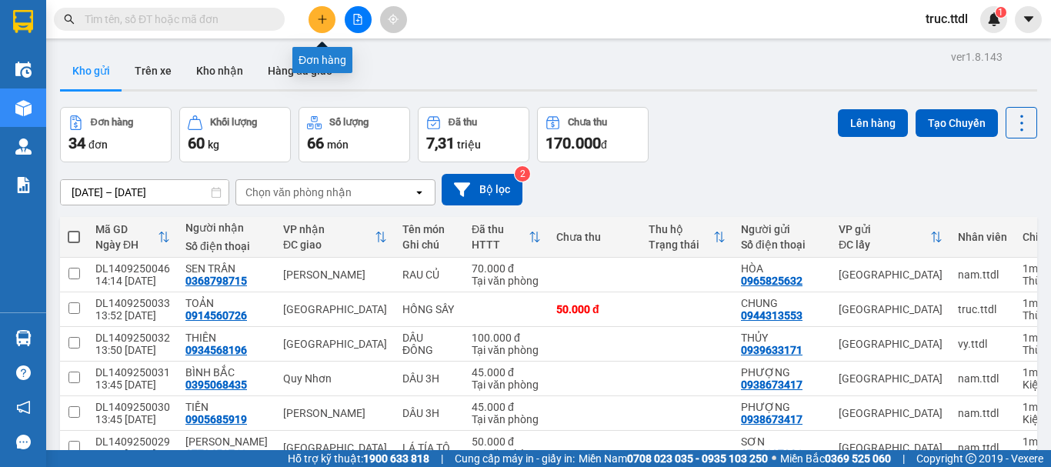
click at [318, 18] on icon "plus" at bounding box center [322, 19] width 11 height 11
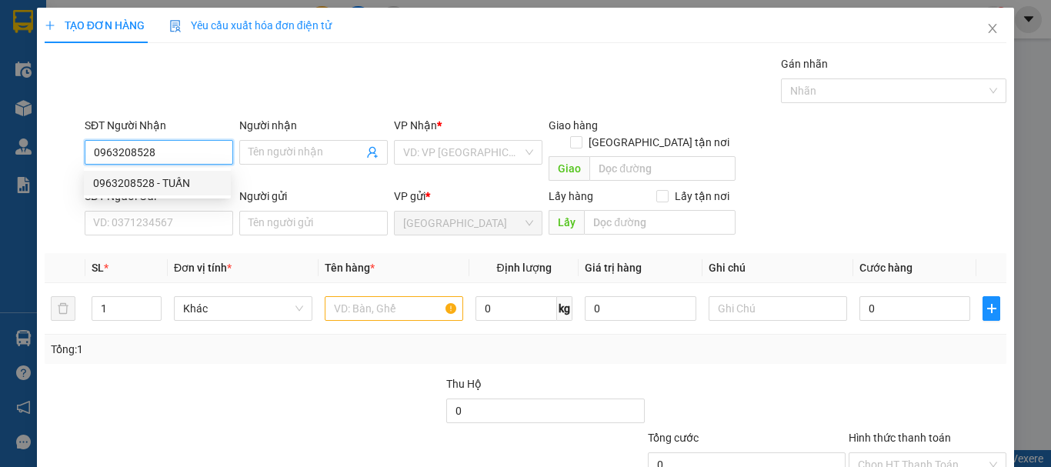
click at [219, 182] on div "0963208528 - TUẤN" at bounding box center [157, 183] width 129 height 17
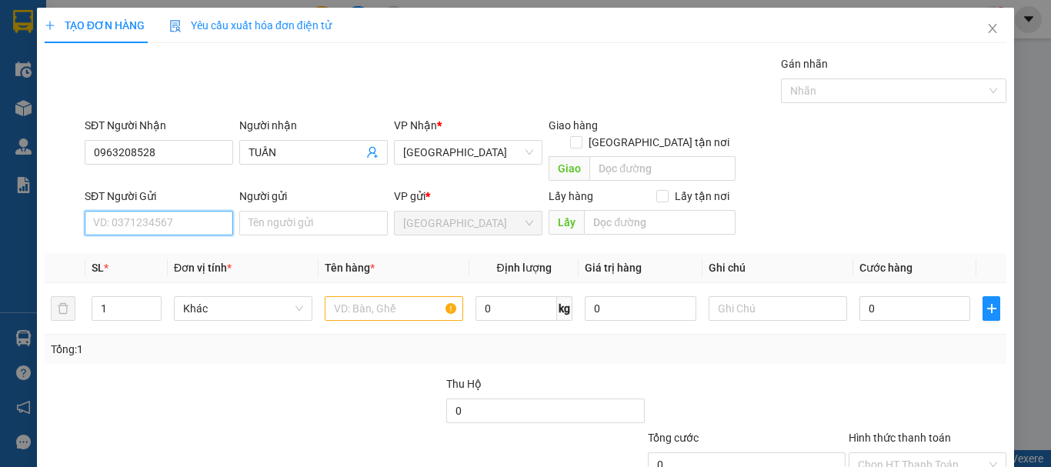
click at [202, 212] on input "SĐT Người Gửi" at bounding box center [159, 223] width 149 height 25
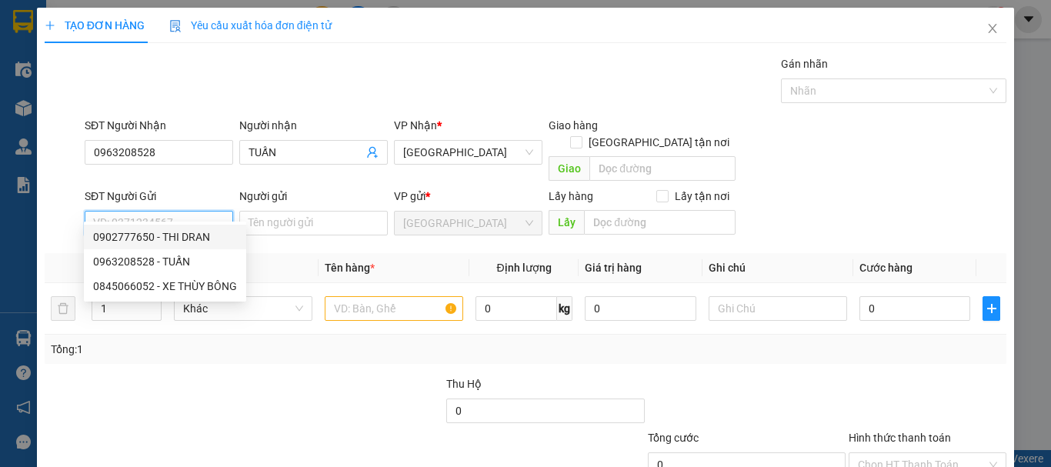
click at [200, 235] on div "0902777650 - THI DRAN" at bounding box center [165, 237] width 144 height 17
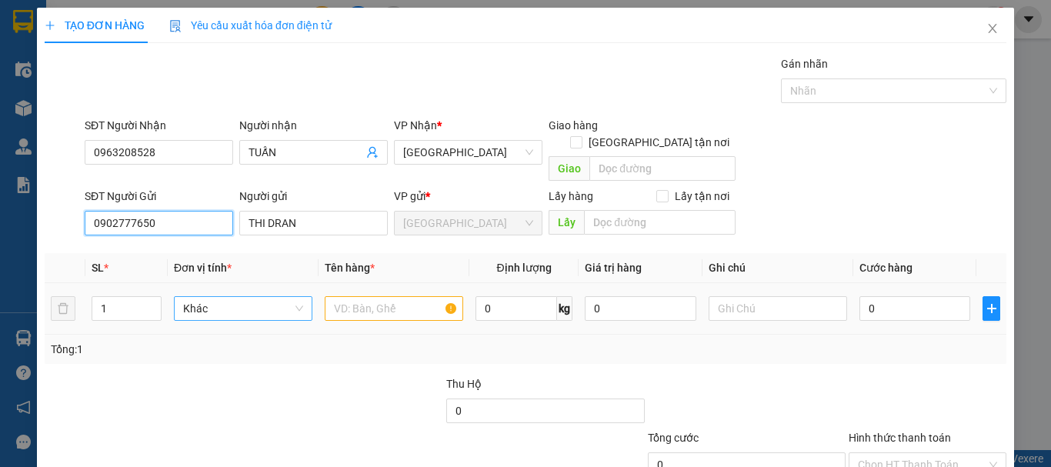
click at [219, 297] on span "Khác" at bounding box center [243, 308] width 120 height 23
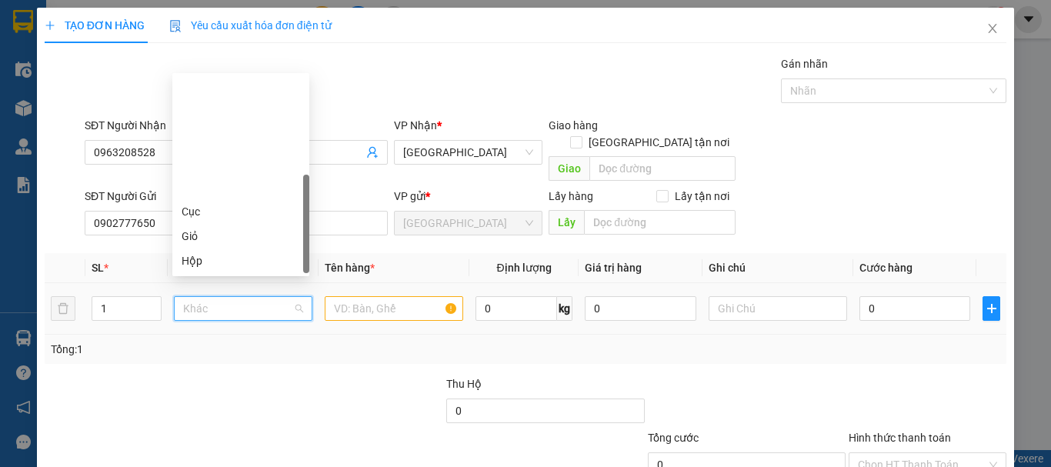
click at [226, 302] on div "Thùng" at bounding box center [241, 310] width 119 height 17
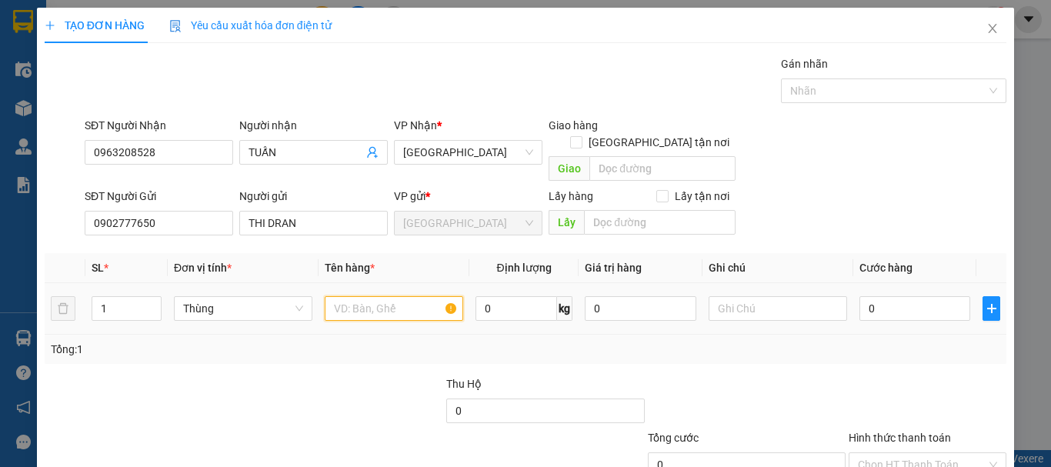
click at [351, 296] on input "text" at bounding box center [394, 308] width 139 height 25
click at [936, 453] on input "Hình thức thanh toán" at bounding box center [922, 464] width 129 height 23
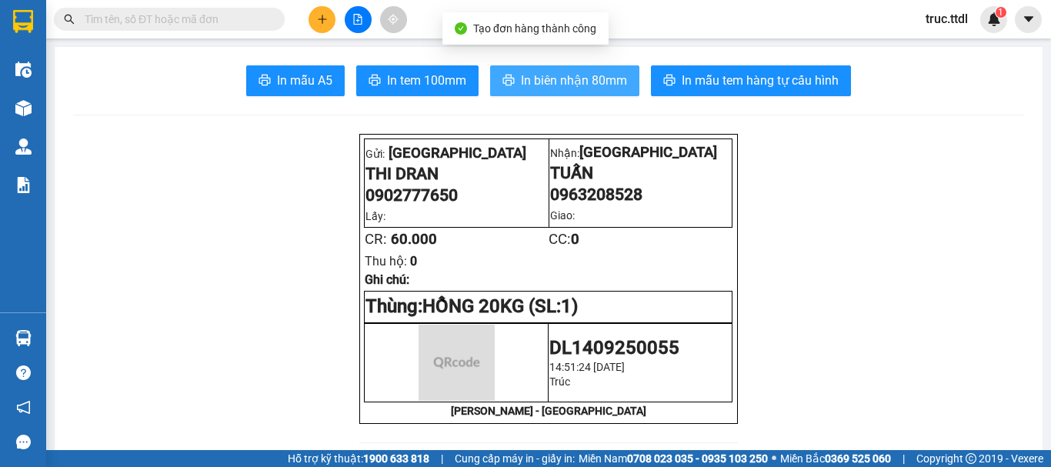
drag, startPoint x: 593, startPoint y: 72, endPoint x: 631, endPoint y: 83, distance: 40.2
click at [593, 72] on span "In biên nhận 80mm" at bounding box center [574, 80] width 106 height 19
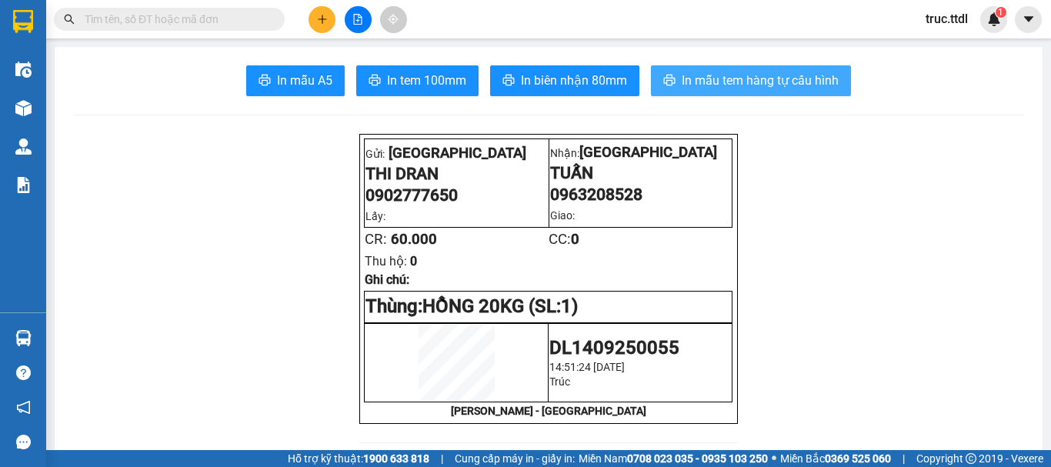
click at [733, 82] on span "In mẫu tem hàng tự cấu hình" at bounding box center [760, 80] width 157 height 19
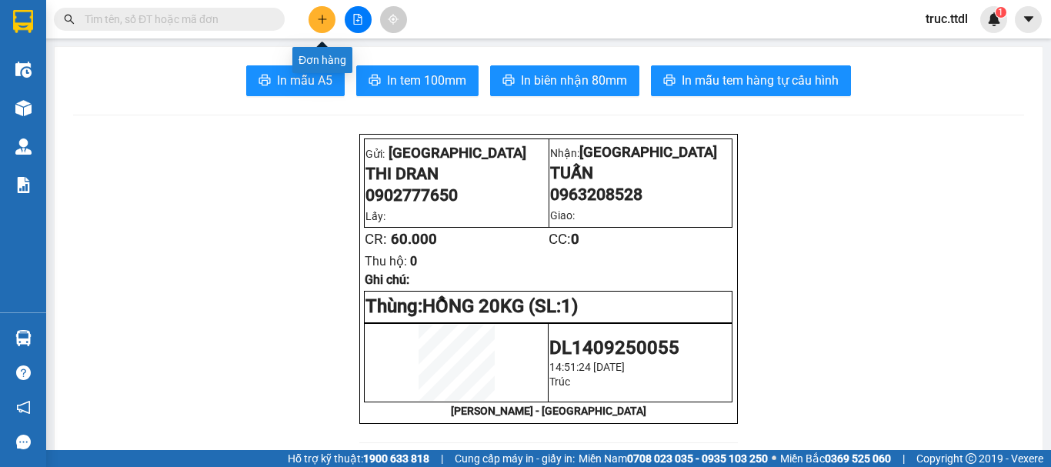
click at [319, 12] on button at bounding box center [322, 19] width 27 height 27
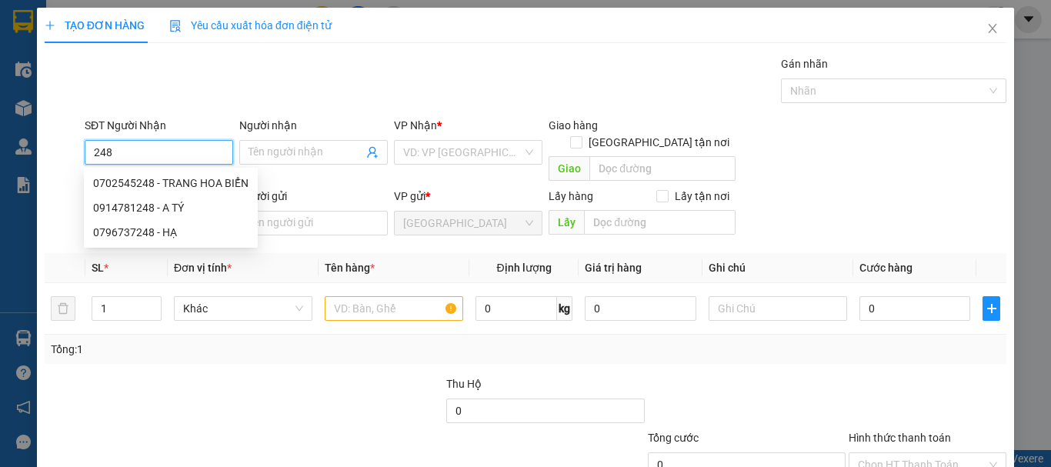
click at [182, 183] on div "0702545248 - TRANG HOA BIỂN" at bounding box center [170, 183] width 155 height 17
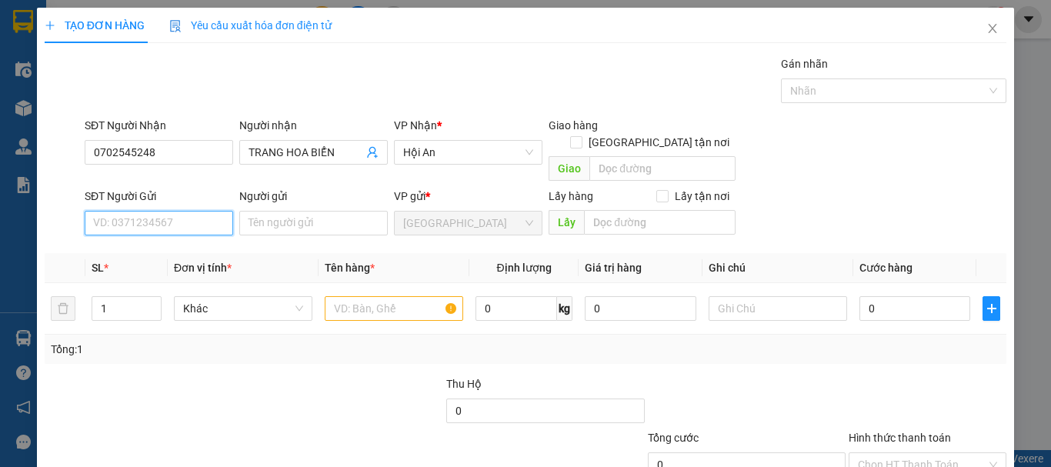
click at [187, 212] on input "SĐT Người Gửi" at bounding box center [159, 223] width 149 height 25
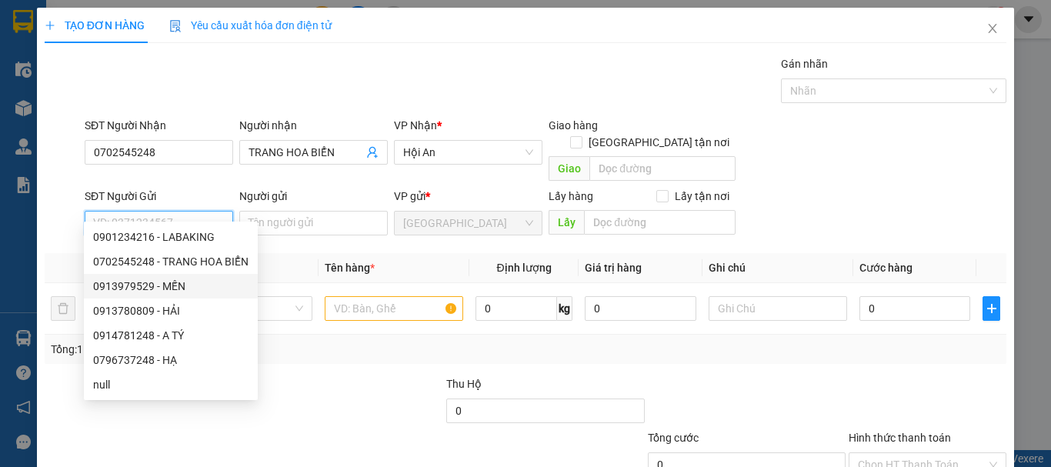
click at [209, 292] on div "0913979529 - MẾN" at bounding box center [170, 286] width 155 height 17
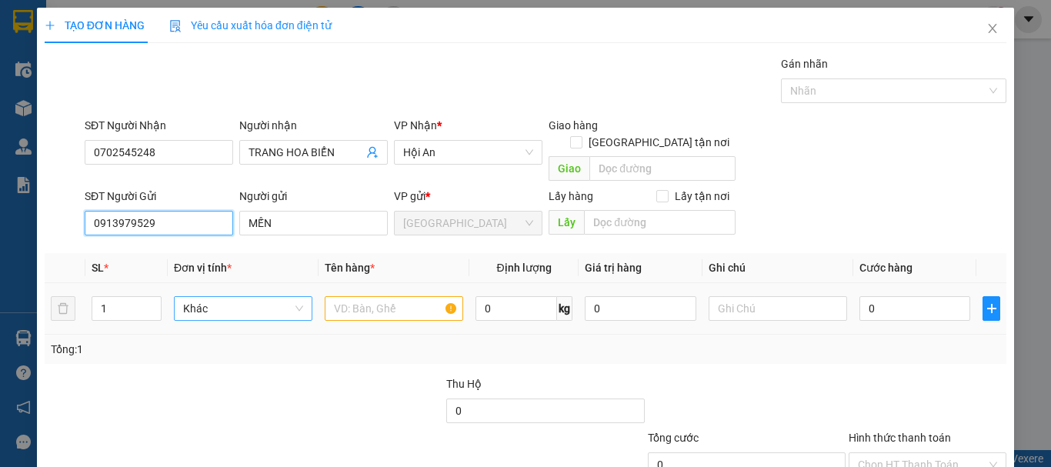
click at [258, 297] on span "Khác" at bounding box center [243, 308] width 120 height 23
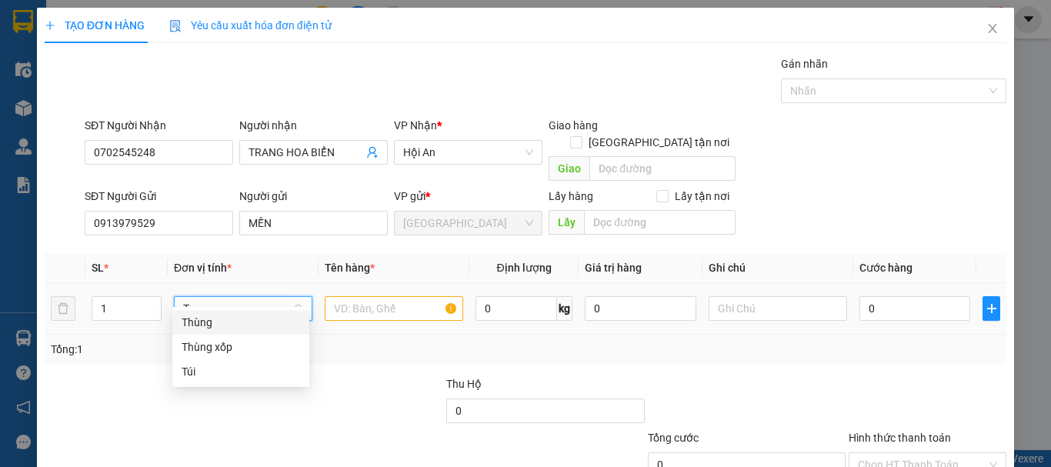
click at [254, 325] on div "Thùng" at bounding box center [241, 322] width 119 height 17
drag, startPoint x: 120, startPoint y: 299, endPoint x: 174, endPoint y: 316, distance: 56.7
click at [52, 309] on tr "1 Thùng Thùng 0 kg 0 0" at bounding box center [526, 309] width 962 height 52
click at [366, 297] on input "text" at bounding box center [394, 308] width 139 height 25
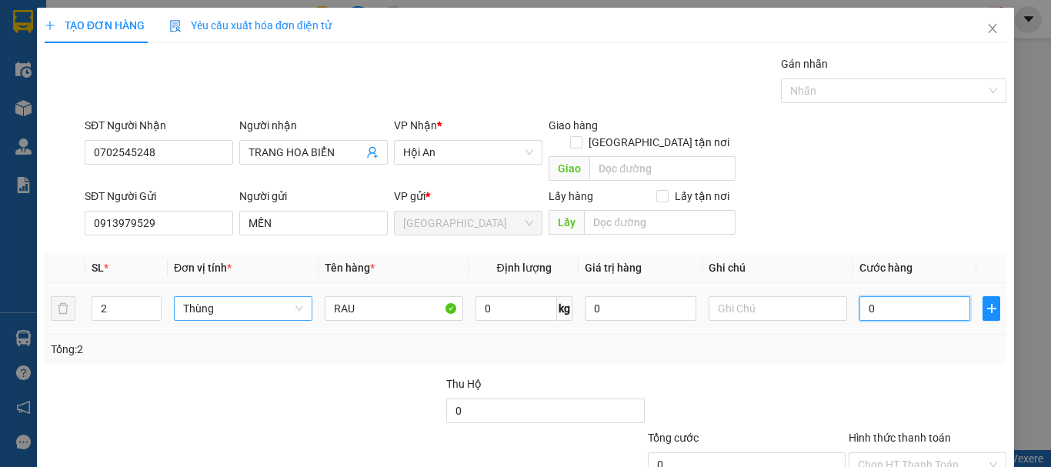
click at [907, 296] on input "0" at bounding box center [915, 308] width 111 height 25
click at [900, 376] on div at bounding box center [927, 403] width 161 height 54
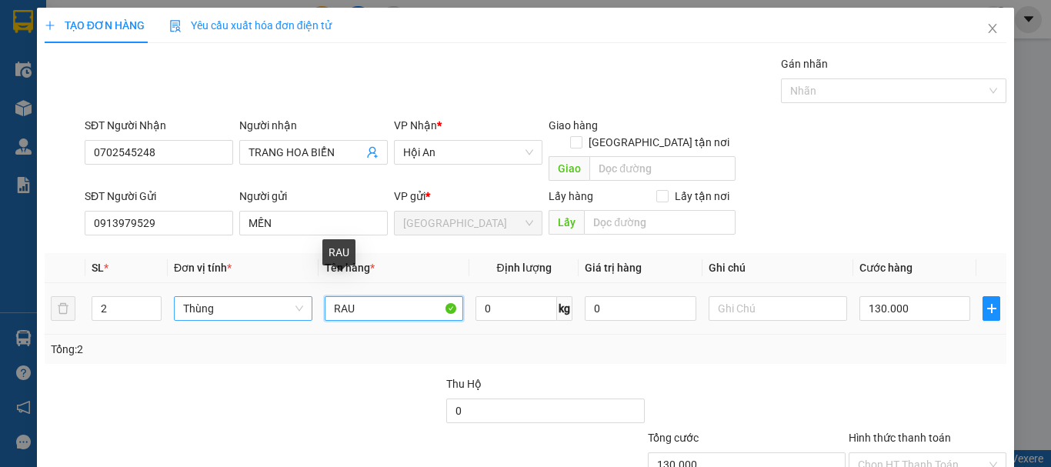
click at [384, 296] on input "RAU" at bounding box center [394, 308] width 139 height 25
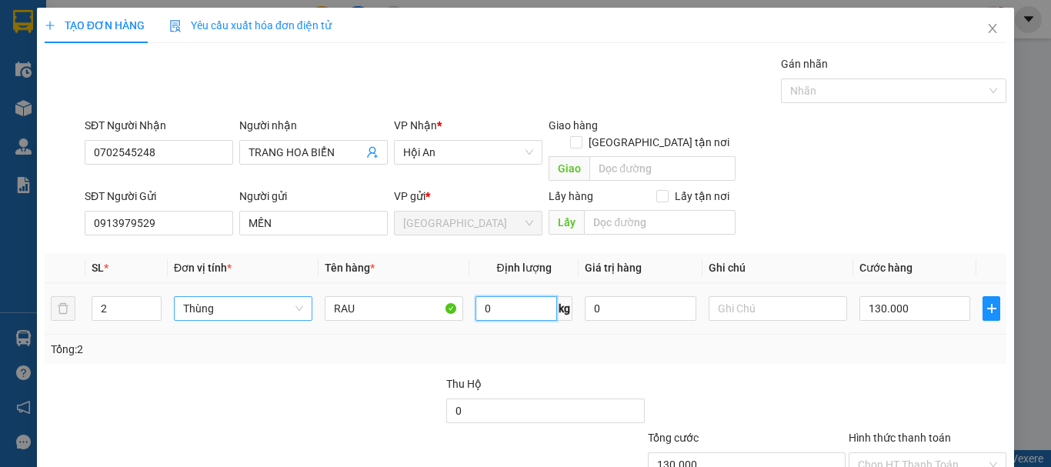
click at [510, 296] on input "0" at bounding box center [517, 308] width 82 height 25
drag, startPoint x: 615, startPoint y: 242, endPoint x: 757, endPoint y: 258, distance: 143.2
click at [615, 341] on div "Tổng: 2" at bounding box center [526, 349] width 950 height 17
click at [911, 296] on input "0" at bounding box center [915, 308] width 111 height 25
click at [884, 453] on input "Hình thức thanh toán" at bounding box center [922, 464] width 129 height 23
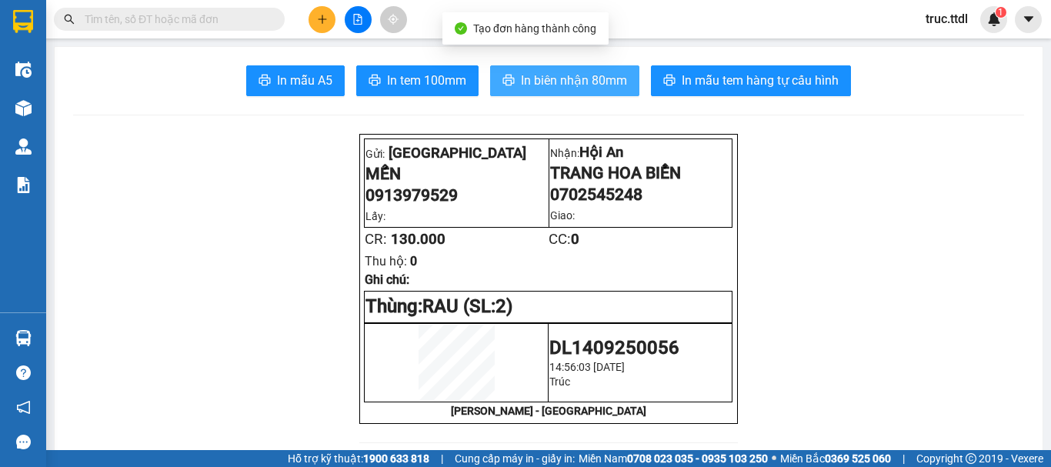
click at [545, 82] on span "In biên nhận 80mm" at bounding box center [574, 80] width 106 height 19
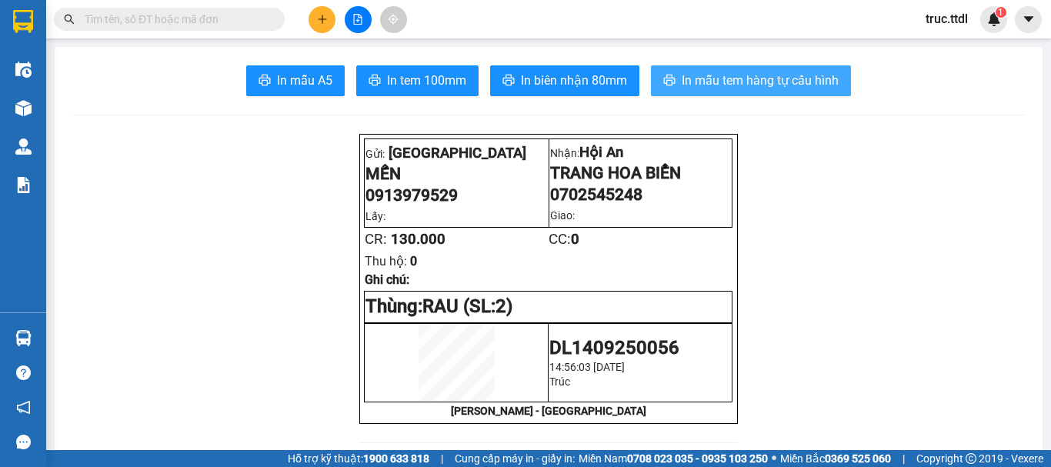
click at [692, 76] on span "In mẫu tem hàng tự cấu hình" at bounding box center [760, 80] width 157 height 19
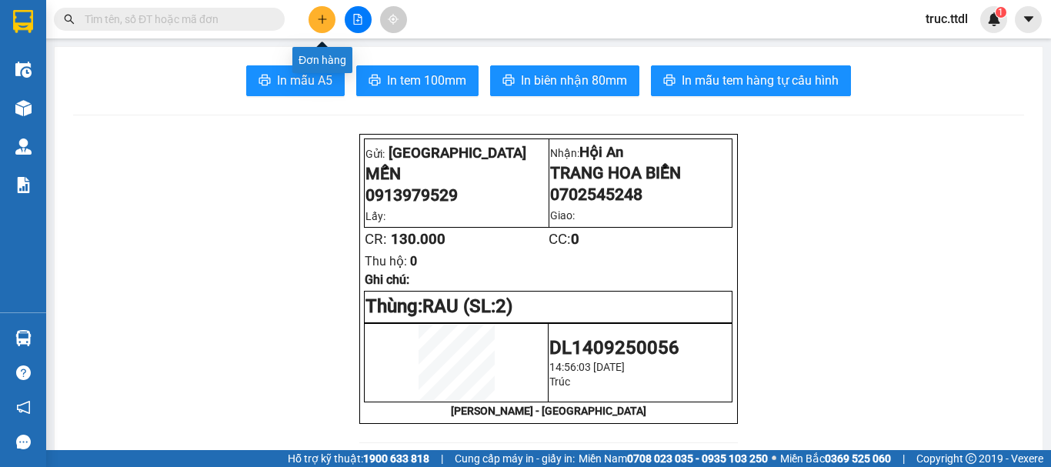
click at [315, 25] on button at bounding box center [322, 19] width 27 height 27
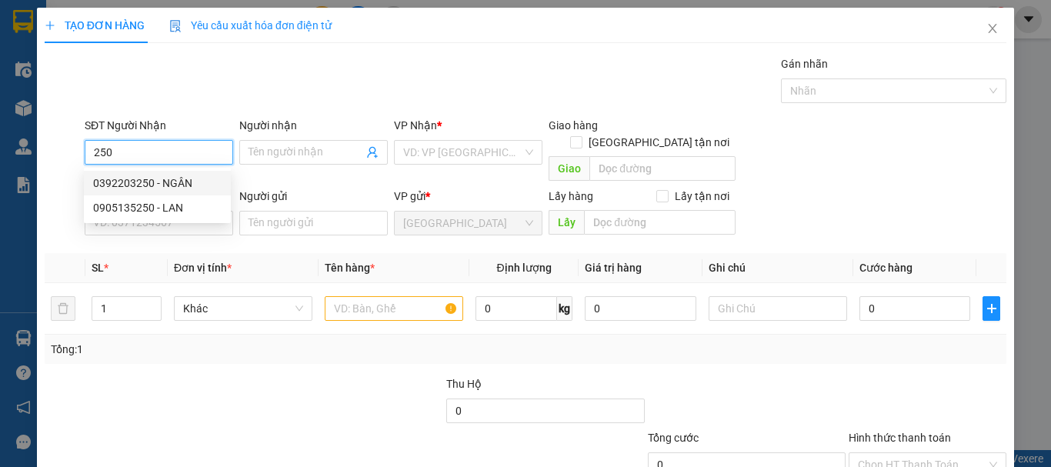
click at [184, 185] on div "0392203250 - NGÂN" at bounding box center [157, 183] width 129 height 17
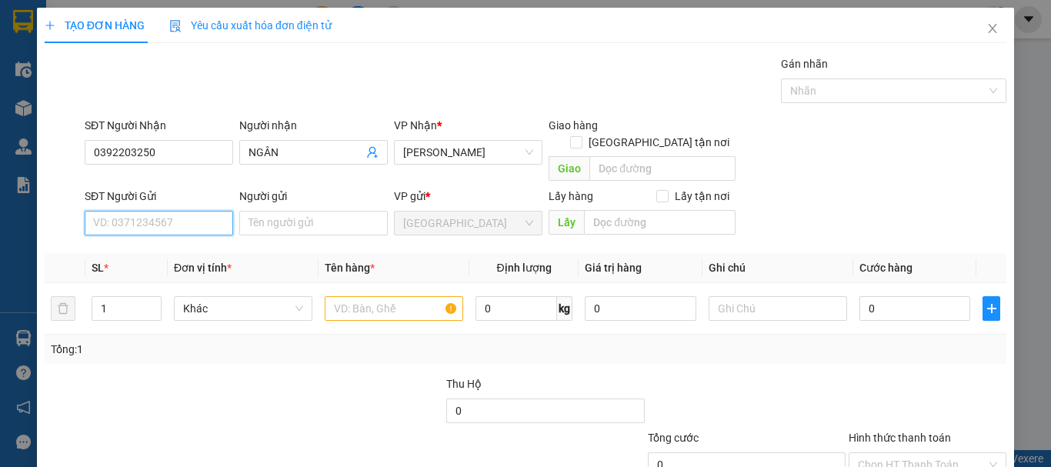
click at [189, 211] on input "SĐT Người Gửi" at bounding box center [159, 223] width 149 height 25
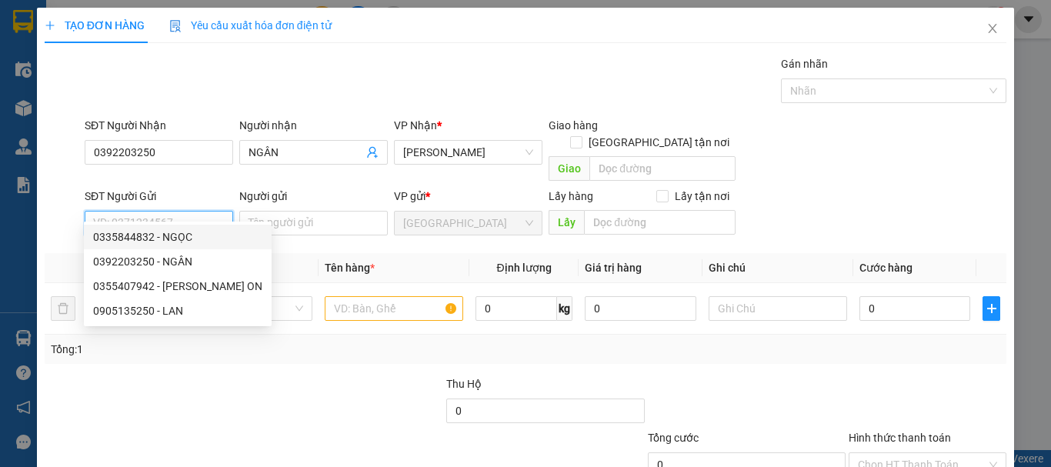
click at [204, 232] on div "0335844832 - NGỌC" at bounding box center [177, 237] width 169 height 17
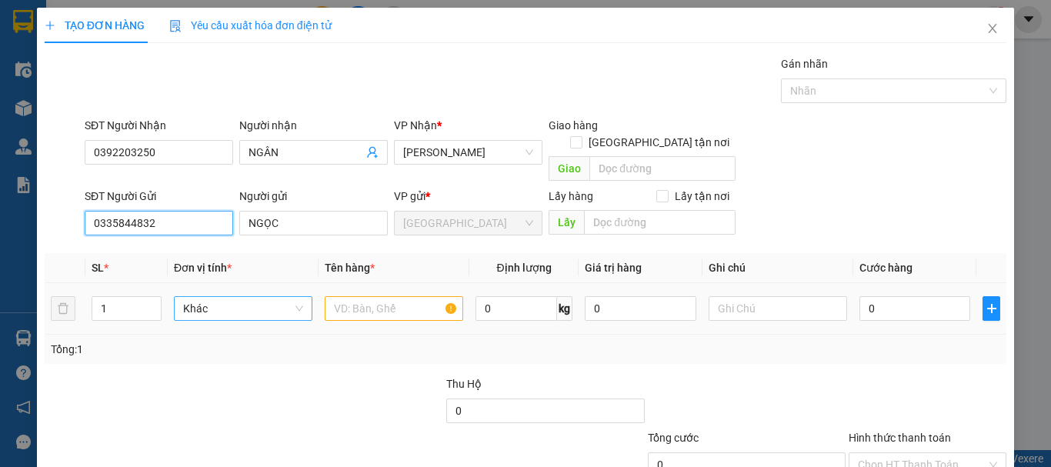
click at [217, 297] on span "Khác" at bounding box center [243, 308] width 120 height 23
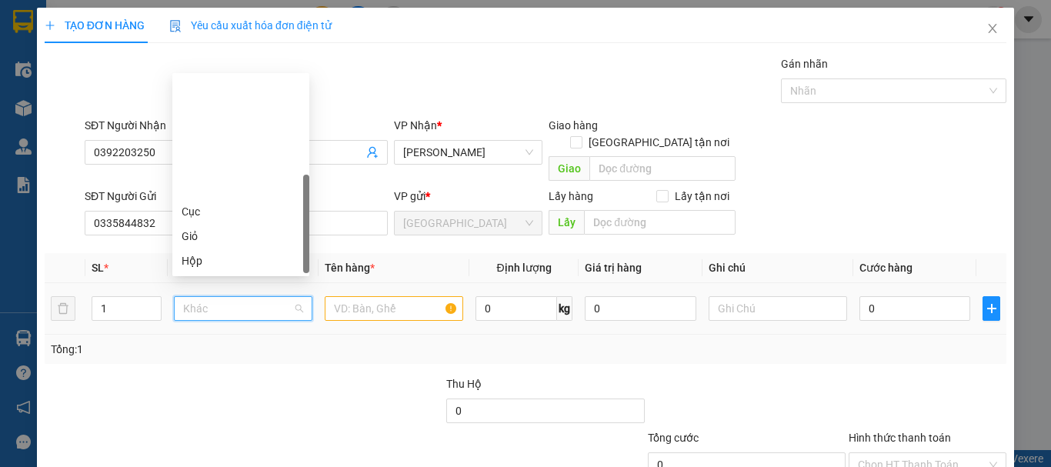
click at [246, 302] on div "Thùng" at bounding box center [241, 310] width 119 height 17
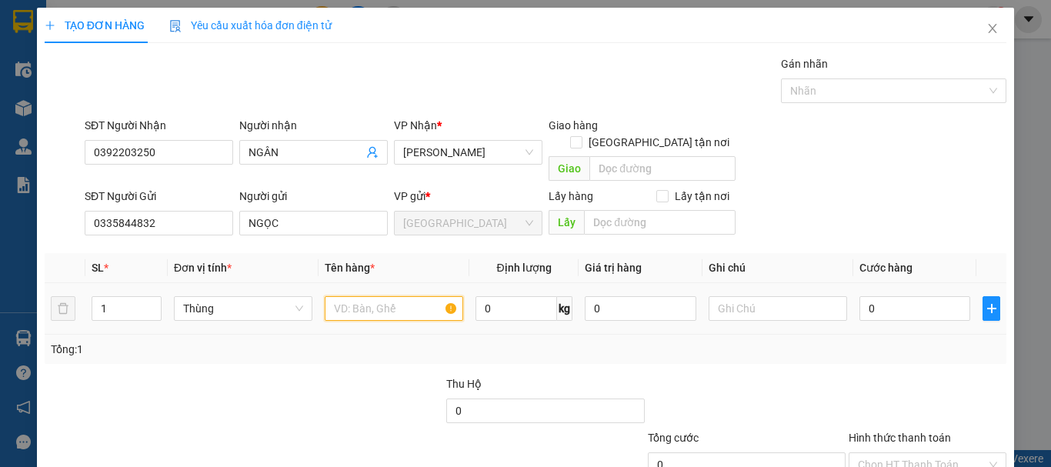
click at [358, 296] on input "text" at bounding box center [394, 308] width 139 height 25
click at [919, 296] on input "0" at bounding box center [915, 308] width 111 height 25
click at [896, 341] on div "Tổng: 1" at bounding box center [526, 349] width 950 height 17
click at [921, 453] on input "Hình thức thanh toán" at bounding box center [922, 464] width 129 height 23
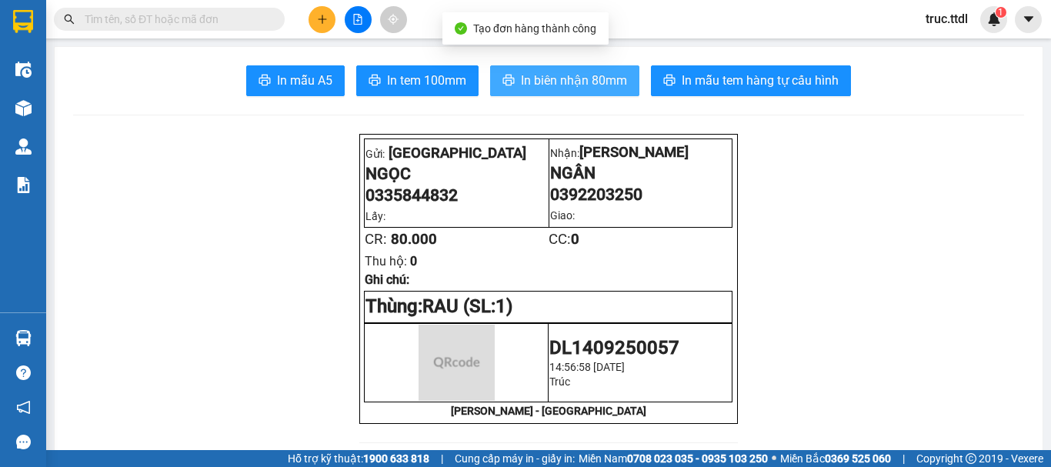
click at [565, 91] on button "In biên nhận 80mm" at bounding box center [564, 80] width 149 height 31
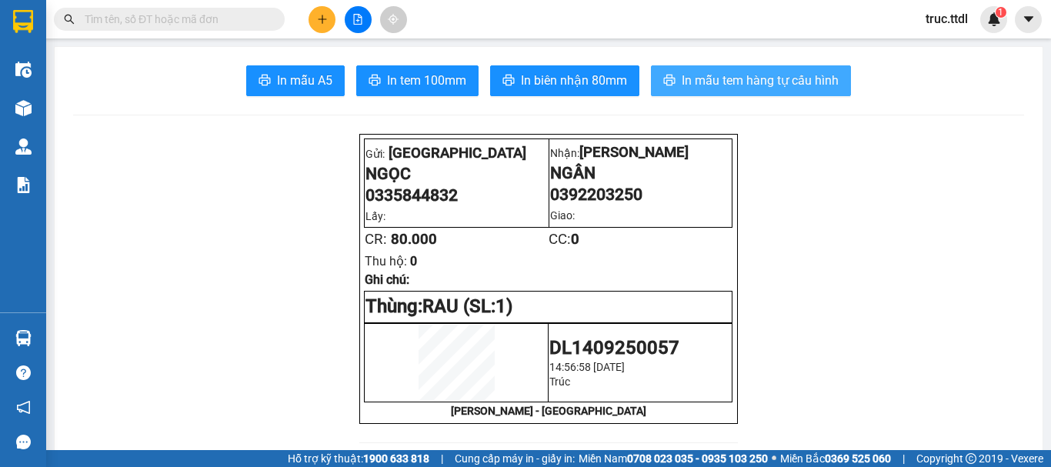
click at [735, 83] on span "In mẫu tem hàng tự cấu hình" at bounding box center [760, 80] width 157 height 19
click at [216, 24] on input "text" at bounding box center [176, 19] width 182 height 17
click at [320, 31] on button at bounding box center [322, 19] width 27 height 27
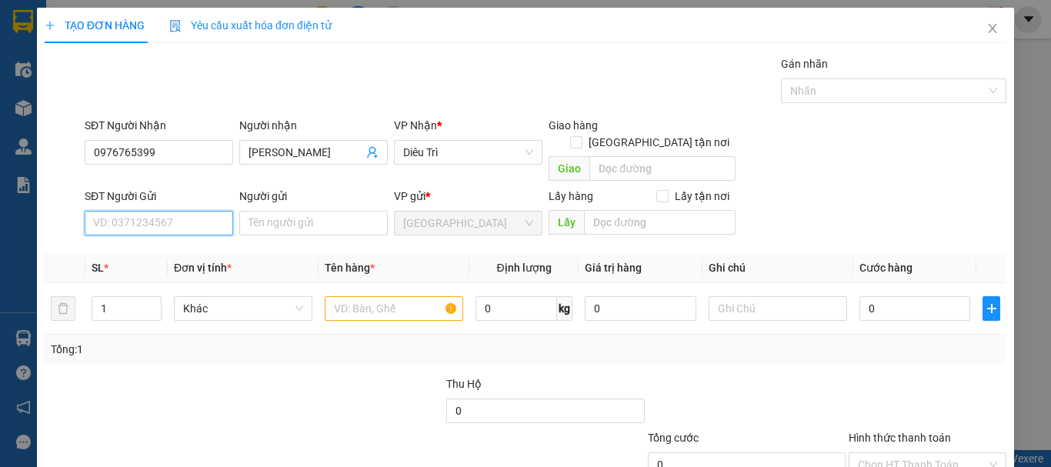
click at [169, 211] on input "SĐT Người Gửi" at bounding box center [159, 223] width 149 height 25
click at [207, 237] on div "0981493919 - CƯỜNG" at bounding box center [169, 237] width 152 height 17
click at [222, 299] on span "Khác" at bounding box center [243, 308] width 120 height 23
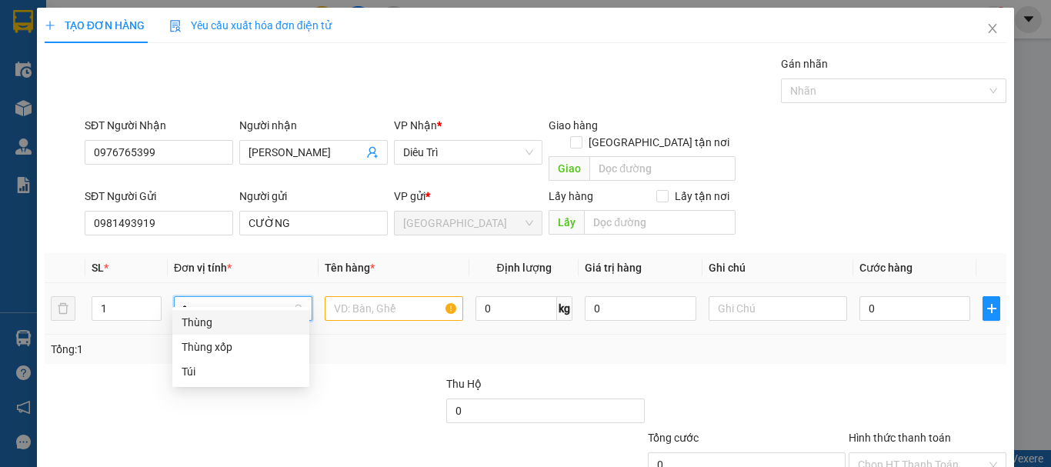
click at [236, 319] on div "Thùng" at bounding box center [241, 322] width 119 height 17
click at [345, 296] on input "text" at bounding box center [394, 308] width 139 height 25
click at [263, 297] on span "Thùng" at bounding box center [243, 308] width 120 height 23
click at [255, 317] on div "Thùng xốp" at bounding box center [241, 322] width 119 height 17
click at [362, 299] on input "text" at bounding box center [394, 308] width 139 height 25
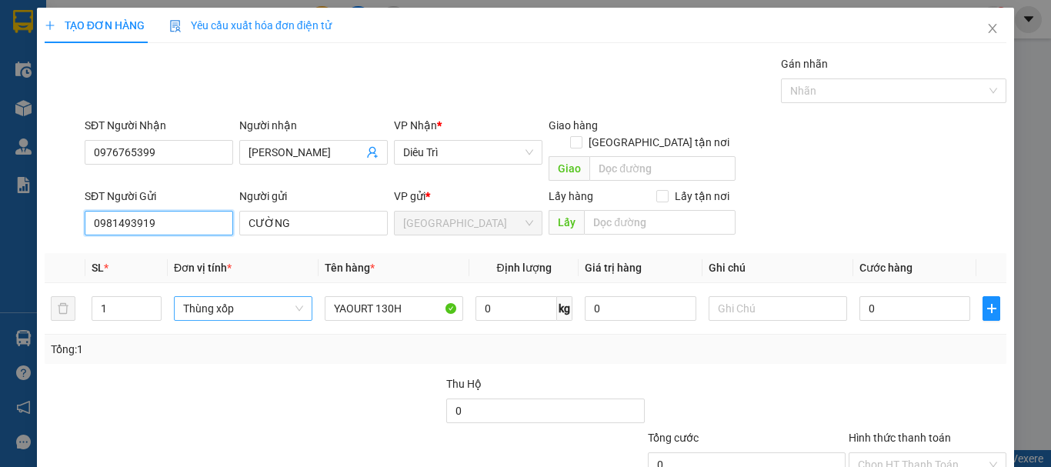
drag, startPoint x: 182, startPoint y: 208, endPoint x: 16, endPoint y: 216, distance: 166.5
click at [16, 216] on div "TẠO ĐƠN HÀNG Yêu cầu xuất hóa đơn điện tử Transit Pickup Surcharge Ids Transit …" at bounding box center [525, 233] width 1051 height 467
click at [475, 157] on span "Diêu Trì" at bounding box center [468, 152] width 130 height 23
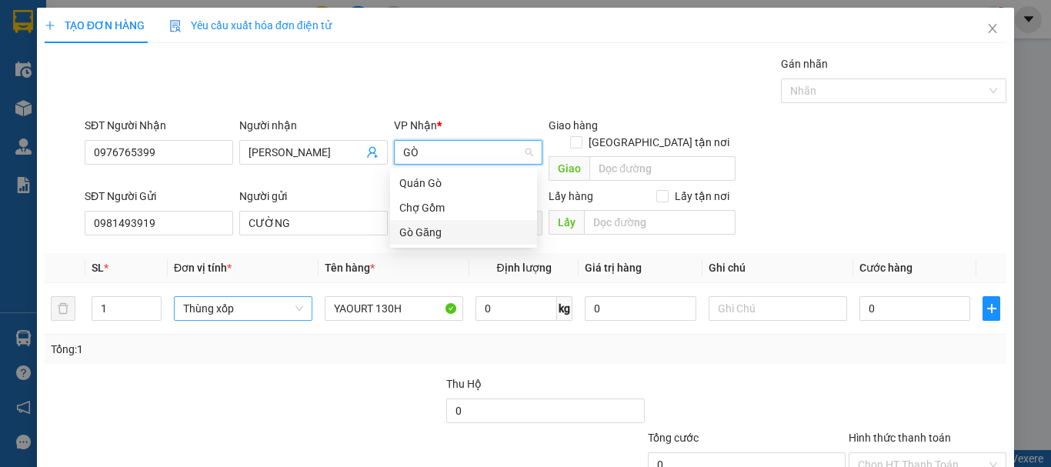
click at [476, 225] on div "Gò Găng" at bounding box center [463, 232] width 129 height 17
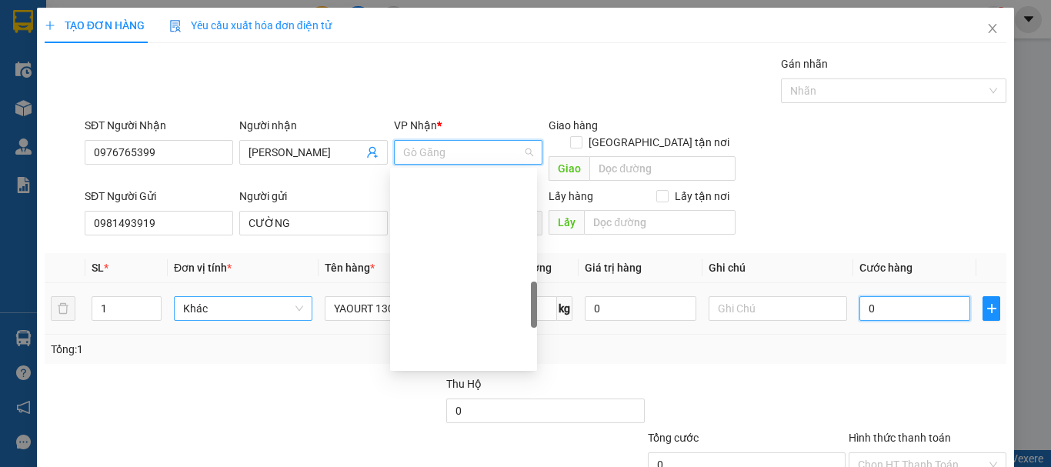
click at [885, 296] on input "0" at bounding box center [915, 308] width 111 height 25
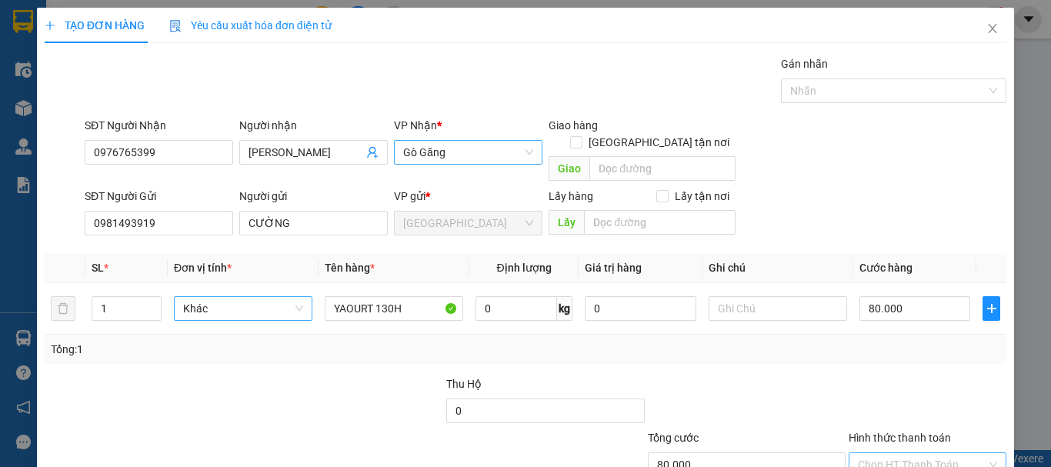
click at [928, 453] on input "Hình thức thanh toán" at bounding box center [922, 464] width 129 height 23
drag, startPoint x: 924, startPoint y: 371, endPoint x: 927, endPoint y: 420, distance: 49.4
drag, startPoint x: 929, startPoint y: 426, endPoint x: 927, endPoint y: 396, distance: 29.3
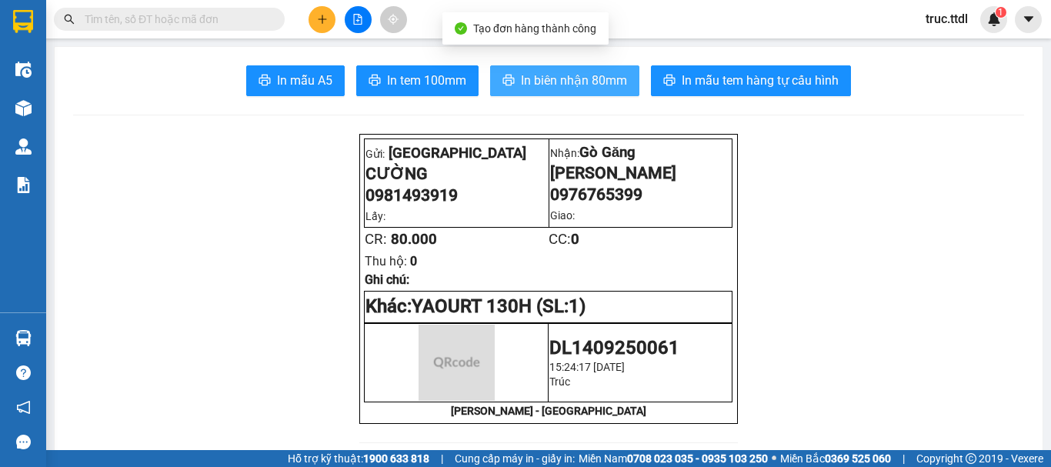
click at [589, 76] on span "In biên nhận 80mm" at bounding box center [574, 80] width 106 height 19
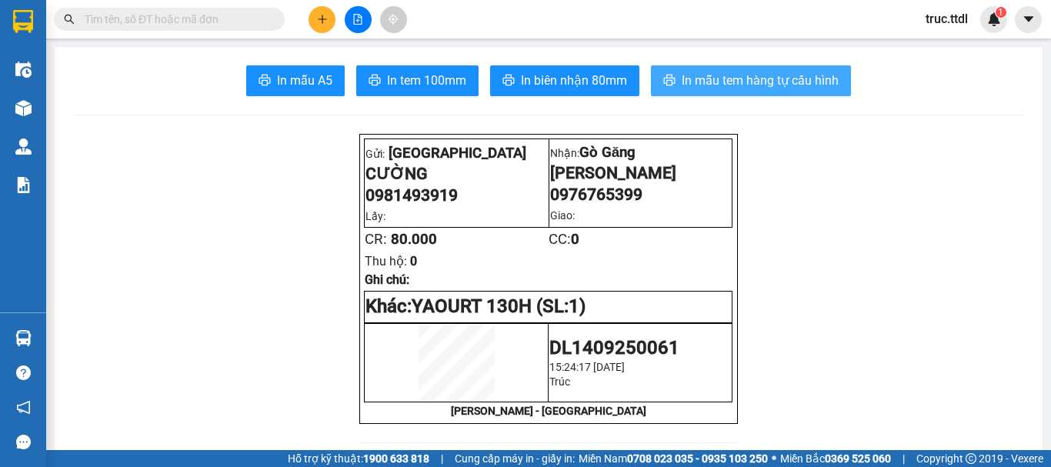
click at [773, 81] on span "In mẫu tem hàng tự cấu hình" at bounding box center [760, 80] width 157 height 19
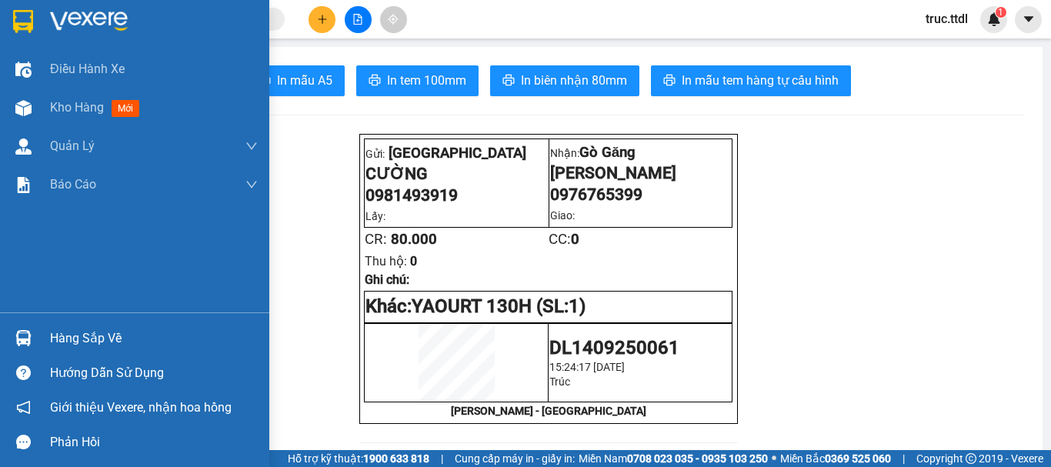
click at [16, 22] on img at bounding box center [23, 21] width 20 height 23
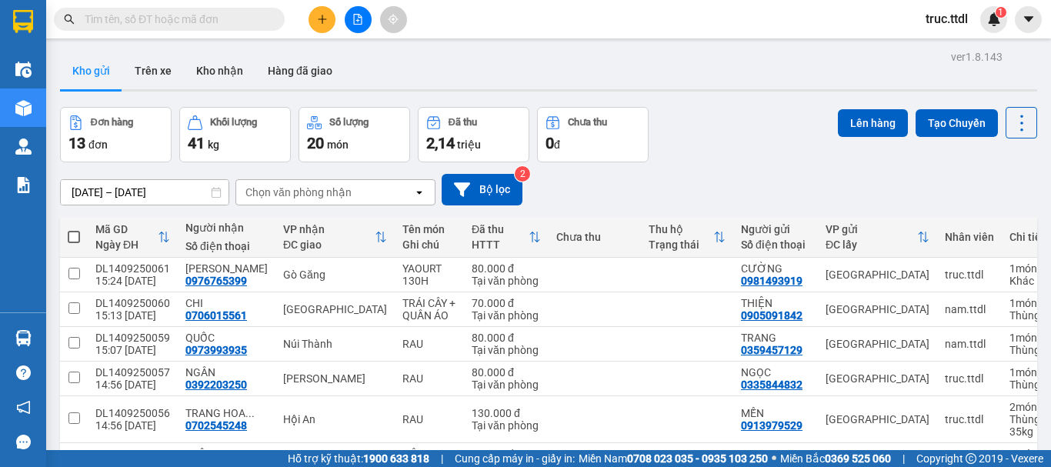
click at [212, 20] on input "text" at bounding box center [176, 19] width 182 height 17
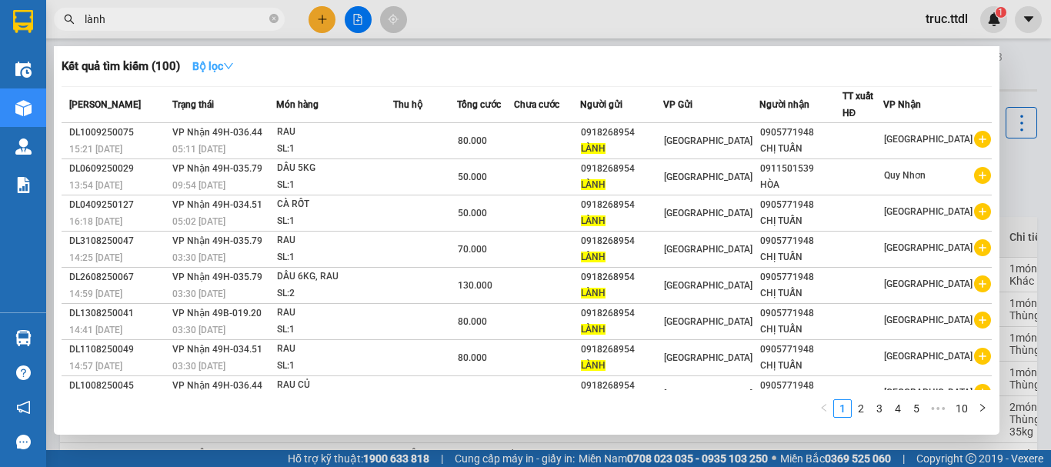
click at [212, 71] on strong "Bộ lọc" at bounding box center [213, 66] width 42 height 12
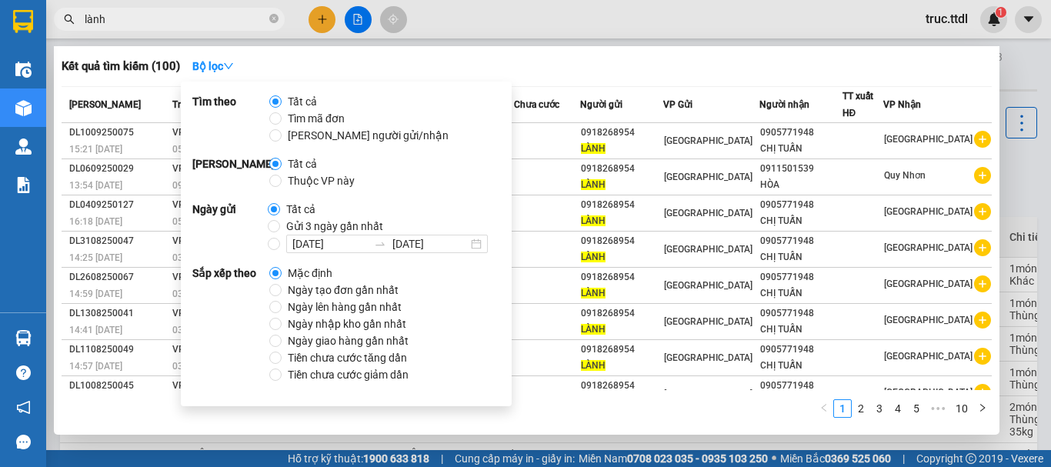
click at [363, 289] on span "Ngày tạo đơn gần nhất" at bounding box center [343, 290] width 123 height 17
click at [282, 289] on input "Ngày tạo đơn gần nhất" at bounding box center [275, 290] width 12 height 12
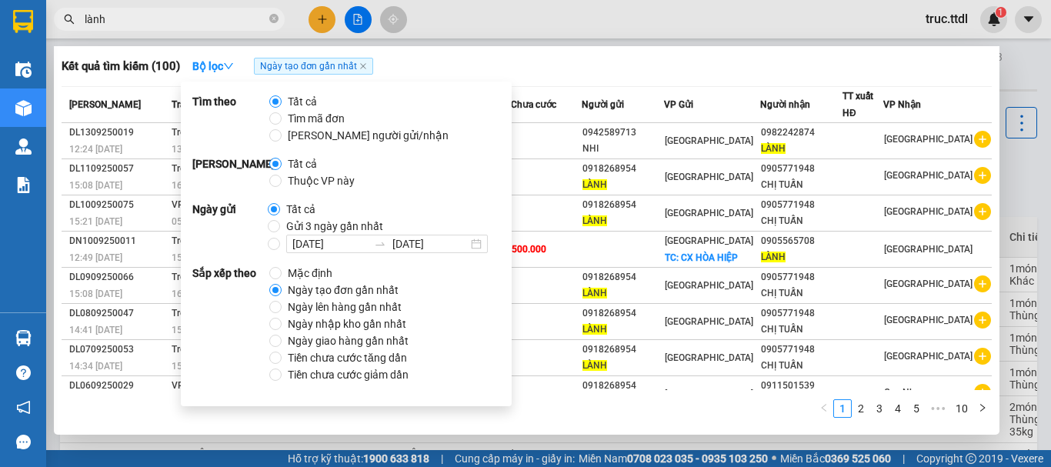
click at [759, 87] on th "VP Gửi" at bounding box center [712, 105] width 96 height 36
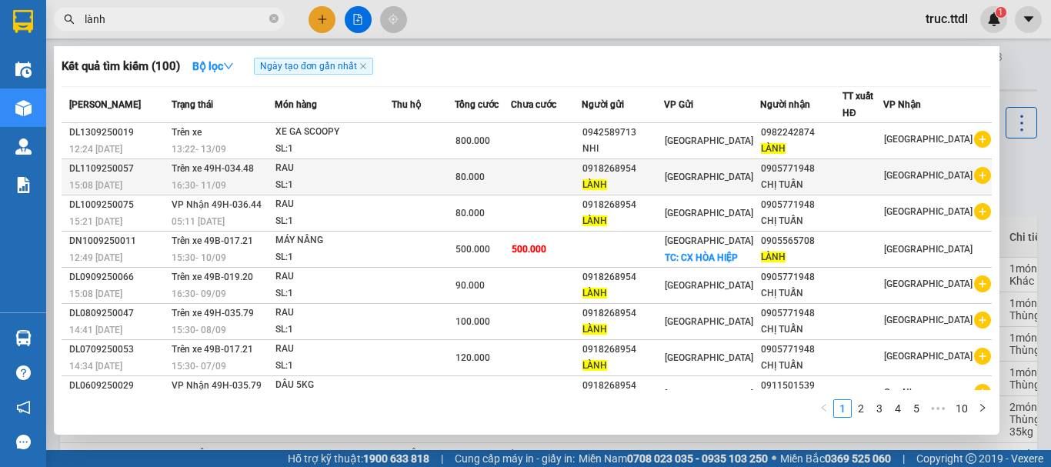
click at [713, 184] on div "[GEOGRAPHIC_DATA]" at bounding box center [712, 177] width 95 height 17
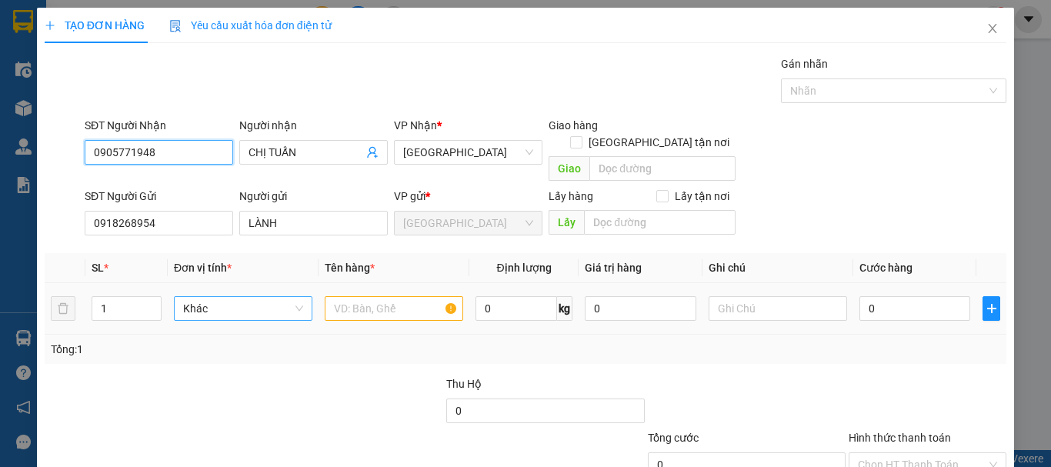
click at [233, 299] on span "Khác" at bounding box center [243, 308] width 120 height 23
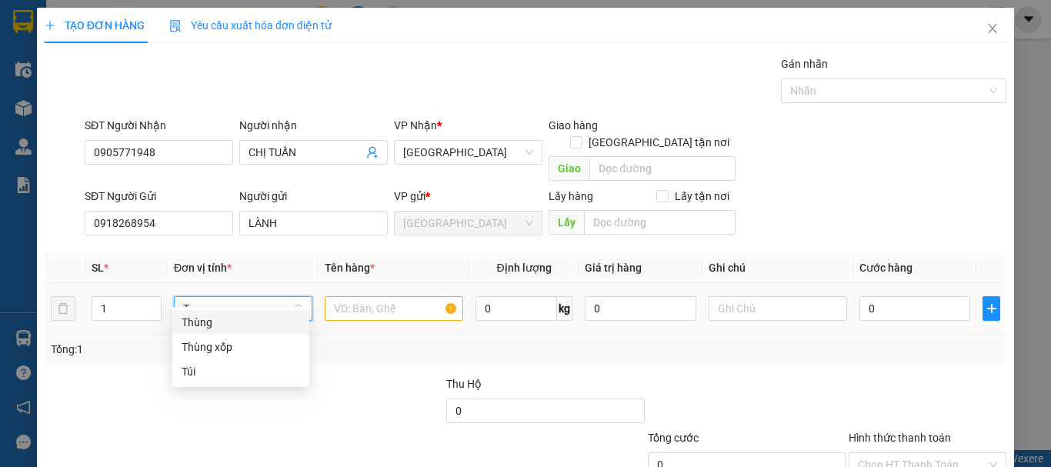
click at [235, 319] on div "Thùng" at bounding box center [241, 322] width 119 height 17
click at [366, 301] on input "text" at bounding box center [394, 308] width 139 height 25
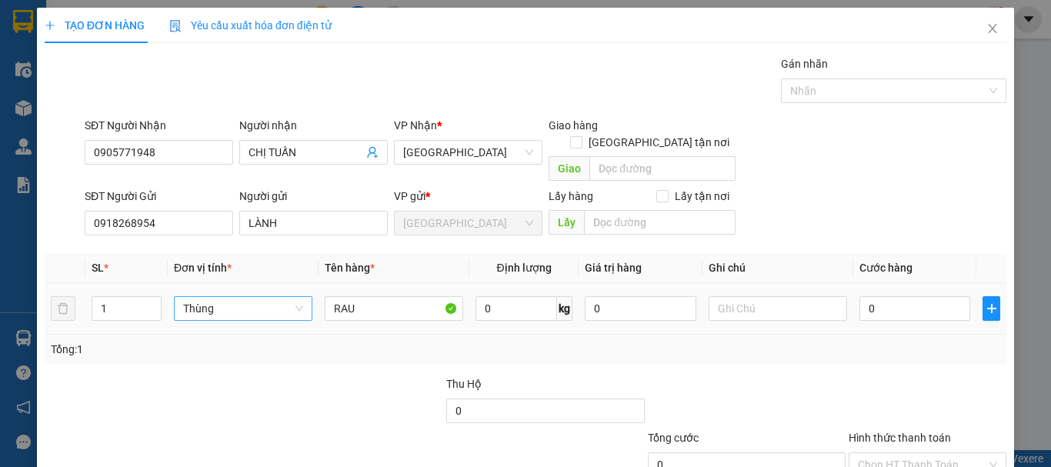
click at [886, 293] on div "0" at bounding box center [915, 308] width 111 height 31
click at [883, 296] on input "0" at bounding box center [915, 308] width 111 height 25
click at [976, 342] on div "Tổng: 1" at bounding box center [526, 349] width 962 height 29
click at [949, 453] on input "Hình thức thanh toán" at bounding box center [922, 464] width 129 height 23
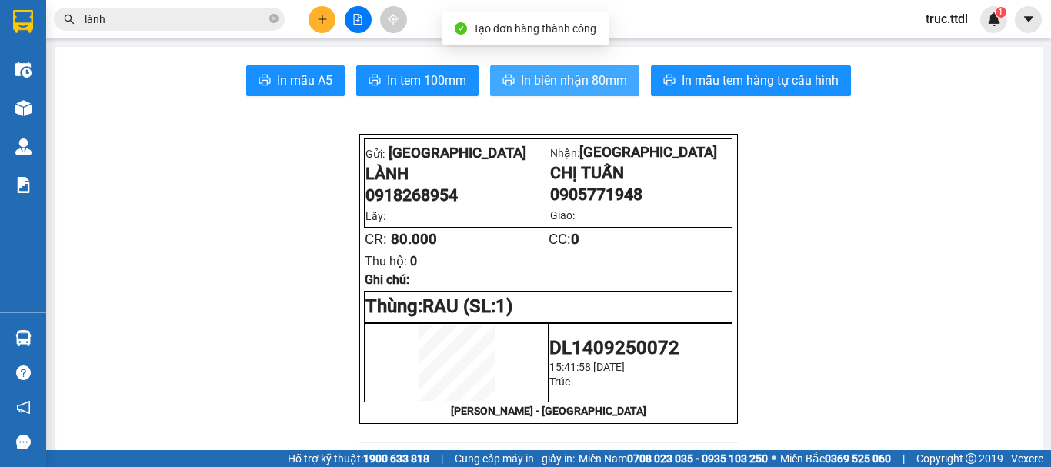
click at [600, 78] on span "In biên nhận 80mm" at bounding box center [574, 80] width 106 height 19
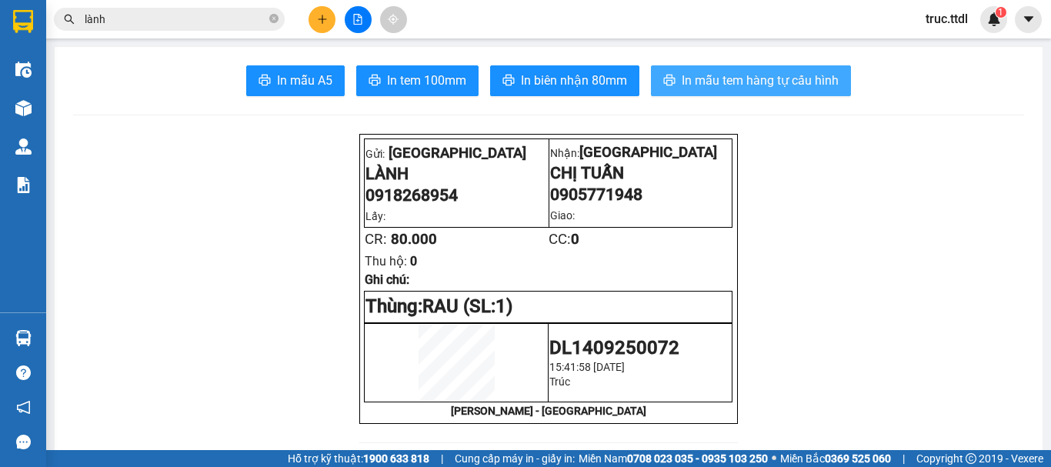
click at [753, 80] on span "In mẫu tem hàng tự cấu hình" at bounding box center [760, 80] width 157 height 19
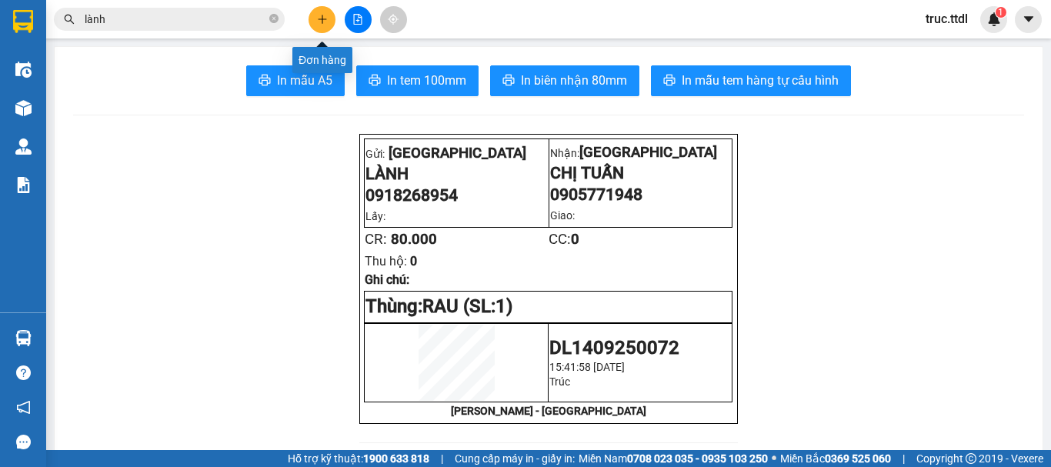
click at [322, 22] on icon "plus" at bounding box center [322, 19] width 1 height 8
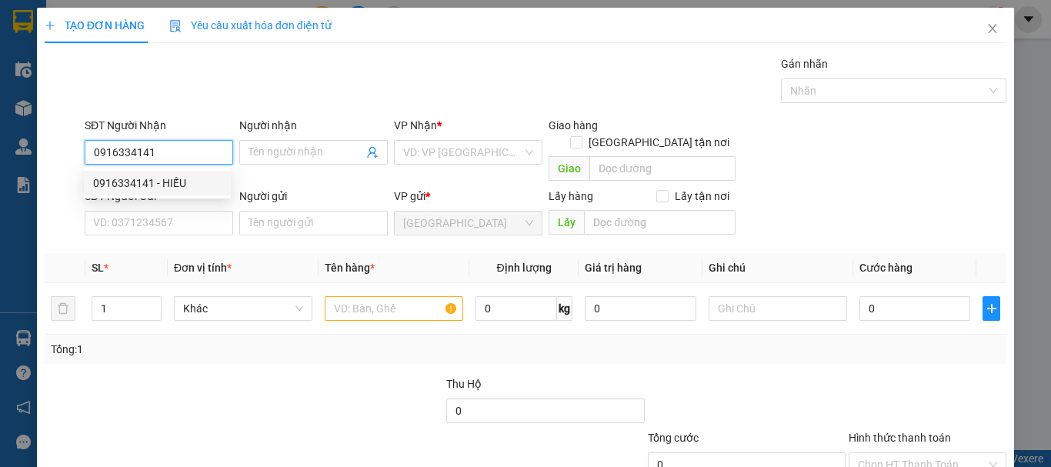
click at [191, 188] on div "0916334141 - HIẾU" at bounding box center [157, 183] width 129 height 17
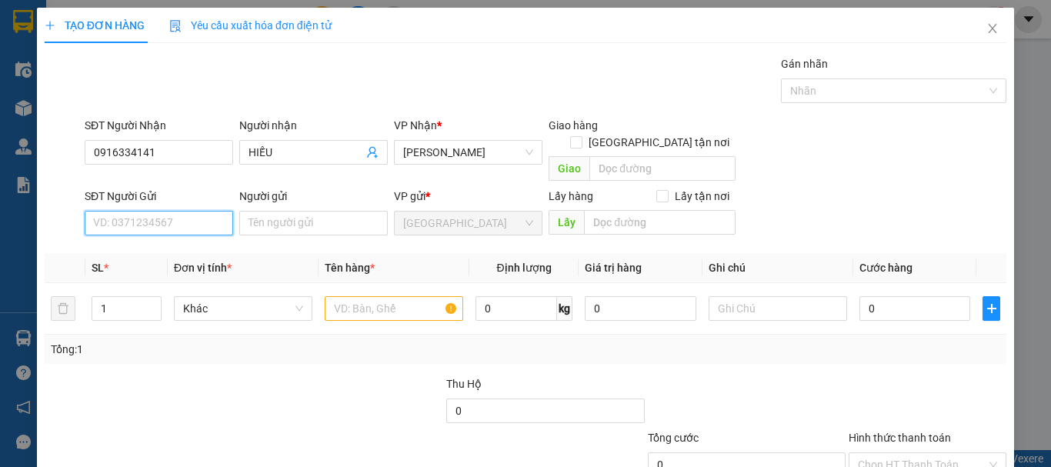
click at [201, 211] on input "SĐT Người Gửi" at bounding box center [159, 223] width 149 height 25
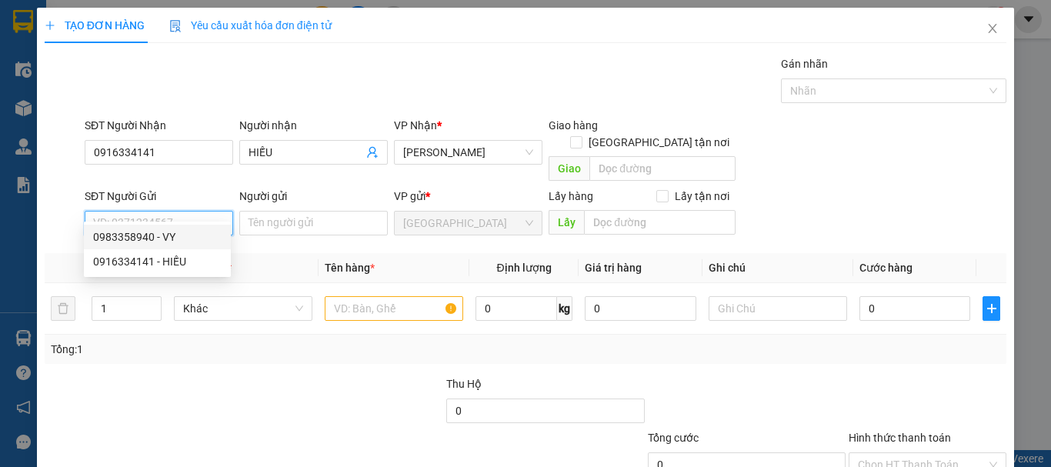
click at [195, 236] on div "0983358940 - VY" at bounding box center [157, 237] width 129 height 17
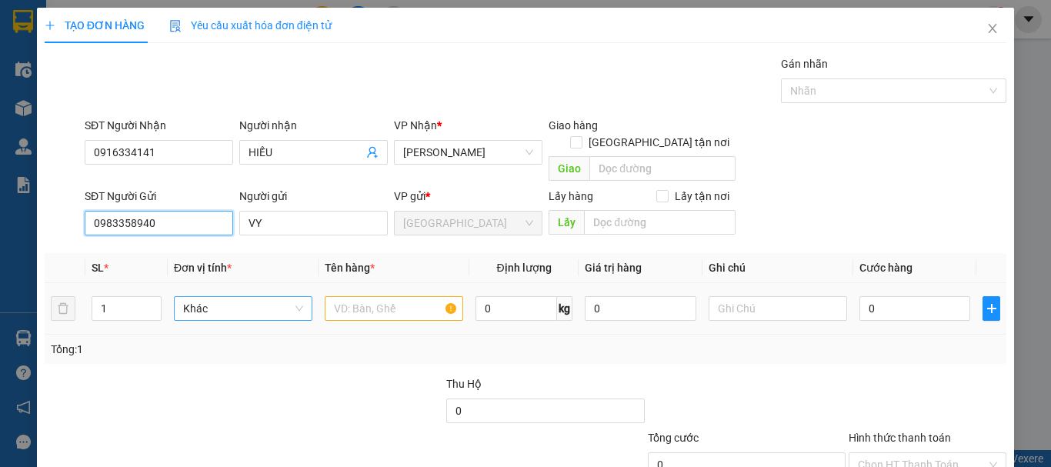
click at [259, 297] on span "Khác" at bounding box center [243, 308] width 120 height 23
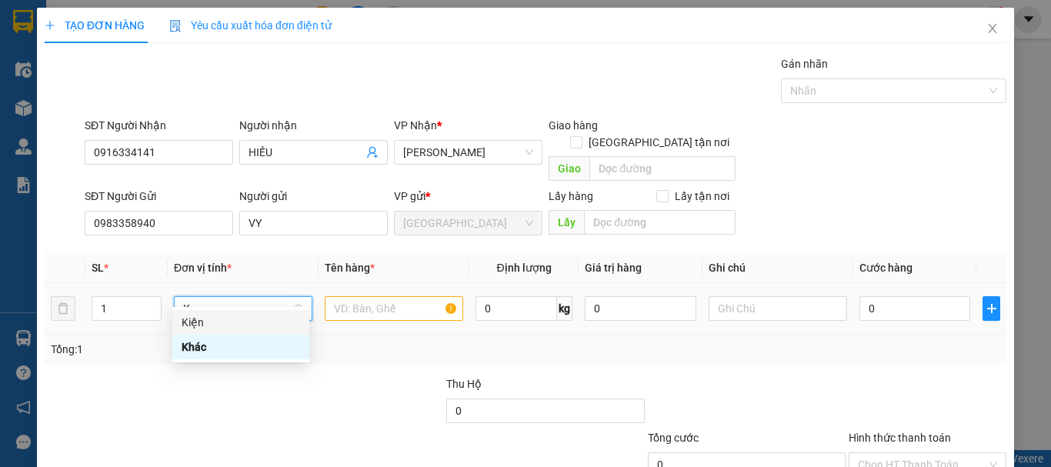
click at [246, 321] on div "Kiện" at bounding box center [241, 322] width 119 height 17
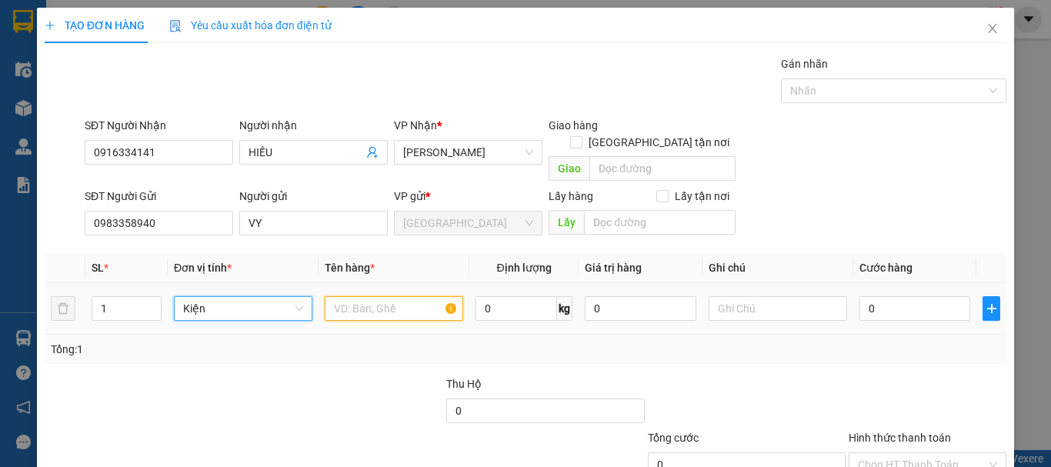
click at [341, 302] on input "text" at bounding box center [394, 308] width 139 height 25
click at [524, 296] on input "0" at bounding box center [517, 308] width 82 height 25
click at [897, 453] on input "Hình thức thanh toán" at bounding box center [922, 464] width 129 height 23
click at [906, 429] on div "Hình thức thanh toán Chọn HT Thanh Toán" at bounding box center [928, 456] width 158 height 54
click at [921, 453] on input "Hình thức thanh toán" at bounding box center [922, 464] width 129 height 23
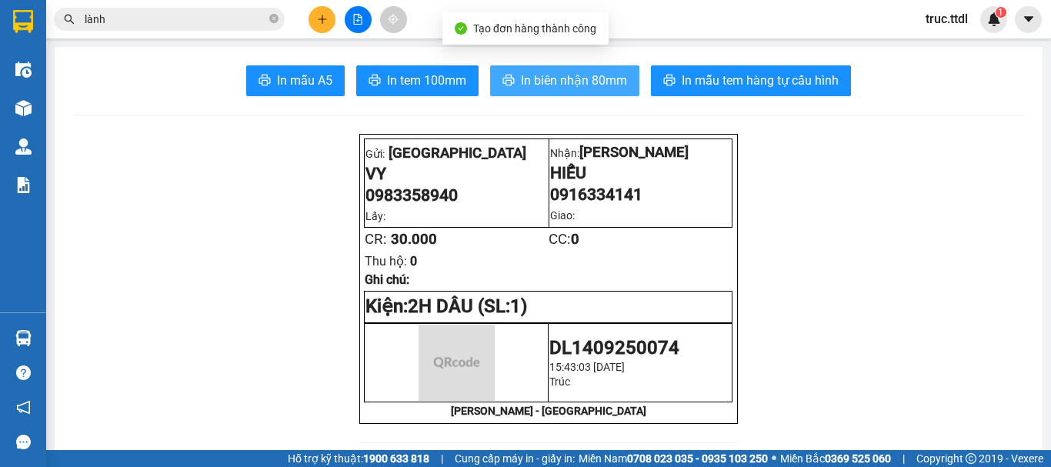
click at [533, 76] on span "In biên nhận 80mm" at bounding box center [574, 80] width 106 height 19
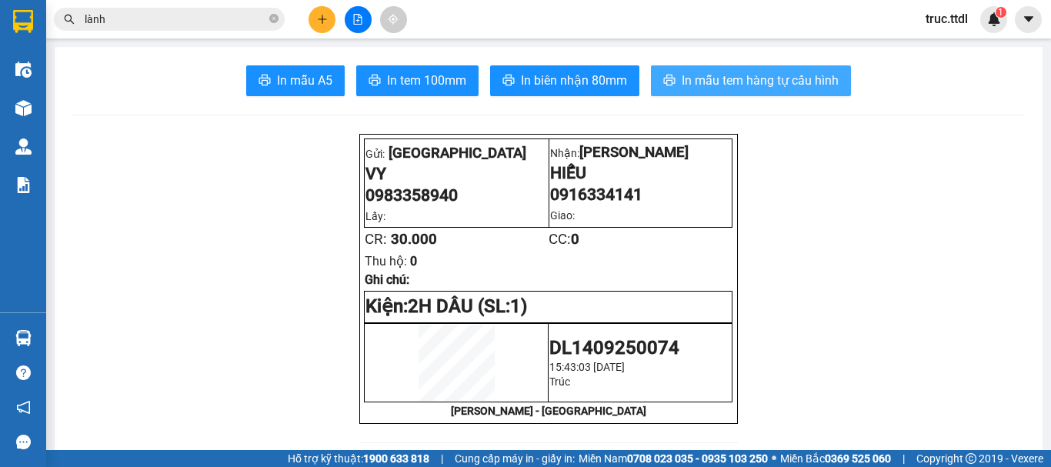
click at [789, 76] on span "In mẫu tem hàng tự cấu hình" at bounding box center [760, 80] width 157 height 19
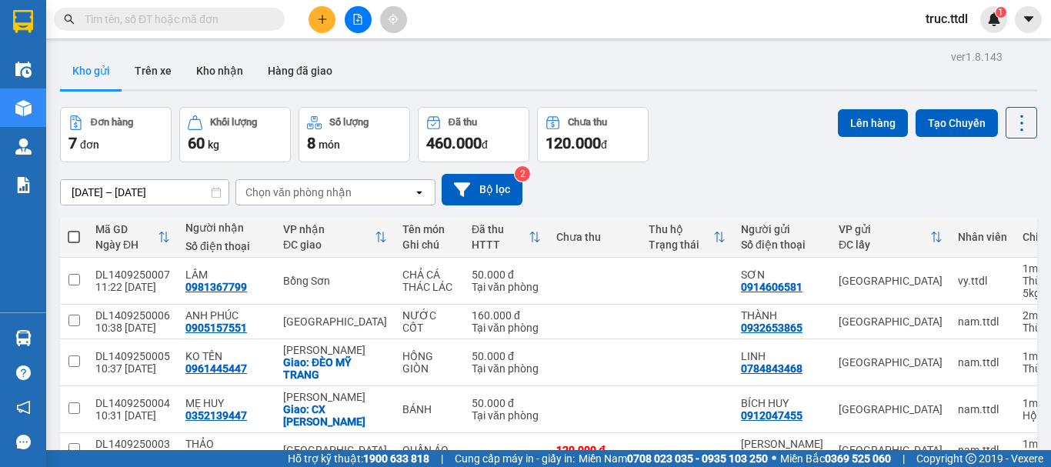
click at [705, 137] on div "Đơn hàng 7 đơn Khối lượng 60 kg Số lượng 8 món Đã thu 460.000 đ Chưa thu 120.00…" at bounding box center [548, 134] width 977 height 55
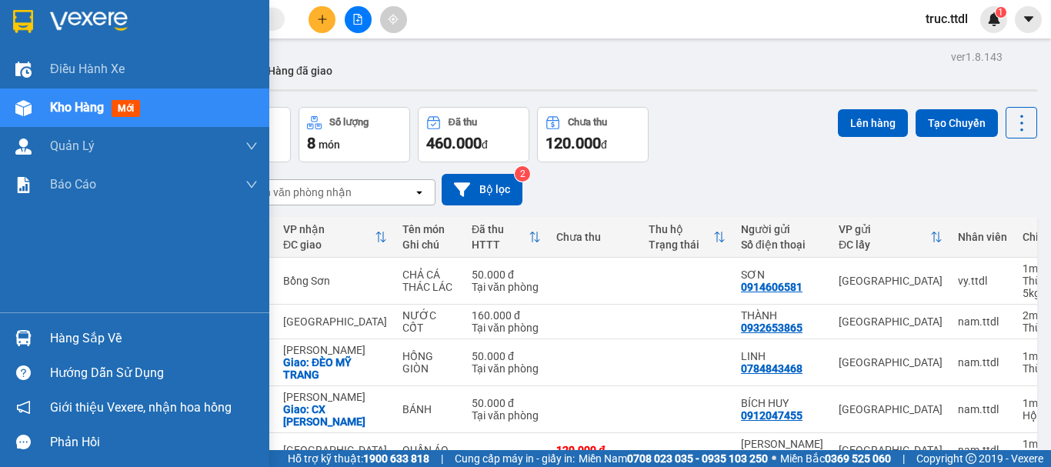
click at [29, 11] on img at bounding box center [23, 21] width 20 height 23
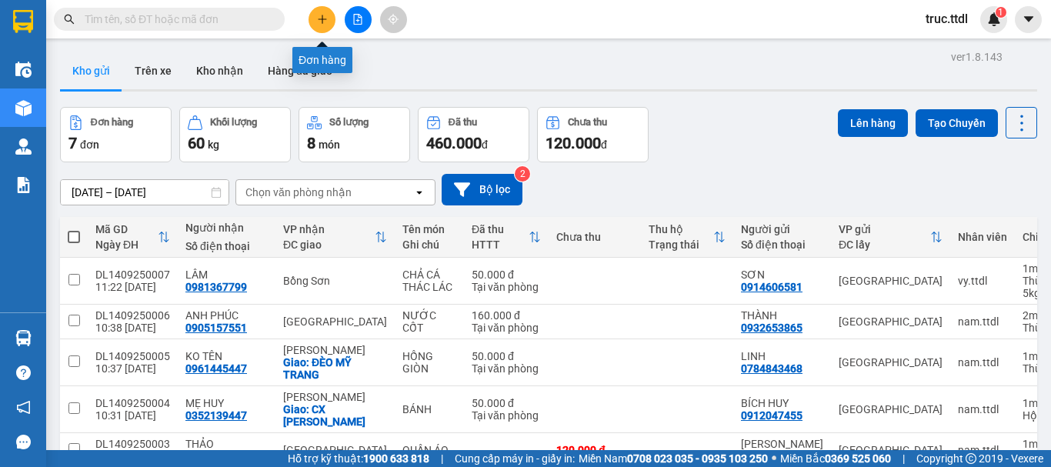
click at [325, 22] on icon "plus" at bounding box center [322, 19] width 11 height 11
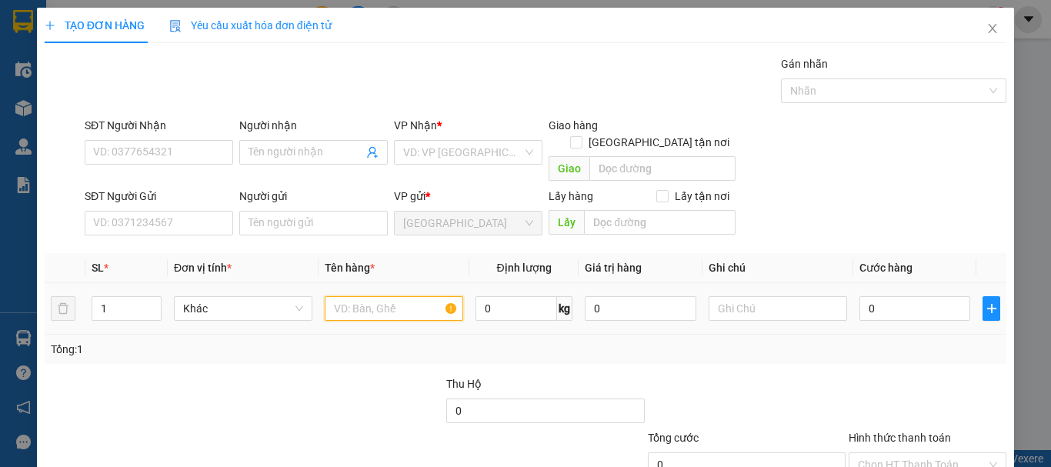
click at [374, 296] on input "text" at bounding box center [394, 308] width 139 height 25
type input "l"
type input "LÁ TÍA TÔ"
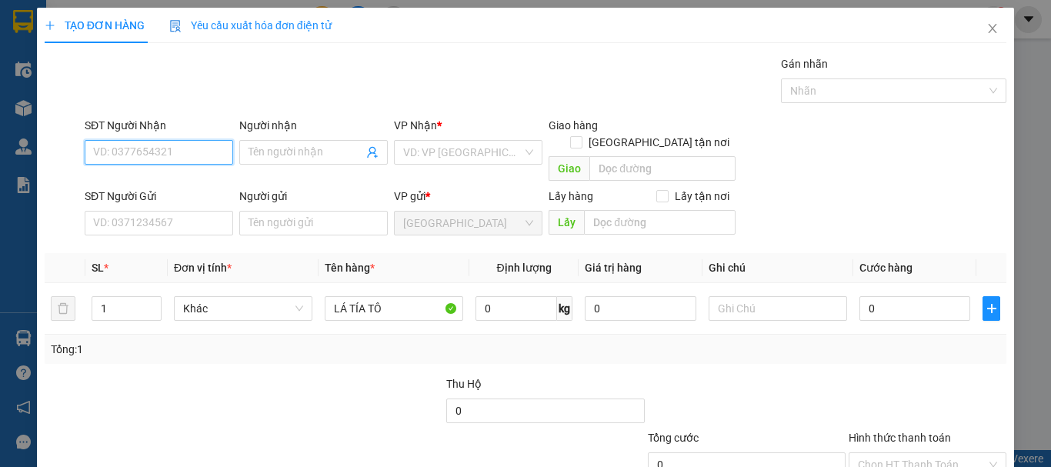
click at [172, 154] on input "SĐT Người Nhận" at bounding box center [159, 152] width 149 height 25
type input "0903559447"
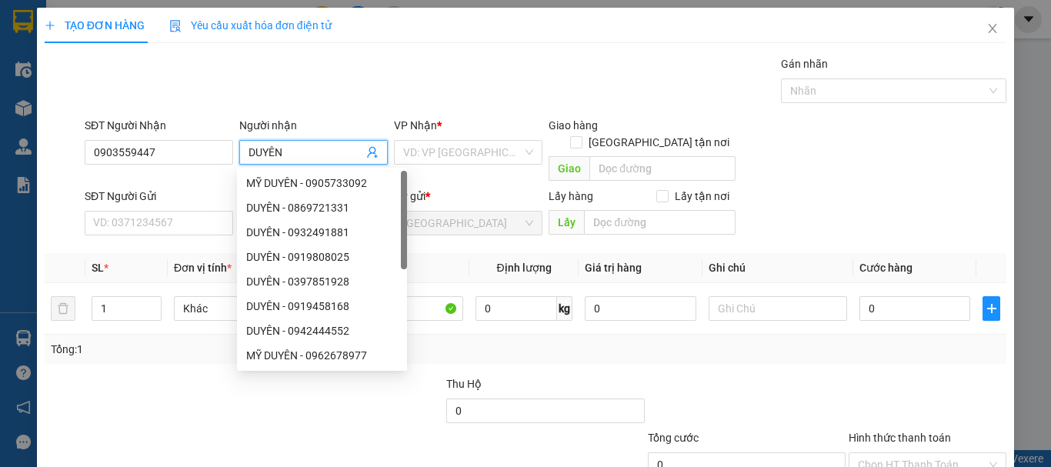
type input "DUYÊN"
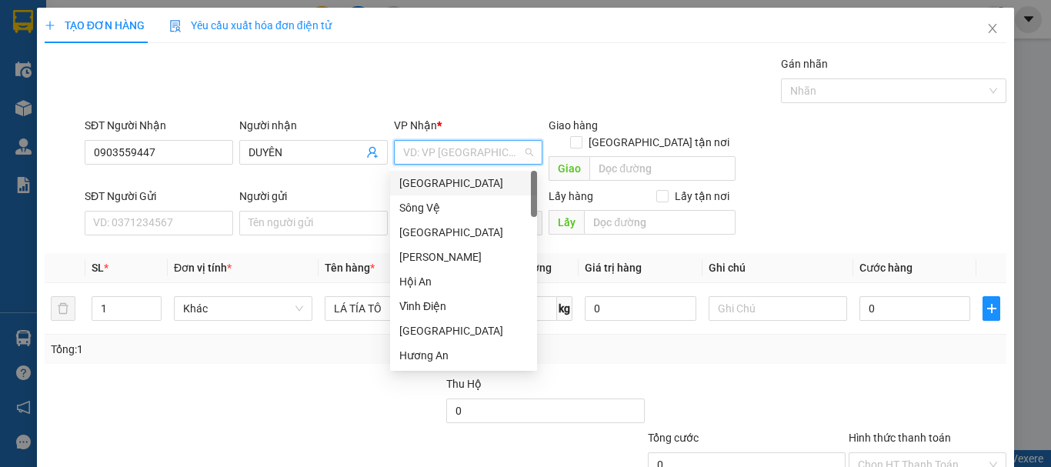
type input "D"
type input "Đ"
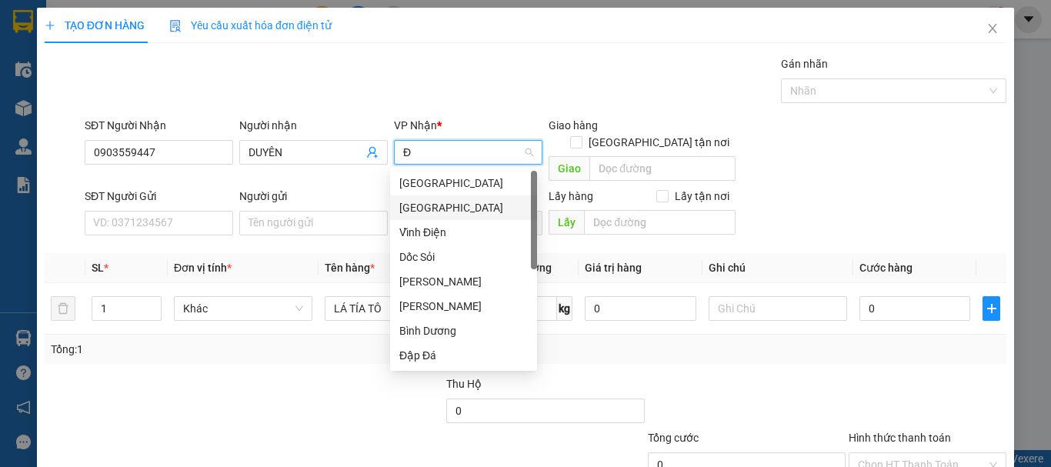
click at [439, 207] on div "[GEOGRAPHIC_DATA]" at bounding box center [463, 207] width 129 height 17
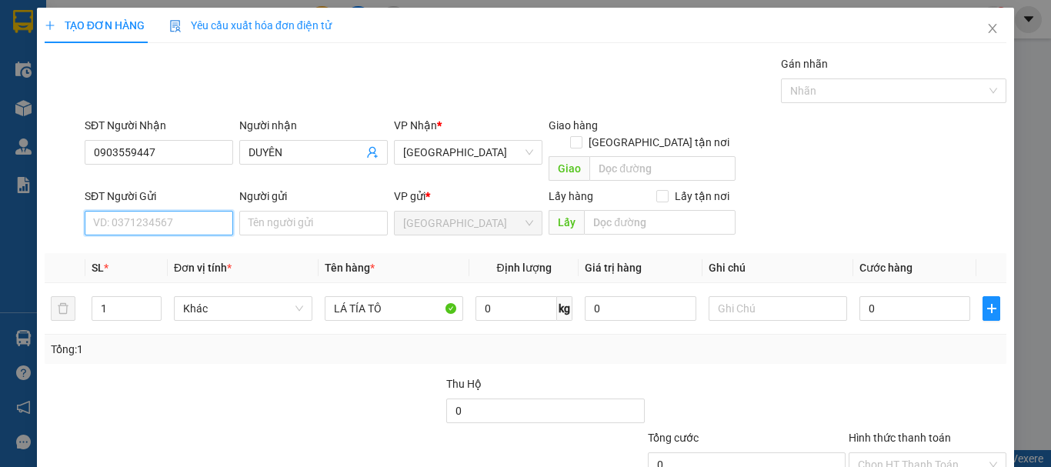
click at [117, 213] on input "SĐT Người Gửi" at bounding box center [159, 223] width 149 height 25
type input "0366662110"
type input "KHÔI"
click at [225, 297] on span "Khác" at bounding box center [243, 308] width 120 height 23
type input "0366662110"
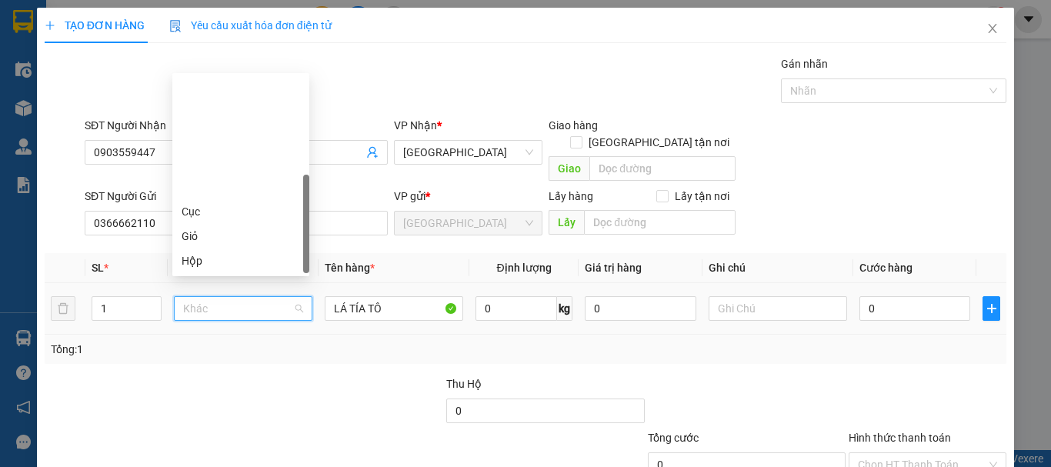
scroll to position [148, 0]
type input "T"
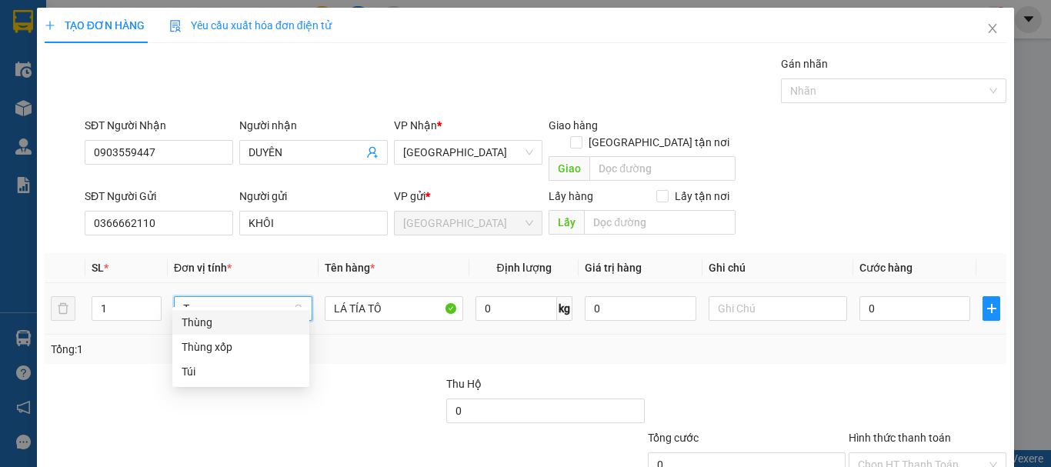
scroll to position [0, 0]
click at [235, 330] on div "Thùng" at bounding box center [241, 322] width 119 height 17
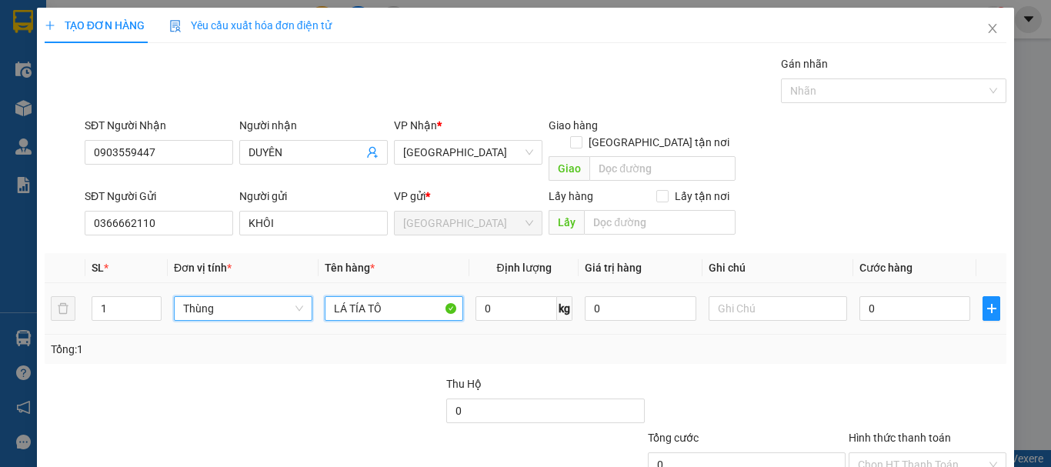
click at [404, 296] on input "LÁ TÍA TÔ" at bounding box center [394, 308] width 139 height 25
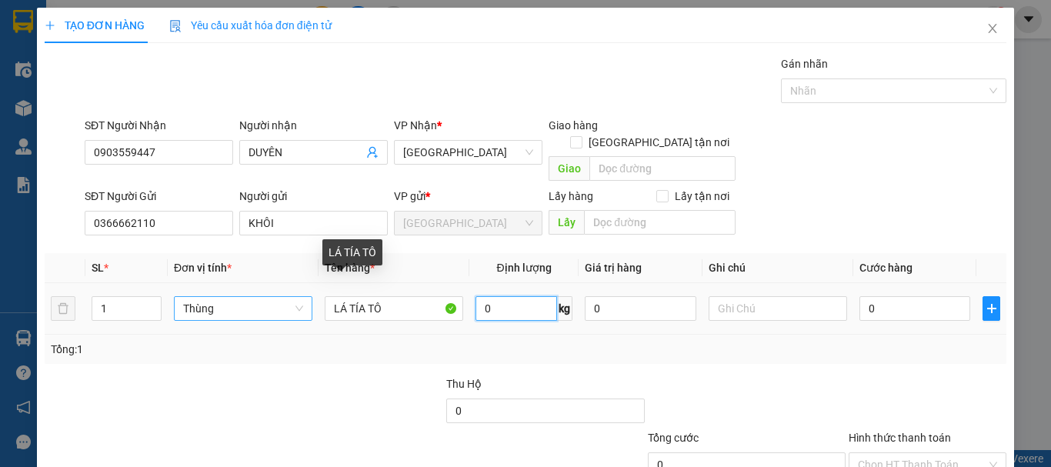
click at [513, 296] on input "0" at bounding box center [517, 308] width 82 height 25
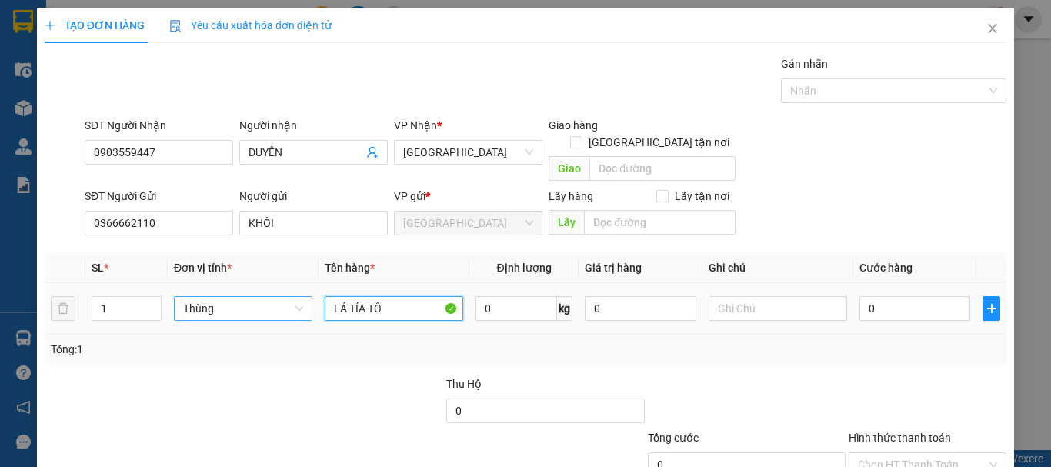
click at [403, 296] on input "LÁ TÍA TÔ" at bounding box center [394, 308] width 139 height 25
type input "LÁ TÍA TÔ 2KG"
type input "5"
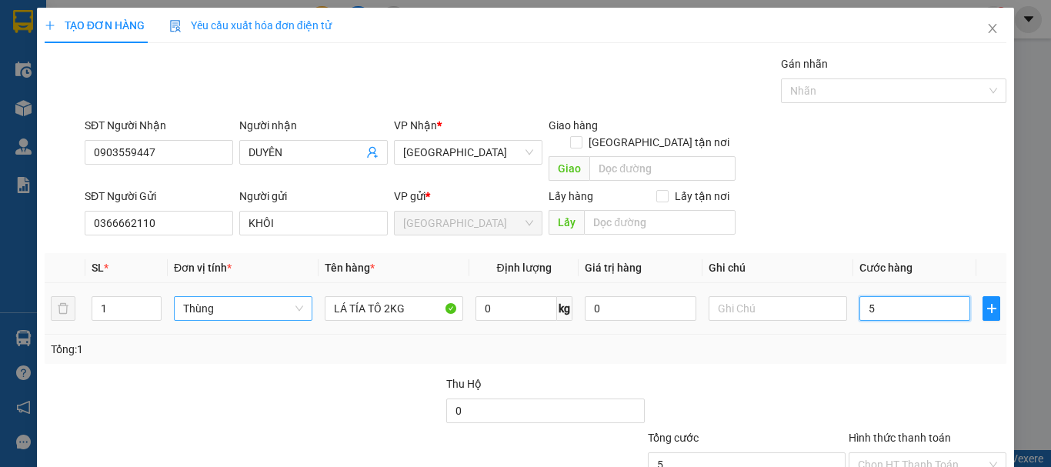
type input "50"
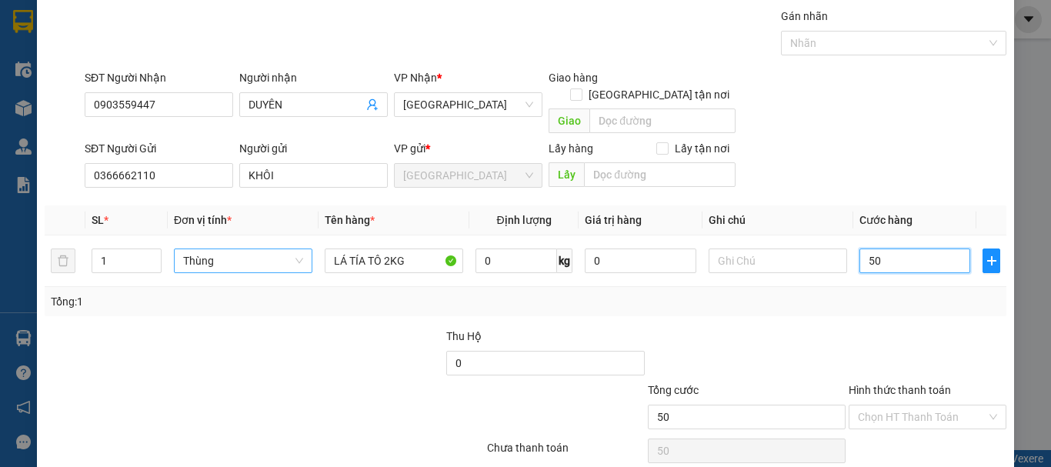
scroll to position [96, 0]
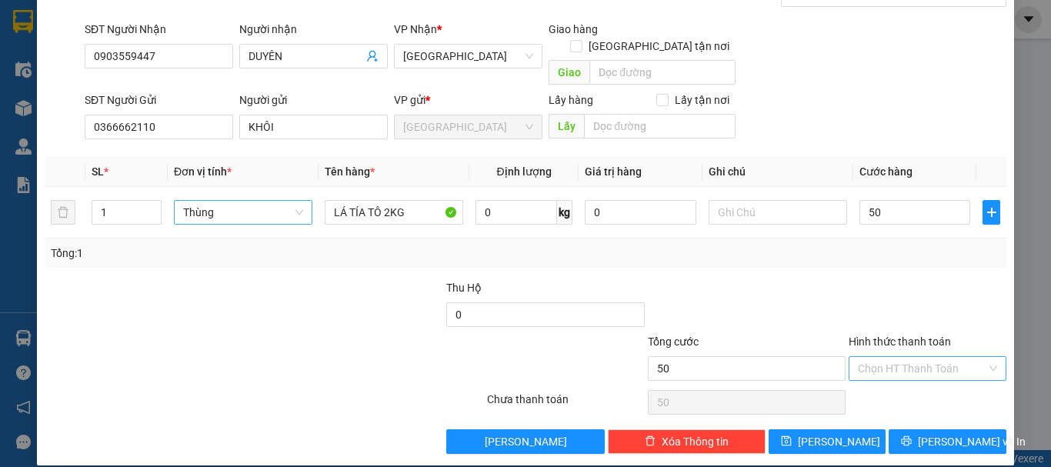
click at [954, 357] on input "Hình thức thanh toán" at bounding box center [922, 368] width 129 height 23
type input "50.000"
click at [946, 378] on div "Tại văn phòng" at bounding box center [919, 382] width 138 height 17
type input "0"
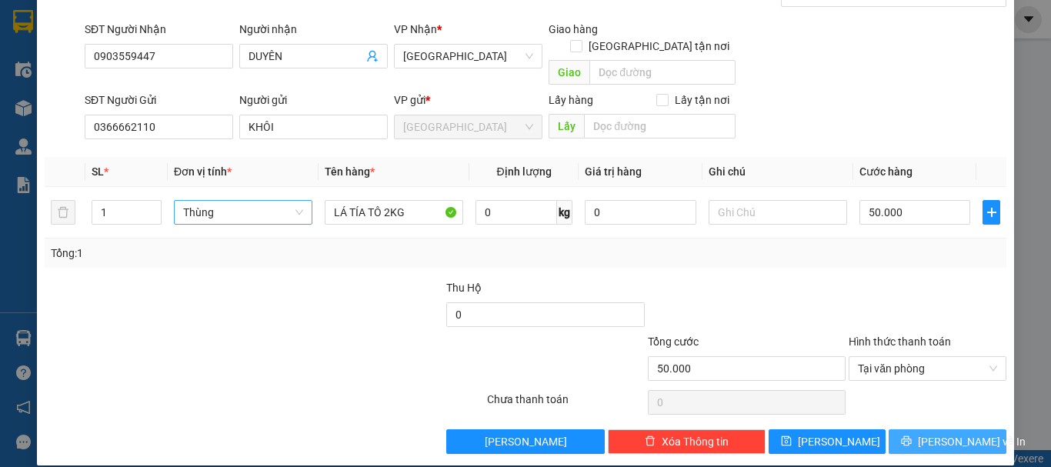
click at [947, 433] on span "[PERSON_NAME] và In" at bounding box center [972, 441] width 108 height 17
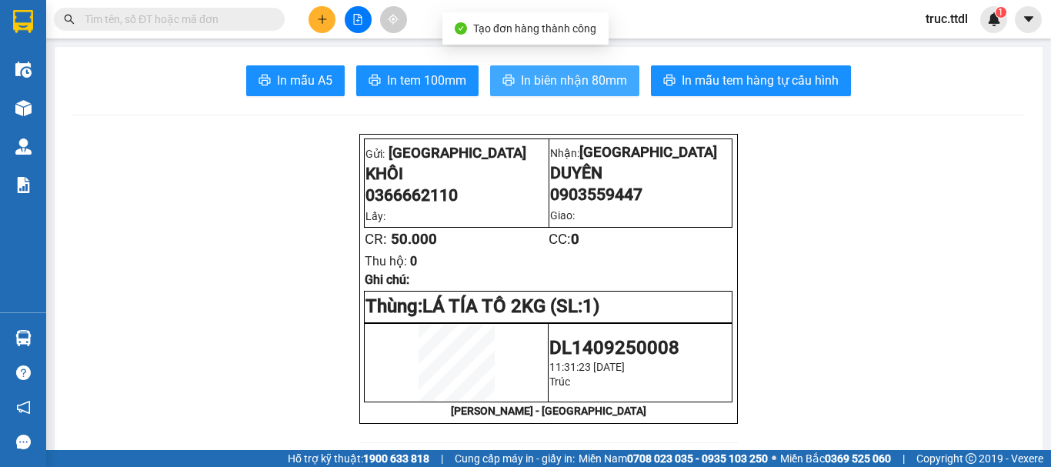
click at [590, 70] on button "In biên nhận 80mm" at bounding box center [564, 80] width 149 height 31
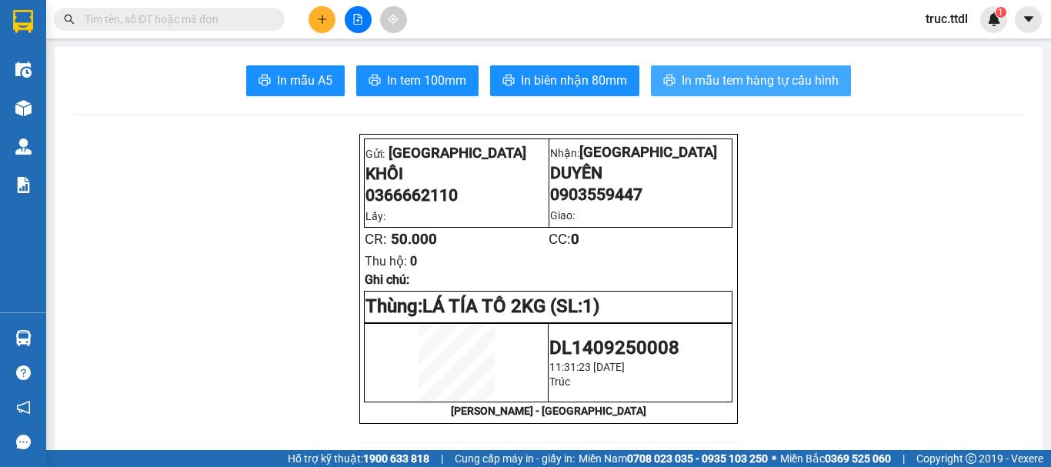
click at [763, 77] on span "In mẫu tem hàng tự cấu hình" at bounding box center [760, 80] width 157 height 19
click at [168, 18] on input "text" at bounding box center [176, 19] width 182 height 17
paste input "0966529268"
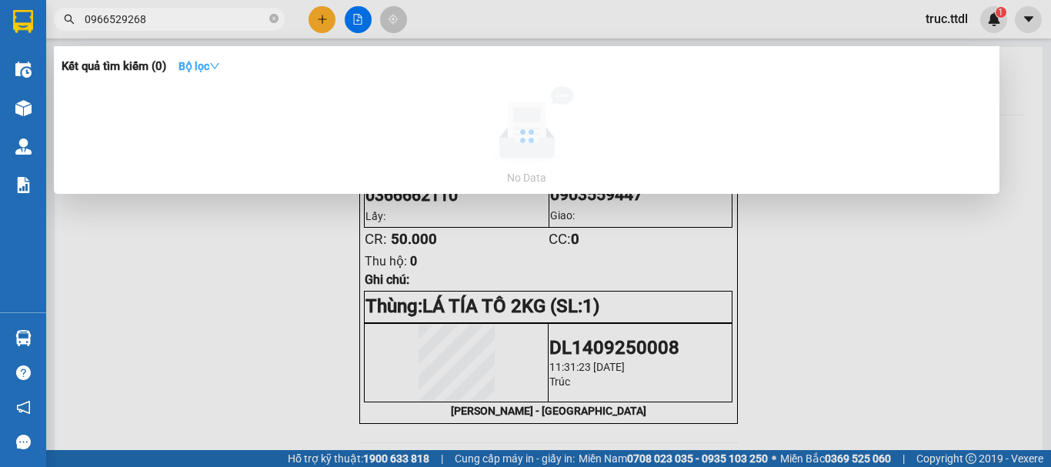
type input "0966529268"
click at [200, 70] on strong "Bộ lọc" at bounding box center [200, 66] width 42 height 12
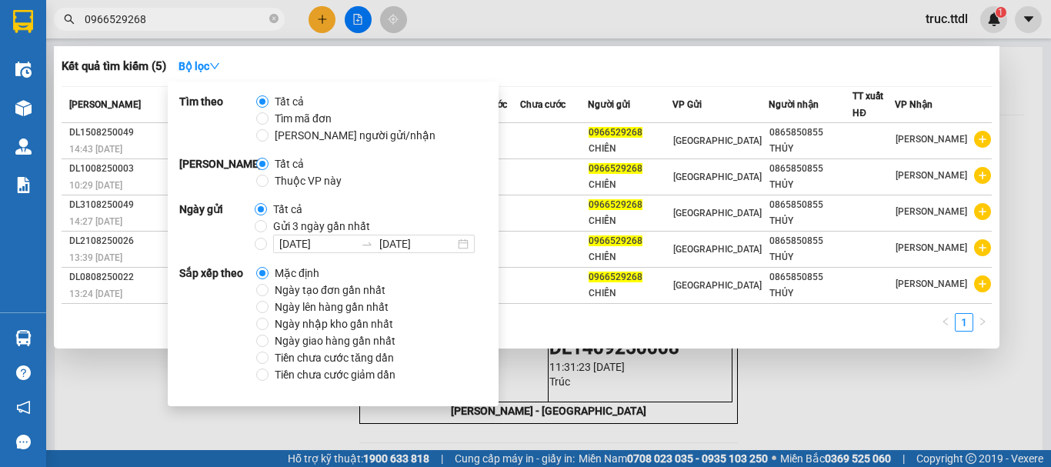
click at [306, 286] on span "Ngày tạo đơn gần nhất" at bounding box center [330, 290] width 123 height 17
click at [269, 286] on input "Ngày tạo đơn gần nhất" at bounding box center [262, 290] width 12 height 12
radio input "true"
radio input "false"
click at [563, 82] on div "Kết quả tìm kiếm ( 5 ) Bộ lọc Ngày tạo đơn gần nhất Mã ĐH Trạng thái Món hàng T…" at bounding box center [527, 197] width 946 height 302
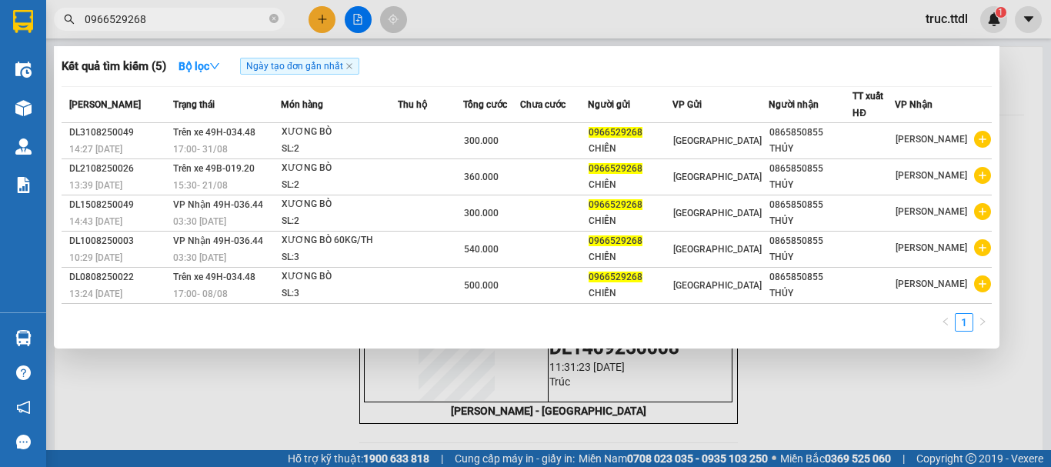
click at [236, 19] on input "0966529268" at bounding box center [176, 19] width 182 height 17
paste input "81493919"
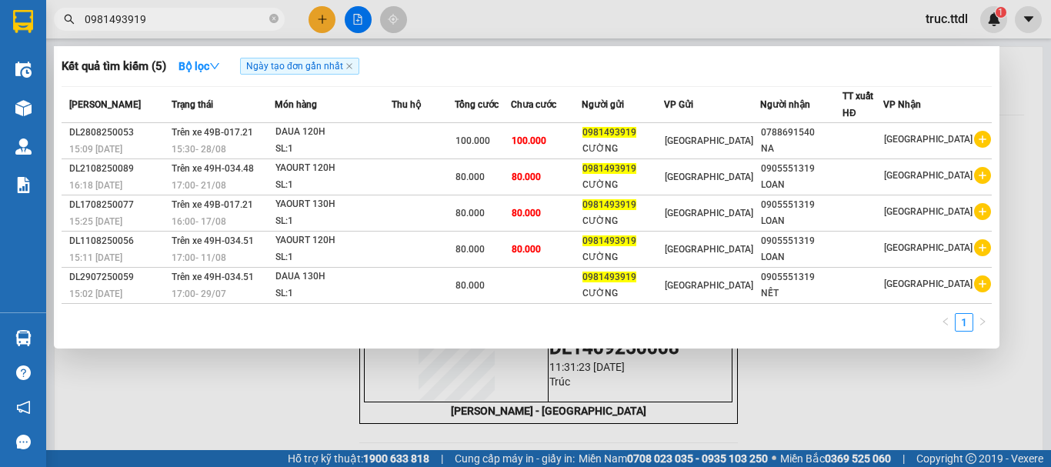
drag, startPoint x: 202, startPoint y: 27, endPoint x: 37, endPoint y: 29, distance: 164.7
click at [37, 29] on section "Kết quả tìm kiếm ( 5 ) Bộ lọc Ngày tạo đơn gần nhất Mã ĐH Trạng thái Món hàng T…" at bounding box center [525, 233] width 1051 height 467
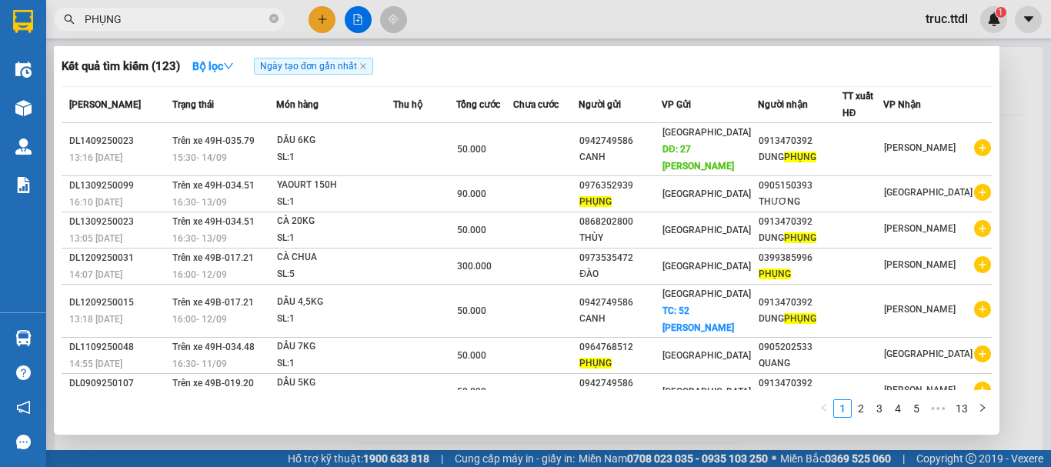
type input "PHỤNG"
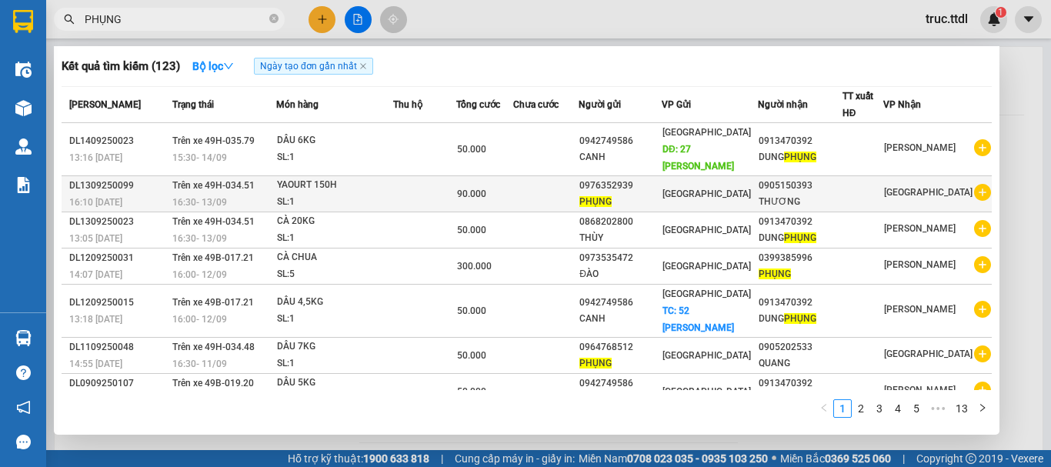
click at [513, 192] on div "90.000" at bounding box center [484, 193] width 55 height 17
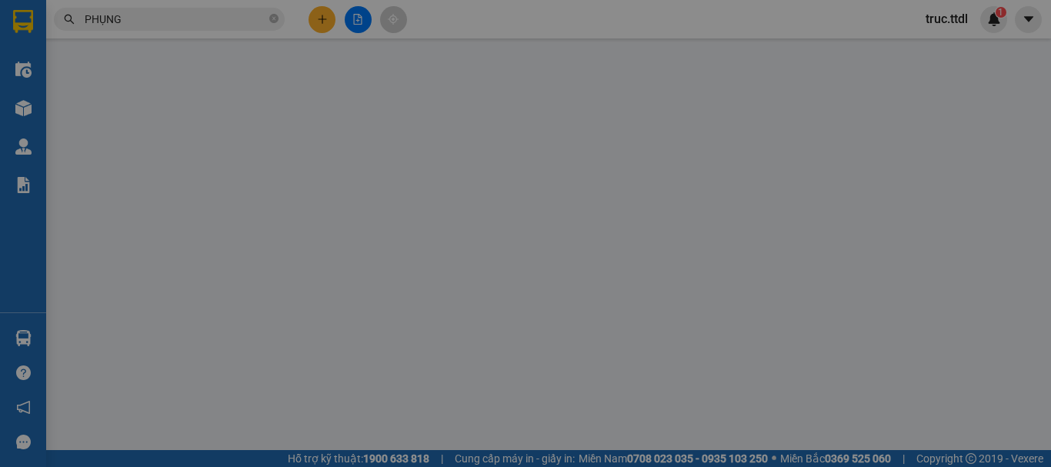
type input "0905150393"
type input "THƯƠNG"
type input "0976352939"
type input "PHỤNG"
type input "90.000"
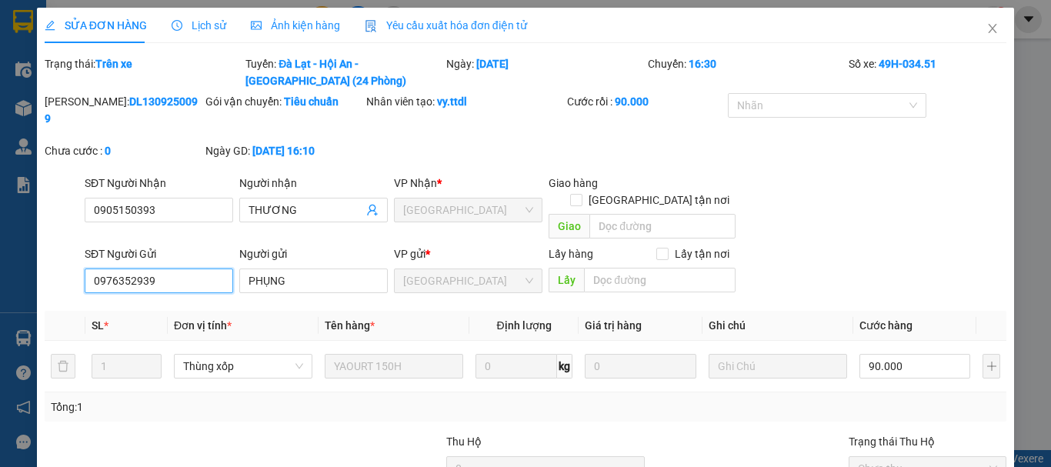
drag, startPoint x: 193, startPoint y: 246, endPoint x: 0, endPoint y: 256, distance: 193.4
click at [0, 256] on div "SỬA ĐƠN HÀNG Lịch sử Ảnh kiện hàng Yêu cầu xuất hóa đơn điện tử Total Paid Fee …" at bounding box center [525, 233] width 1051 height 467
click at [976, 20] on span "Close" at bounding box center [992, 29] width 43 height 43
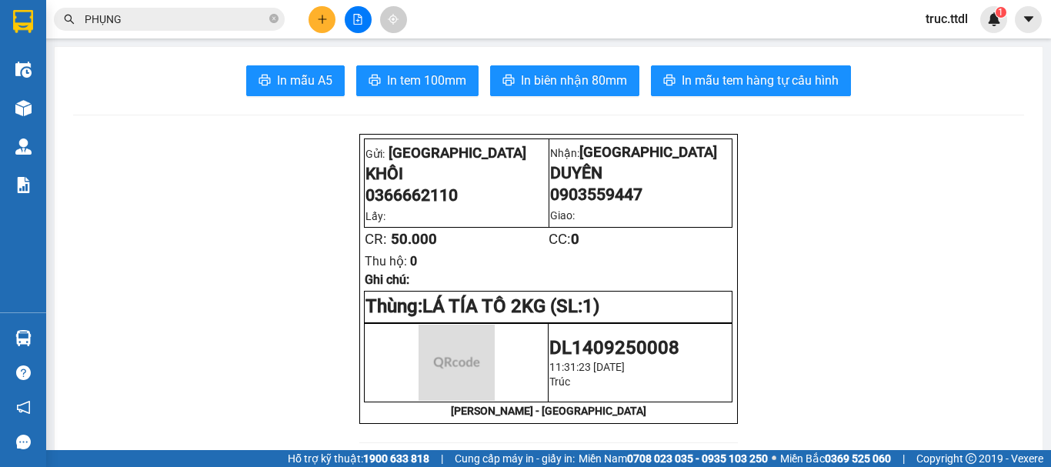
click at [129, 23] on input "PHỤNG" at bounding box center [176, 19] width 182 height 17
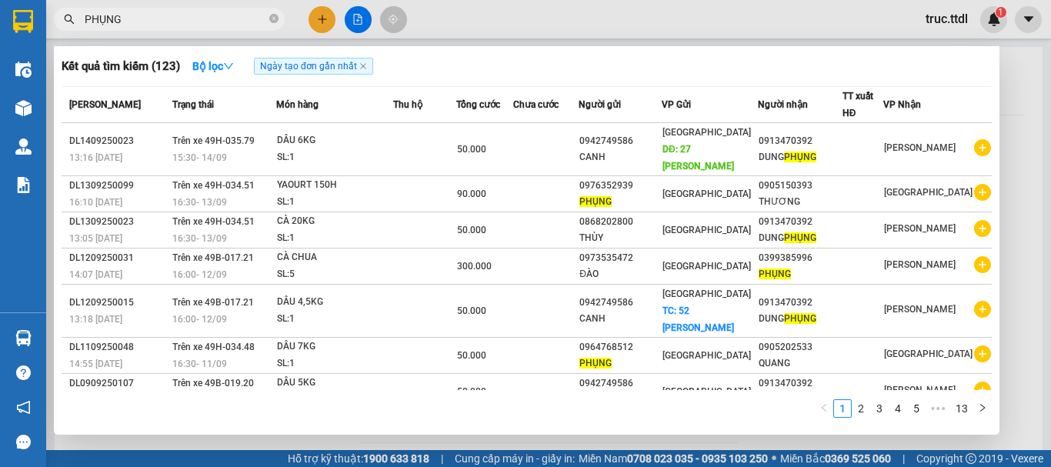
drag, startPoint x: 129, startPoint y: 23, endPoint x: 109, endPoint y: 25, distance: 20.1
click at [109, 25] on input "PHỤNG" at bounding box center [176, 19] width 182 height 17
click at [152, 15] on input "PHỤNG" at bounding box center [176, 19] width 182 height 17
paste input "0976352939"
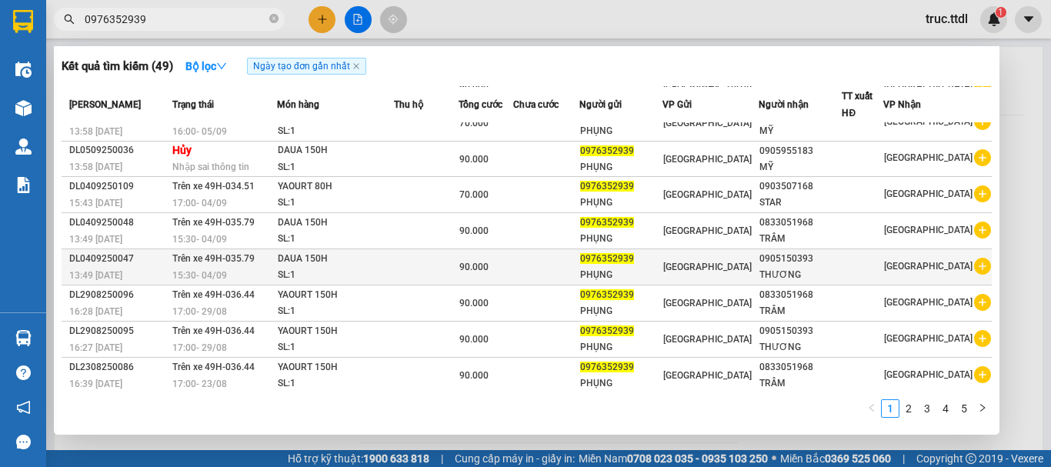
scroll to position [94, 0]
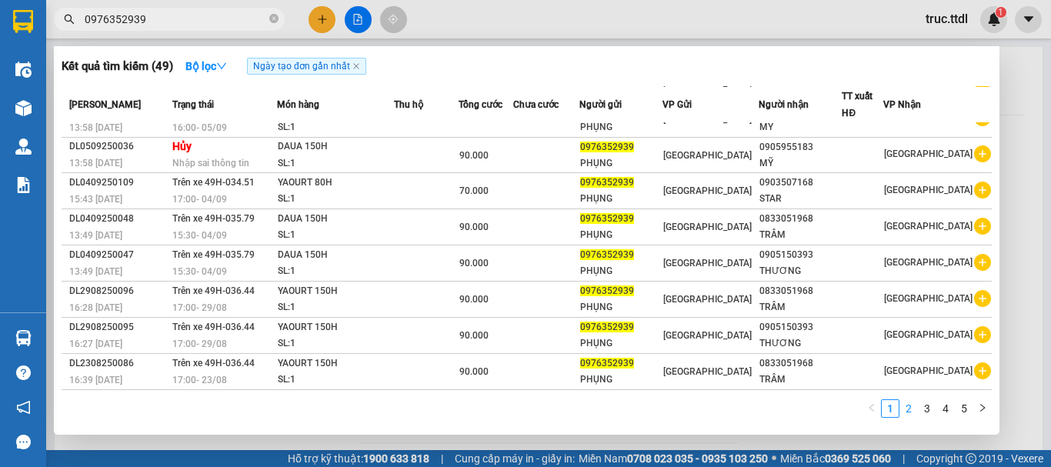
type input "0976352939"
click at [906, 416] on link "2" at bounding box center [908, 408] width 17 height 17
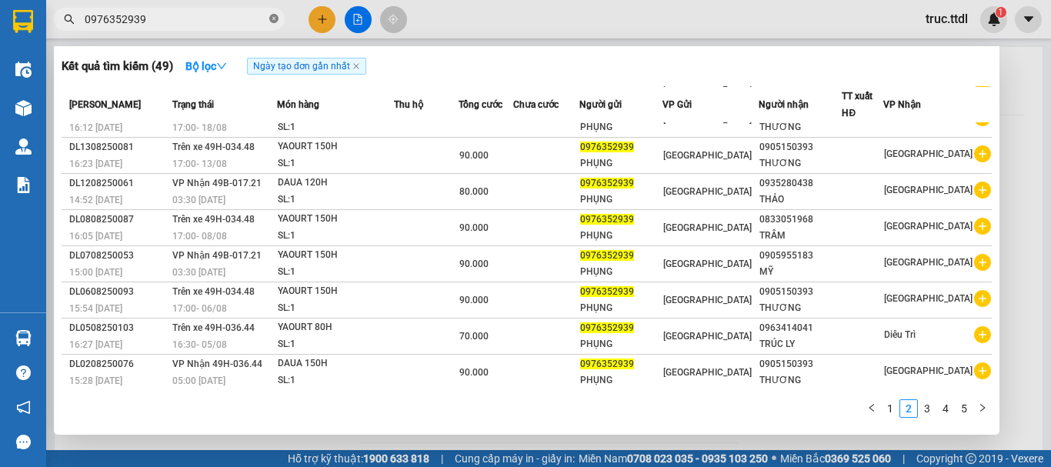
click at [276, 15] on icon "close-circle" at bounding box center [273, 18] width 9 height 9
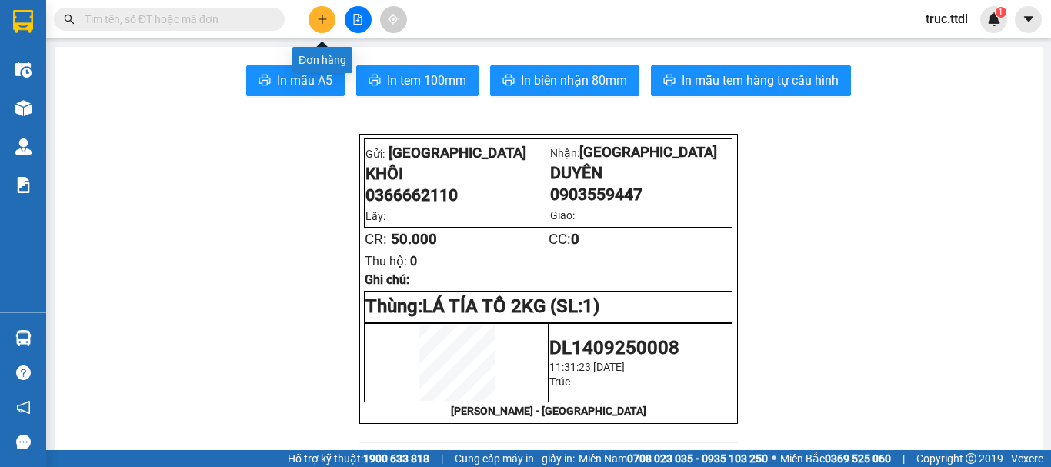
click at [324, 18] on icon "plus" at bounding box center [322, 19] width 11 height 11
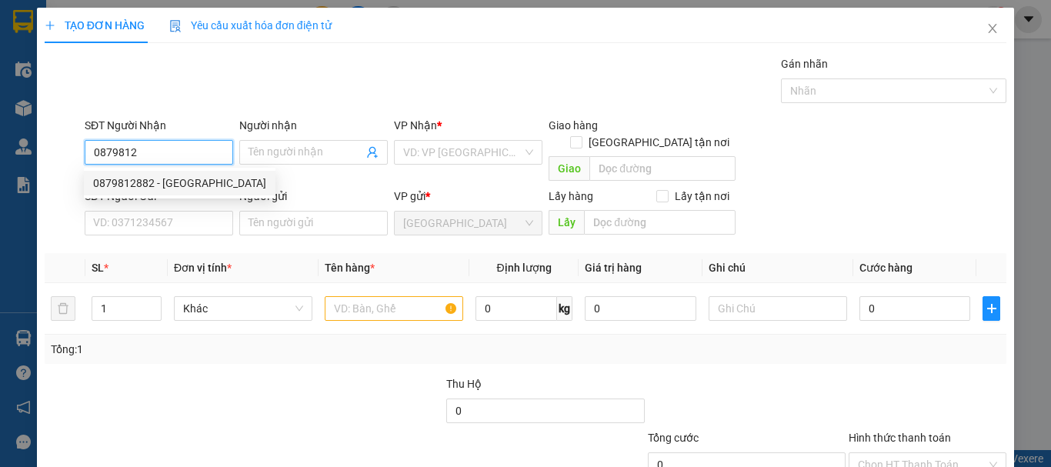
type input "0879812882"
type input "THANH THIÊN"
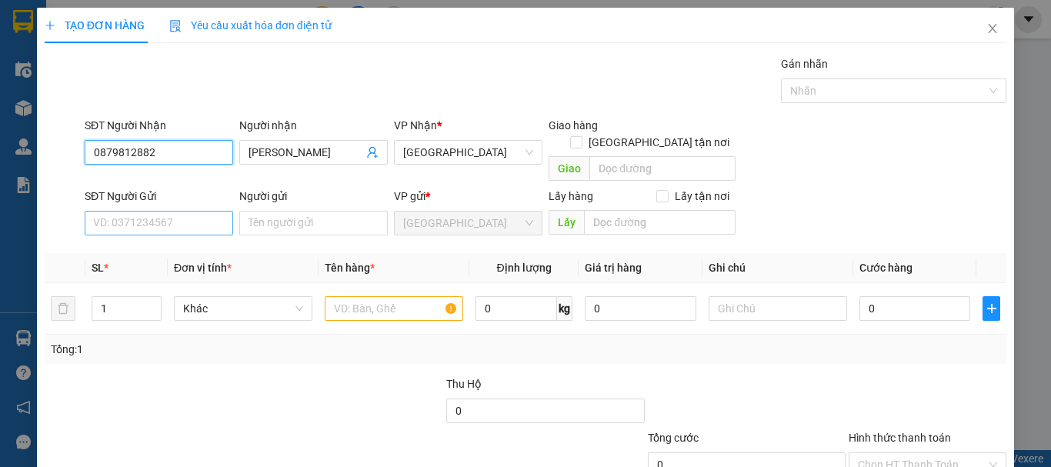
type input "0879812882"
click at [135, 211] on input "SĐT Người Gửi" at bounding box center [159, 223] width 149 height 25
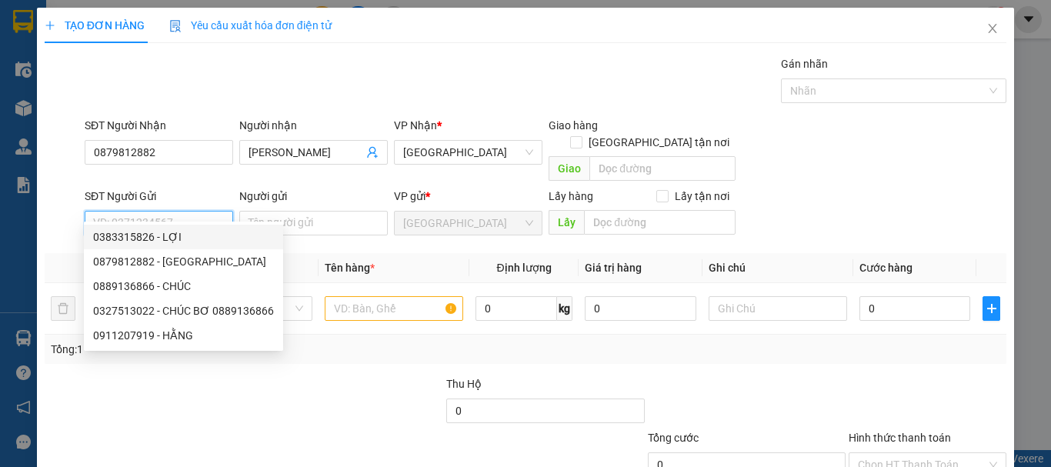
click at [189, 241] on div "0383315826 - LỢI" at bounding box center [183, 237] width 181 height 17
type input "0383315826"
type input "LỢI"
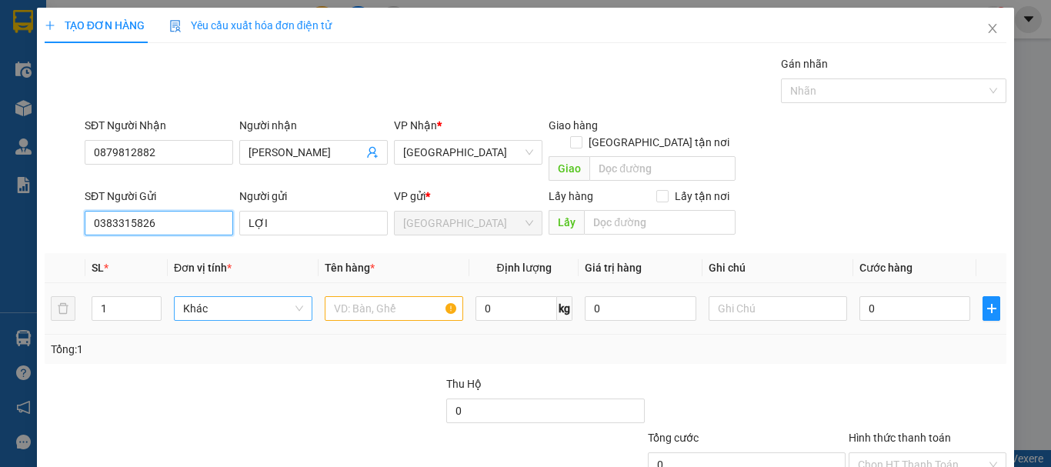
click at [235, 299] on span "Khác" at bounding box center [243, 308] width 120 height 23
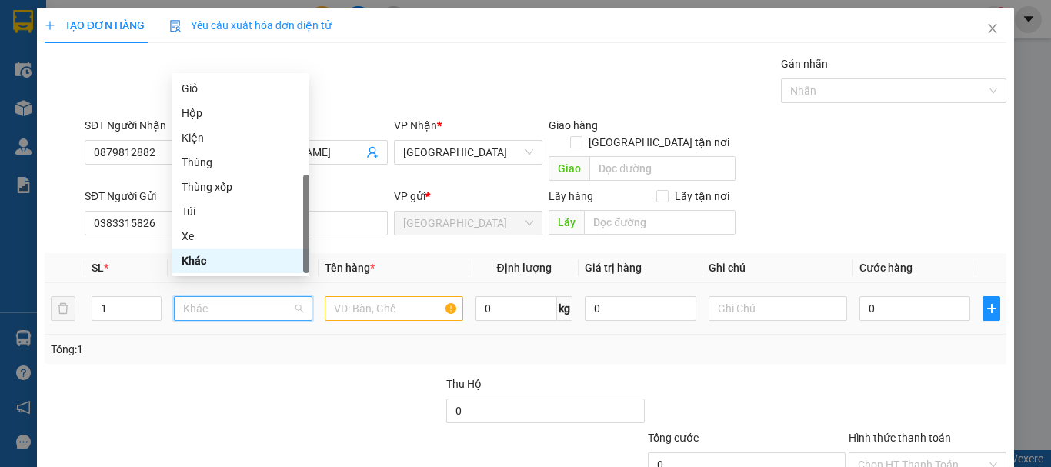
type input "T"
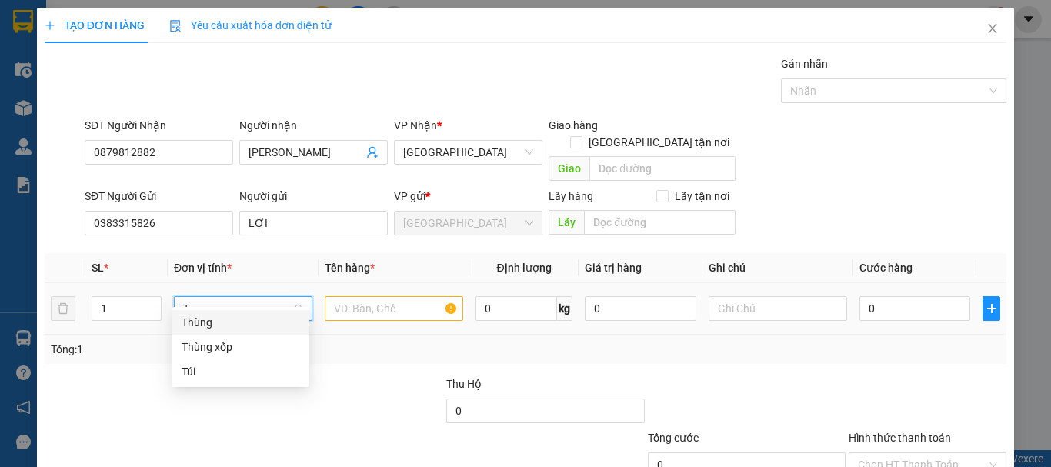
click at [245, 329] on div "Thùng" at bounding box center [241, 322] width 119 height 17
click at [416, 296] on input "text" at bounding box center [394, 308] width 139 height 25
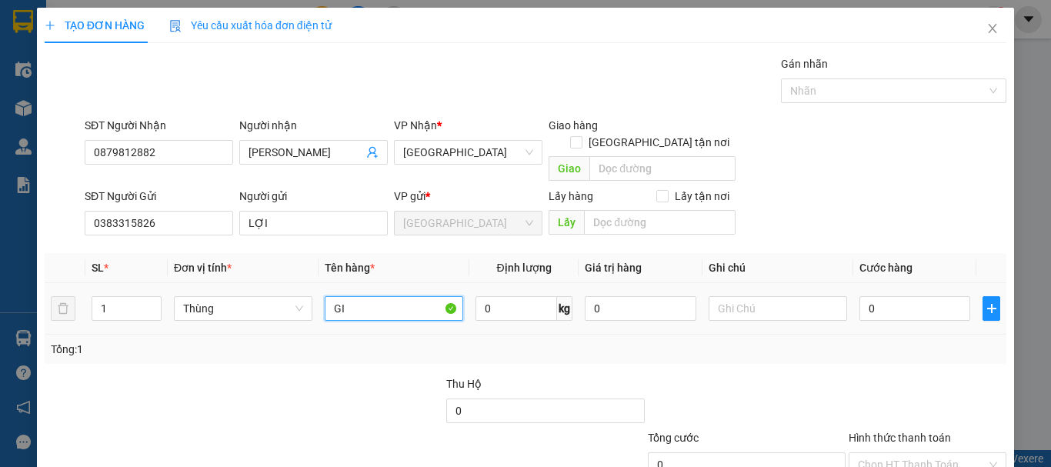
type input "G"
type input "DÂU ĐÔNG LẠNH 40KG"
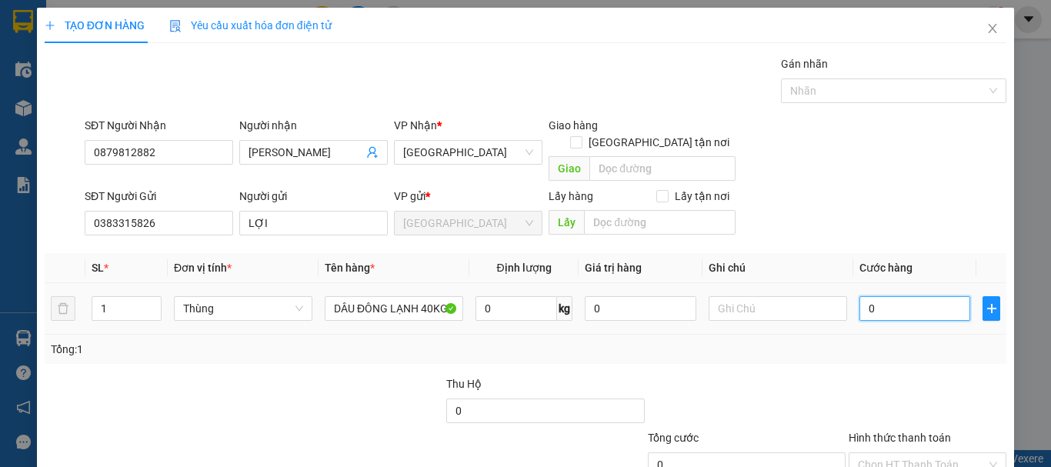
click at [890, 296] on input "0" at bounding box center [915, 308] width 111 height 25
type input "1"
type input "12"
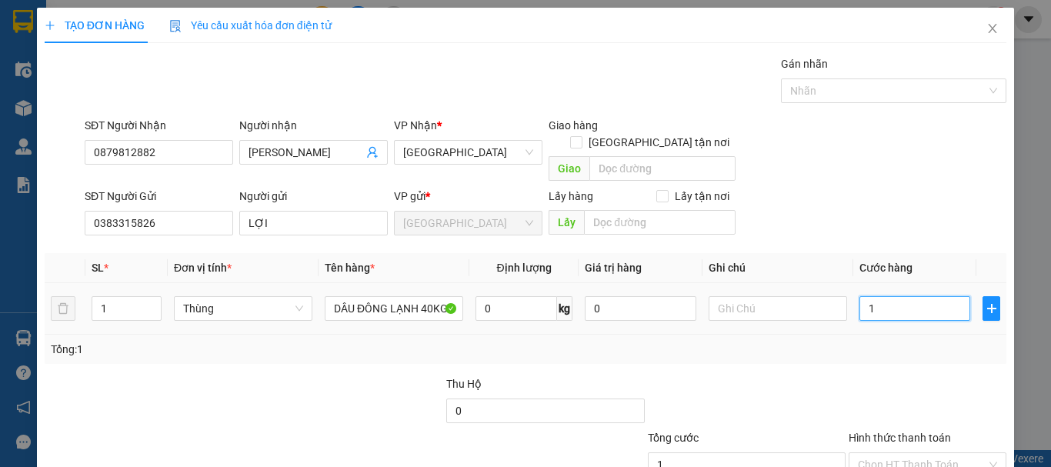
type input "12"
type input "120"
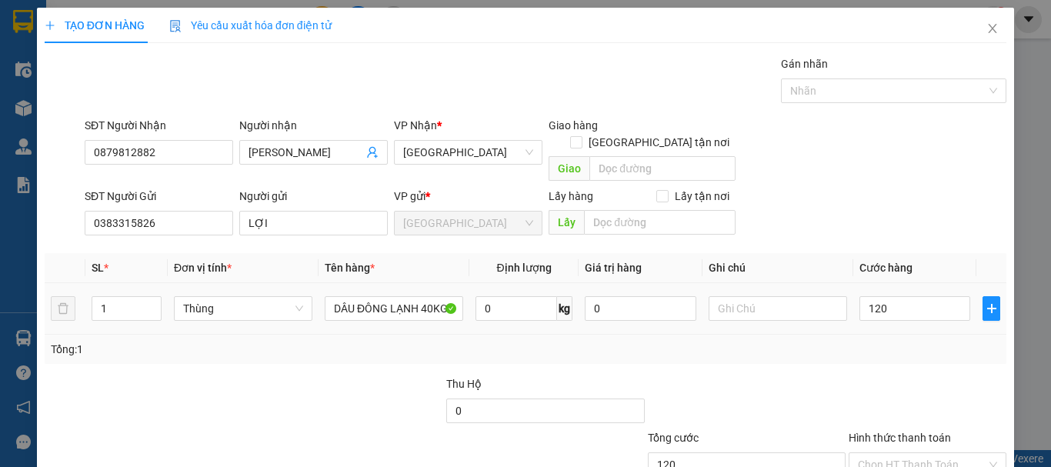
type input "120.000"
drag, startPoint x: 879, startPoint y: 341, endPoint x: 881, endPoint y: 351, distance: 10.3
click at [879, 348] on div "Transit Pickup Surcharge Ids Transit Deliver Surcharge Ids Transit Deliver Surc…" at bounding box center [526, 302] width 962 height 495
click at [914, 453] on input "Hình thức thanh toán" at bounding box center [922, 464] width 129 height 23
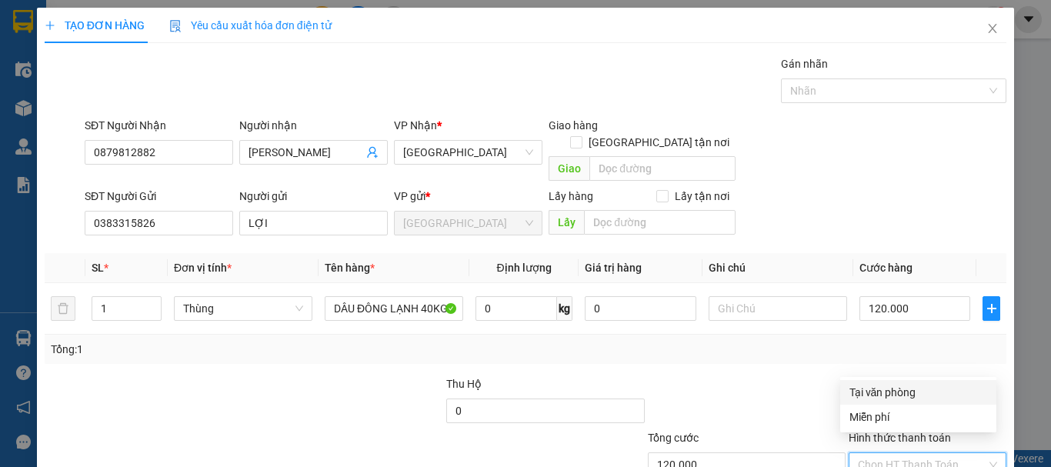
click at [906, 391] on div "Tại văn phòng" at bounding box center [919, 392] width 138 height 17
type input "0"
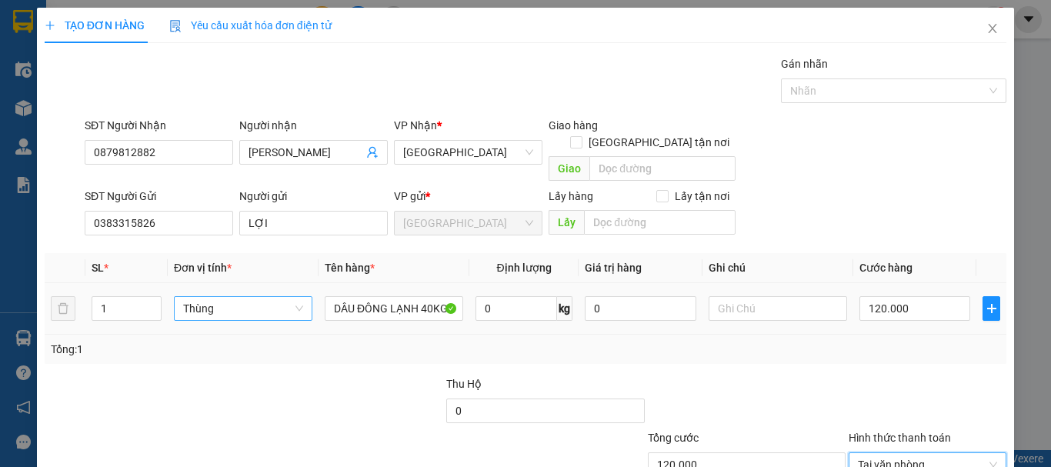
click at [225, 297] on span "Thùng" at bounding box center [243, 308] width 120 height 23
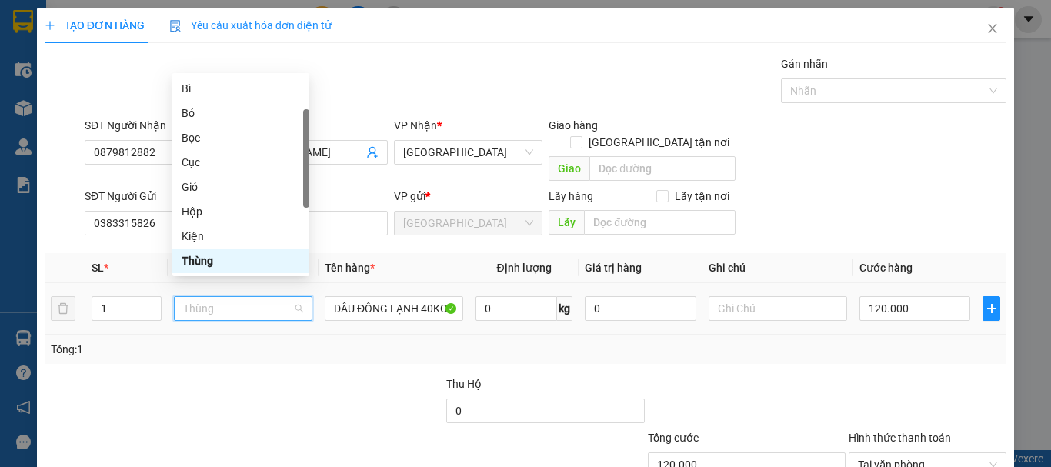
type input "X"
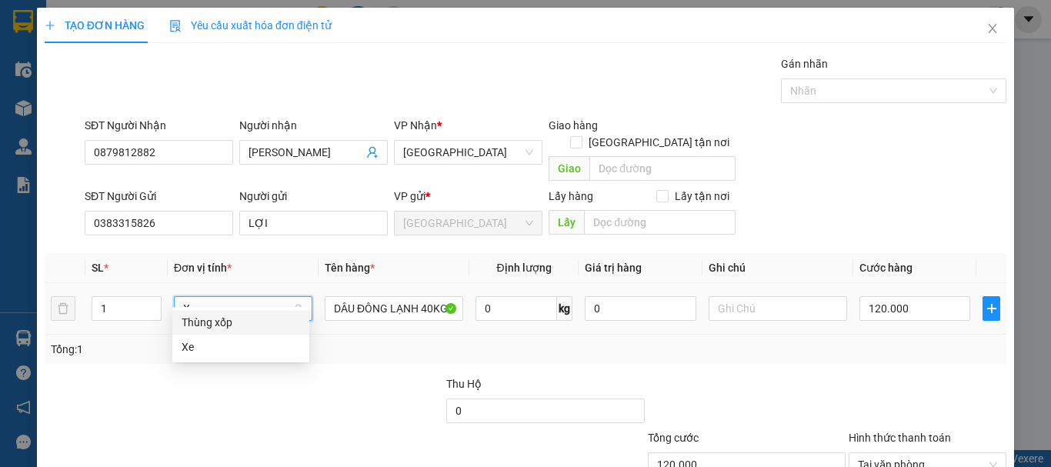
scroll to position [0, 0]
click at [249, 326] on div "Thùng xốp" at bounding box center [241, 322] width 119 height 17
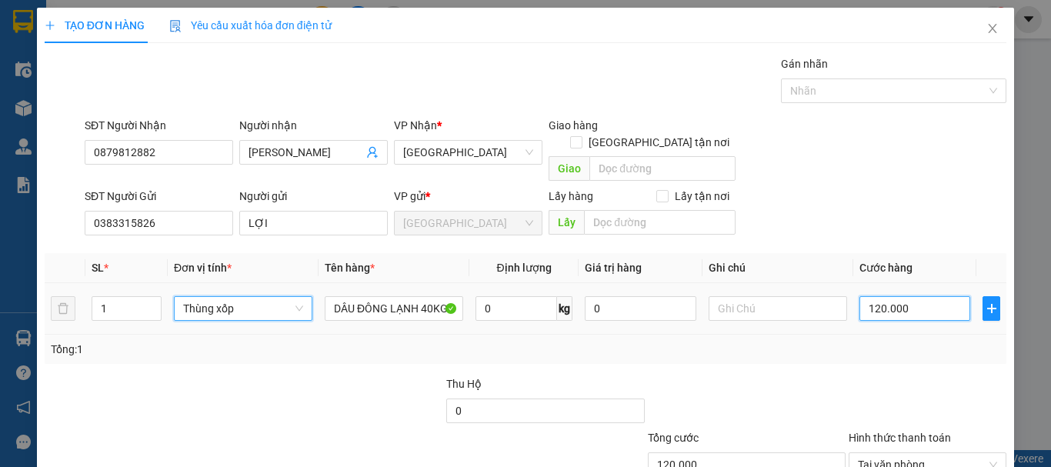
click at [937, 296] on input "120.000" at bounding box center [915, 308] width 111 height 25
type input "0"
type input "01"
type input "1"
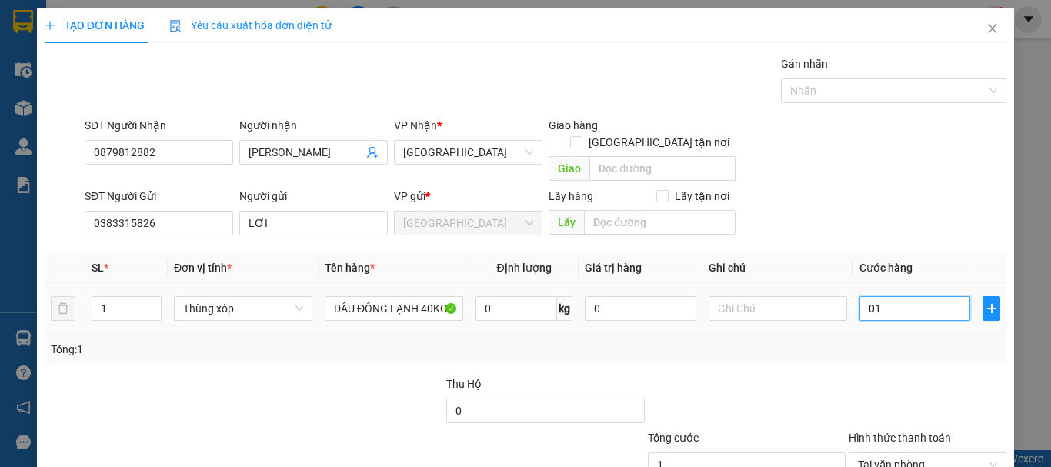
type input "012"
type input "12"
type input "0.120"
type input "120"
type input "120.000"
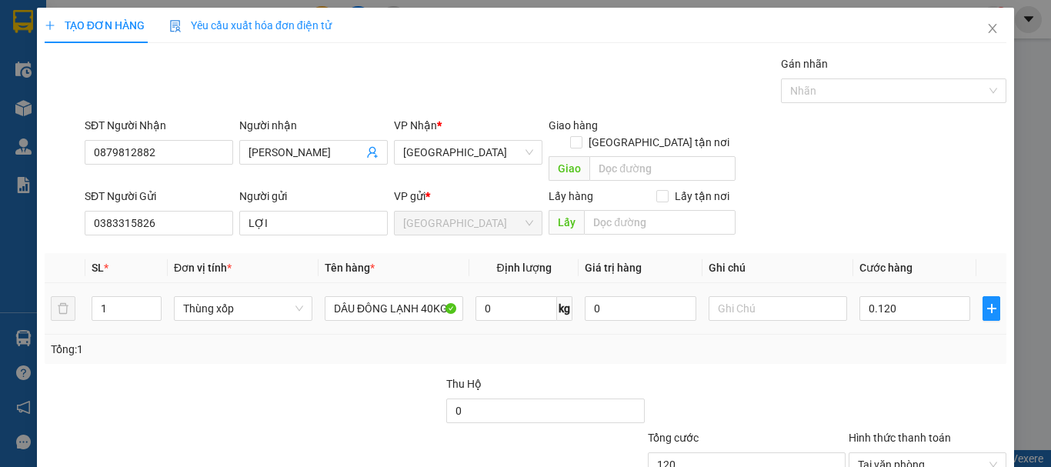
type input "120.000"
click at [925, 348] on div "Transit Pickup Surcharge Ids Transit Deliver Surcharge Ids Transit Deliver Surc…" at bounding box center [526, 302] width 962 height 495
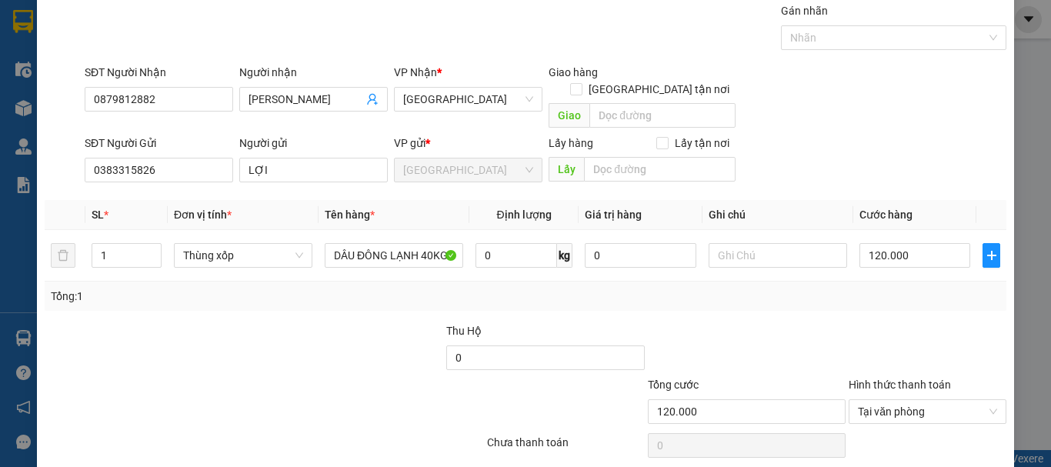
scroll to position [96, 0]
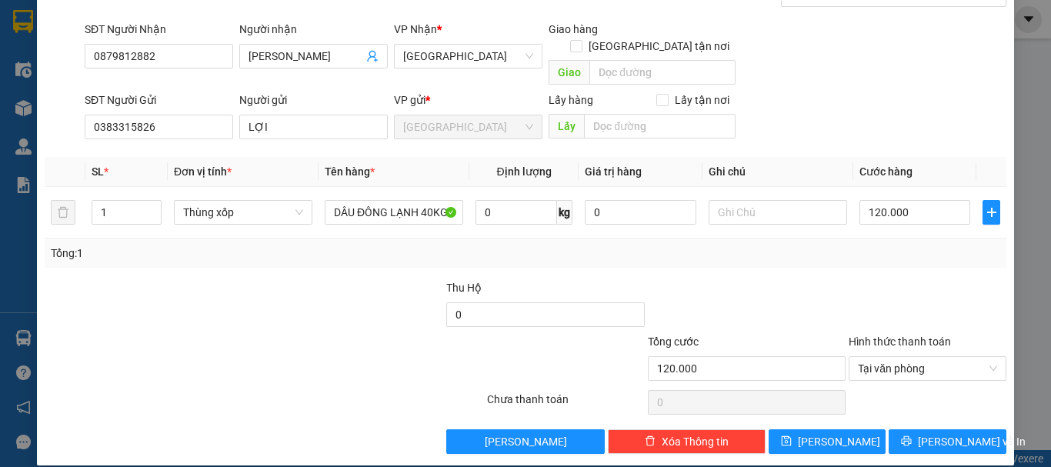
click at [923, 357] on span "Tại văn phòng" at bounding box center [927, 368] width 139 height 23
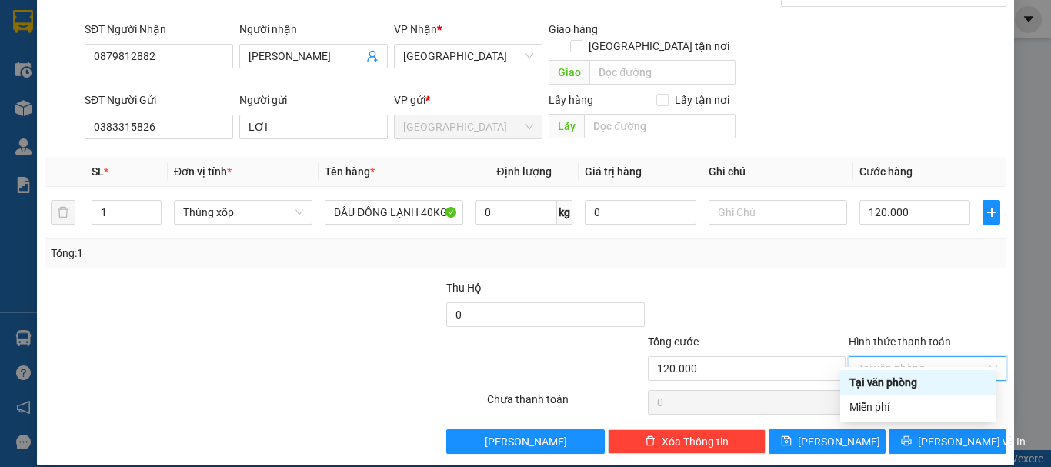
click at [934, 385] on div "Tại văn phòng" at bounding box center [919, 382] width 138 height 17
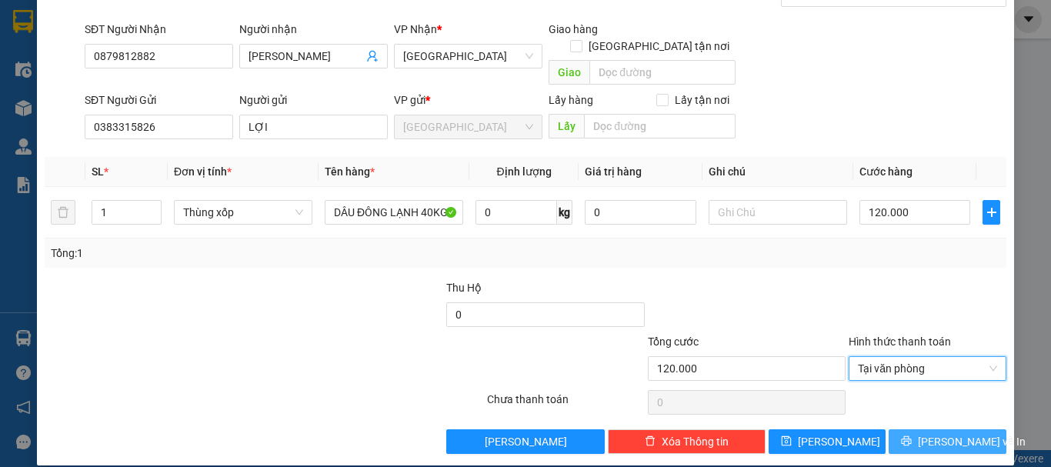
click at [959, 433] on span "[PERSON_NAME] và In" at bounding box center [972, 441] width 108 height 17
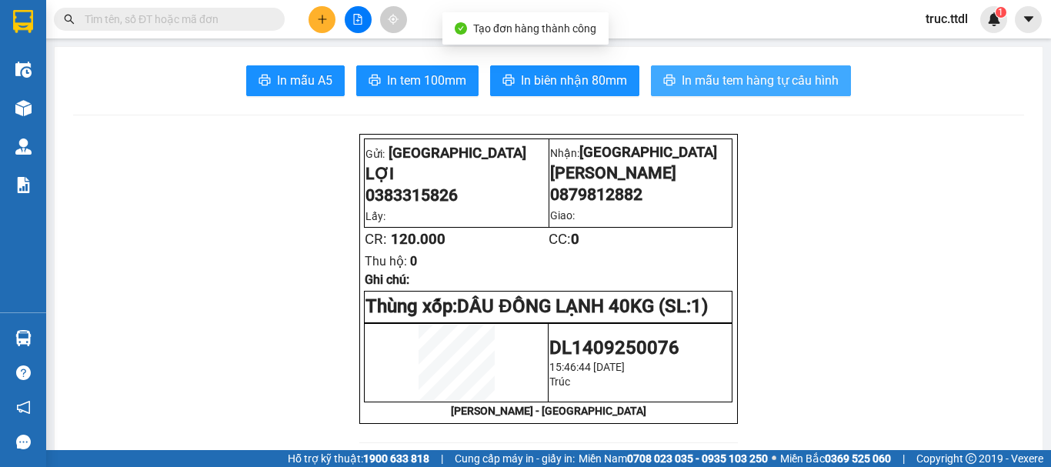
click at [682, 76] on span "In mẫu tem hàng tự cấu hình" at bounding box center [760, 80] width 157 height 19
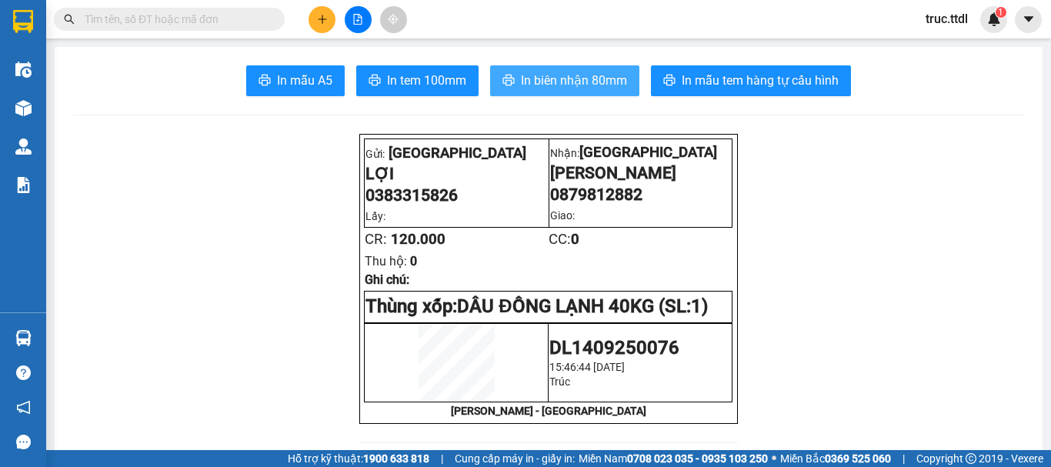
click at [582, 90] on span "In biên nhận 80mm" at bounding box center [574, 80] width 106 height 19
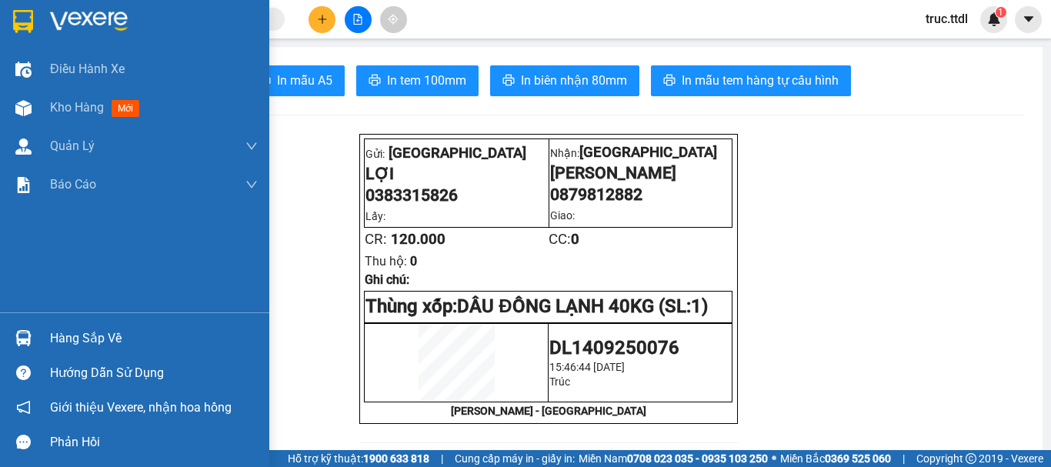
click at [18, 25] on img at bounding box center [23, 21] width 20 height 23
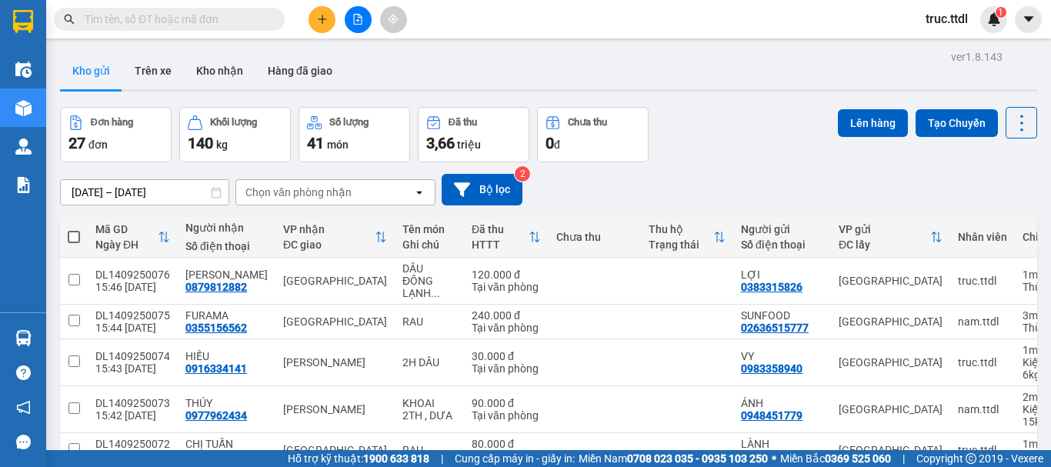
click at [330, 17] on button at bounding box center [322, 19] width 27 height 27
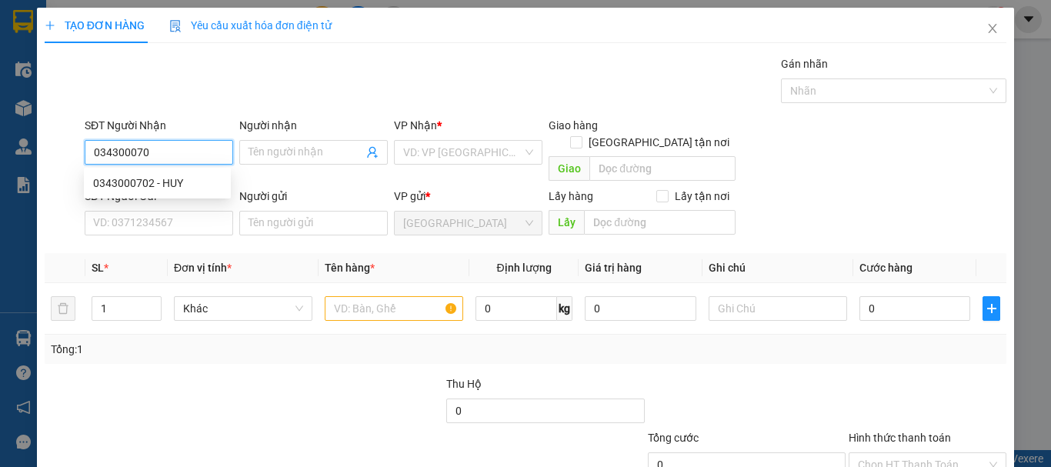
type input "0343000702"
type input "HUY"
type input "0343000702"
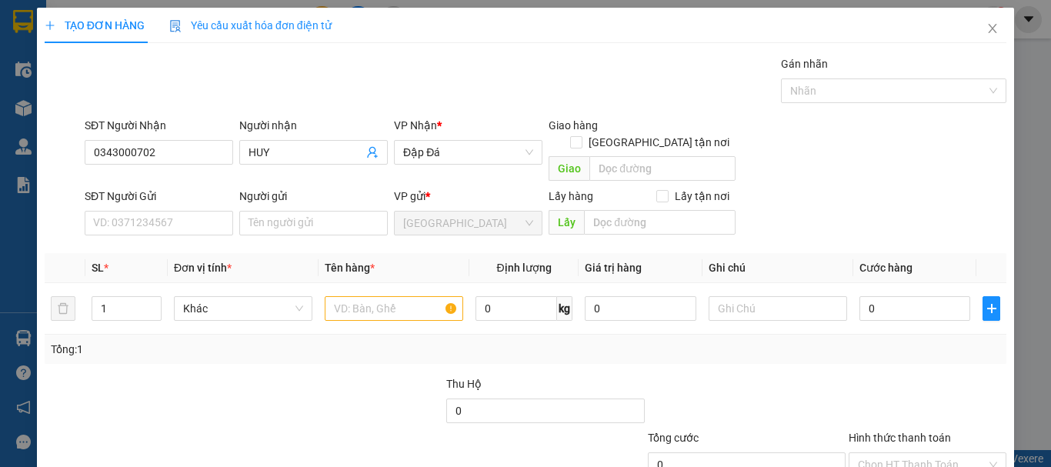
click at [125, 222] on div "SĐT Người Gửi VD: 0371234567" at bounding box center [159, 215] width 149 height 54
click at [129, 213] on input "SĐT Người Gửi" at bounding box center [159, 223] width 149 height 25
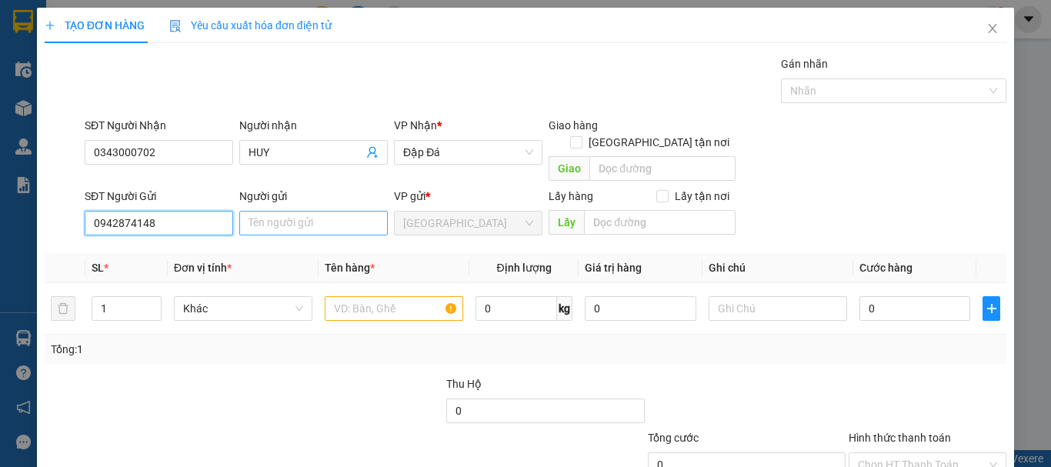
type input "0942874148"
click at [277, 211] on input "Người gửi" at bounding box center [313, 223] width 149 height 25
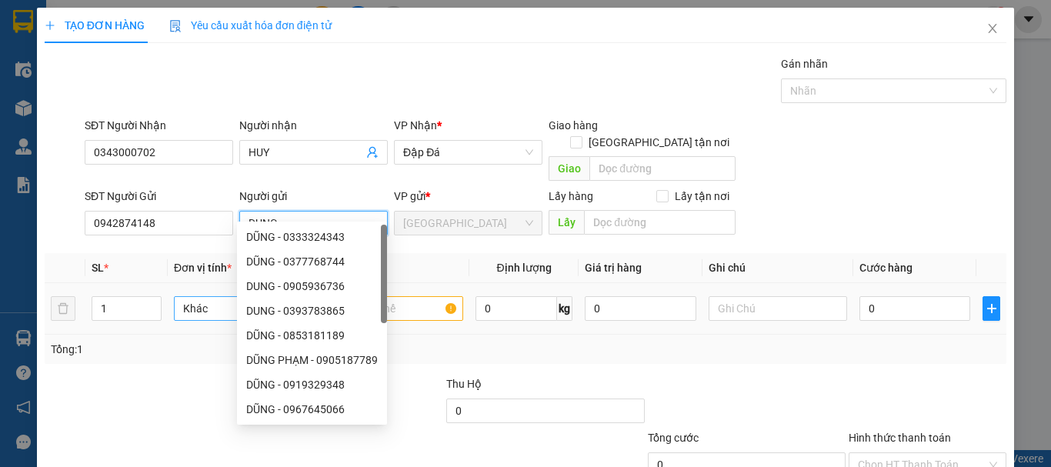
click at [207, 297] on span "Khác" at bounding box center [243, 308] width 120 height 23
type input "DUNG"
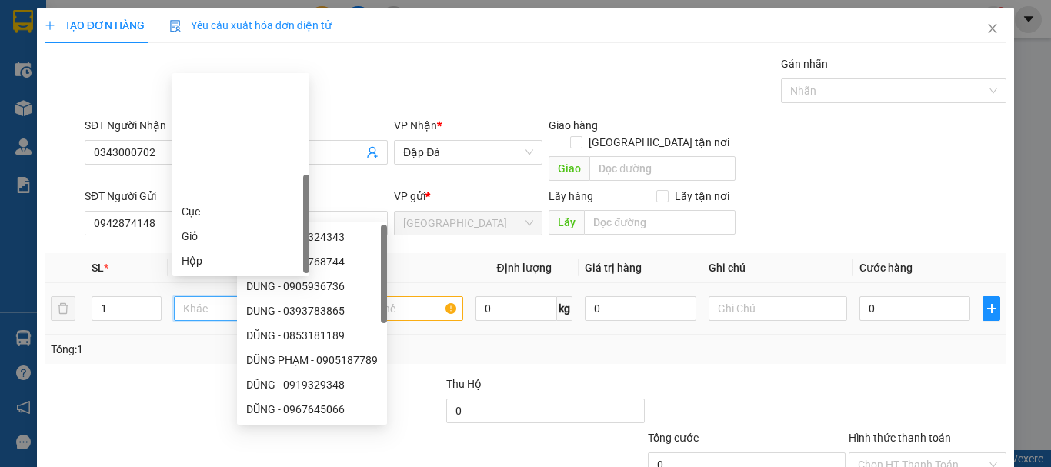
scroll to position [148, 0]
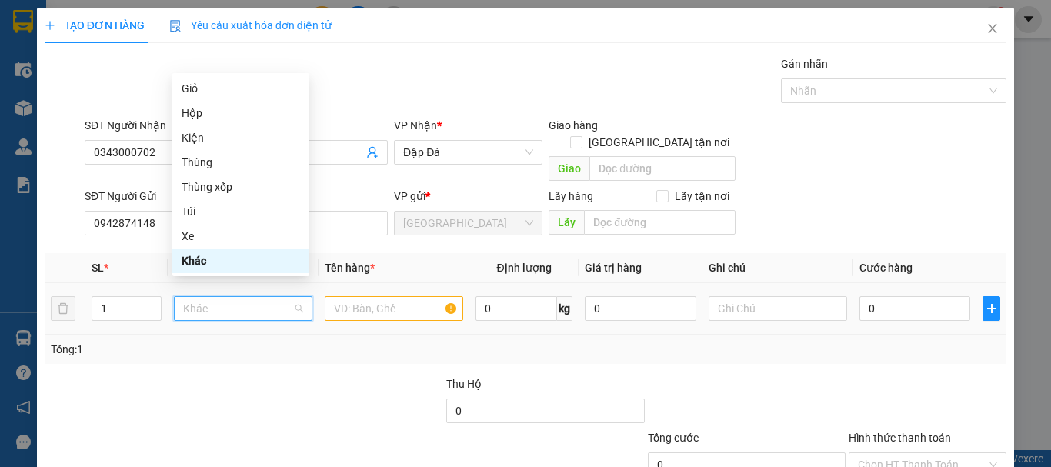
type input "K"
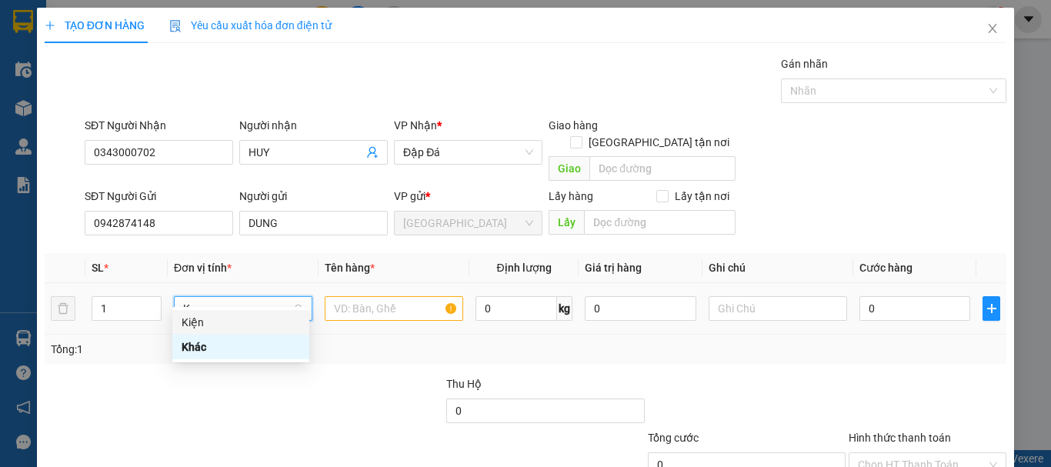
drag, startPoint x: 214, startPoint y: 314, endPoint x: 333, endPoint y: 306, distance: 119.5
click at [215, 314] on div "Kiện" at bounding box center [241, 322] width 119 height 17
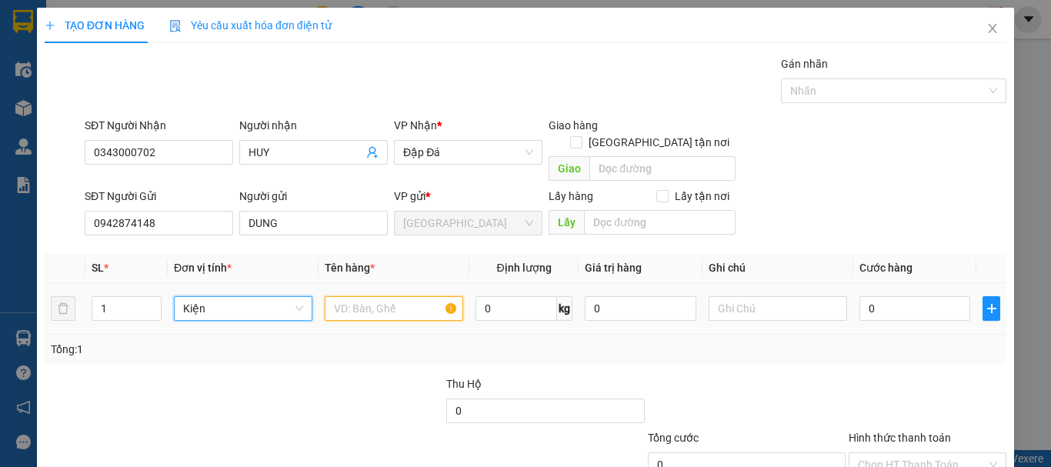
click at [346, 298] on input "text" at bounding box center [394, 308] width 139 height 25
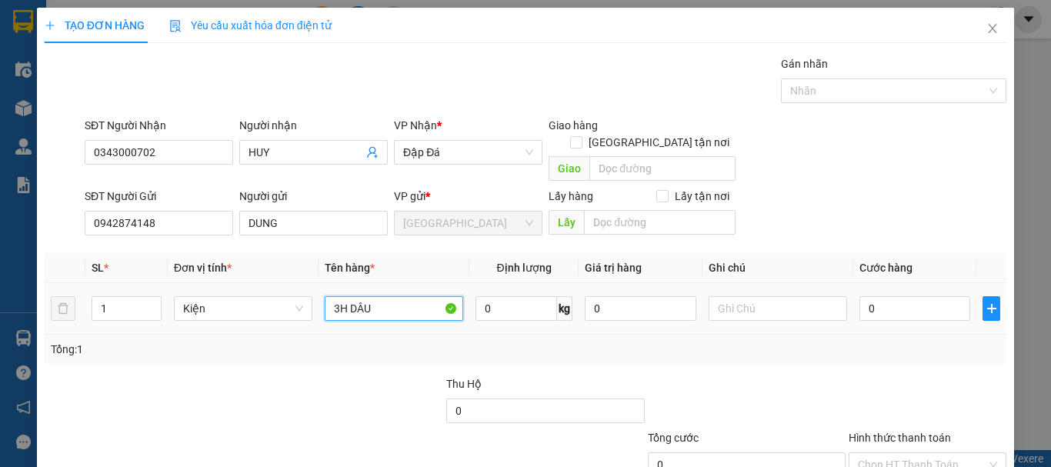
type input "3H DÂU"
type input "4"
type input "45"
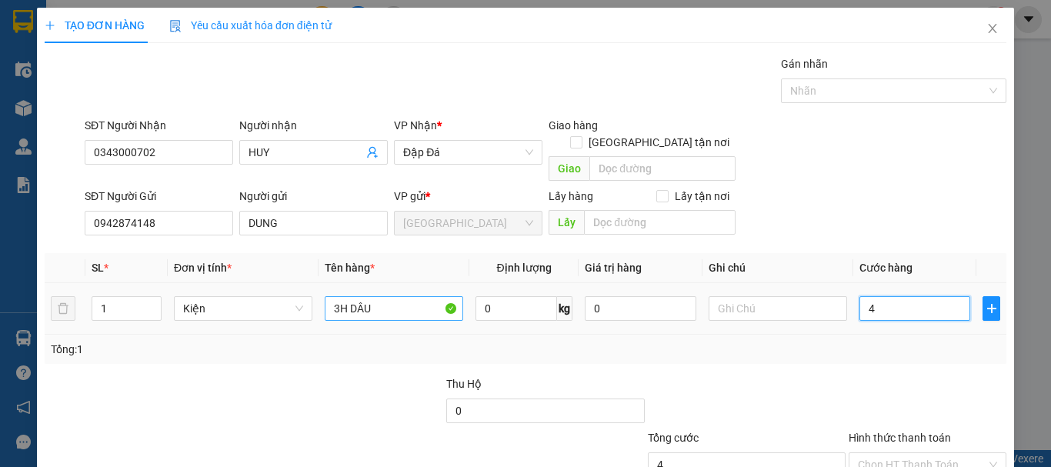
type input "45"
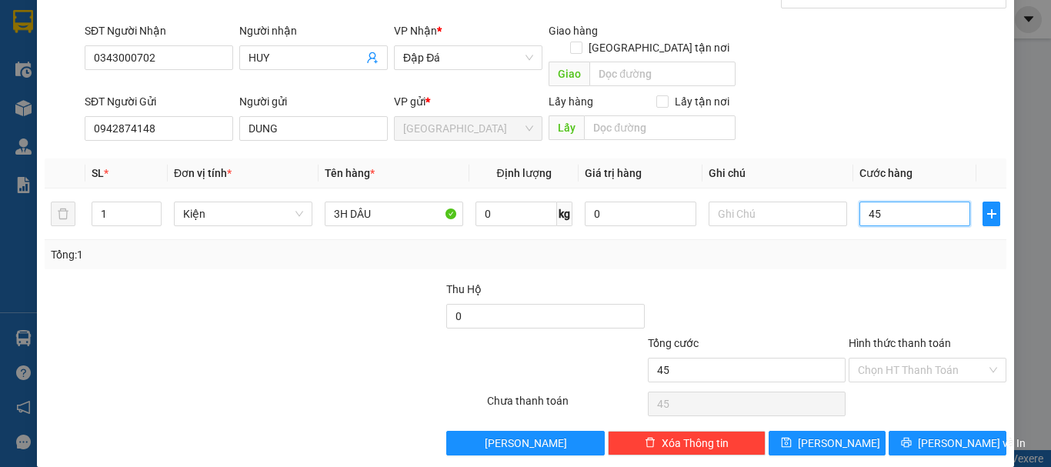
scroll to position [96, 0]
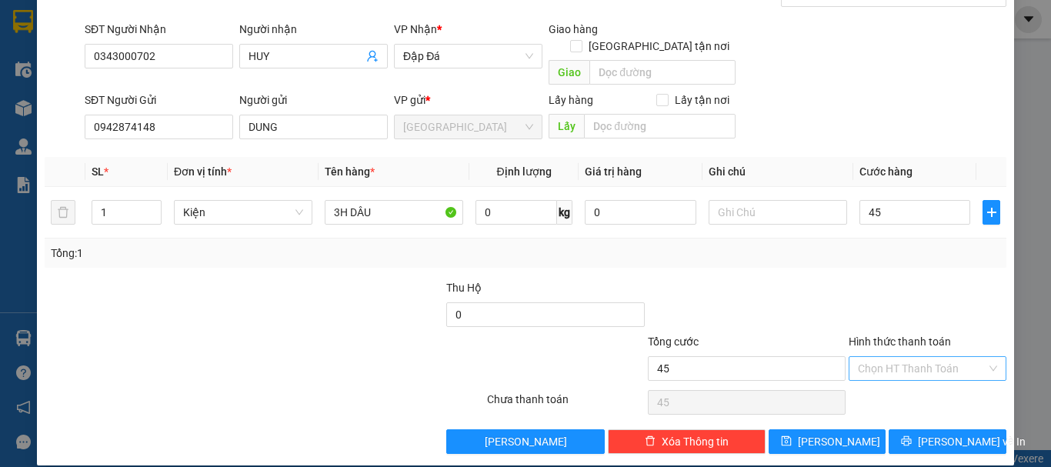
click at [911, 359] on input "Hình thức thanh toán" at bounding box center [922, 368] width 129 height 23
type input "45.000"
click at [902, 377] on div "Tại văn phòng" at bounding box center [919, 382] width 138 height 17
type input "0"
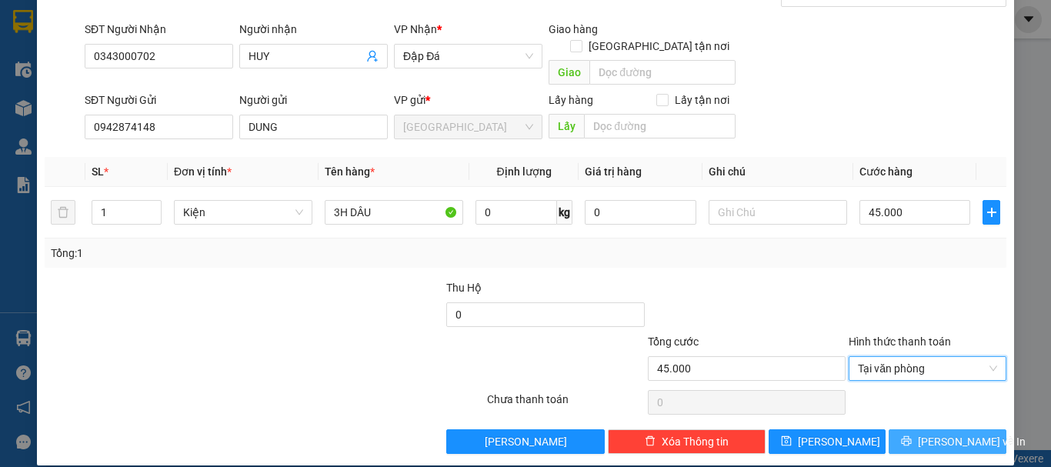
click at [909, 436] on icon "printer" at bounding box center [906, 441] width 11 height 11
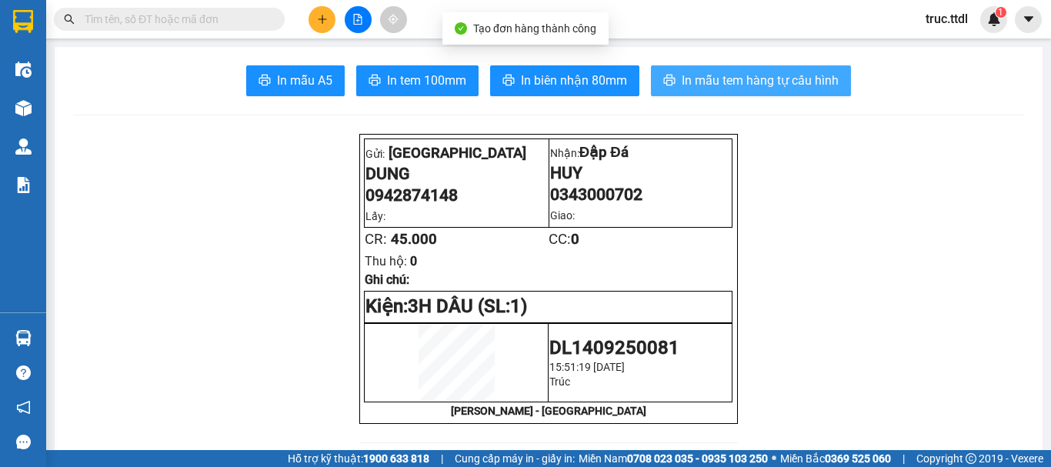
click at [786, 86] on span "In mẫu tem hàng tự cấu hình" at bounding box center [760, 80] width 157 height 19
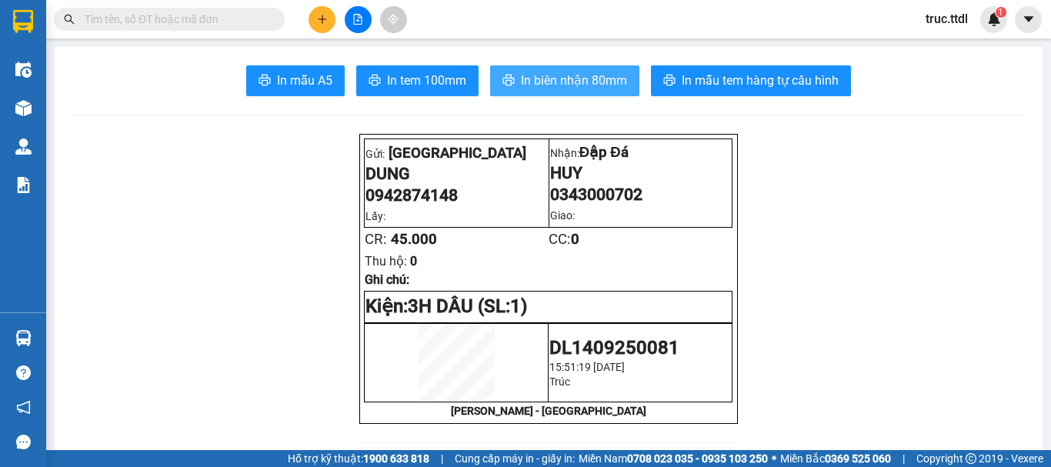
click at [546, 85] on span "In biên nhận 80mm" at bounding box center [574, 80] width 106 height 19
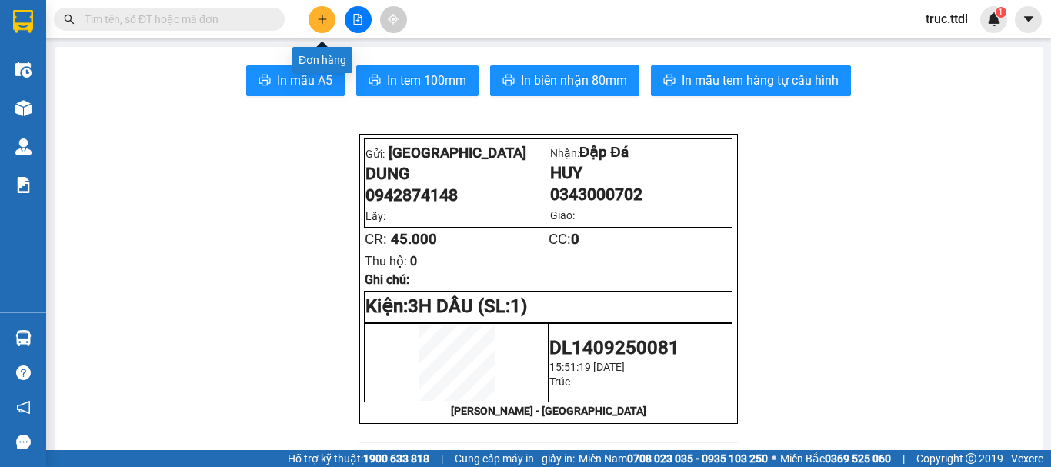
click at [327, 16] on icon "plus" at bounding box center [322, 19] width 11 height 11
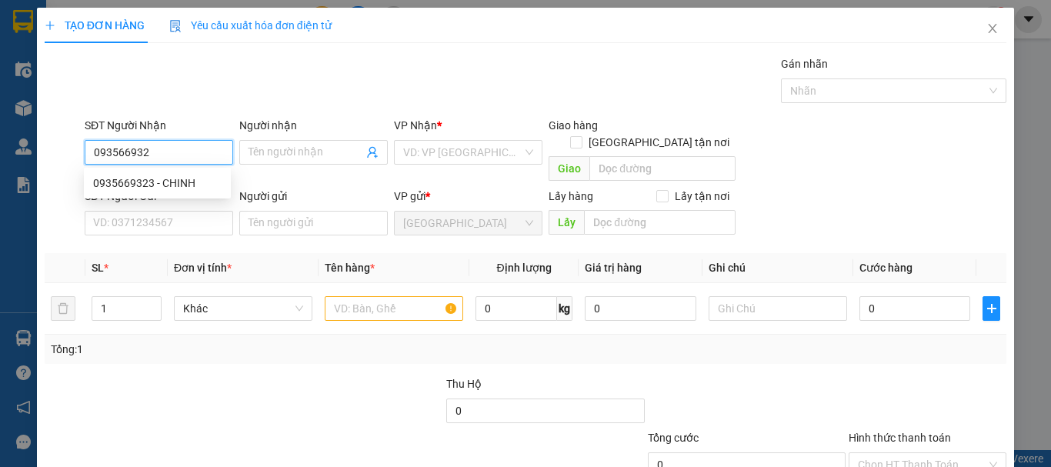
type input "0935669323"
type input "CHINH"
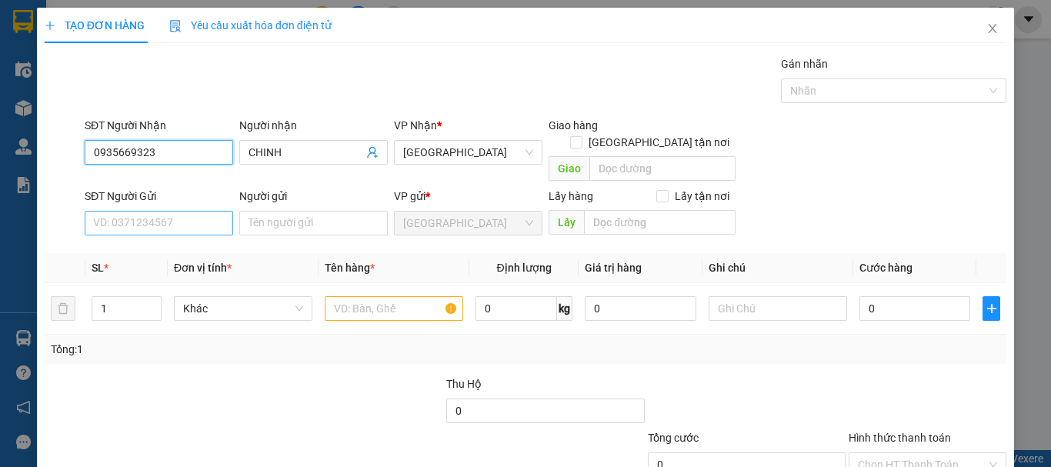
type input "0935669323"
click at [175, 211] on input "SĐT Người Gửi" at bounding box center [159, 223] width 149 height 25
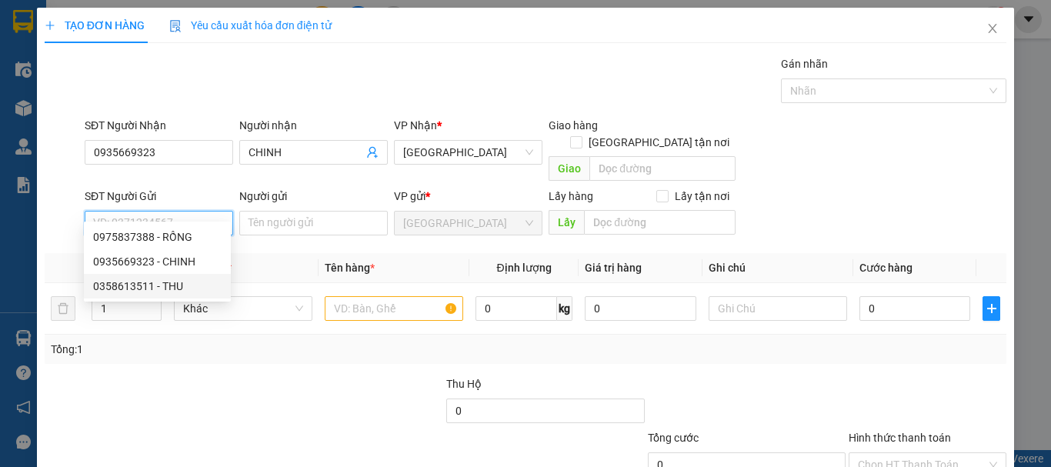
click at [203, 284] on div "0358613511 - THU" at bounding box center [157, 286] width 129 height 17
type input "0358613511"
type input "THU"
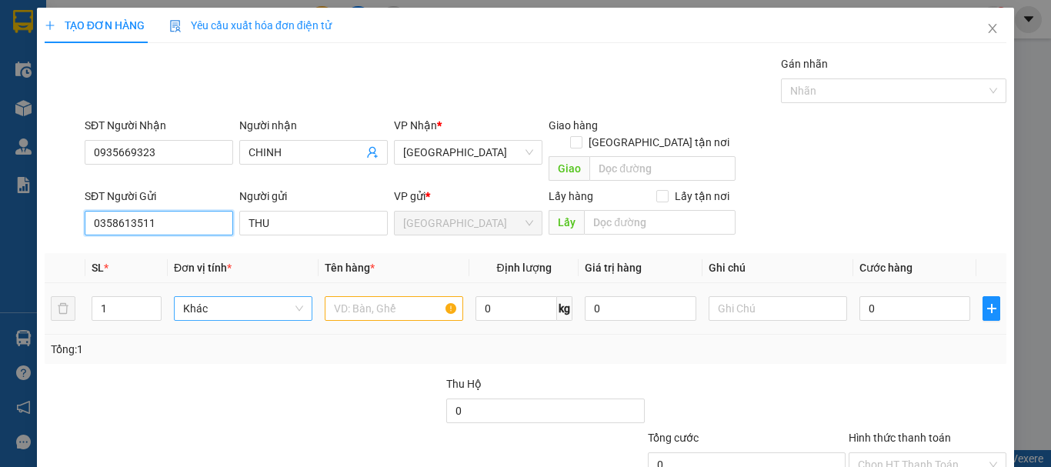
click at [219, 297] on span "Khác" at bounding box center [243, 308] width 120 height 23
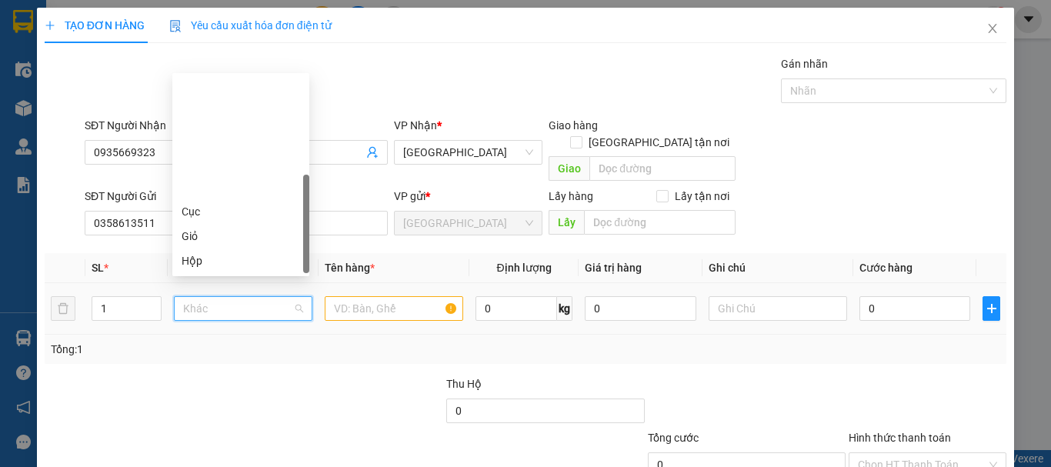
scroll to position [148, 0]
type input "T"
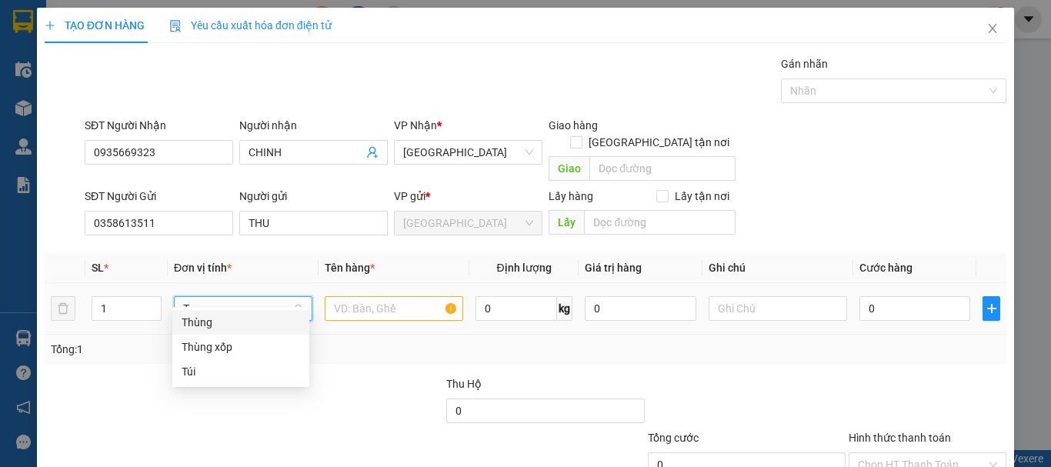
drag, startPoint x: 222, startPoint y: 317, endPoint x: 305, endPoint y: 302, distance: 84.4
click at [222, 318] on div "Thùng" at bounding box center [241, 322] width 119 height 17
click at [332, 299] on input "text" at bounding box center [394, 308] width 139 height 25
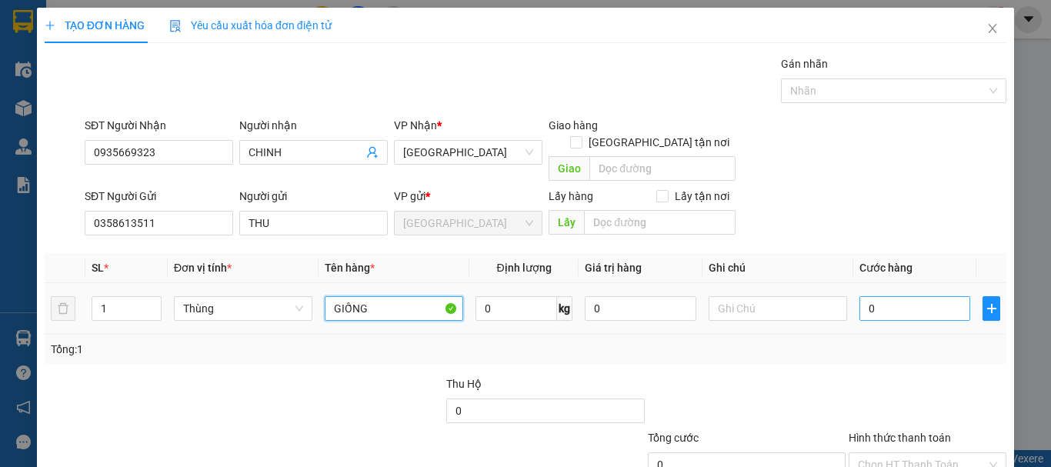
type input "GIỐNG"
click at [880, 298] on input "0" at bounding box center [915, 308] width 111 height 25
type input "5"
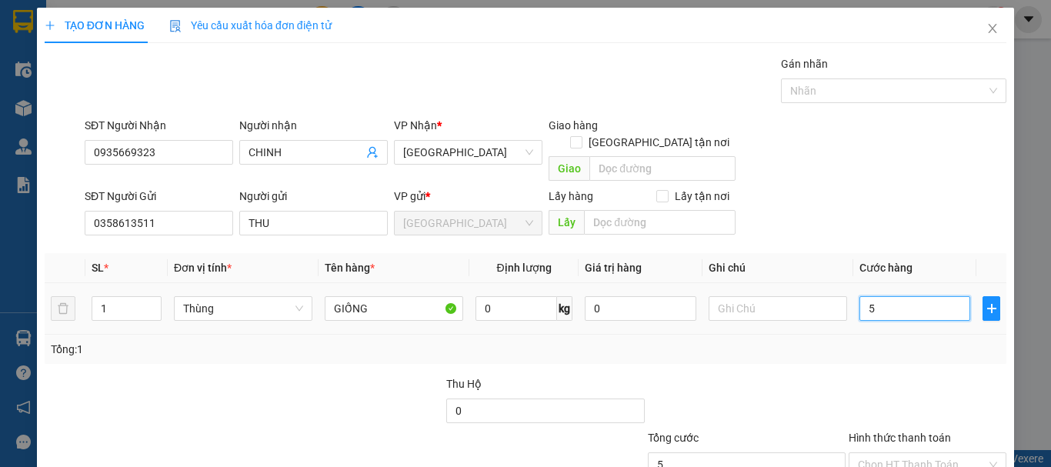
type input "50"
type input "50.000"
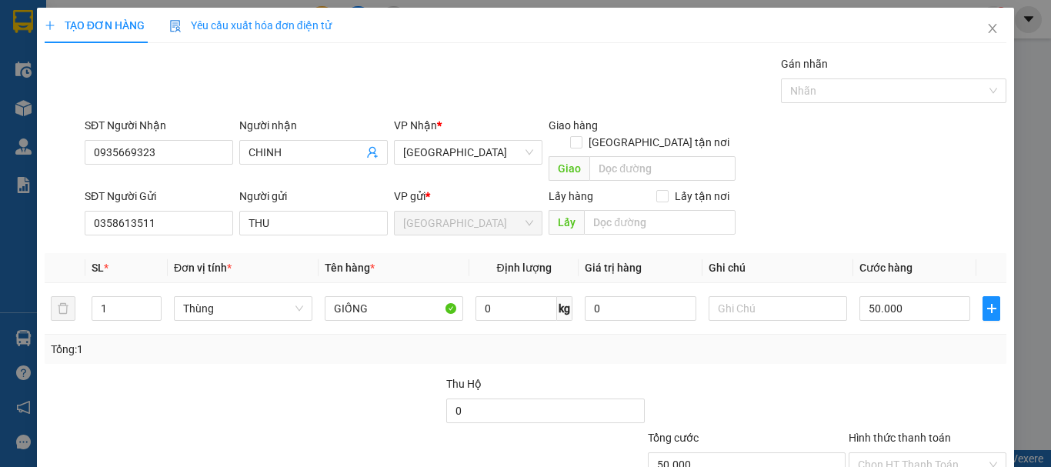
click at [875, 376] on div at bounding box center [927, 403] width 161 height 54
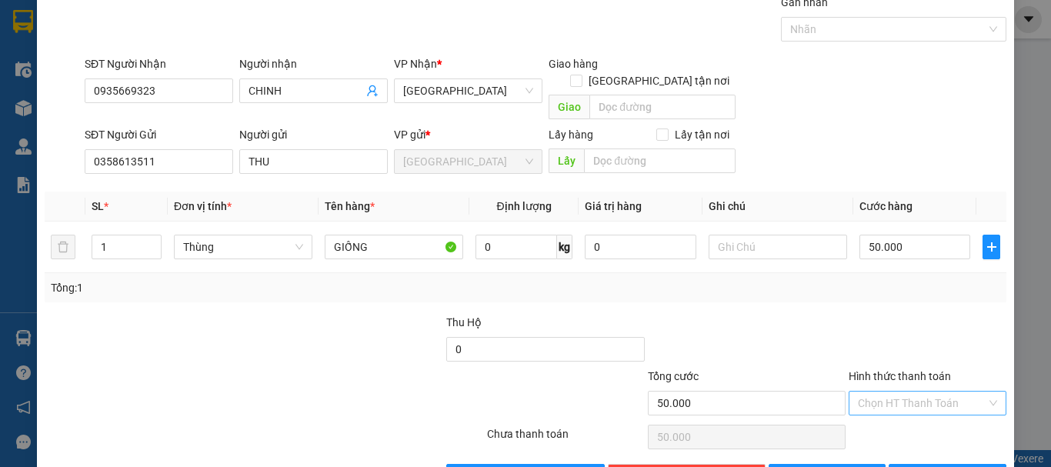
scroll to position [96, 0]
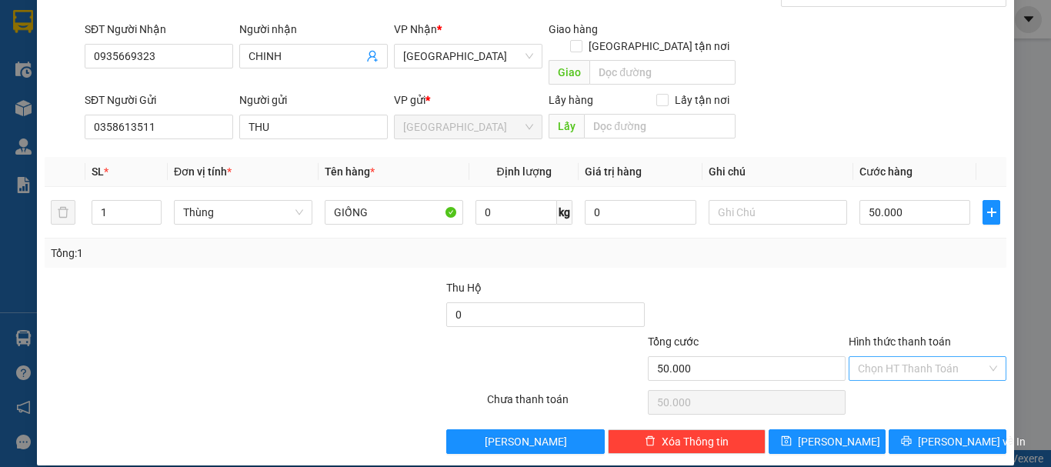
click at [909, 357] on input "Hình thức thanh toán" at bounding box center [922, 368] width 129 height 23
click at [914, 383] on div "Tại văn phòng" at bounding box center [919, 382] width 138 height 17
type input "0"
click at [912, 436] on icon "printer" at bounding box center [906, 441] width 11 height 11
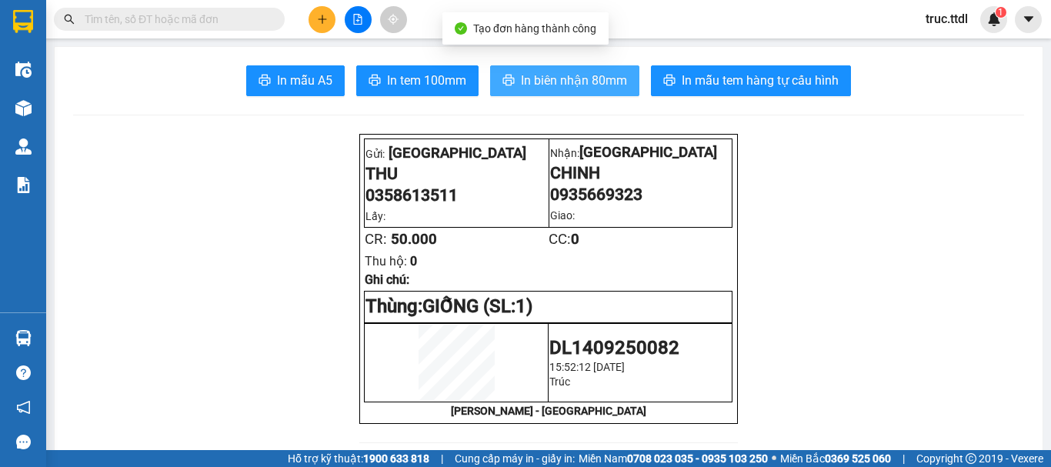
click at [575, 77] on span "In biên nhận 80mm" at bounding box center [574, 80] width 106 height 19
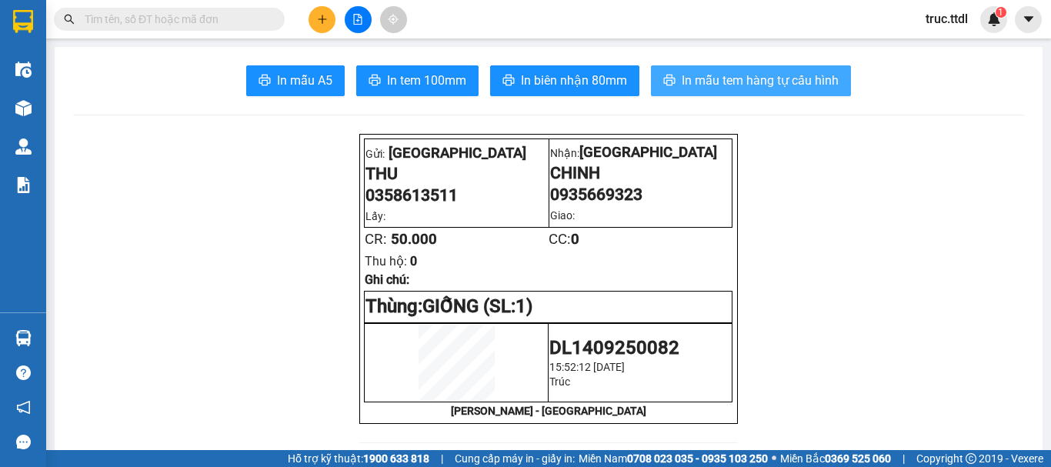
click at [716, 84] on span "In mẫu tem hàng tự cấu hình" at bounding box center [760, 80] width 157 height 19
click at [362, 25] on button at bounding box center [358, 19] width 27 height 27
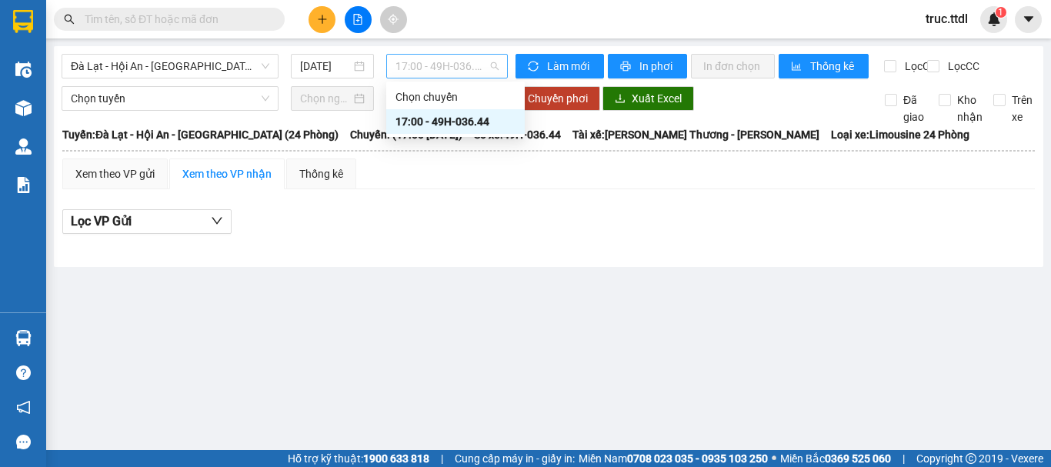
click at [429, 65] on span "17:00 - 49H-036.44" at bounding box center [447, 66] width 103 height 23
click at [184, 63] on span "Đà Lạt - Hội An - [GEOGRAPHIC_DATA] (24 Phòng)" at bounding box center [170, 66] width 199 height 23
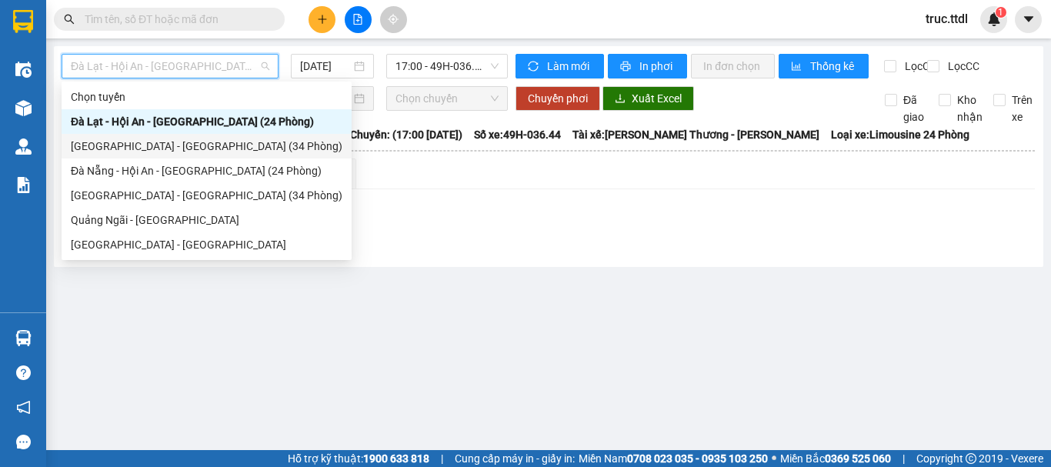
click at [147, 145] on div "[GEOGRAPHIC_DATA] - [GEOGRAPHIC_DATA] (34 Phòng)" at bounding box center [207, 146] width 272 height 17
type input "[DATE]"
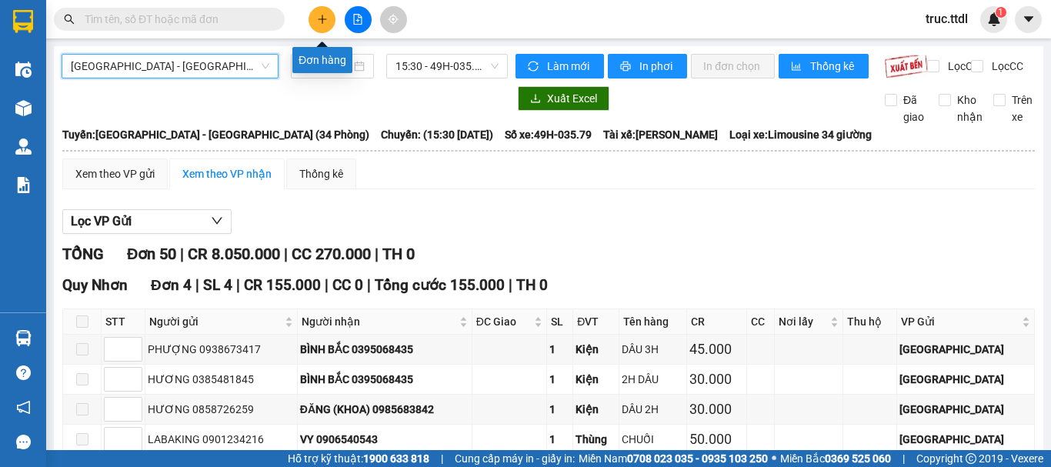
click at [327, 17] on icon "plus" at bounding box center [322, 19] width 11 height 11
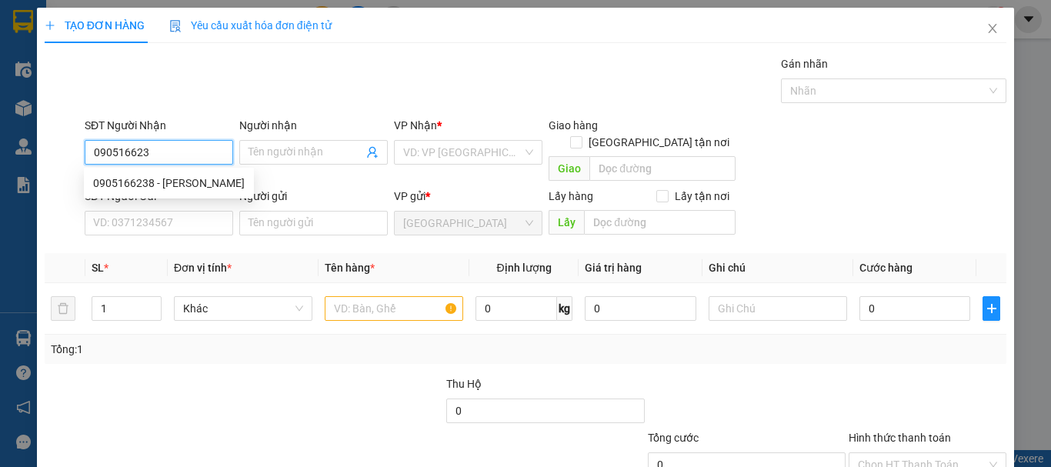
type input "0905166238"
click at [192, 191] on div "0905166238 - PHẠM HÒA" at bounding box center [169, 183] width 152 height 17
type input "[PERSON_NAME]"
type input "0905166238"
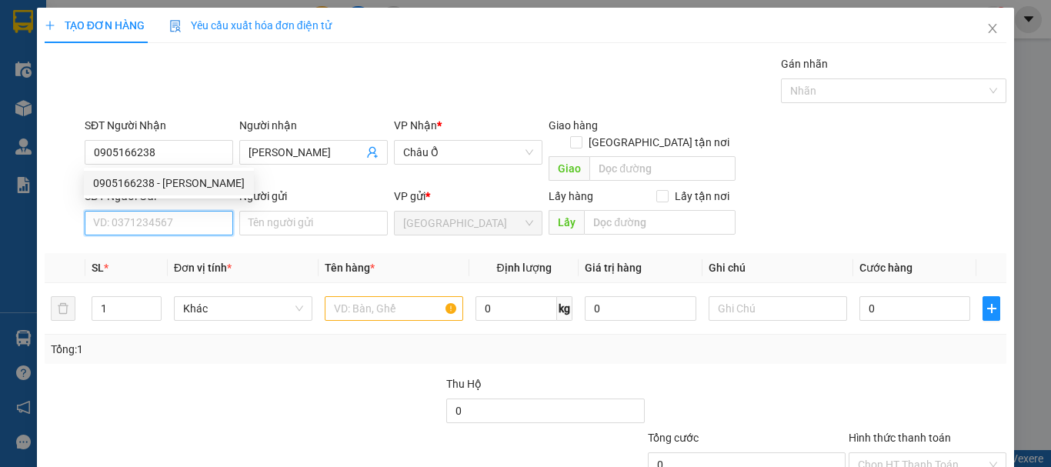
click at [195, 211] on input "SĐT Người Gửi" at bounding box center [159, 223] width 149 height 25
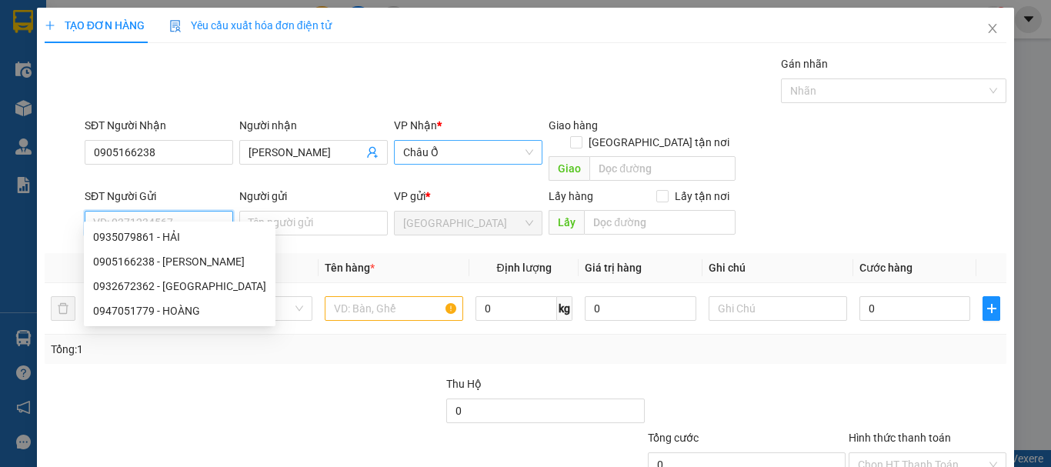
click at [445, 155] on span "Châu Ổ" at bounding box center [468, 152] width 130 height 23
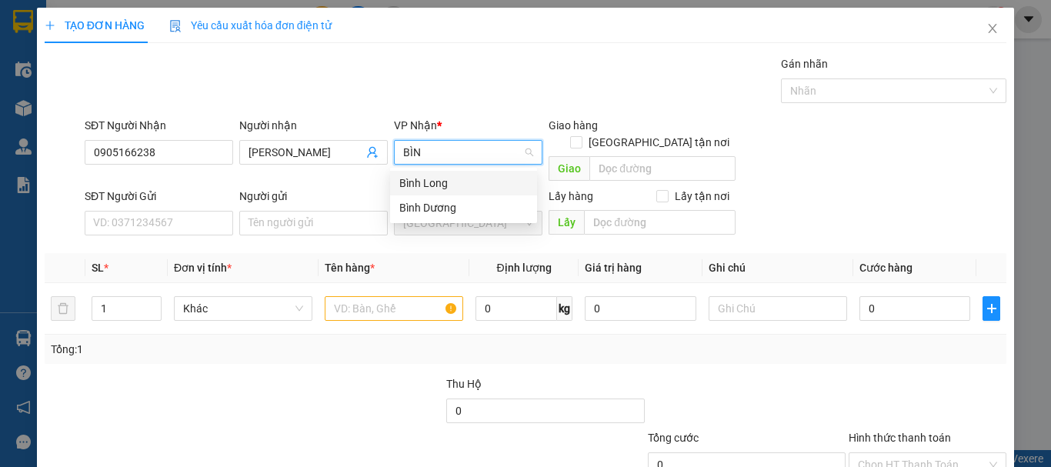
type input "BÌNH"
click at [461, 185] on div "Bình Long" at bounding box center [463, 183] width 129 height 17
click at [581, 136] on input "[GEOGRAPHIC_DATA] tận nơi" at bounding box center [575, 141] width 11 height 11
checkbox input "true"
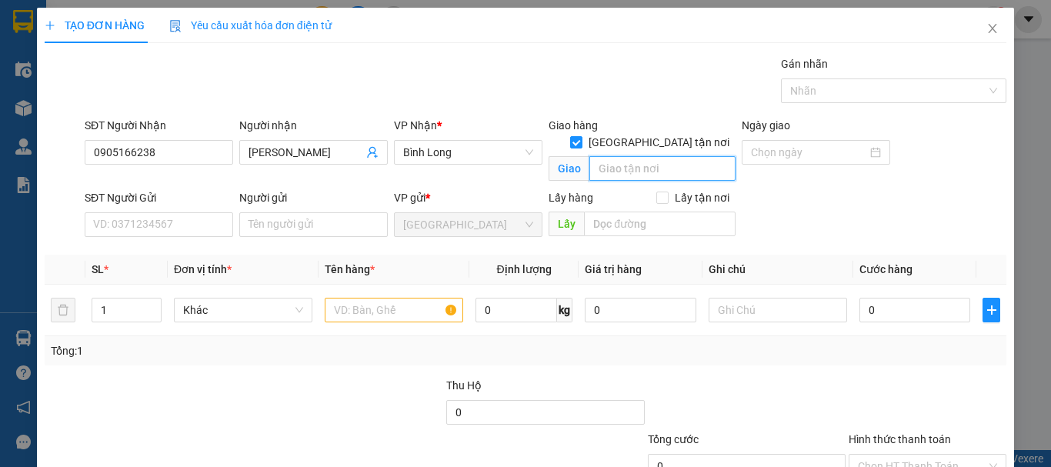
click at [648, 156] on input "text" at bounding box center [663, 168] width 146 height 25
type input "N"
click at [655, 156] on input "MINH THƯ- TRÀ BỒNG" at bounding box center [663, 168] width 146 height 25
click at [644, 156] on input "MINH THƯ- TRÀ BỒNG" at bounding box center [663, 168] width 146 height 25
type input "MINH THƯ - TRÀ BỒNG"
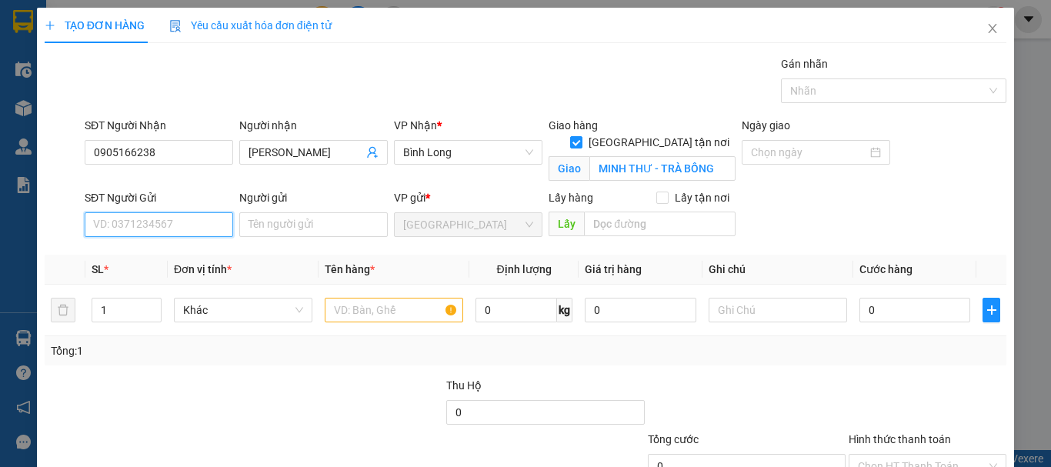
click at [172, 229] on input "SĐT Người Gửi" at bounding box center [159, 224] width 149 height 25
type input "0947051779"
click at [189, 254] on div "0947051779 - HOÀNG" at bounding box center [157, 255] width 129 height 17
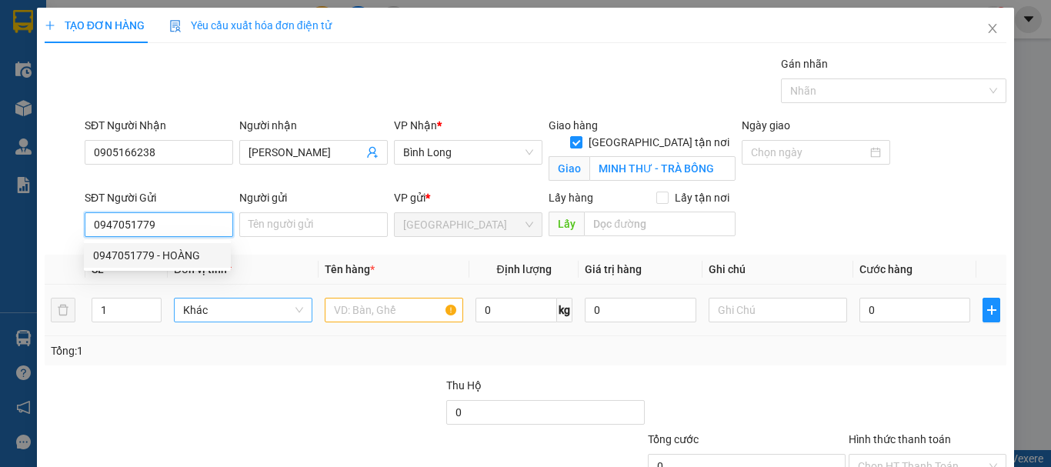
type input "HOÀNG"
click at [212, 305] on span "Khác" at bounding box center [243, 310] width 120 height 23
type input "0947051779"
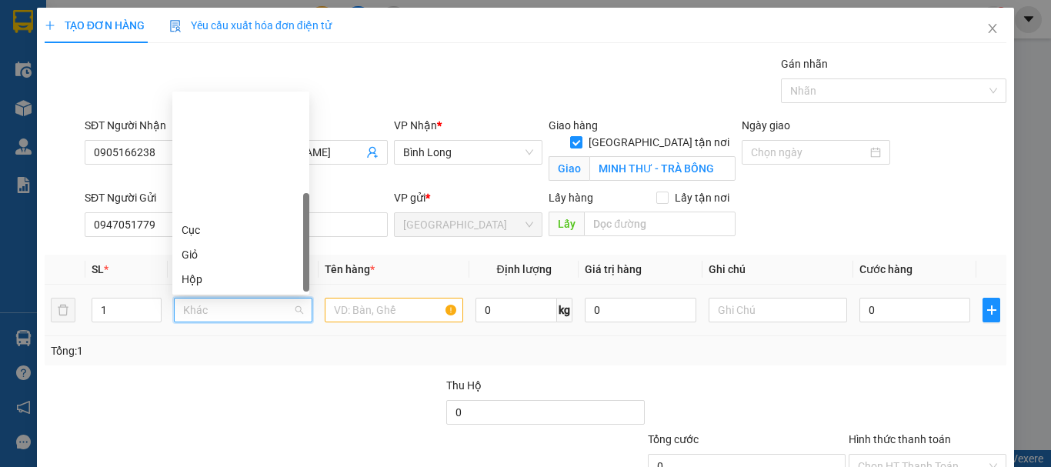
scroll to position [148, 0]
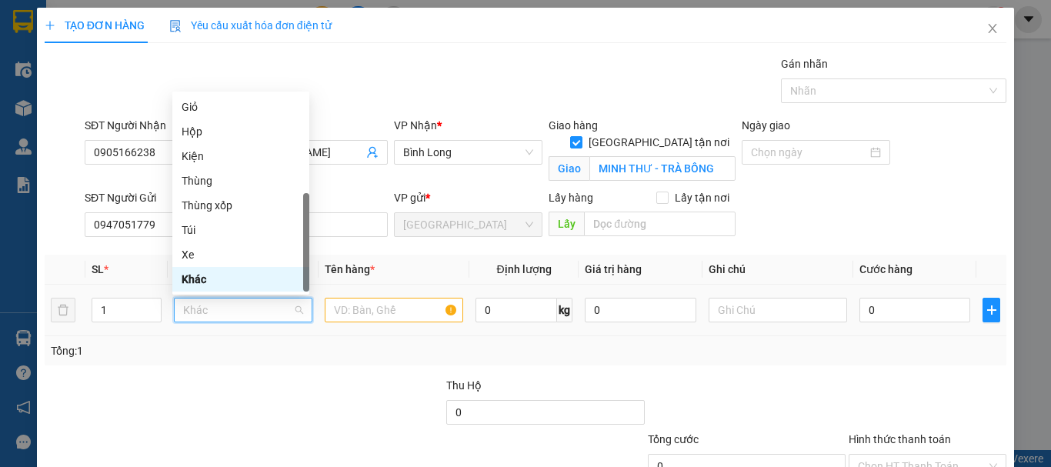
type input "T"
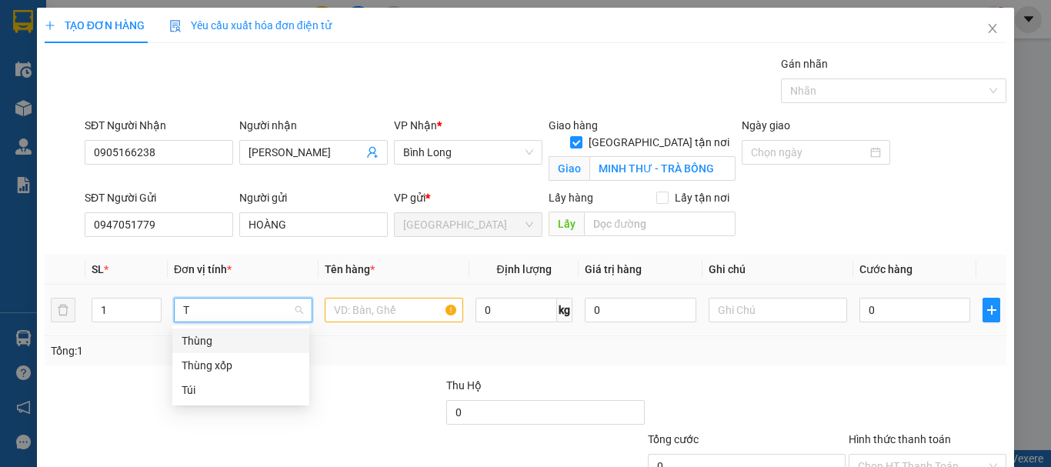
drag, startPoint x: 231, startPoint y: 332, endPoint x: 373, endPoint y: 316, distance: 142.5
click at [232, 332] on div "Thùng" at bounding box center [241, 340] width 119 height 17
click at [395, 310] on input "text" at bounding box center [394, 310] width 139 height 25
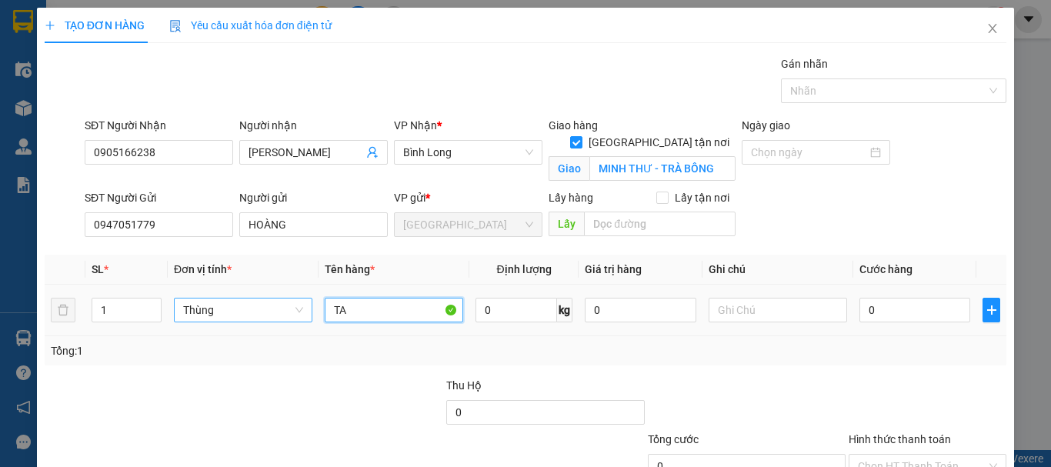
type input "T"
type input "RAU"
click at [906, 302] on input "0" at bounding box center [915, 310] width 111 height 25
type input "8"
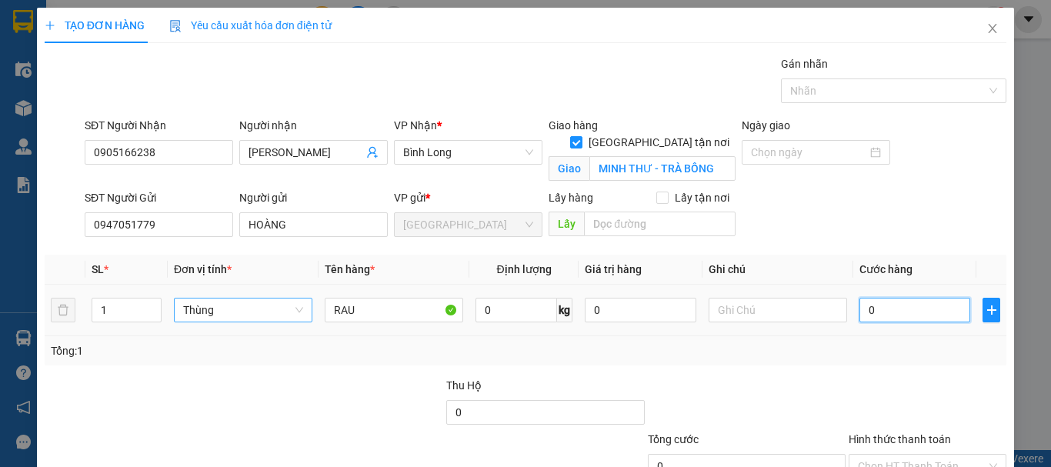
type input "8"
type input "80"
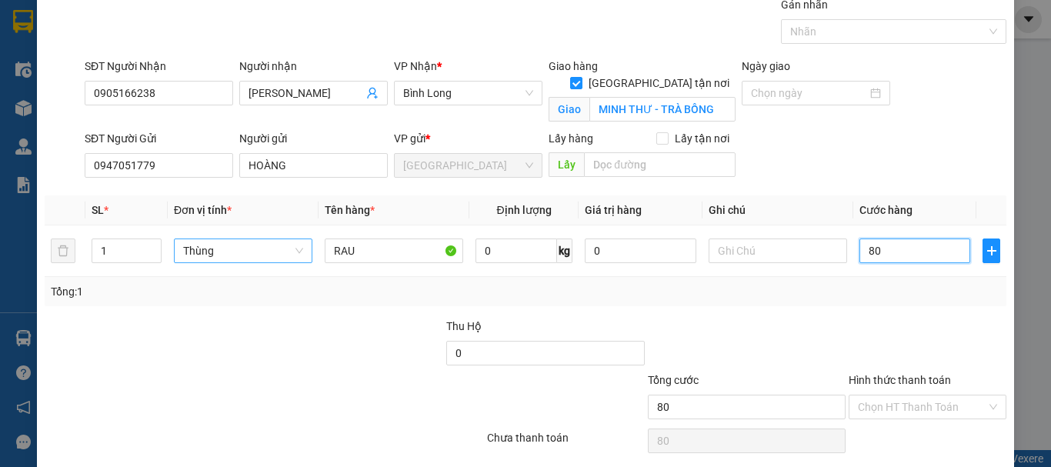
scroll to position [115, 0]
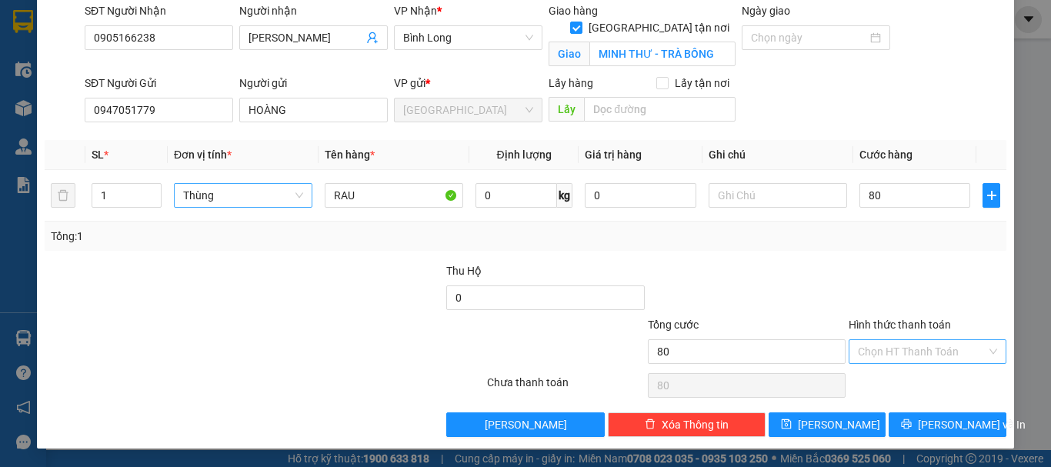
click at [931, 355] on input "Hình thức thanh toán" at bounding box center [922, 351] width 129 height 23
type input "80.000"
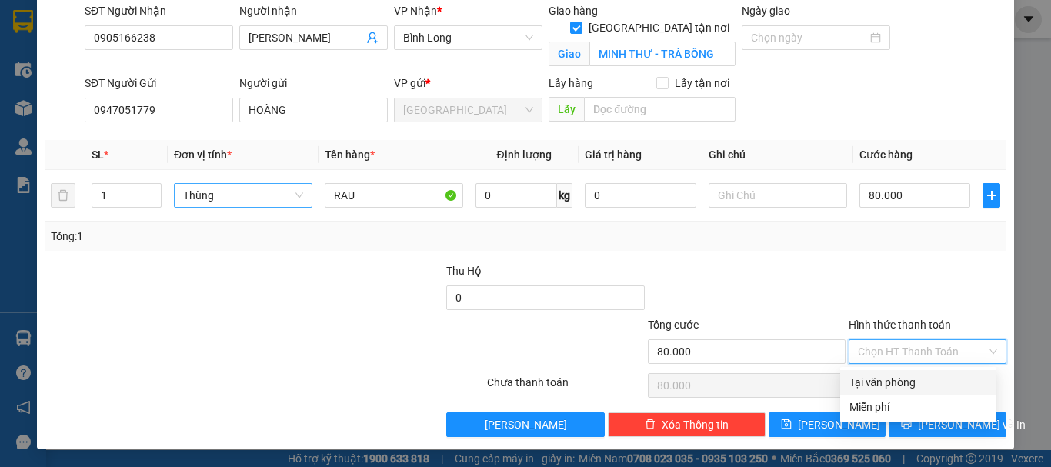
click at [912, 371] on div "Tại văn phòng" at bounding box center [918, 382] width 156 height 25
type input "0"
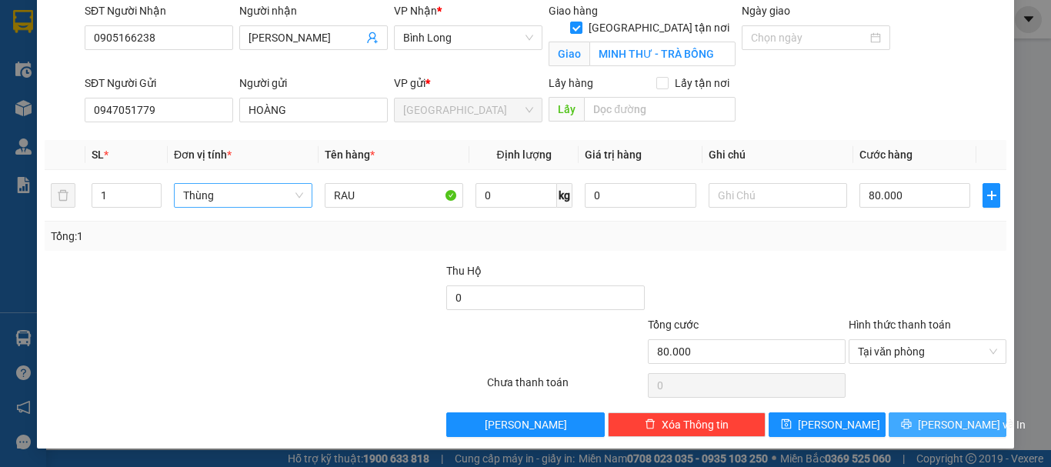
click at [931, 436] on button "[PERSON_NAME] và In" at bounding box center [948, 425] width 118 height 25
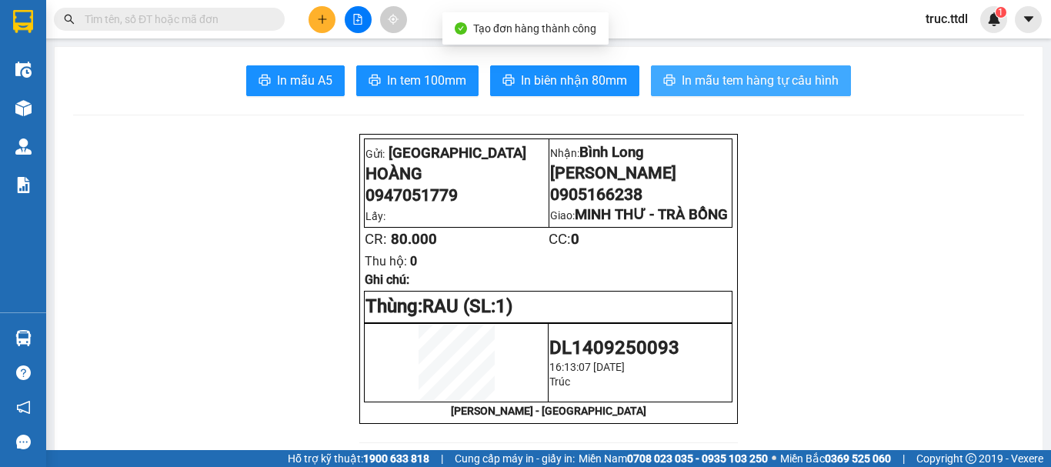
click at [766, 92] on button "In mẫu tem hàng tự cấu hình" at bounding box center [751, 80] width 200 height 31
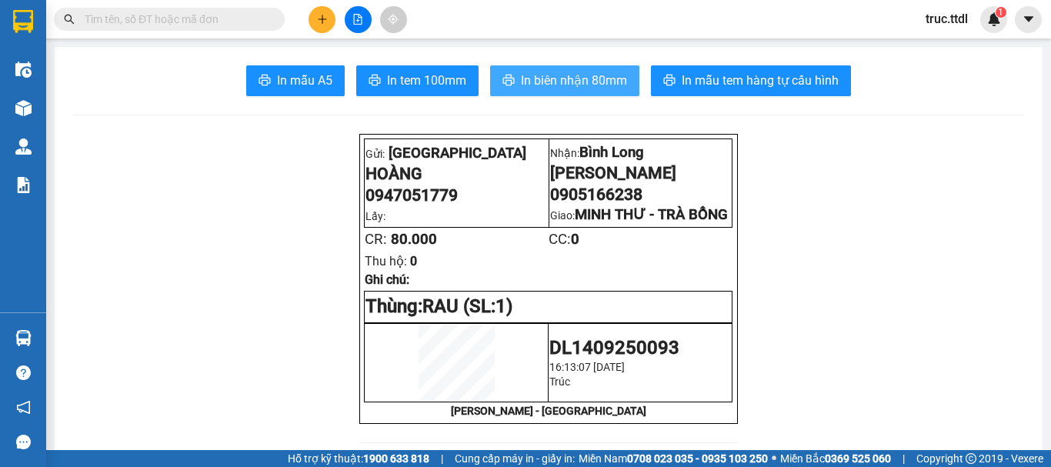
click at [603, 82] on span "In biên nhận 80mm" at bounding box center [574, 80] width 106 height 19
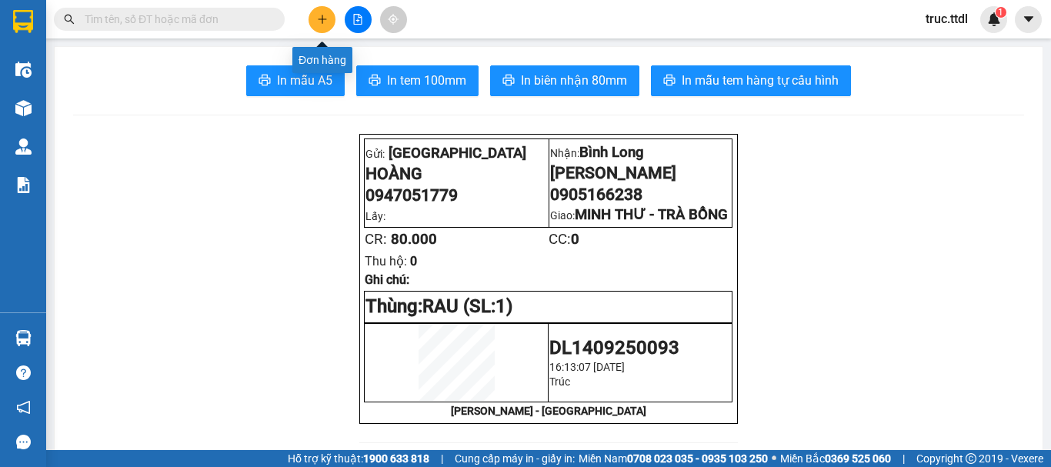
click at [329, 11] on button at bounding box center [322, 19] width 27 height 27
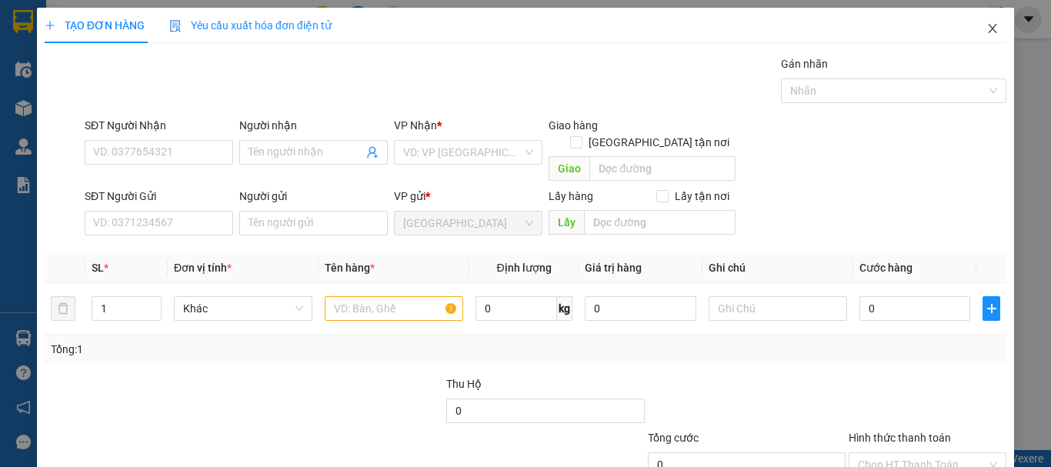
click at [987, 30] on icon "close" at bounding box center [993, 28] width 12 height 12
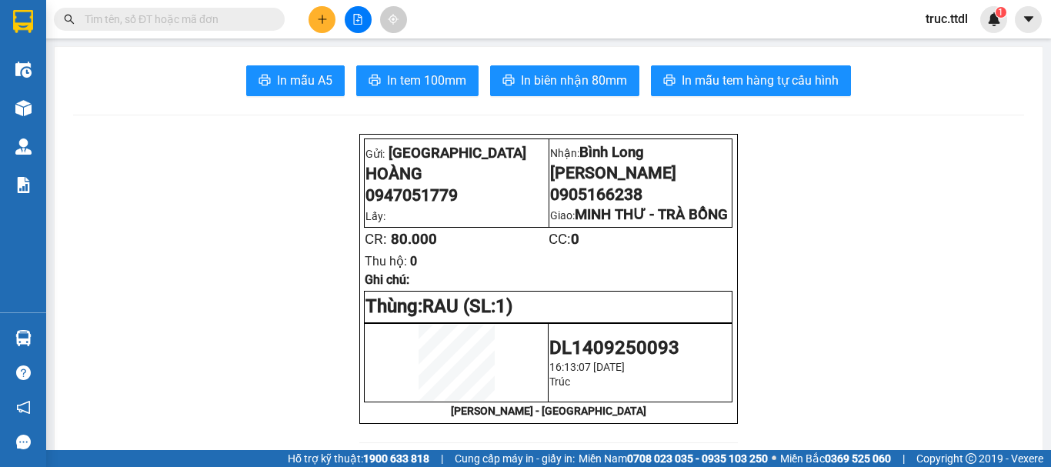
click at [240, 14] on input "text" at bounding box center [176, 19] width 182 height 17
type input "D"
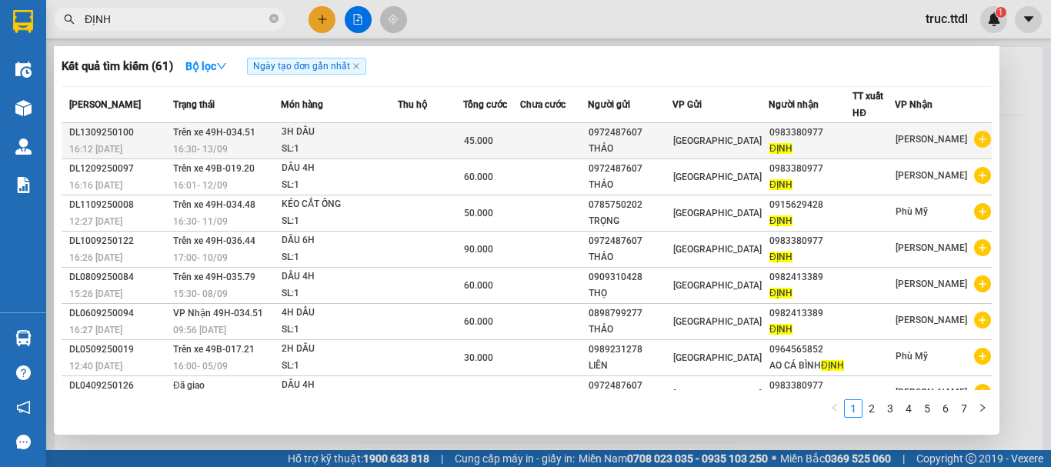
type input "ĐỊNH"
click at [671, 144] on div "THẢO" at bounding box center [630, 149] width 82 height 16
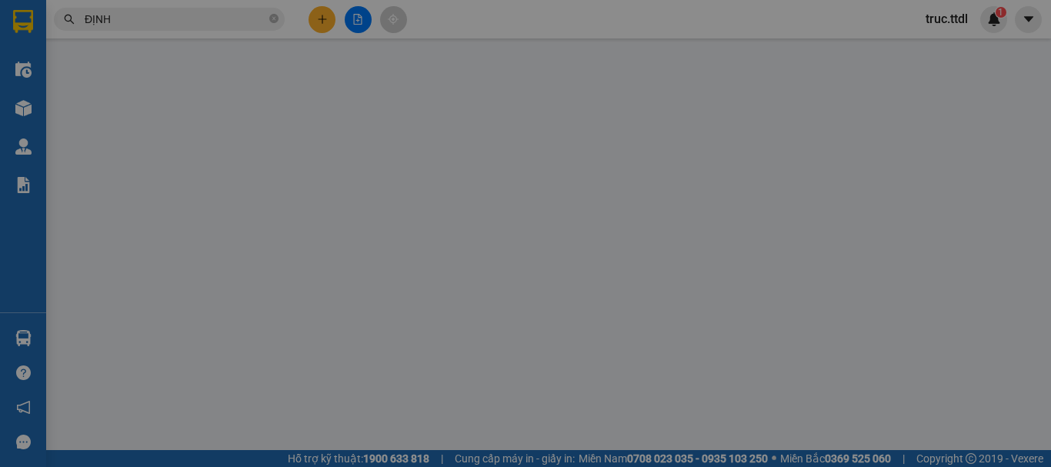
type input "0983380977"
type input "ĐỊNH"
type input "0972487607"
type input "THẢO"
type input "45.000"
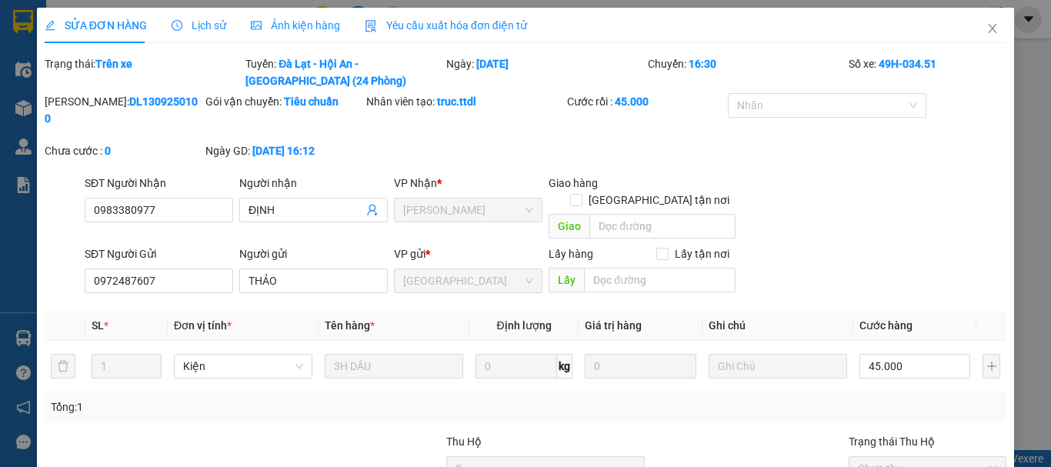
click at [764, 393] on div "Total Paid Fee 45.000 Total UnPaid Fee 0 Cash Collection Total Fee Trạng thái: …" at bounding box center [526, 331] width 962 height 553
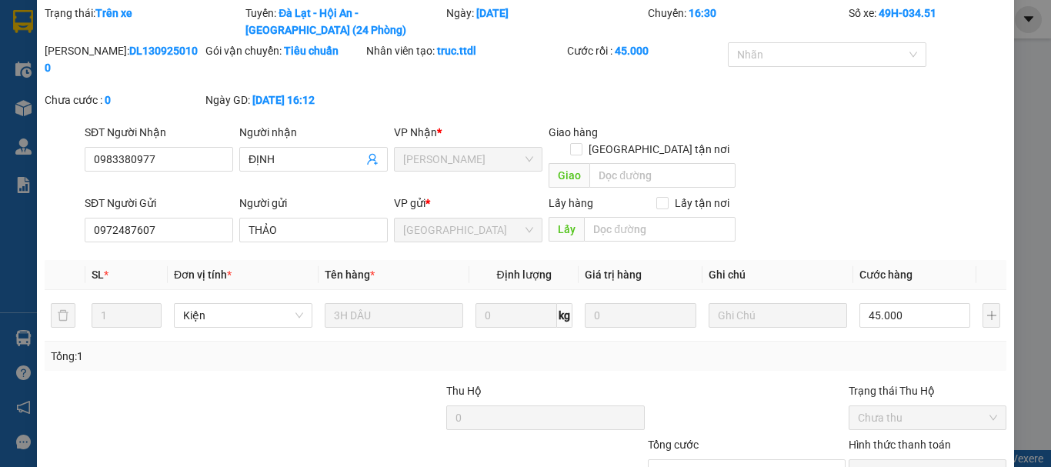
scroll to position [137, 0]
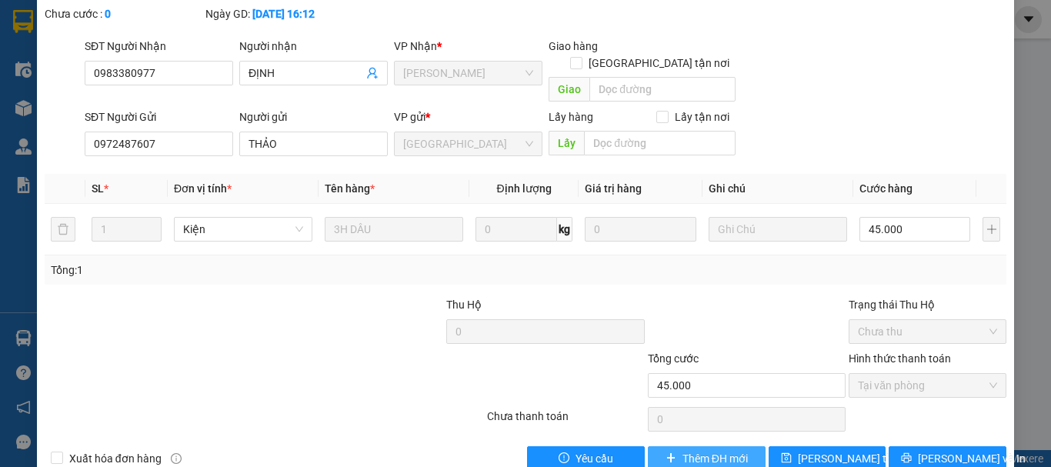
click at [723, 450] on span "Thêm ĐH mới" at bounding box center [715, 458] width 65 height 17
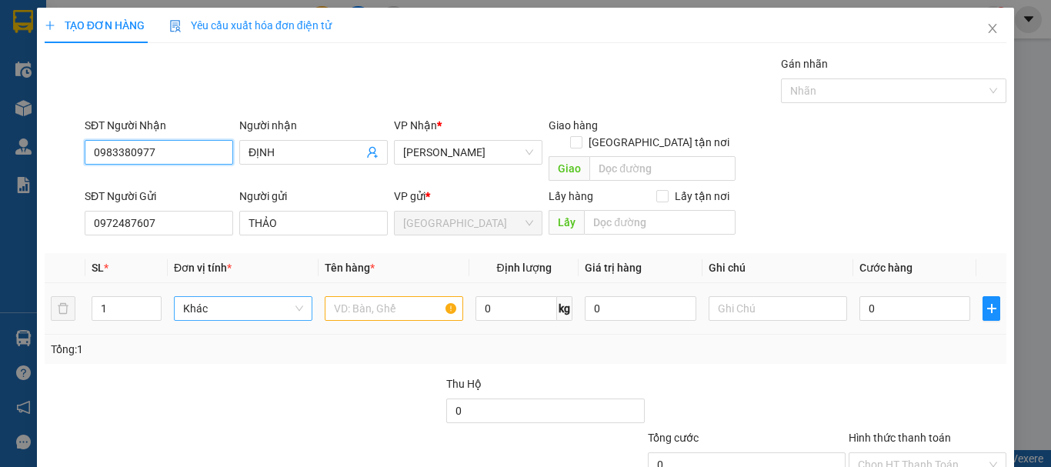
click at [224, 297] on span "Khác" at bounding box center [243, 308] width 120 height 23
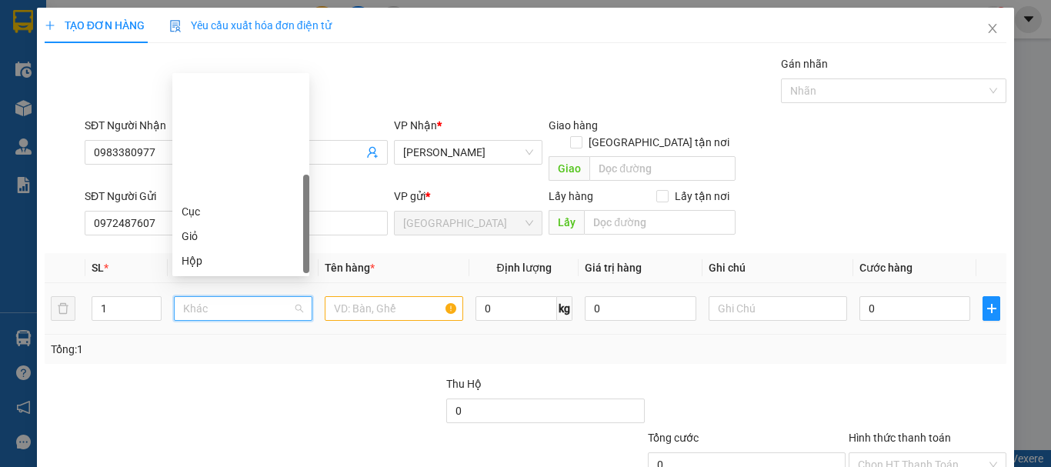
scroll to position [148, 0]
type input "K"
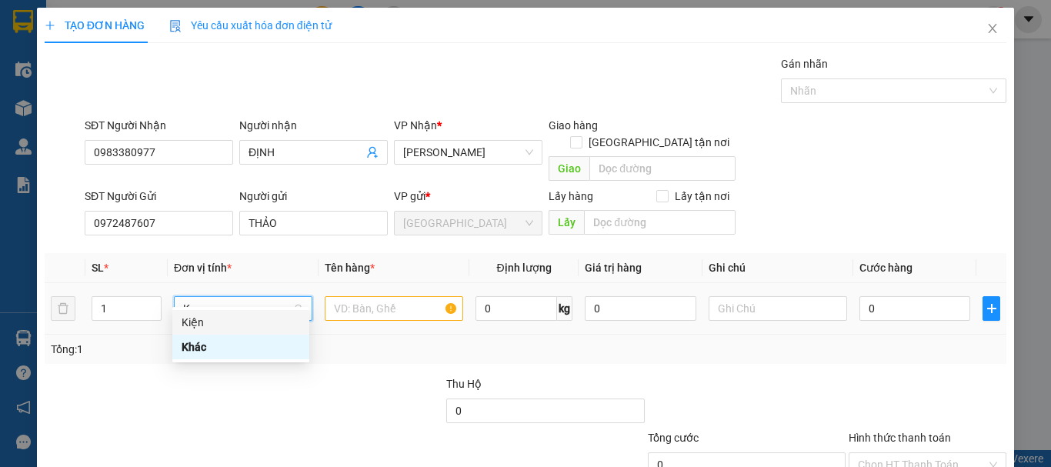
click at [242, 319] on div "Kiện" at bounding box center [241, 322] width 119 height 17
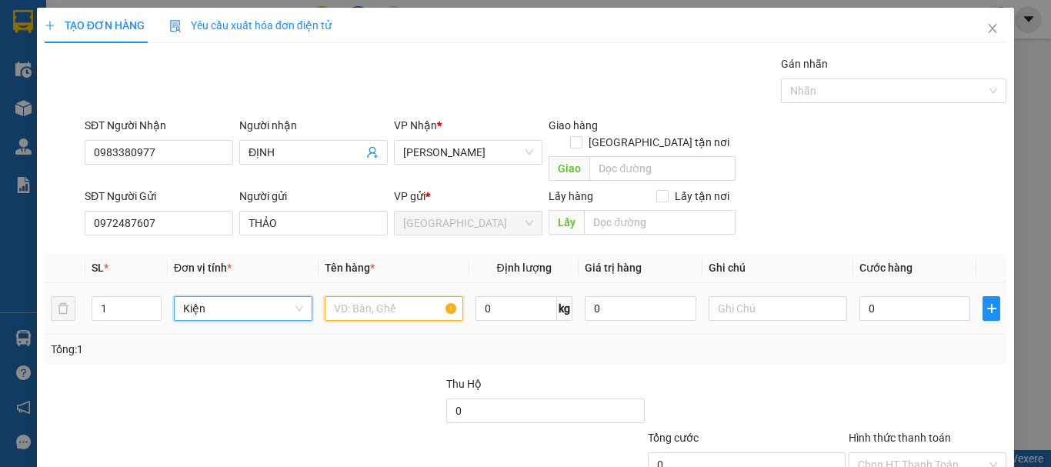
click at [413, 296] on input "text" at bounding box center [394, 308] width 139 height 25
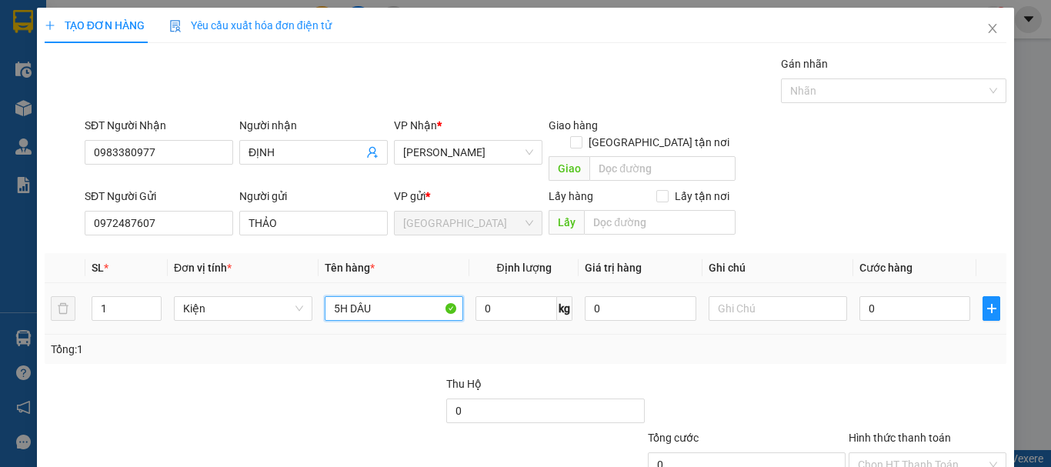
type input "5H DÂU"
type input "7"
type input "75"
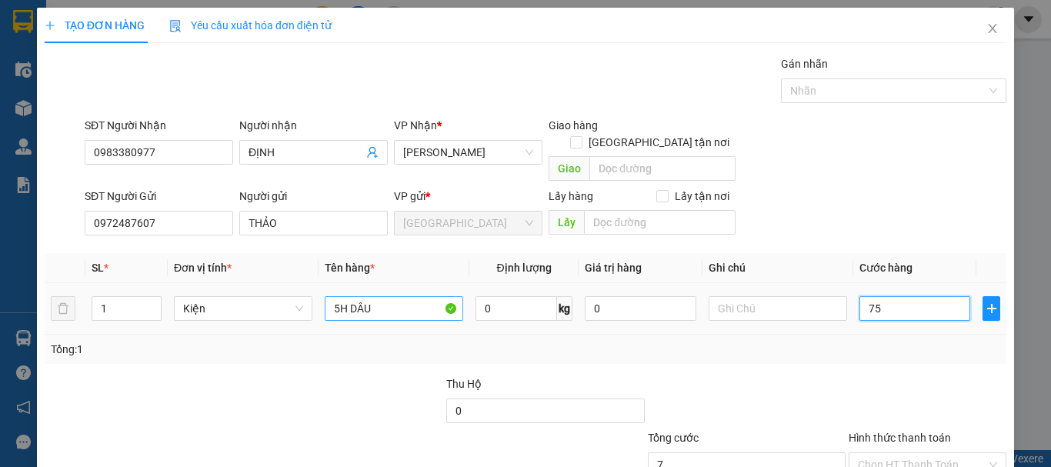
type input "75"
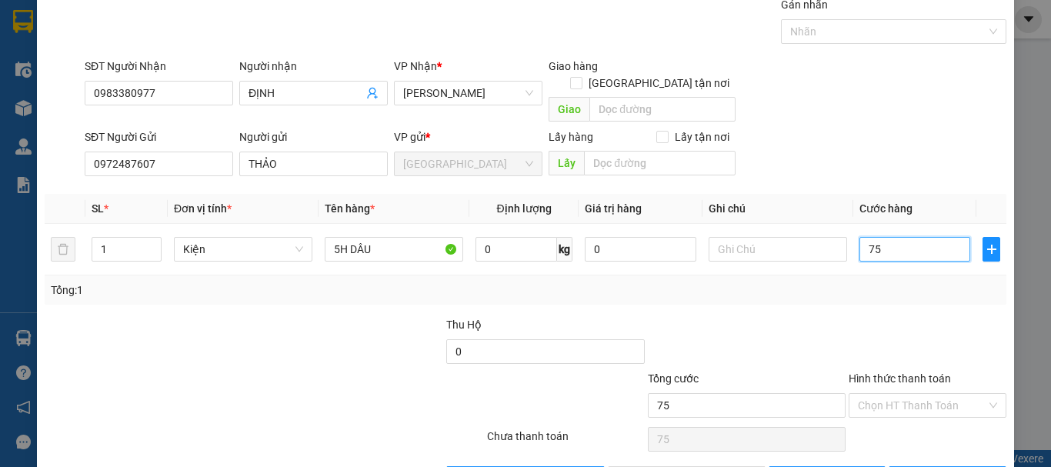
scroll to position [96, 0]
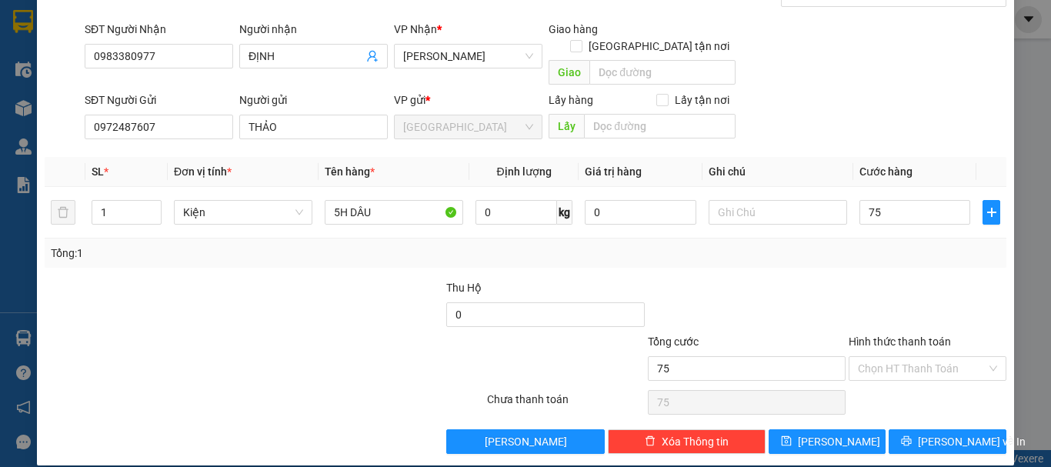
type input "75.000"
click at [928, 357] on input "Hình thức thanh toán" at bounding box center [922, 368] width 129 height 23
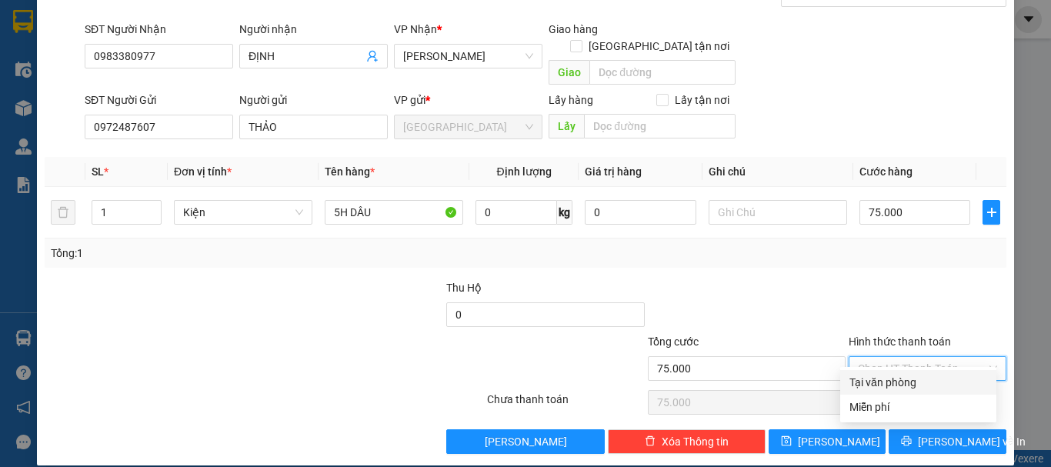
click at [914, 389] on div "Tại văn phòng" at bounding box center [919, 382] width 138 height 17
type input "0"
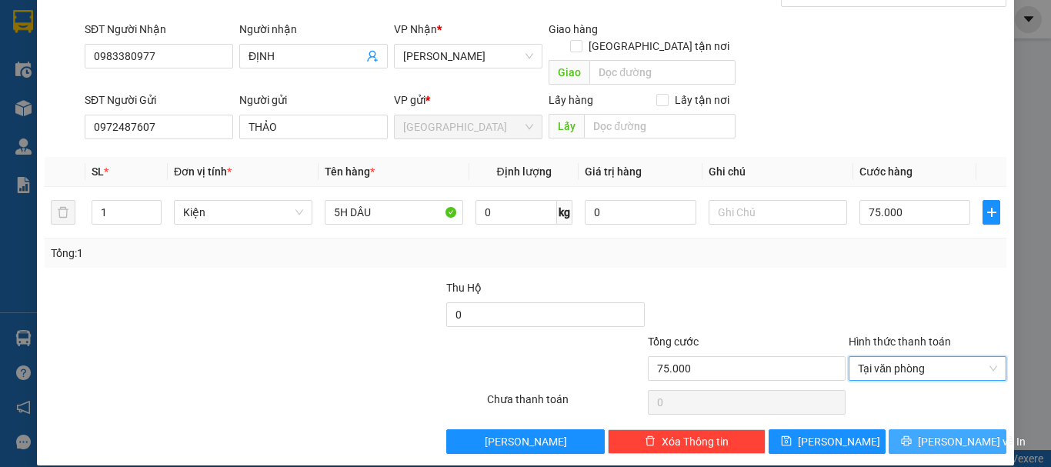
click at [935, 433] on span "[PERSON_NAME] và In" at bounding box center [972, 441] width 108 height 17
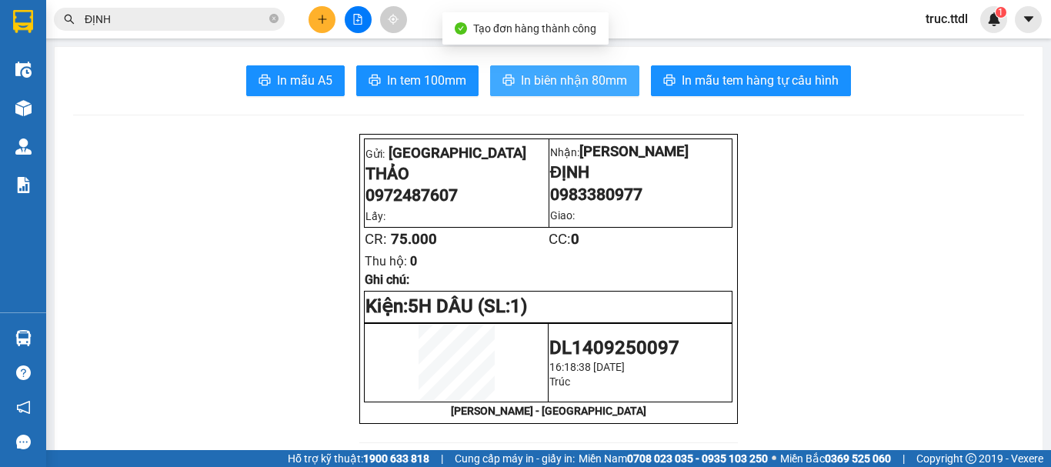
drag, startPoint x: 610, startPoint y: 72, endPoint x: 607, endPoint y: 81, distance: 8.8
click at [610, 73] on span "In biên nhận 80mm" at bounding box center [574, 80] width 106 height 19
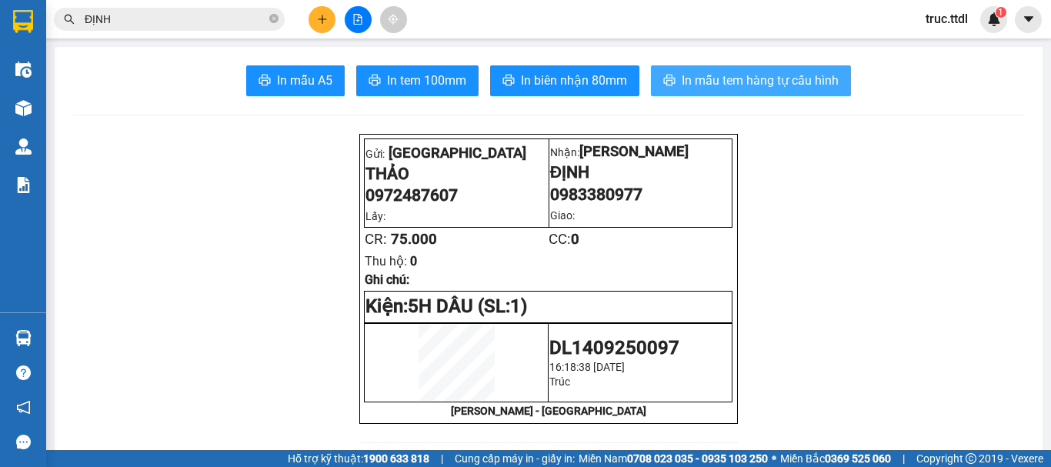
click at [780, 89] on span "In mẫu tem hàng tự cấu hình" at bounding box center [760, 80] width 157 height 19
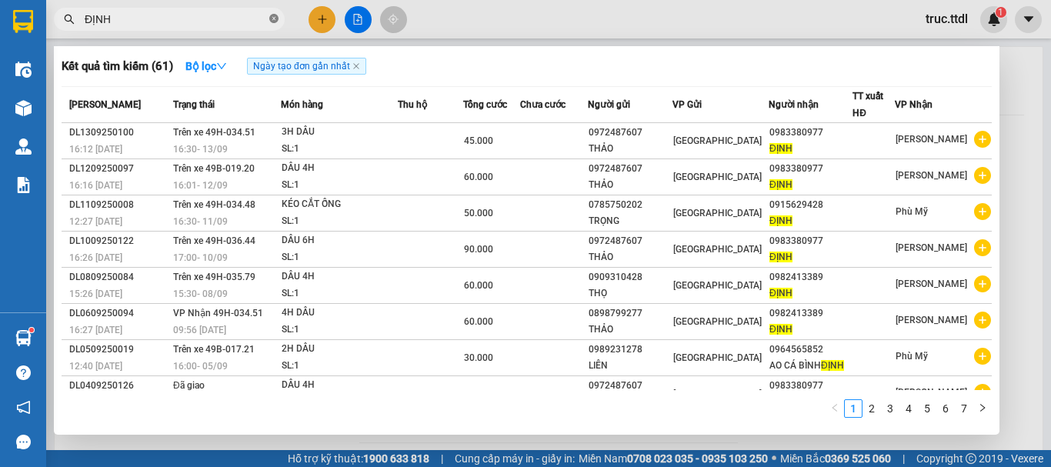
click at [272, 18] on icon "close-circle" at bounding box center [273, 18] width 9 height 9
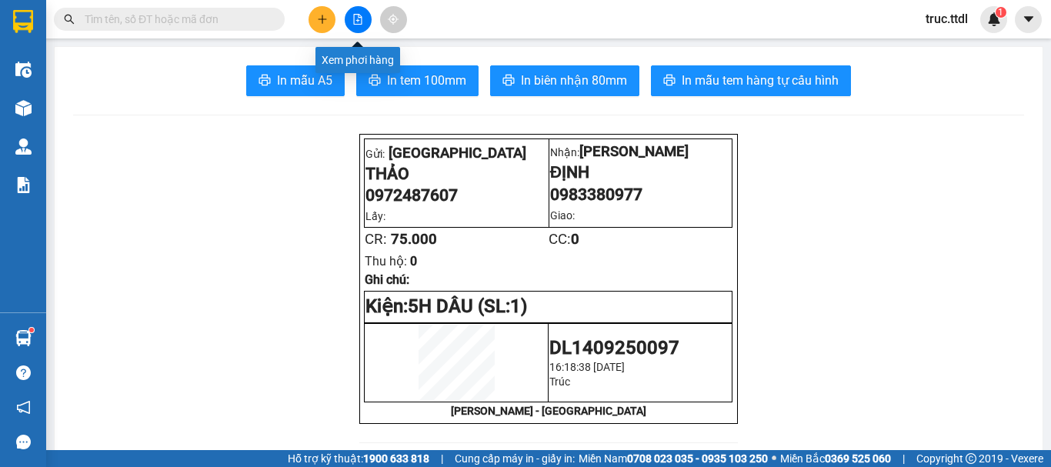
click at [363, 14] on button at bounding box center [358, 19] width 27 height 27
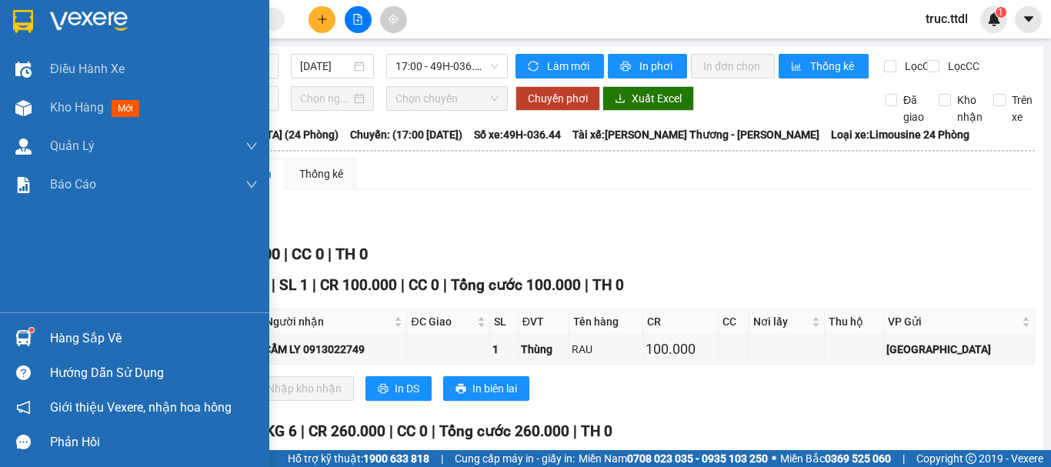
click at [25, 10] on img at bounding box center [23, 21] width 20 height 23
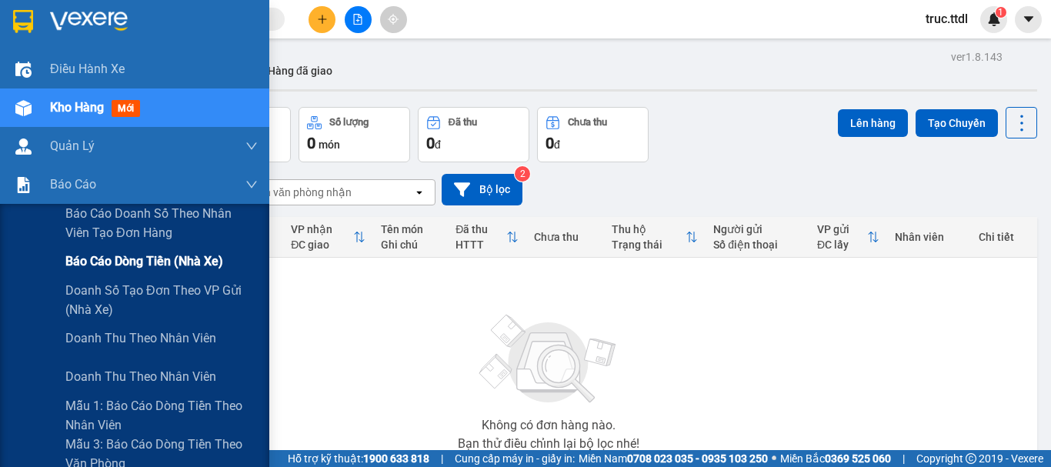
drag, startPoint x: 72, startPoint y: 272, endPoint x: 168, endPoint y: 257, distance: 97.3
click at [72, 271] on div "Báo cáo dòng tiền (nhà xe)" at bounding box center [161, 261] width 192 height 38
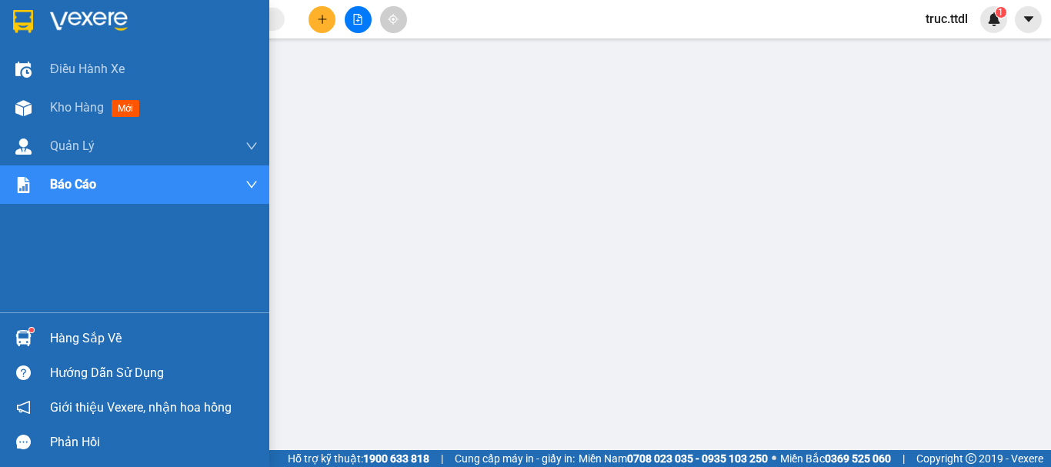
click at [18, 17] on img at bounding box center [23, 21] width 20 height 23
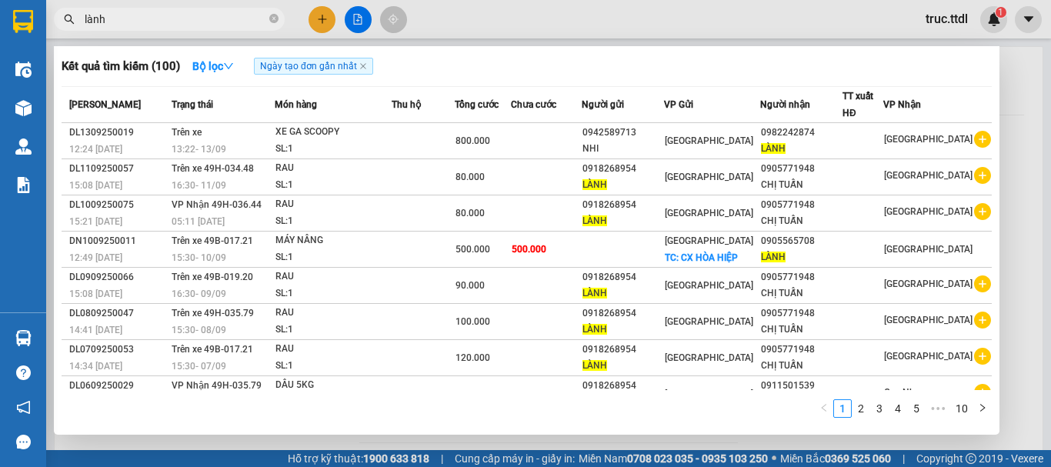
click at [145, 20] on input "lành" at bounding box center [176, 19] width 182 height 17
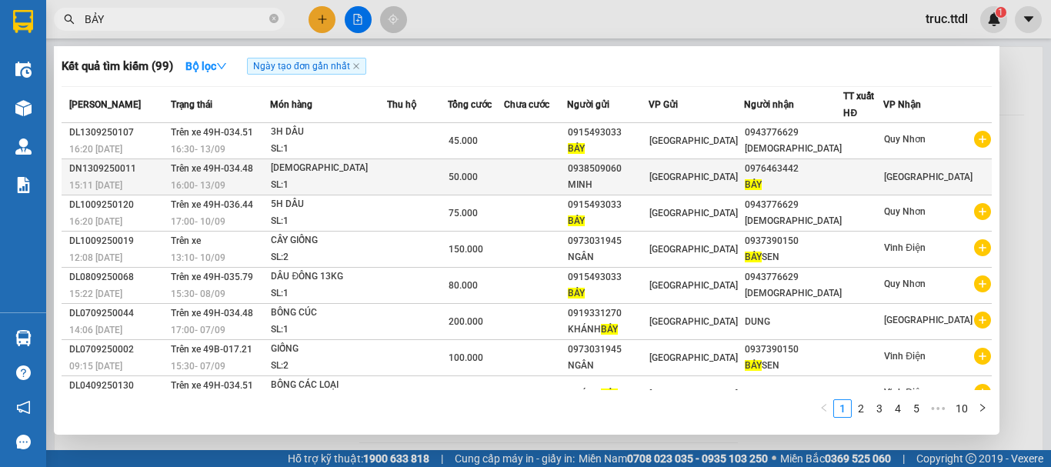
type input "BẢY"
click at [550, 159] on td at bounding box center [535, 177] width 63 height 36
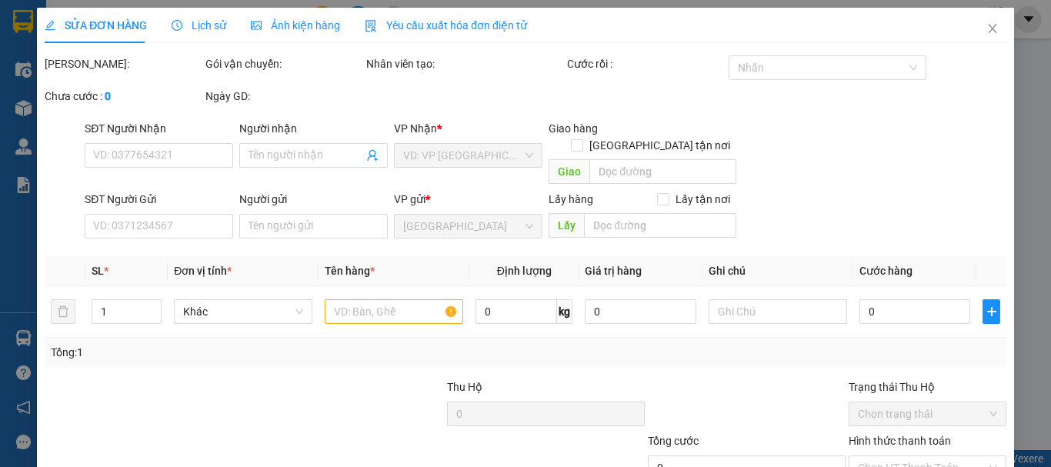
type input "0976463442"
type input "BẢY"
type input "0938509060"
type input "MINH"
type input "50.000"
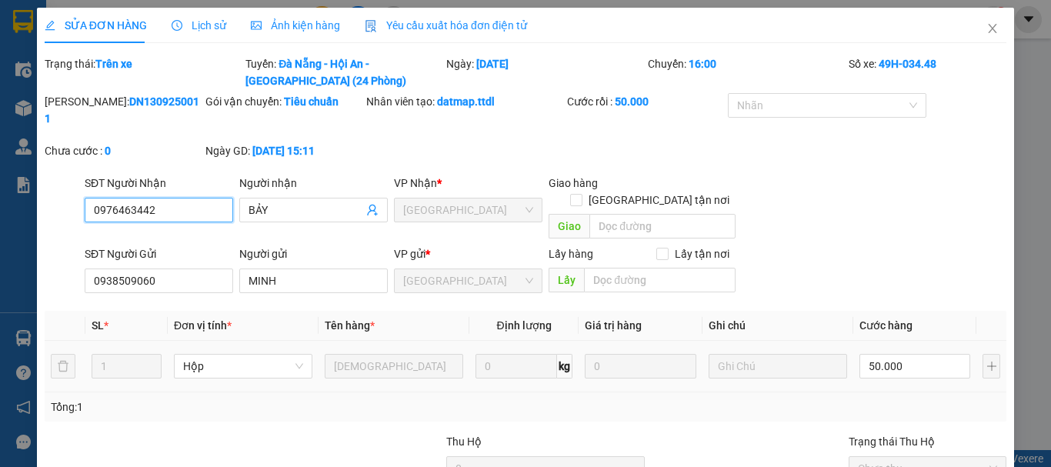
scroll to position [137, 0]
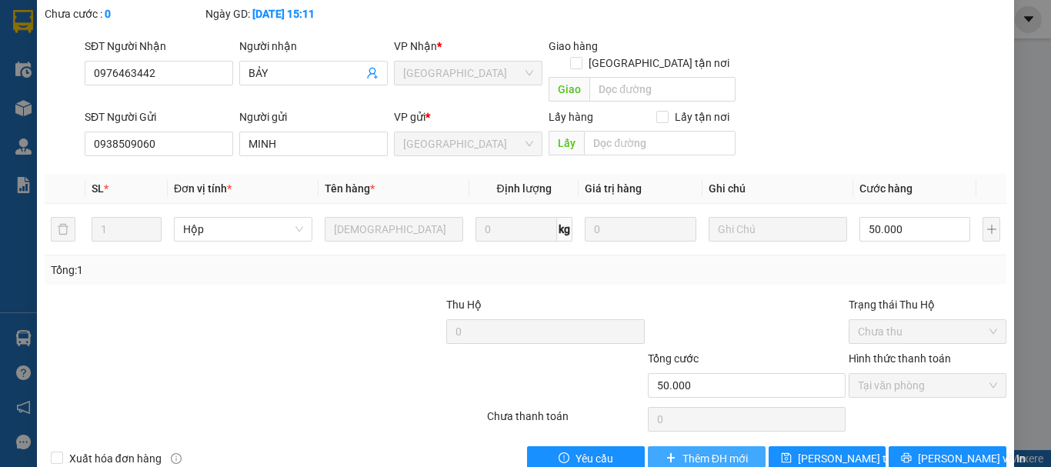
click at [720, 450] on span "Thêm ĐH mới" at bounding box center [715, 458] width 65 height 17
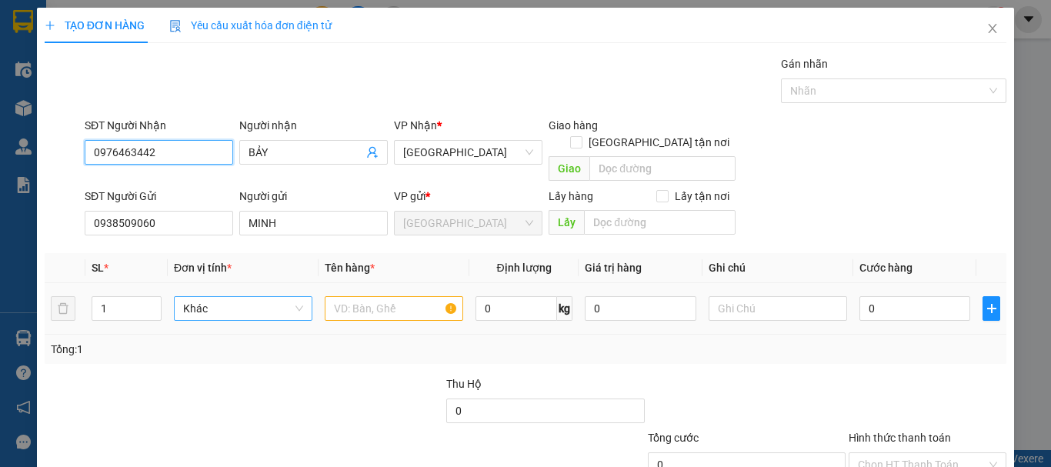
click at [256, 299] on span "Khác" at bounding box center [243, 308] width 120 height 23
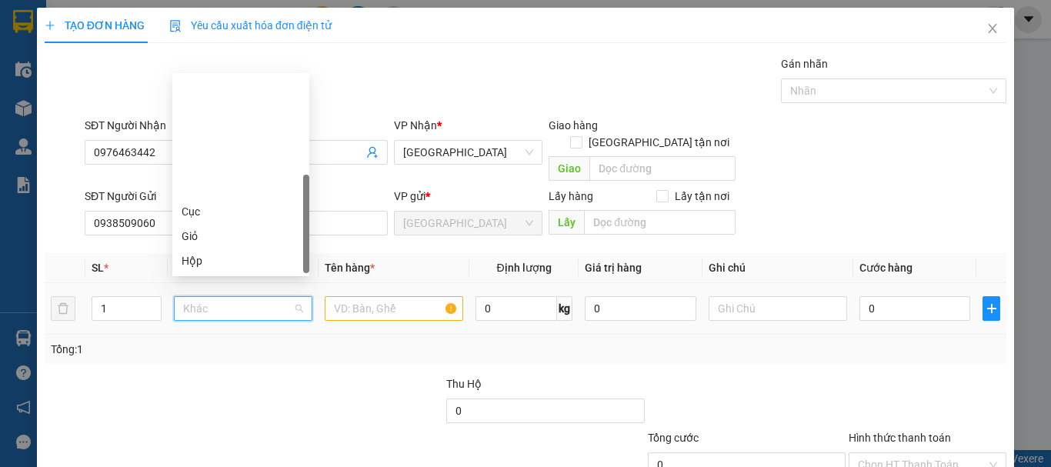
type input "k"
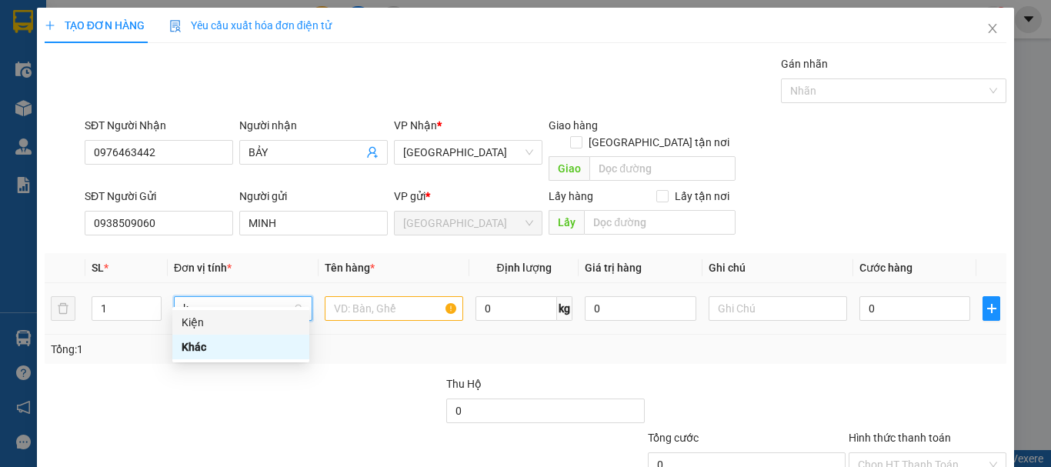
click at [258, 323] on div "Kiện" at bounding box center [241, 322] width 119 height 17
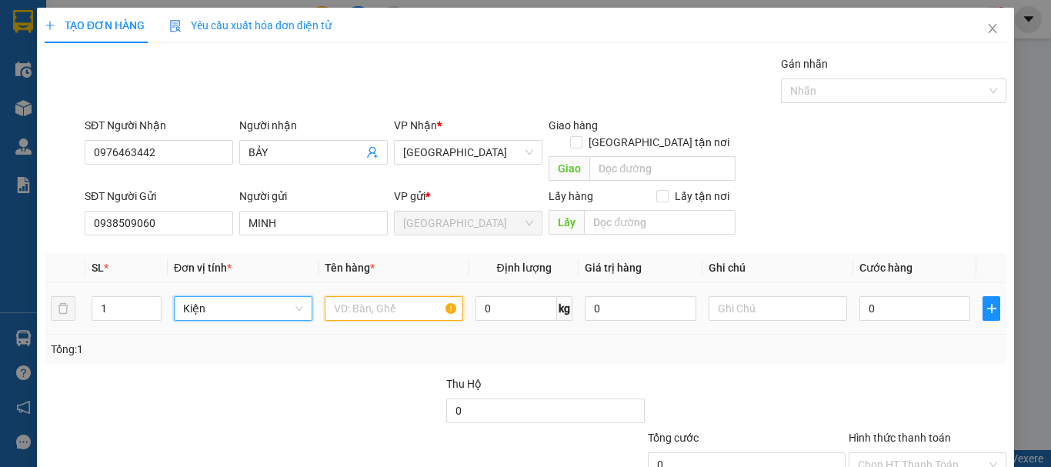
click at [371, 297] on input "text" at bounding box center [394, 308] width 139 height 25
type input "2H DÂU"
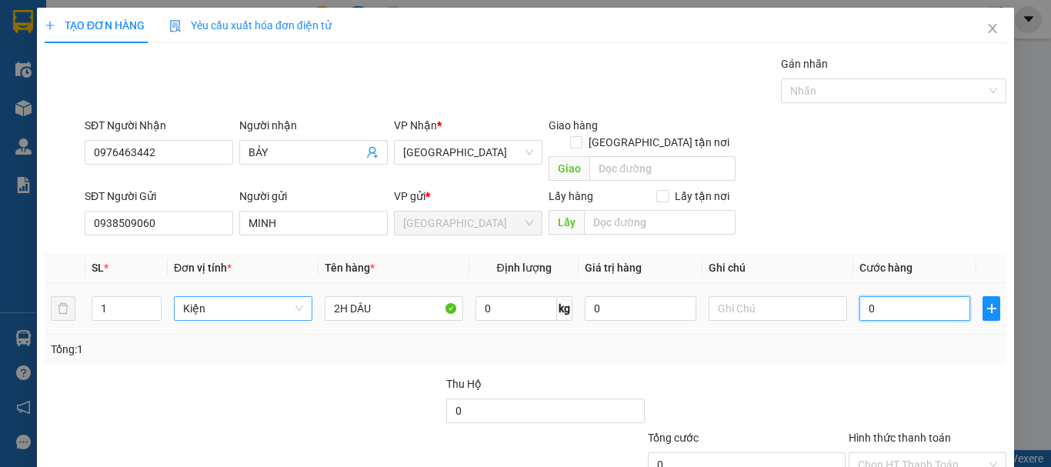
type input "3"
type input "30"
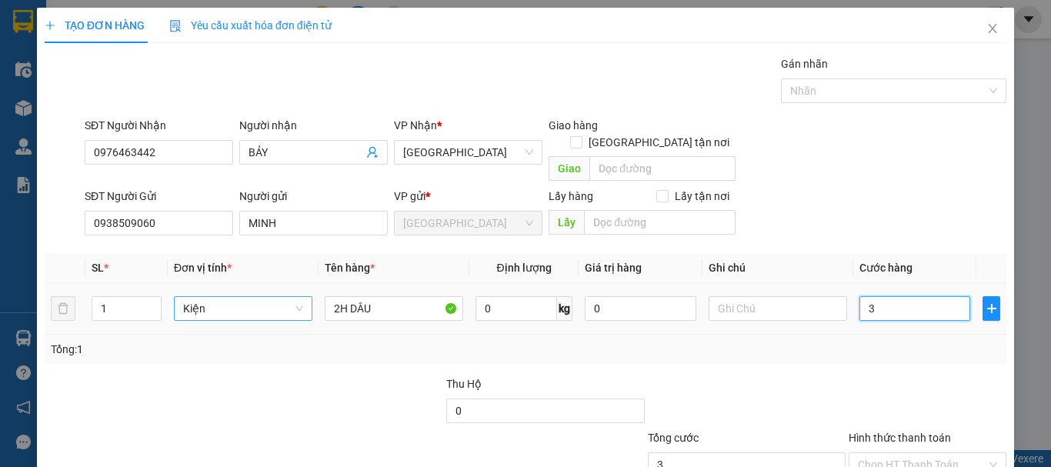
type input "30"
click at [950, 453] on input "Hình thức thanh toán" at bounding box center [922, 464] width 129 height 23
type input "30.000"
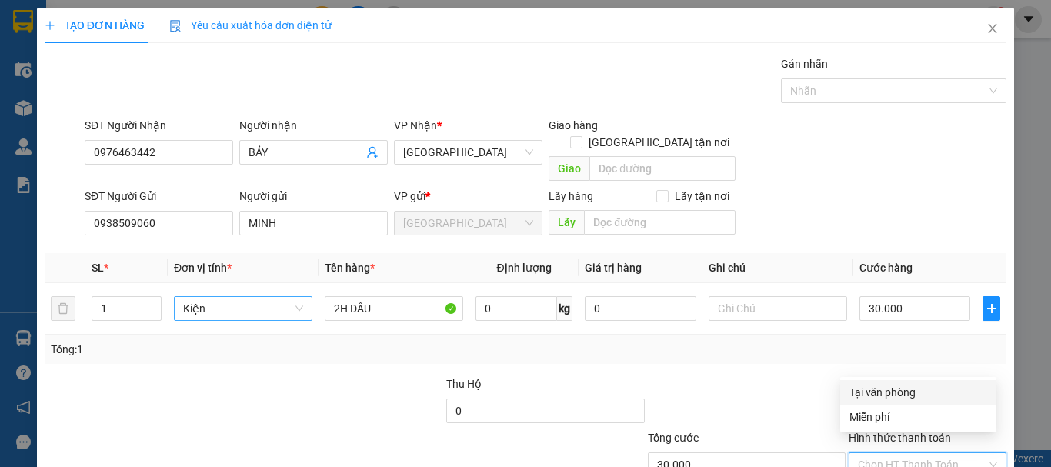
click at [938, 401] on div "Tại văn phòng" at bounding box center [918, 392] width 156 height 25
type input "0"
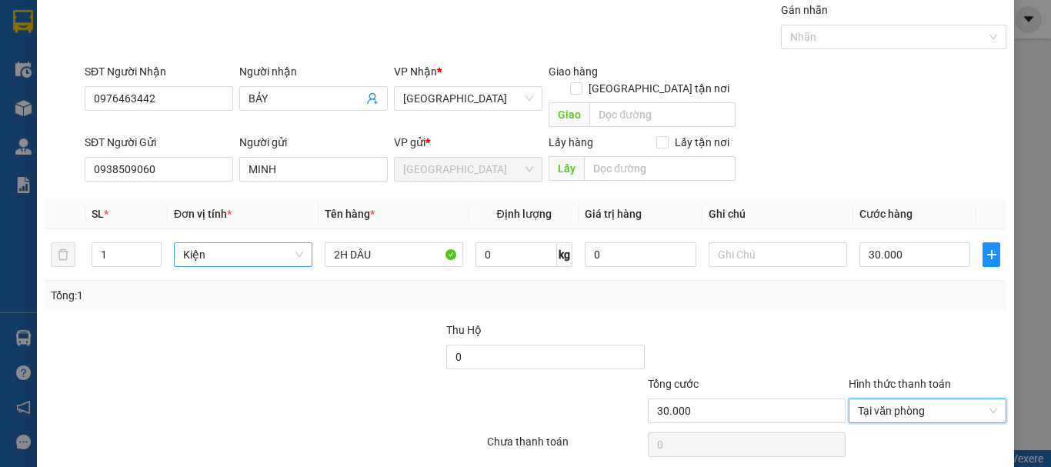
scroll to position [96, 0]
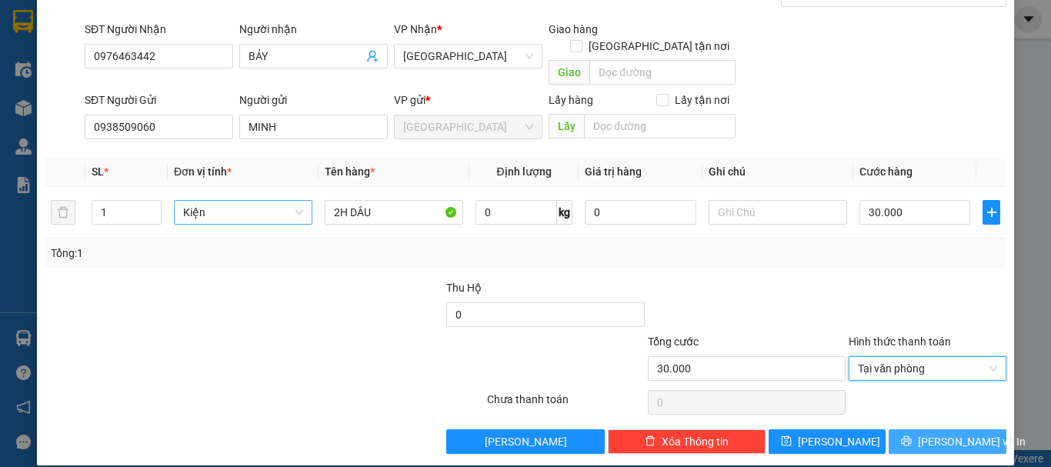
click at [947, 433] on span "[PERSON_NAME] và In" at bounding box center [972, 441] width 108 height 17
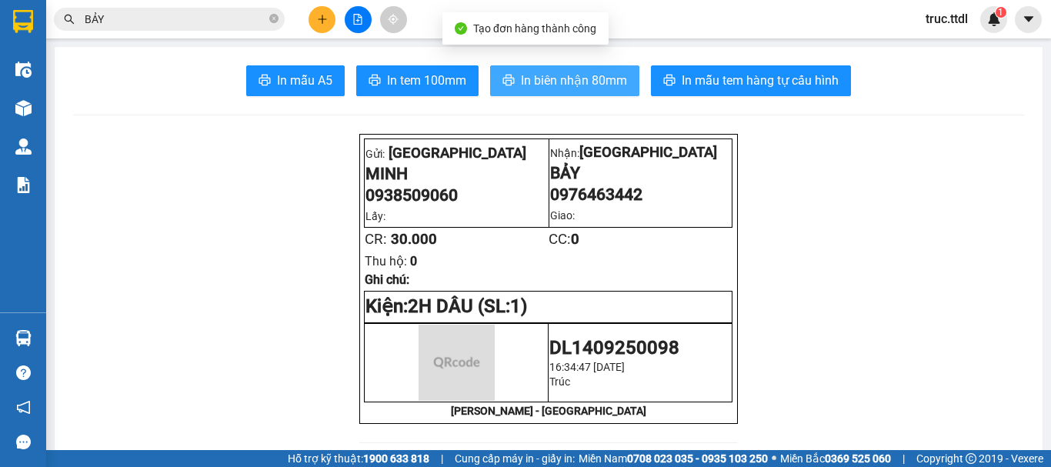
click at [596, 89] on span "In biên nhận 80mm" at bounding box center [574, 80] width 106 height 19
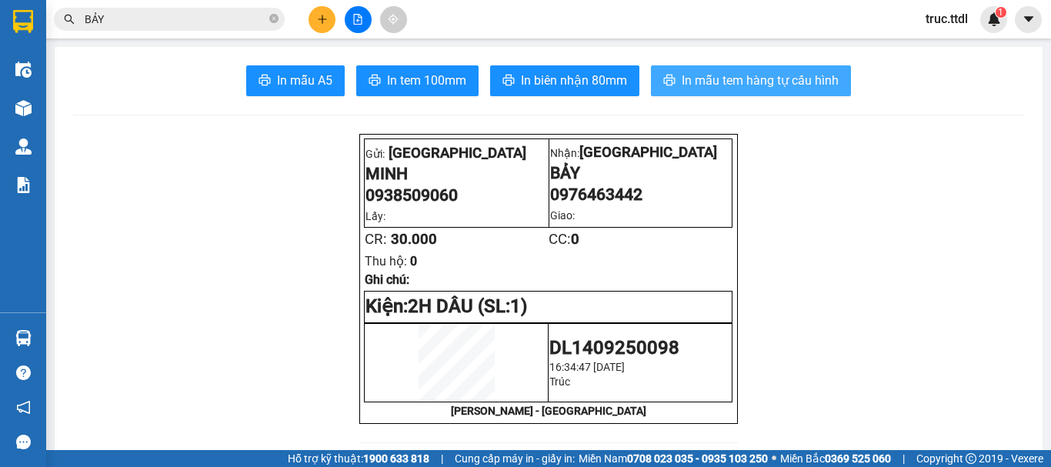
click at [766, 72] on span "In mẫu tem hàng tự cấu hình" at bounding box center [760, 80] width 157 height 19
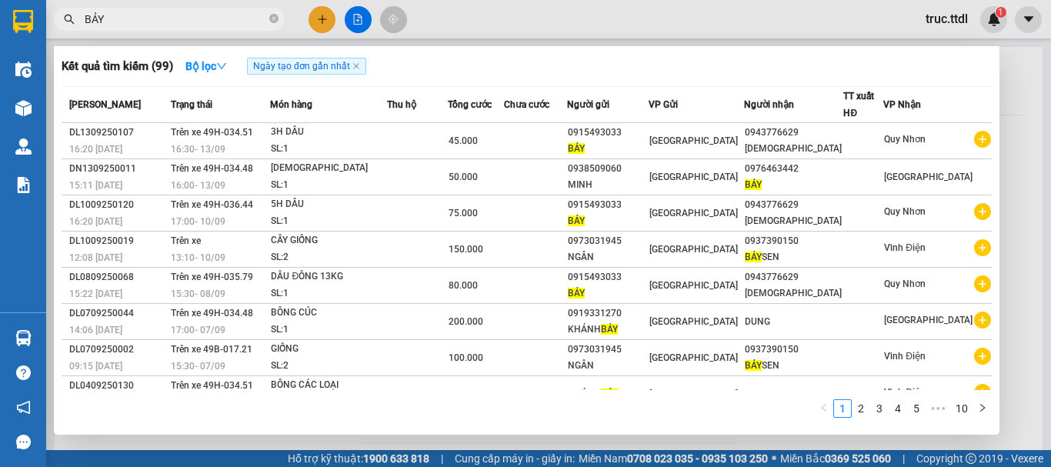
click at [249, 24] on input "BẢY" at bounding box center [176, 19] width 182 height 17
click at [276, 20] on icon "close-circle" at bounding box center [273, 18] width 9 height 9
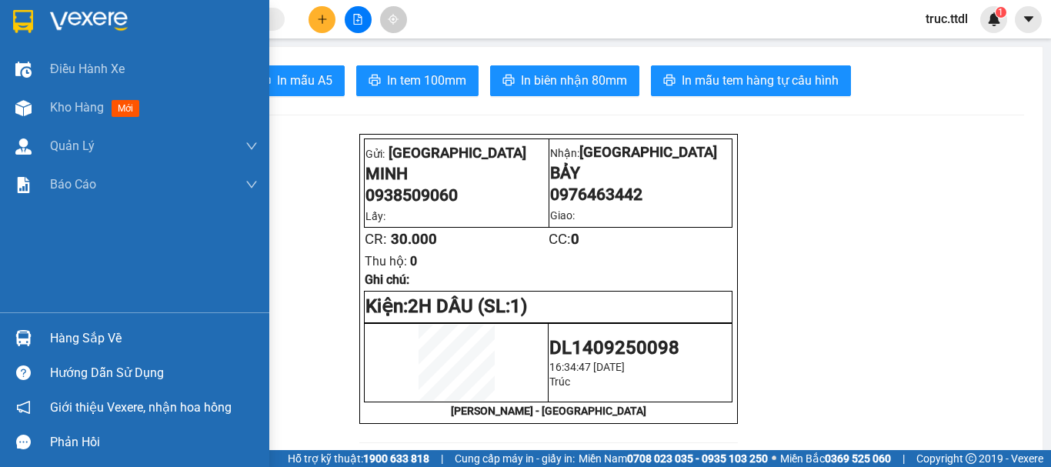
click at [30, 18] on img at bounding box center [23, 21] width 20 height 23
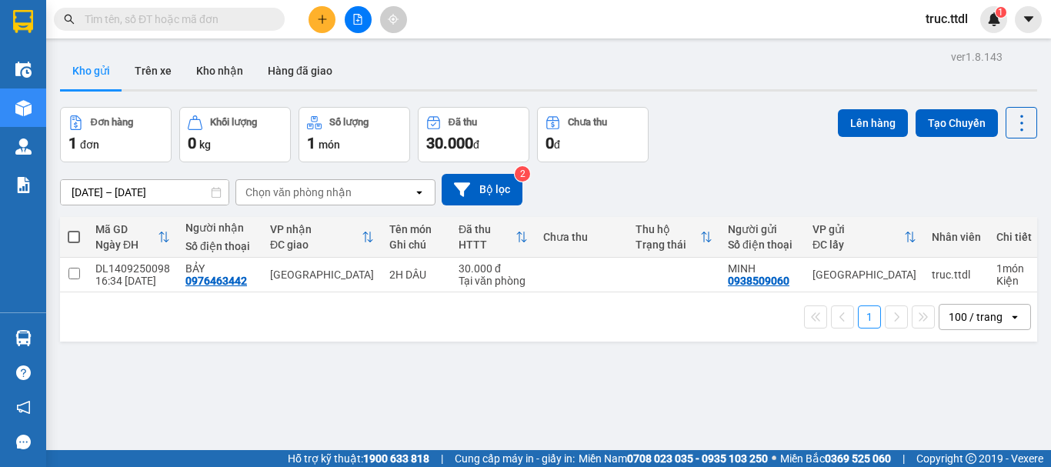
click at [319, 16] on icon "plus" at bounding box center [322, 19] width 11 height 11
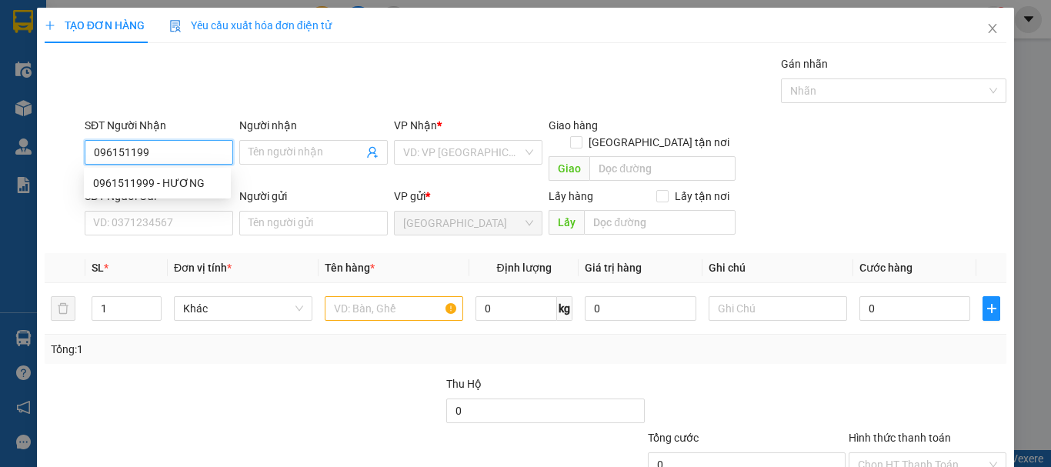
type input "0961511999"
type input "HƯƠNG"
drag, startPoint x: 209, startPoint y: 153, endPoint x: 0, endPoint y: 177, distance: 209.9
click at [0, 177] on div "TẠO ĐƠN HÀNG Yêu cầu xuất hóa đơn điện tử Transit Pickup Surcharge Ids Transit …" at bounding box center [525, 233] width 1051 height 467
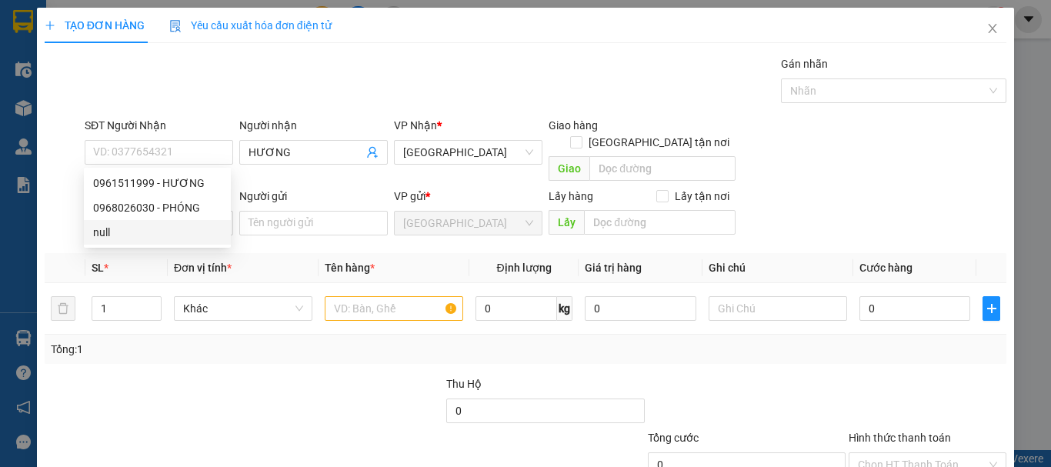
click at [306, 232] on div "Transit Pickup Surcharge Ids Transit Deliver Surcharge Ids Transit Deliver Surc…" at bounding box center [526, 302] width 962 height 495
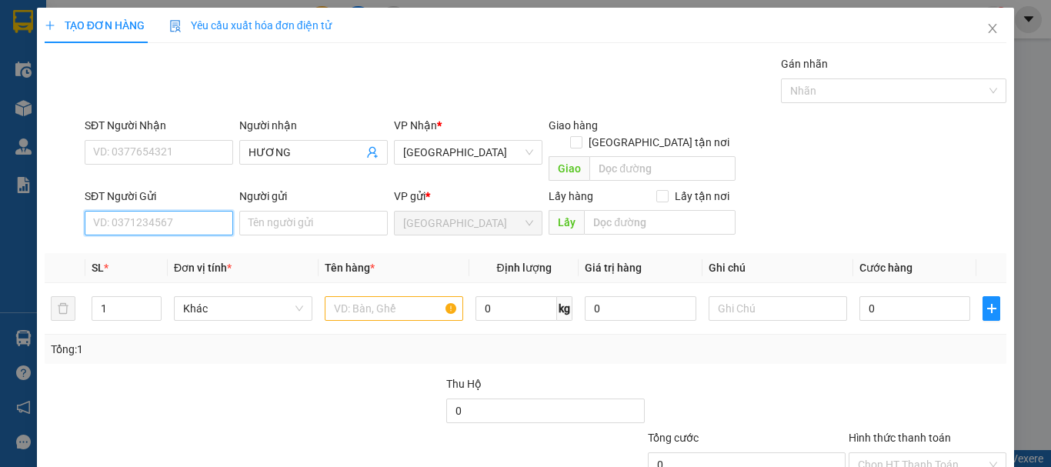
click at [203, 214] on input "SĐT Người Gửi" at bounding box center [159, 223] width 149 height 25
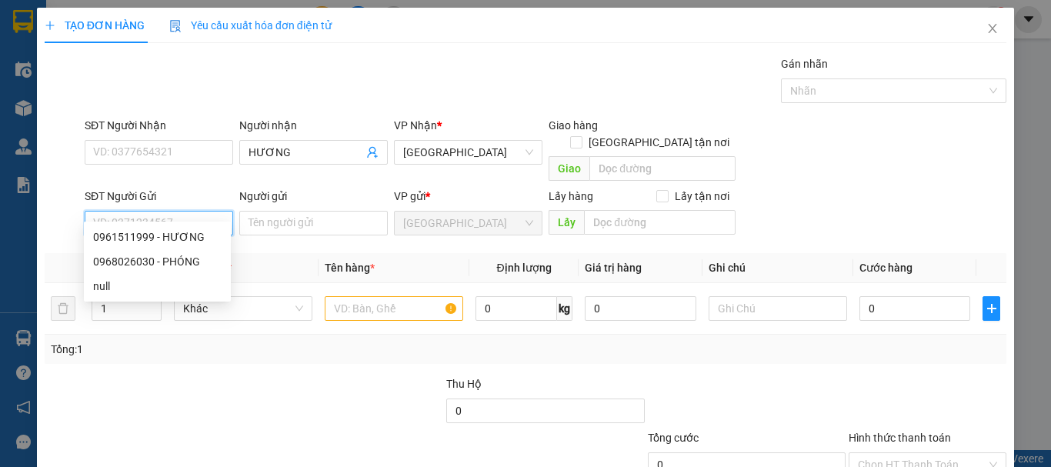
paste input "0961511999"
type input "0961511999"
click at [211, 239] on div "0961511999 - HƯƠNG" at bounding box center [157, 237] width 129 height 17
type input "HƯƠNG"
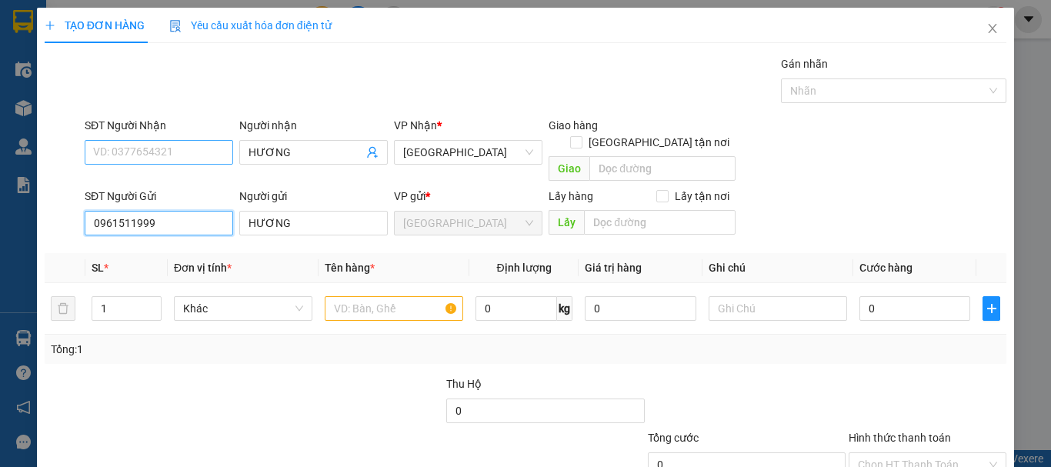
type input "0961511999"
click at [188, 157] on input "SĐT Người Nhận" at bounding box center [159, 152] width 149 height 25
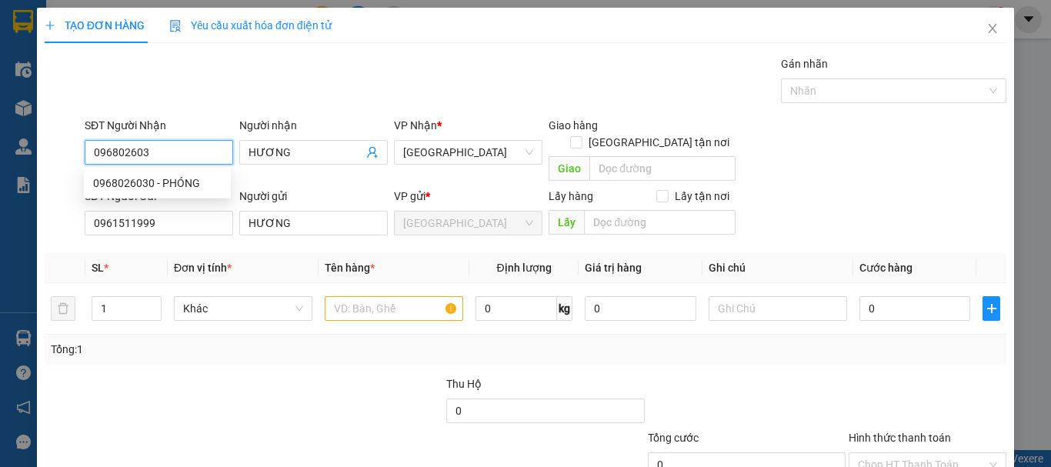
type input "0968026030"
type input "PHÓNG"
click at [238, 300] on span "Khác" at bounding box center [243, 308] width 120 height 23
type input "0968026030"
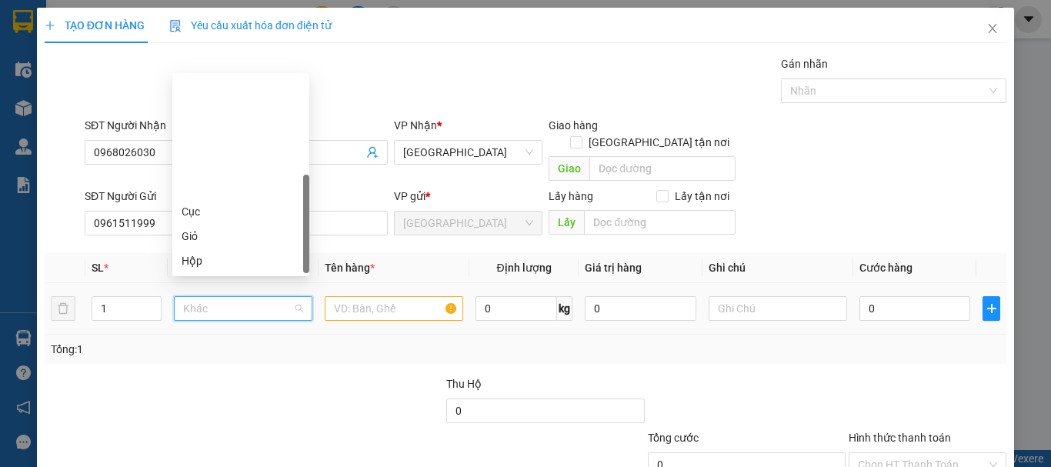
scroll to position [148, 0]
type input "T"
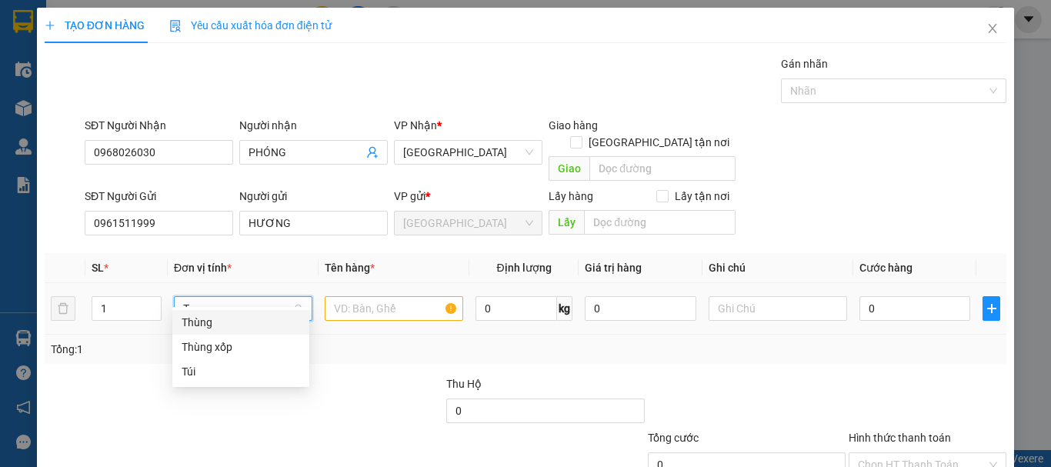
click at [249, 322] on div "Thùng" at bounding box center [241, 322] width 119 height 17
click at [367, 298] on input "text" at bounding box center [394, 308] width 139 height 25
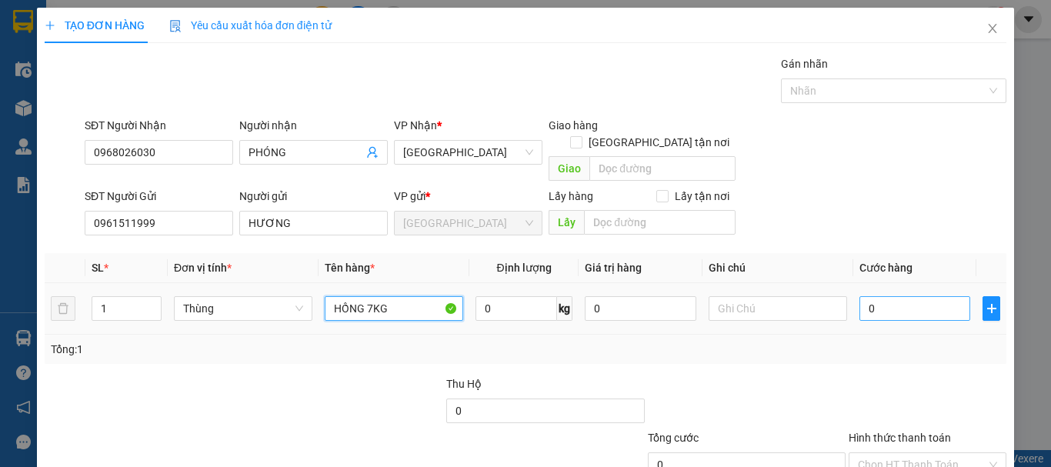
type input "HỒNG 7KG"
click at [913, 296] on input "0" at bounding box center [915, 308] width 111 height 25
type input "5"
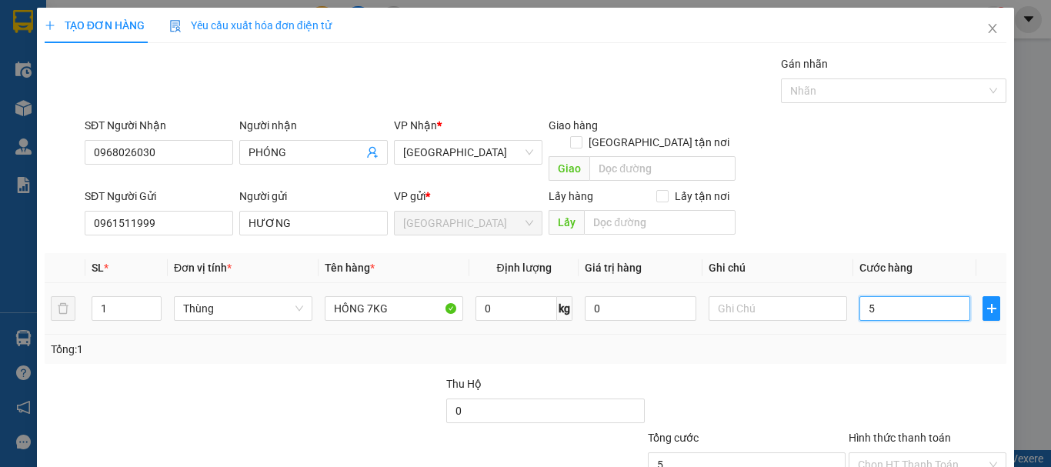
type input "50"
type input "50.000"
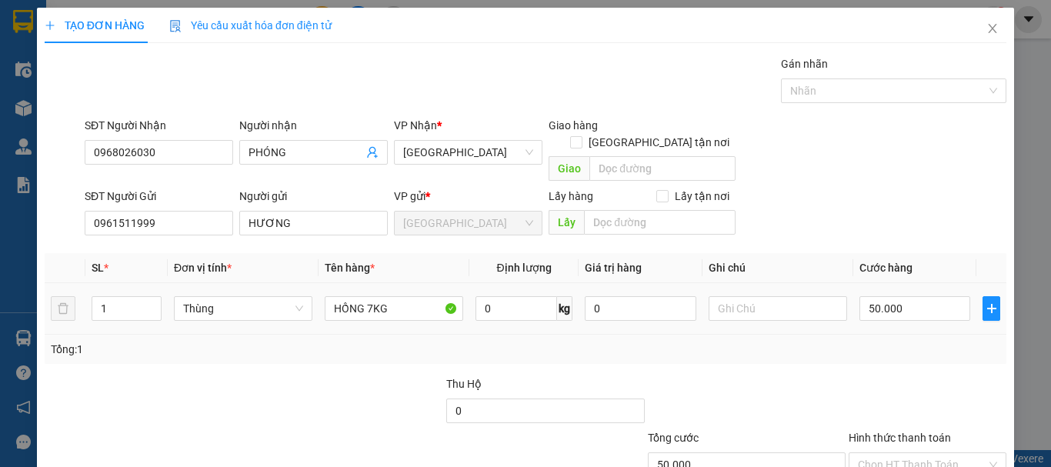
click at [920, 335] on div "Tổng: 1" at bounding box center [526, 349] width 962 height 29
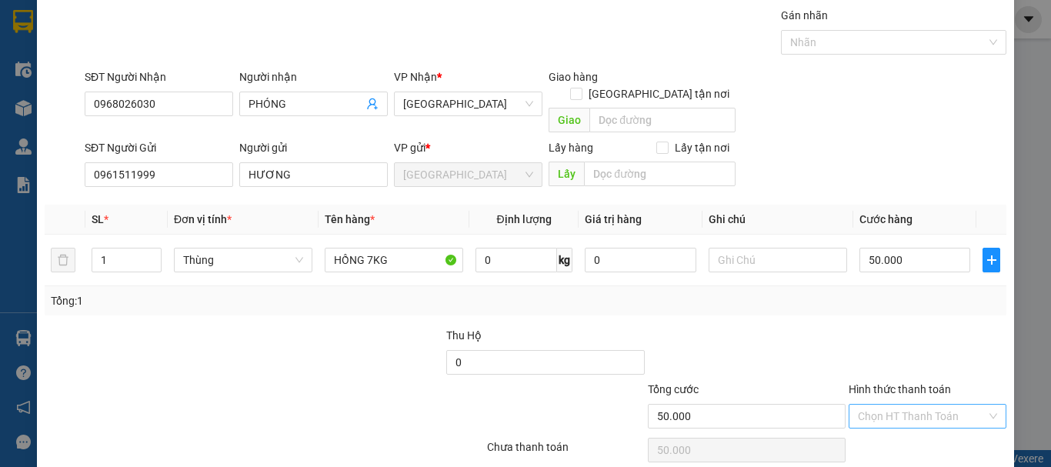
scroll to position [96, 0]
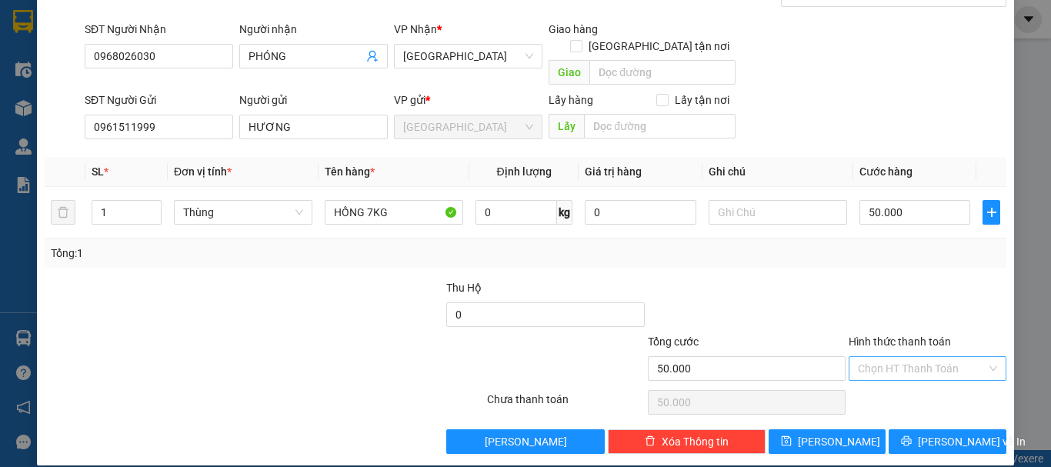
click at [924, 357] on input "Hình thức thanh toán" at bounding box center [922, 368] width 129 height 23
drag, startPoint x: 919, startPoint y: 375, endPoint x: 917, endPoint y: 392, distance: 17.0
click at [919, 376] on div "Tại văn phòng" at bounding box center [919, 382] width 138 height 17
type input "0"
click at [927, 429] on button "[PERSON_NAME] và In" at bounding box center [948, 441] width 118 height 25
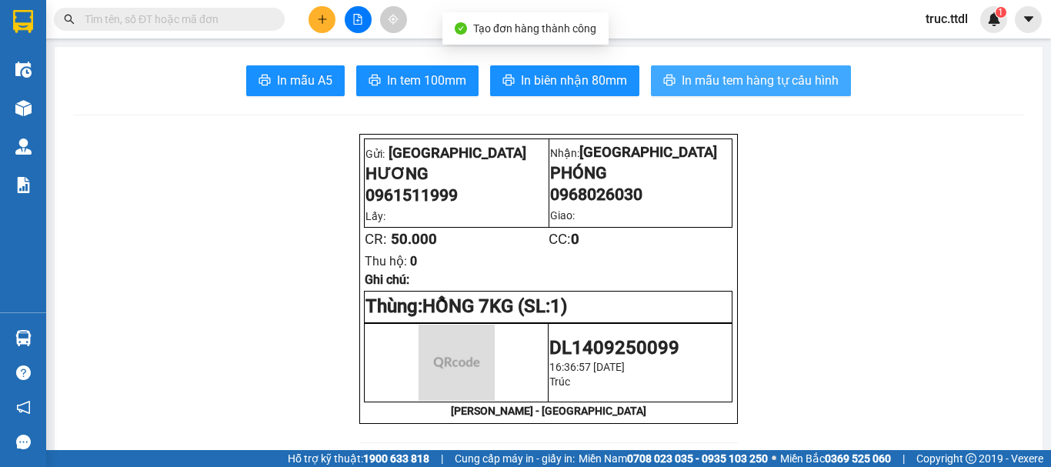
click at [697, 73] on span "In mẫu tem hàng tự cấu hình" at bounding box center [760, 80] width 157 height 19
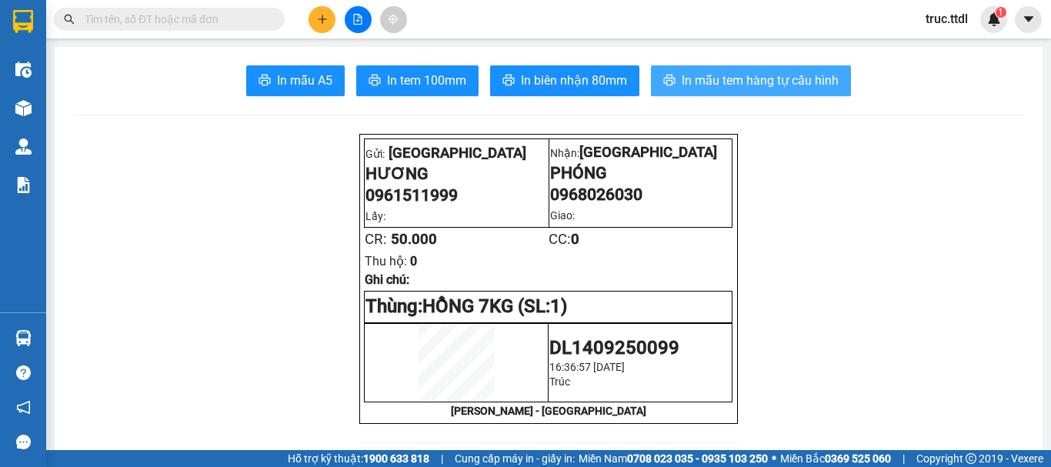
click at [745, 80] on span "In mẫu tem hàng tự cấu hình" at bounding box center [760, 80] width 157 height 19
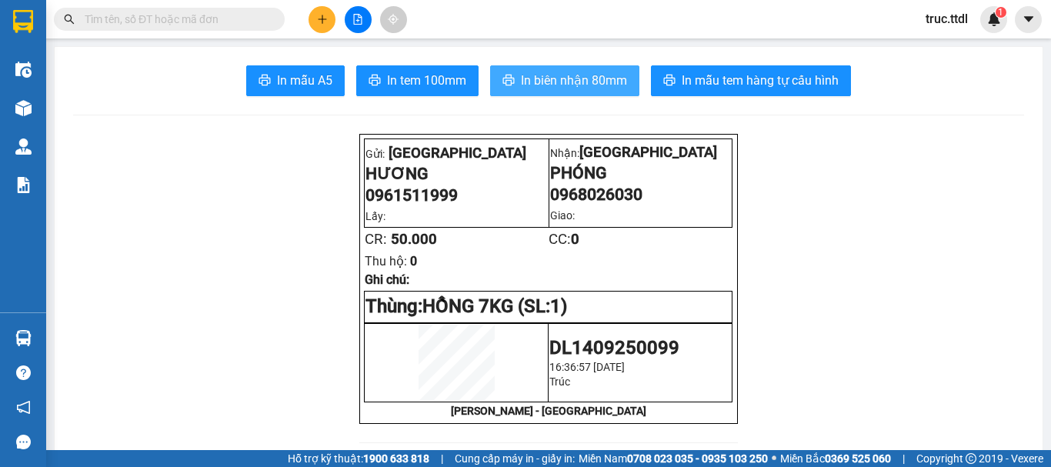
click at [523, 84] on span "In biên nhận 80mm" at bounding box center [574, 80] width 106 height 19
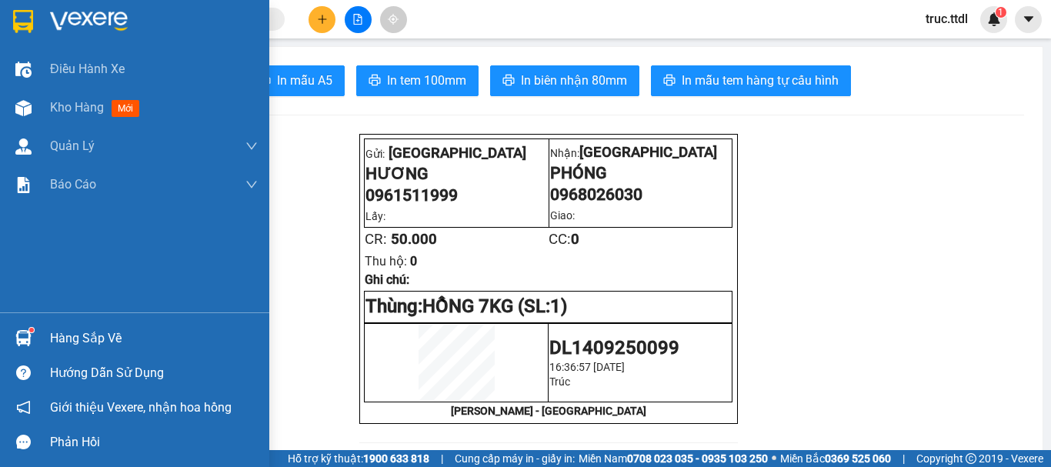
click at [35, 27] on div at bounding box center [23, 21] width 27 height 27
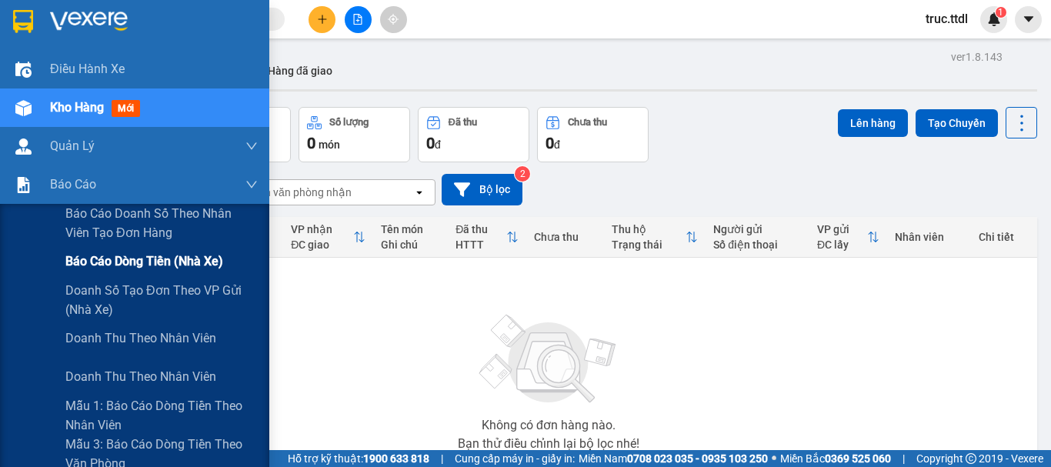
click at [82, 272] on div "Báo cáo dòng tiền (nhà xe)" at bounding box center [161, 261] width 192 height 38
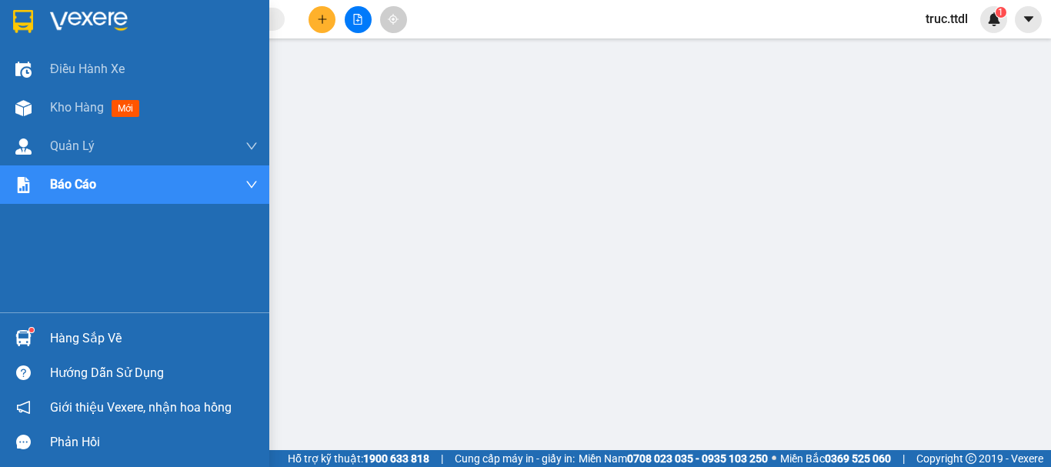
click at [28, 26] on img at bounding box center [23, 21] width 20 height 23
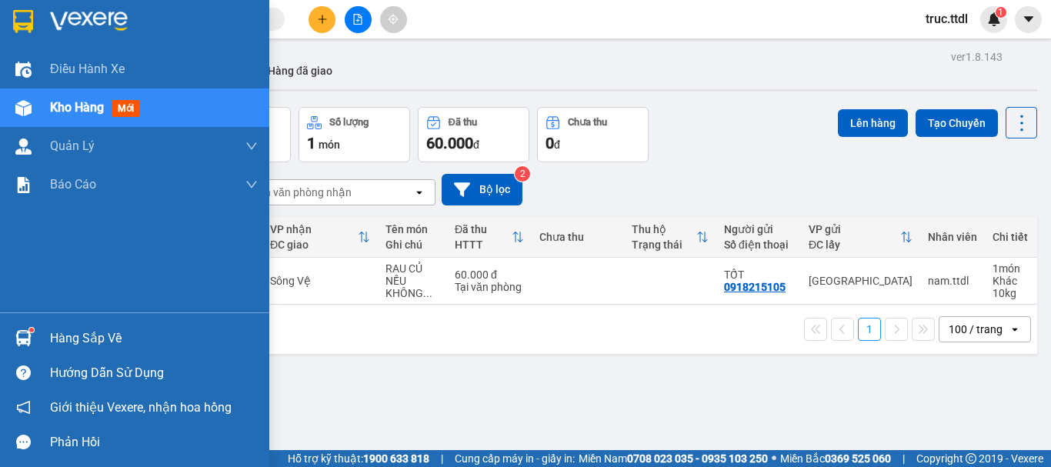
click at [25, 14] on img at bounding box center [23, 21] width 20 height 23
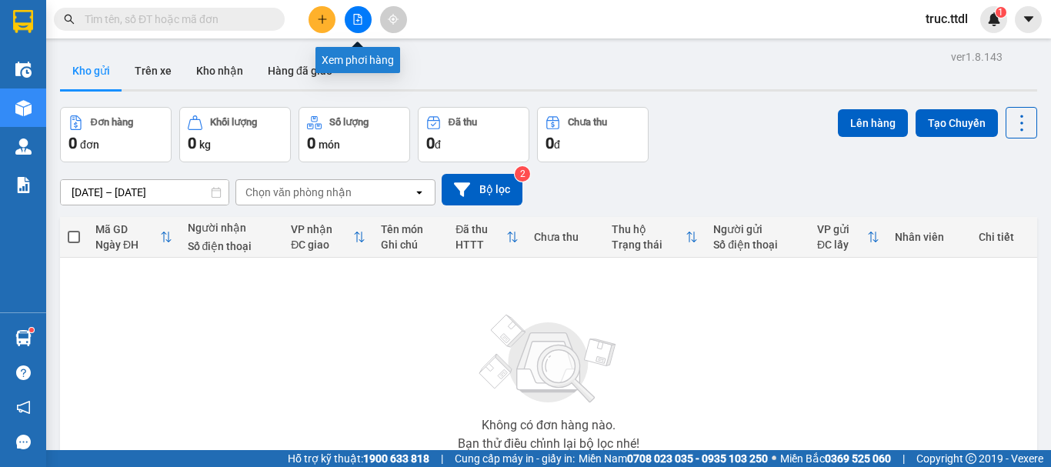
click at [359, 15] on icon "file-add" at bounding box center [358, 19] width 8 height 11
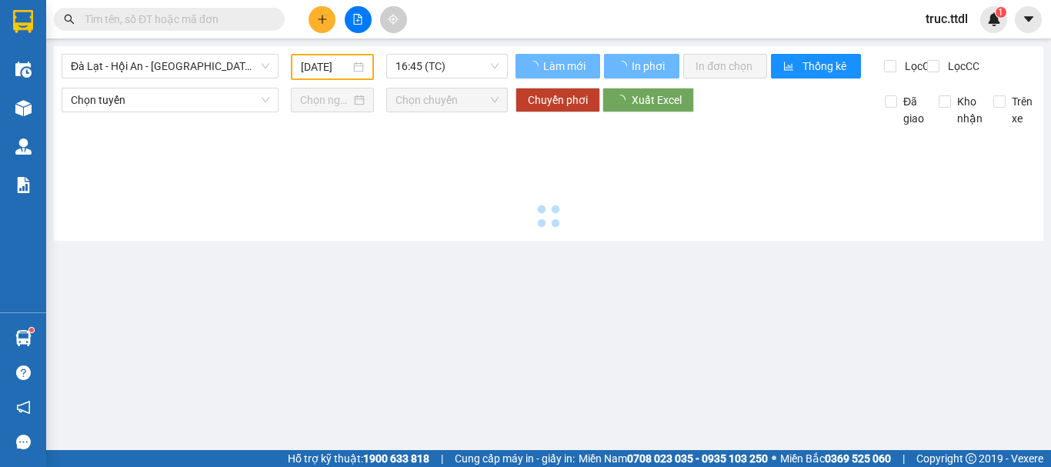
type input "[DATE]"
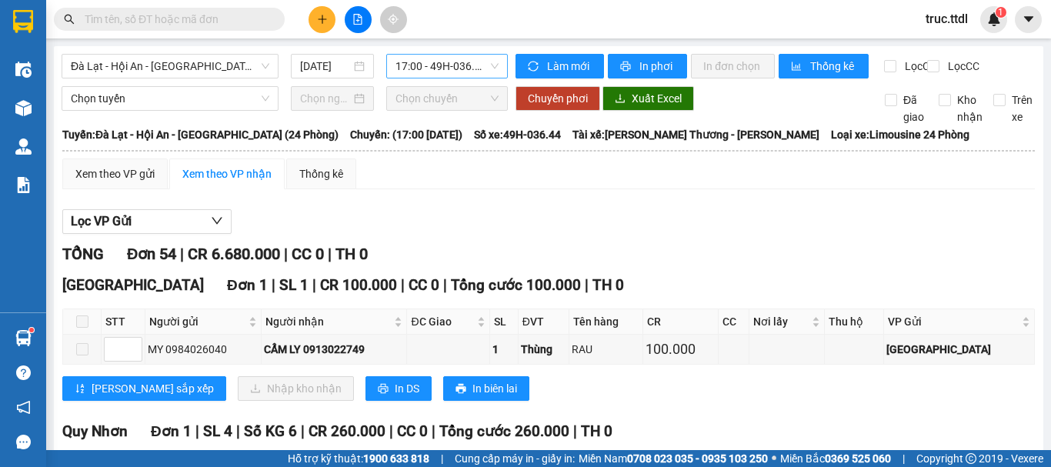
click at [431, 72] on span "17:00 - 49H-036.44" at bounding box center [447, 66] width 103 height 23
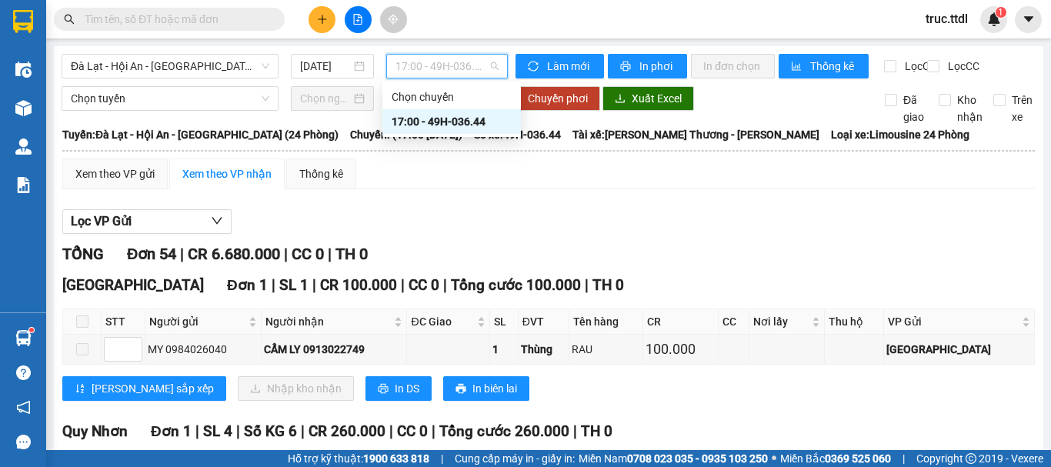
click at [443, 65] on span "17:00 - 49H-036.44" at bounding box center [447, 66] width 103 height 23
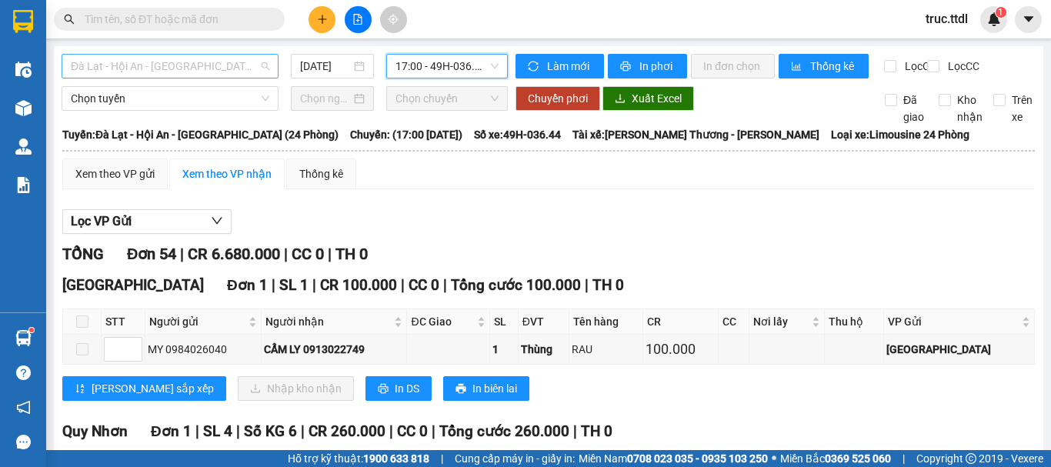
click at [197, 58] on span "Đà Lạt - Hội An - [GEOGRAPHIC_DATA] (24 Phòng)" at bounding box center [170, 66] width 199 height 23
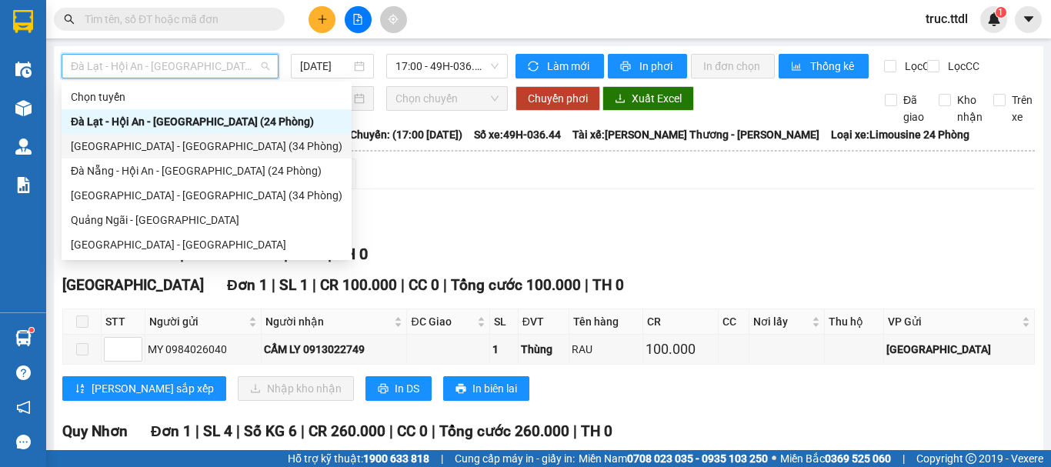
click at [186, 147] on div "[GEOGRAPHIC_DATA] - [GEOGRAPHIC_DATA] (34 Phòng)" at bounding box center [207, 146] width 272 height 17
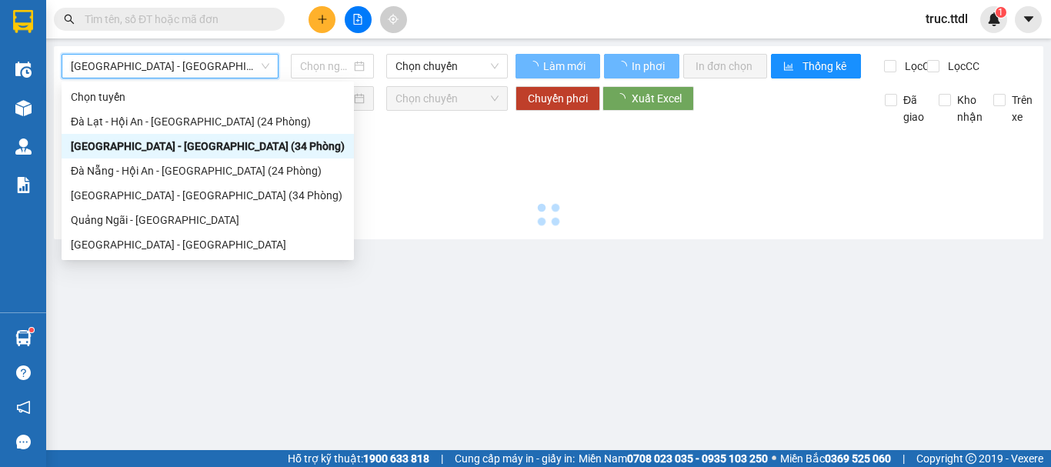
type input "[DATE]"
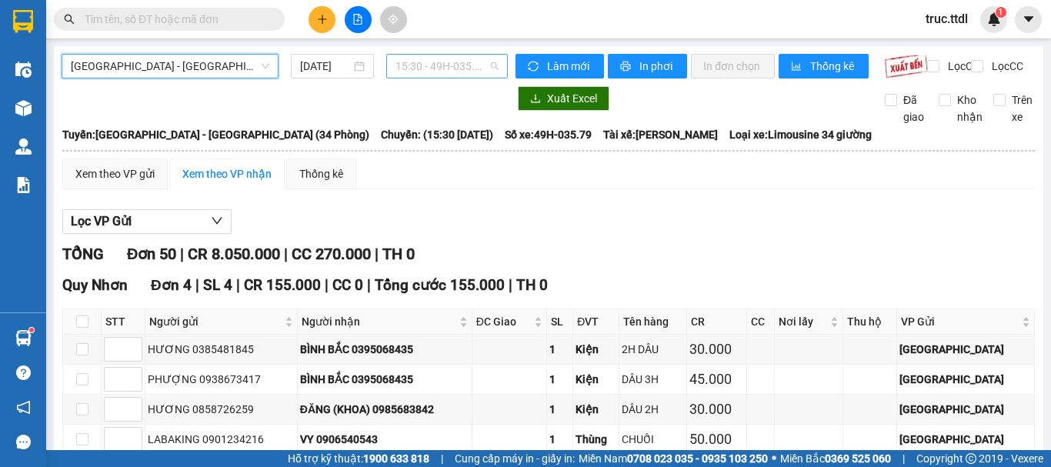
click at [449, 67] on span "15:30 - 49H-035.79" at bounding box center [447, 66] width 103 height 23
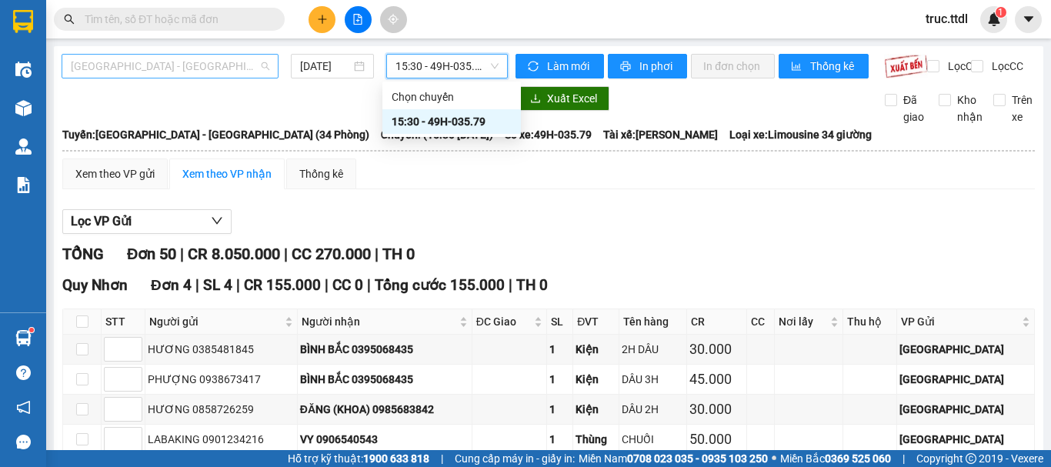
click at [224, 72] on span "[GEOGRAPHIC_DATA] - [GEOGRAPHIC_DATA] (34 Phòng)" at bounding box center [170, 66] width 199 height 23
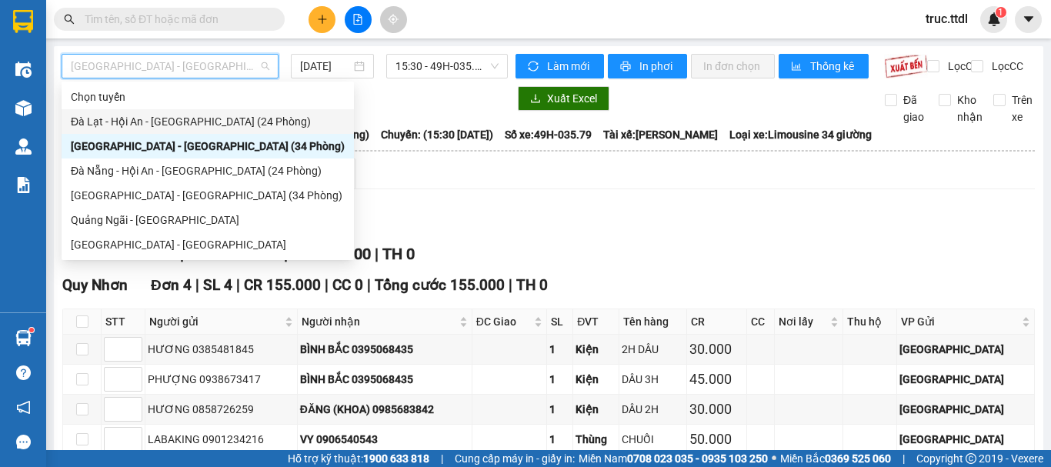
click at [209, 122] on div "Đà Lạt - Hội An - [GEOGRAPHIC_DATA] (24 Phòng)" at bounding box center [208, 121] width 274 height 17
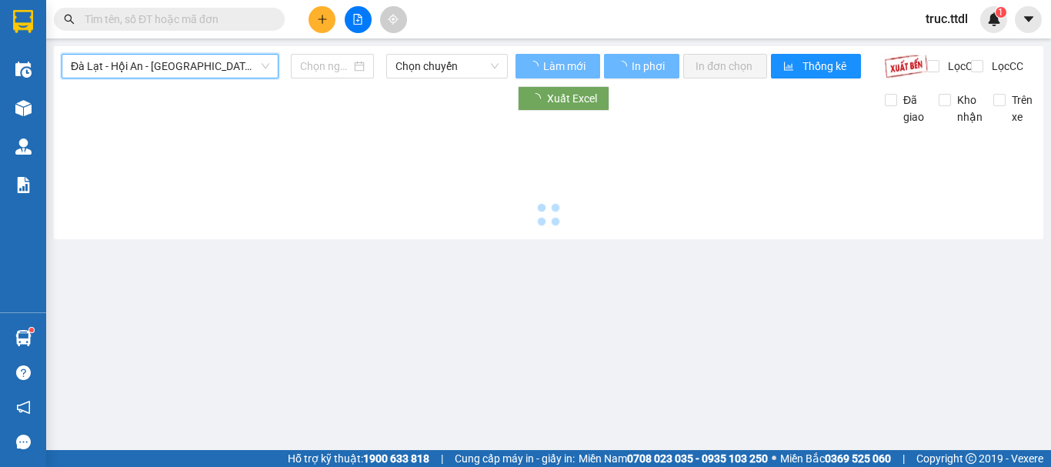
type input "[DATE]"
